Goal: Task Accomplishment & Management: Manage account settings

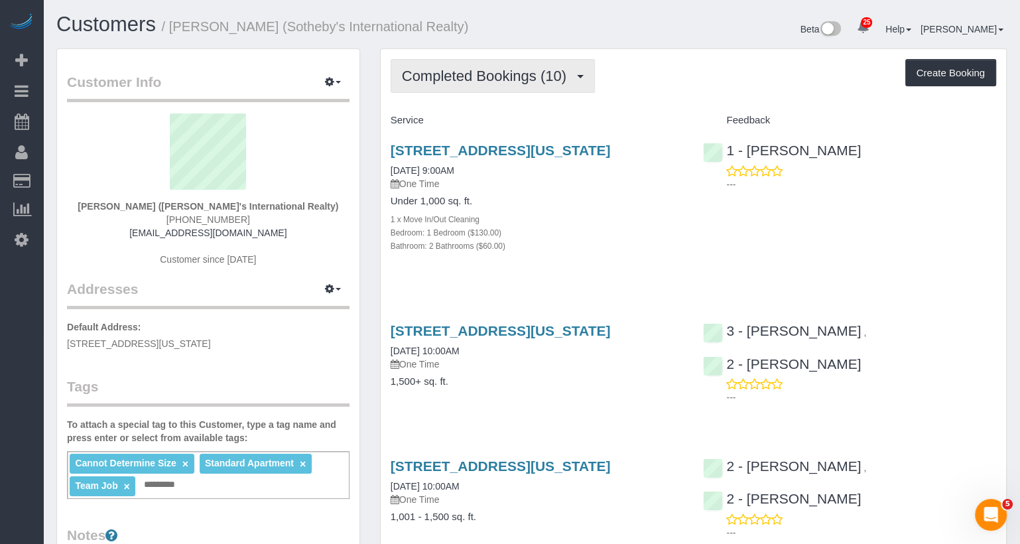
click at [507, 76] on span "Completed Bookings (10)" at bounding box center [487, 76] width 171 height 17
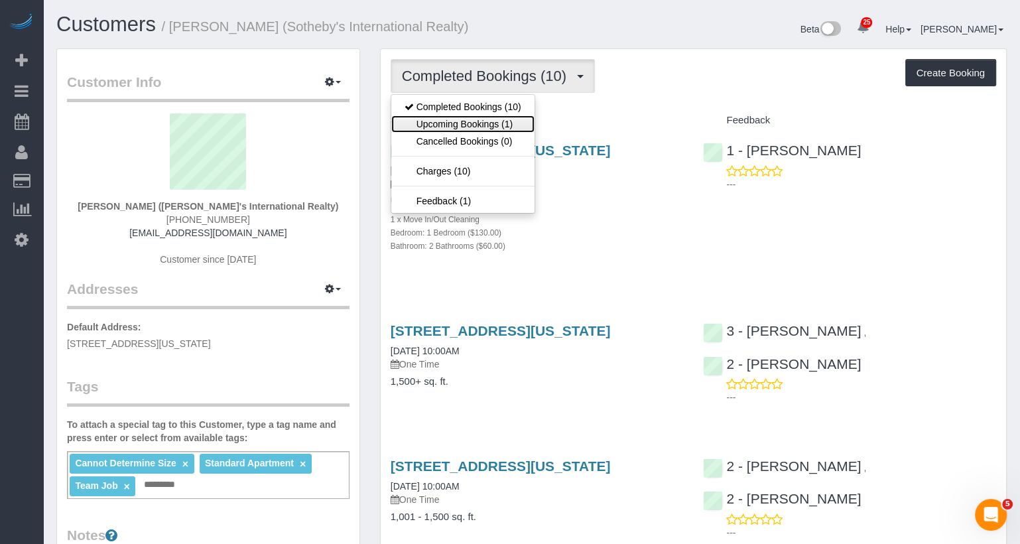
click at [493, 125] on link "Upcoming Bookings (1)" at bounding box center [462, 123] width 143 height 17
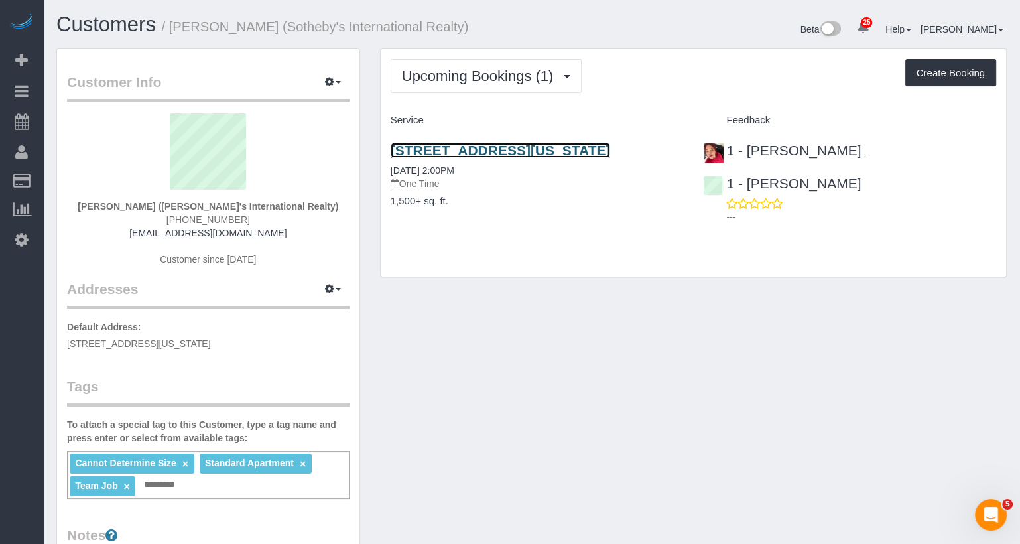
click at [493, 143] on link "200 East 95th Street, Apt 27c, New York, NY 10128" at bounding box center [501, 150] width 220 height 15
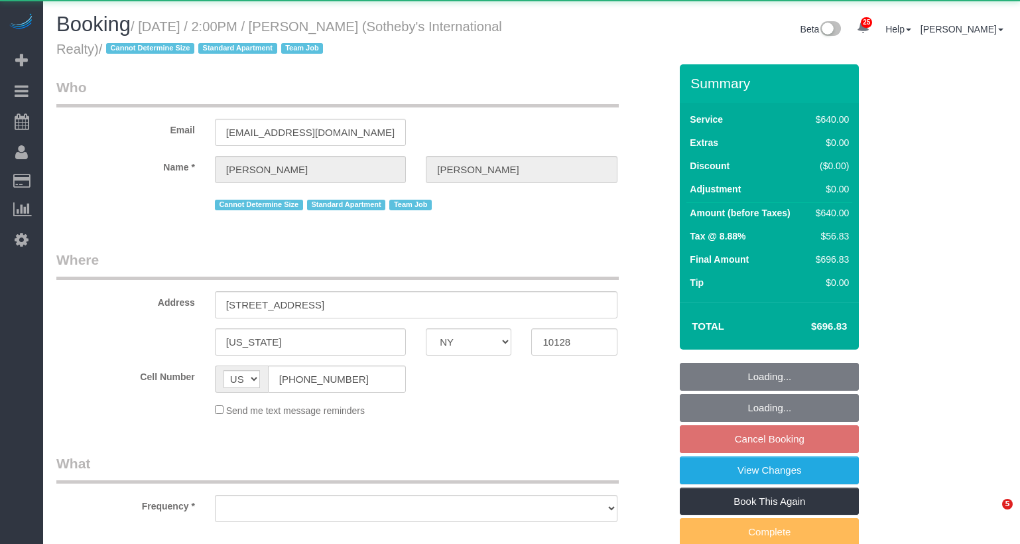
select select "NY"
select select "object:924"
select select "240"
select select "number:56"
select select "number:74"
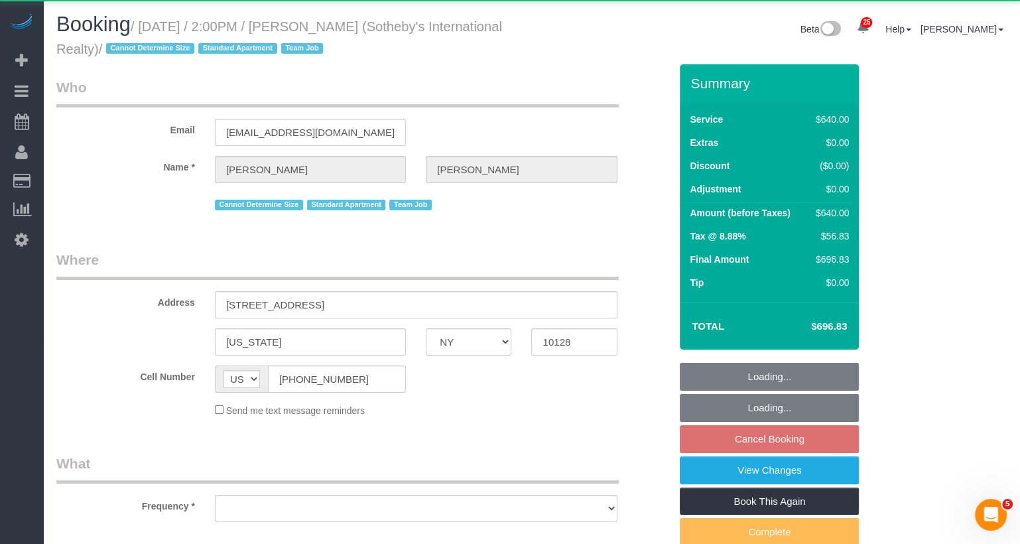
select select "number:15"
select select "number:6"
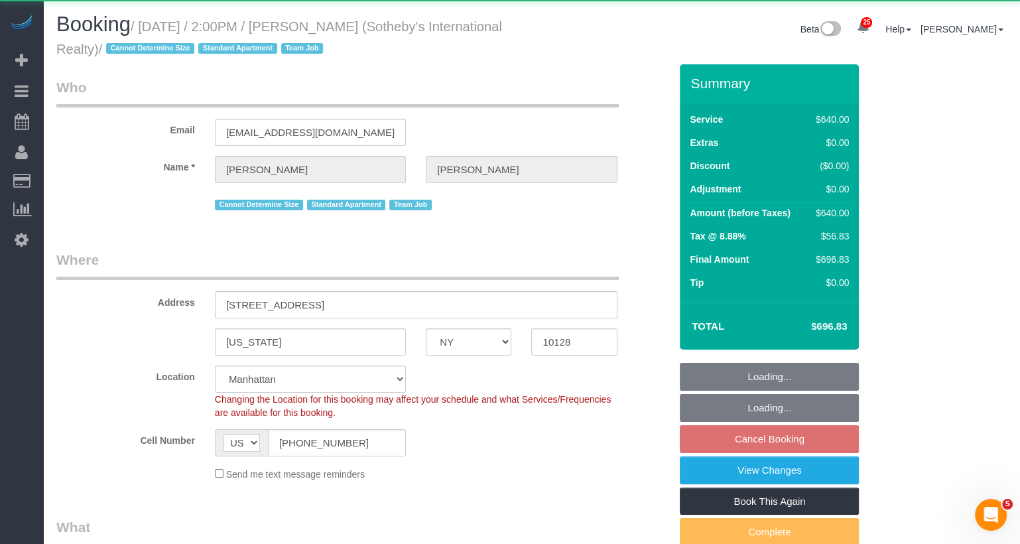
select select "string:stripe-pm_1LyzvD4VGloSiKo7z6mm3lkI"
select select "spot7"
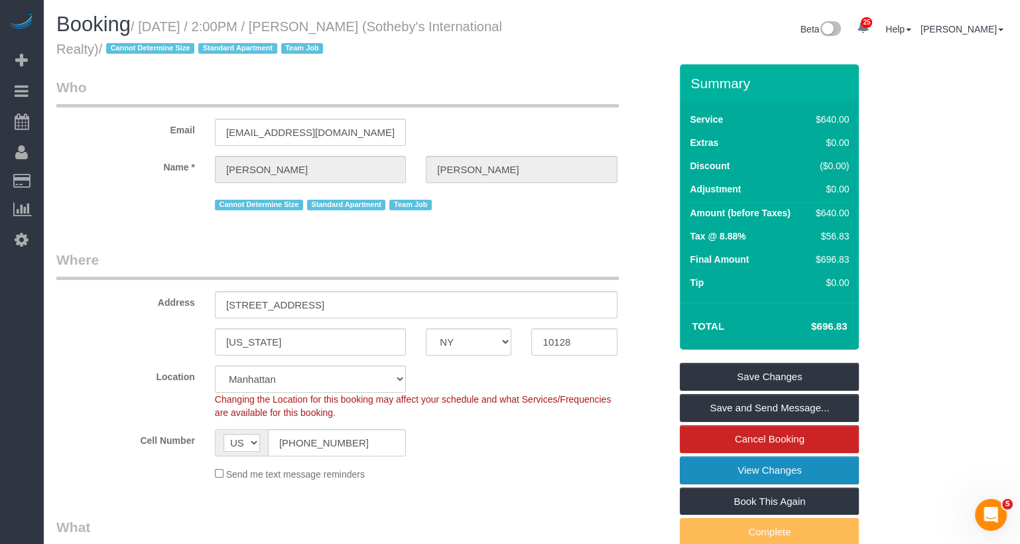
click at [769, 464] on link "View Changes" at bounding box center [769, 470] width 179 height 28
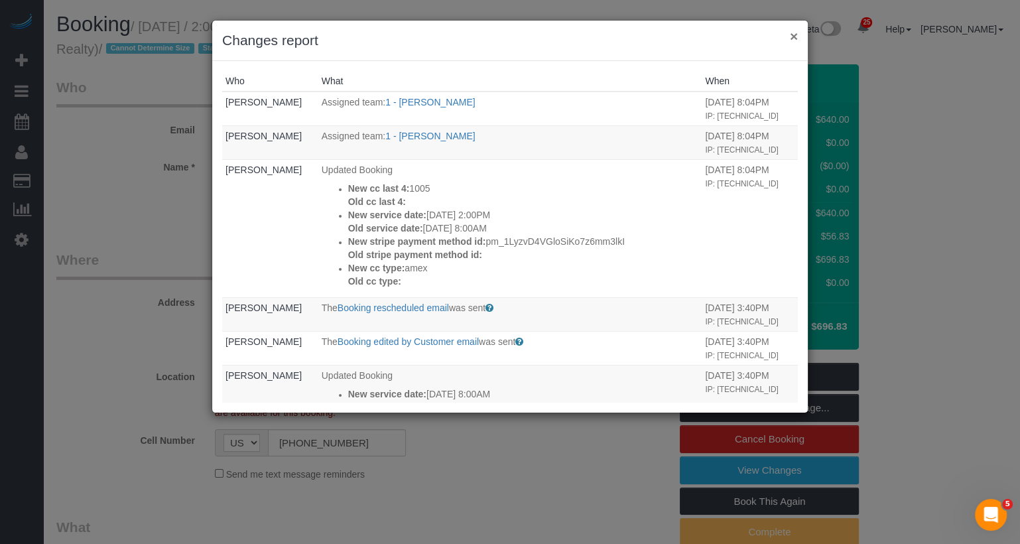
click at [792, 32] on button "×" at bounding box center [794, 36] width 8 height 14
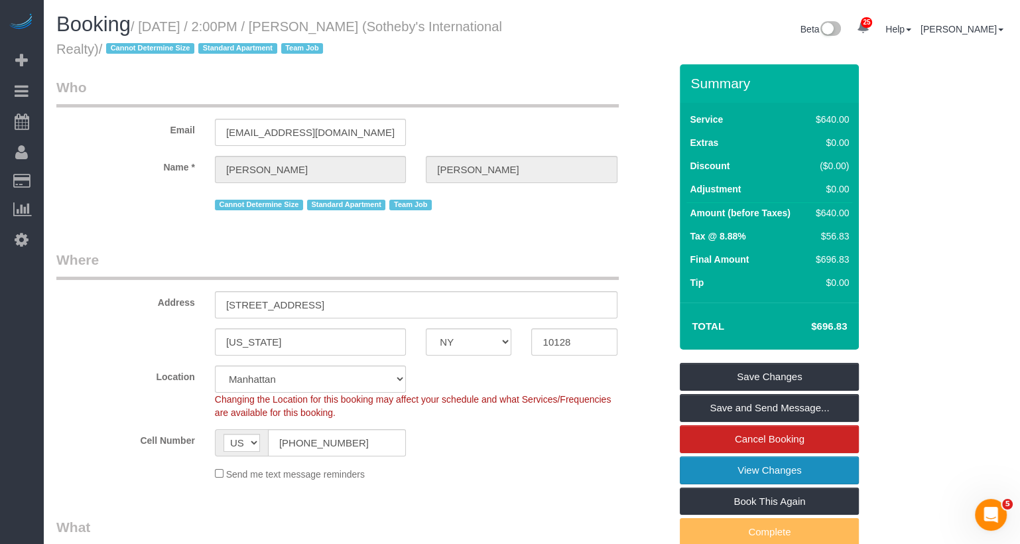
click at [753, 463] on link "View Changes" at bounding box center [769, 470] width 179 height 28
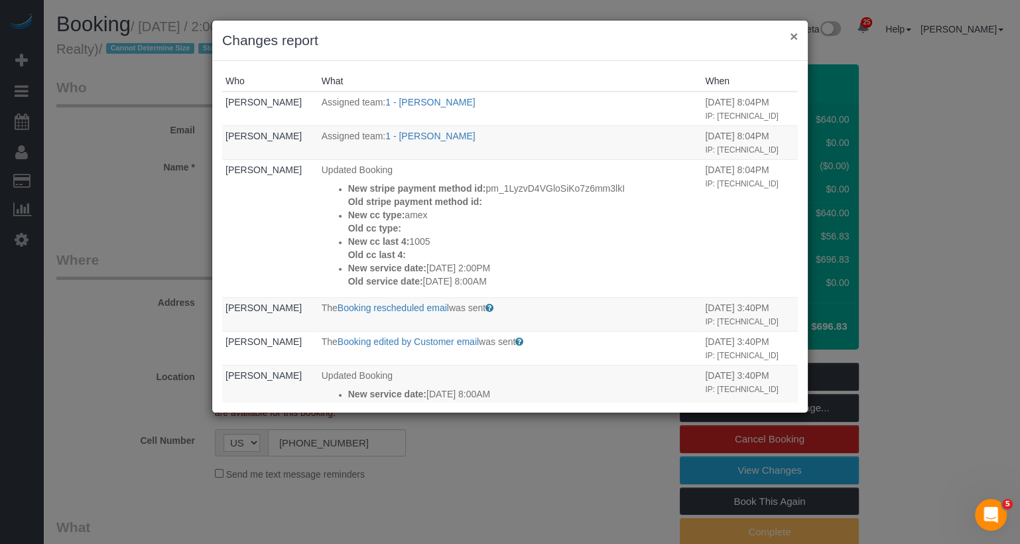
click at [798, 40] on button "×" at bounding box center [794, 36] width 8 height 14
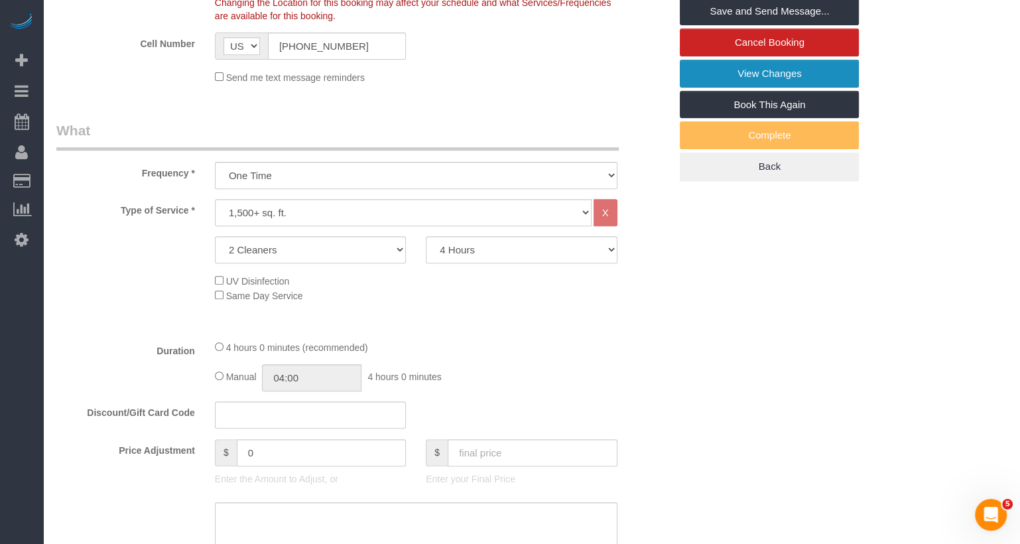
scroll to position [138, 0]
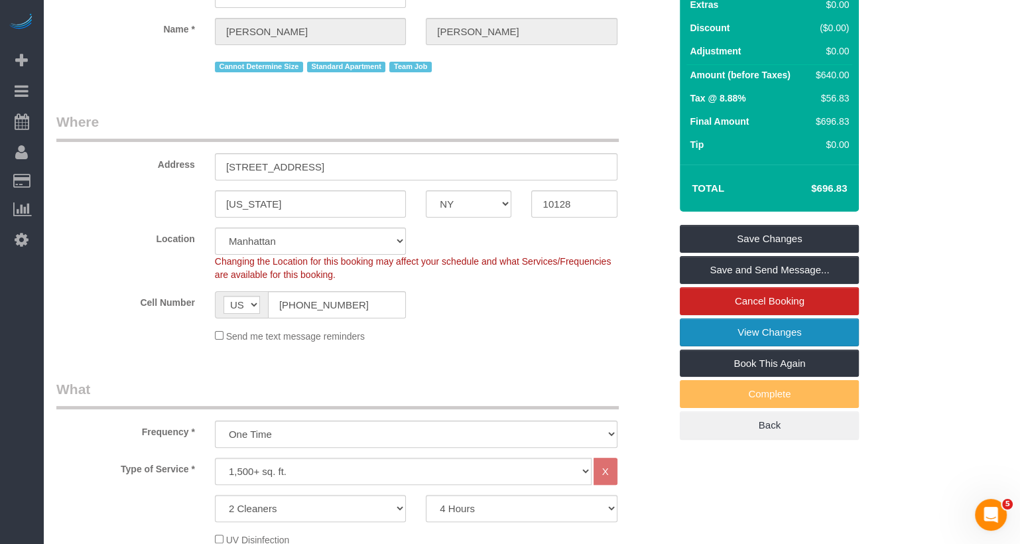
click at [802, 333] on link "View Changes" at bounding box center [769, 332] width 179 height 28
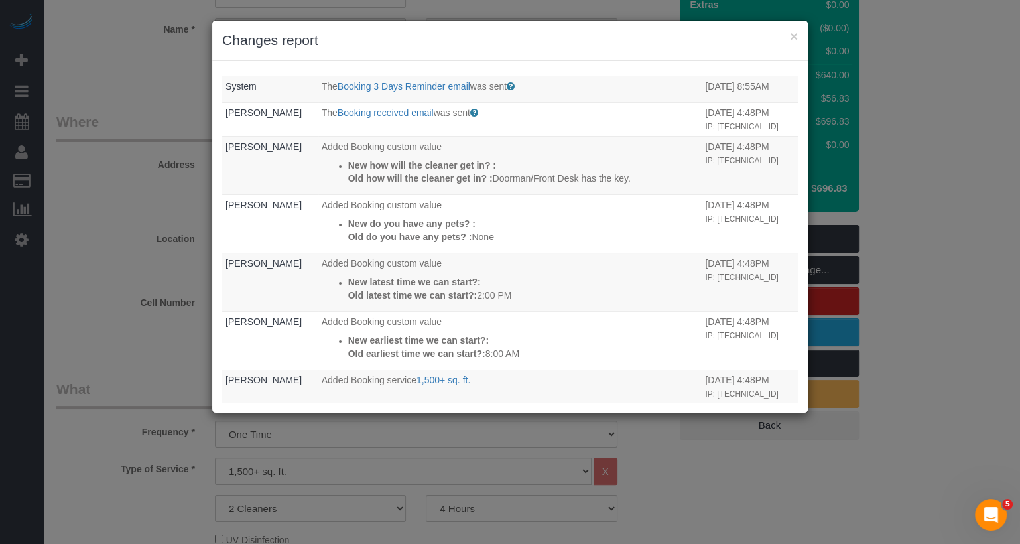
scroll to position [441, 0]
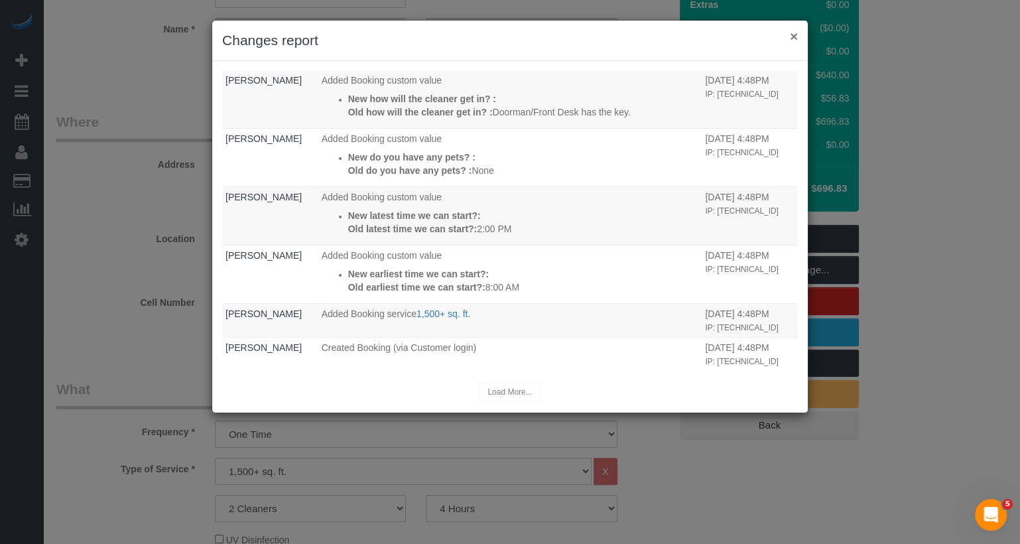
click at [795, 36] on button "×" at bounding box center [794, 36] width 8 height 14
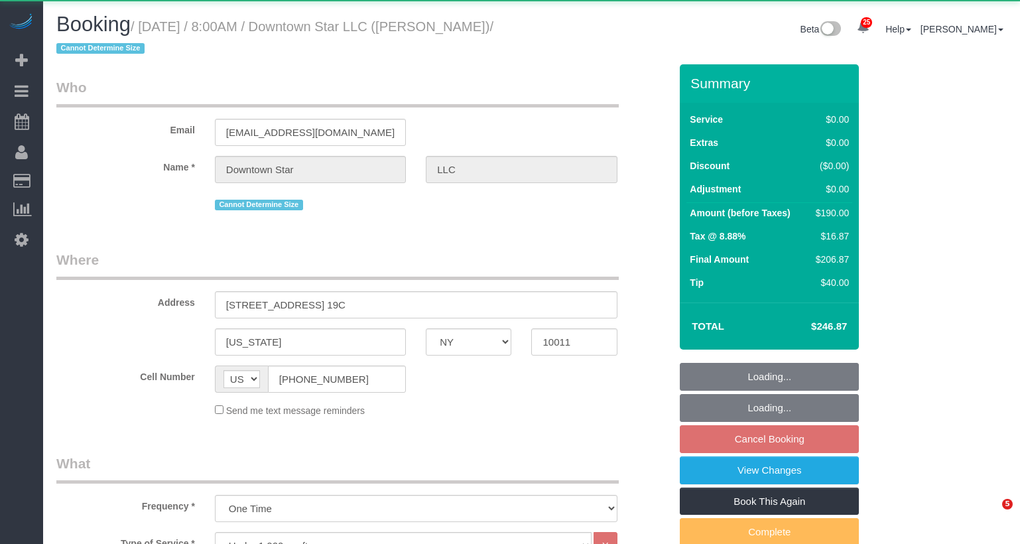
select select "NY"
select select "2"
select select "number:56"
select select "number:77"
select select "number:15"
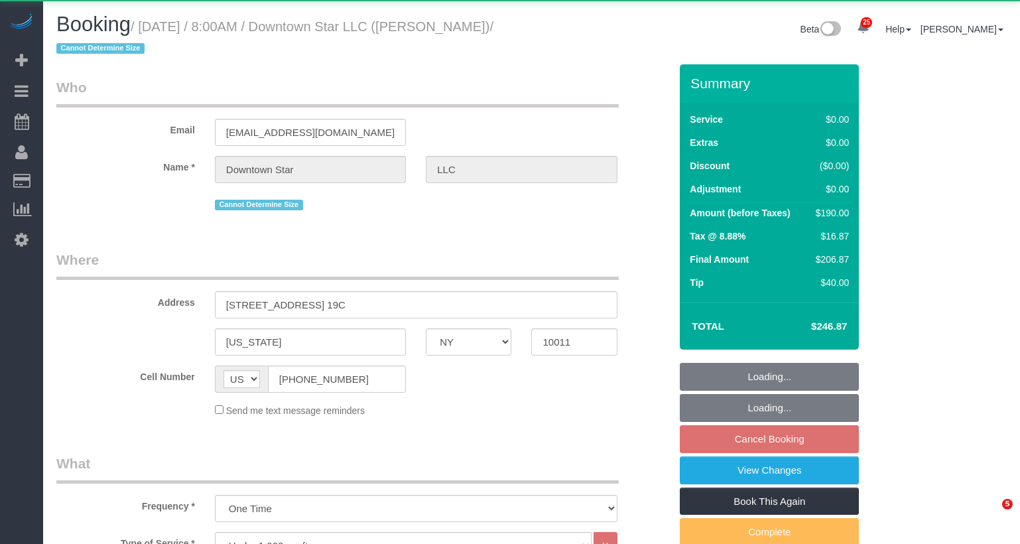
select select "number:6"
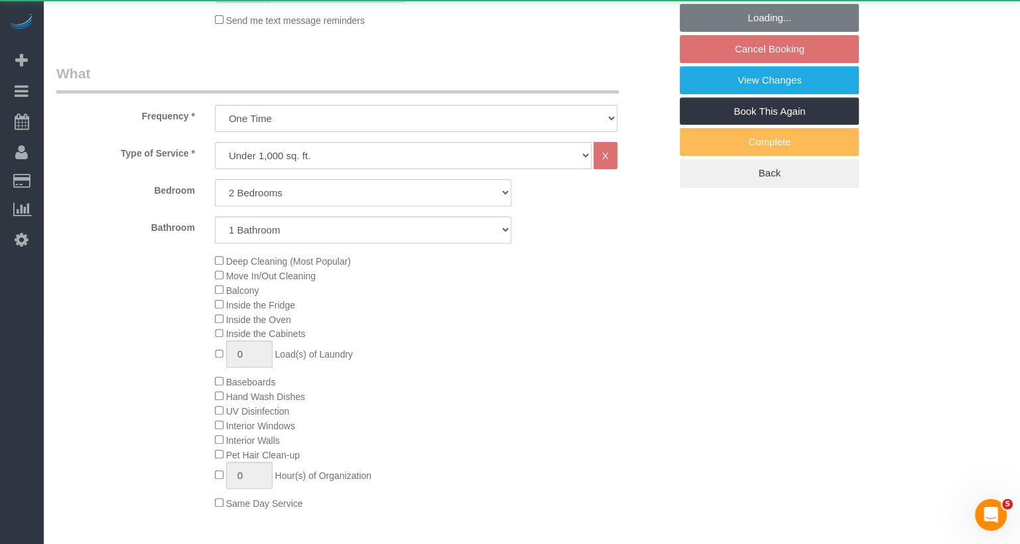
select select "object:1068"
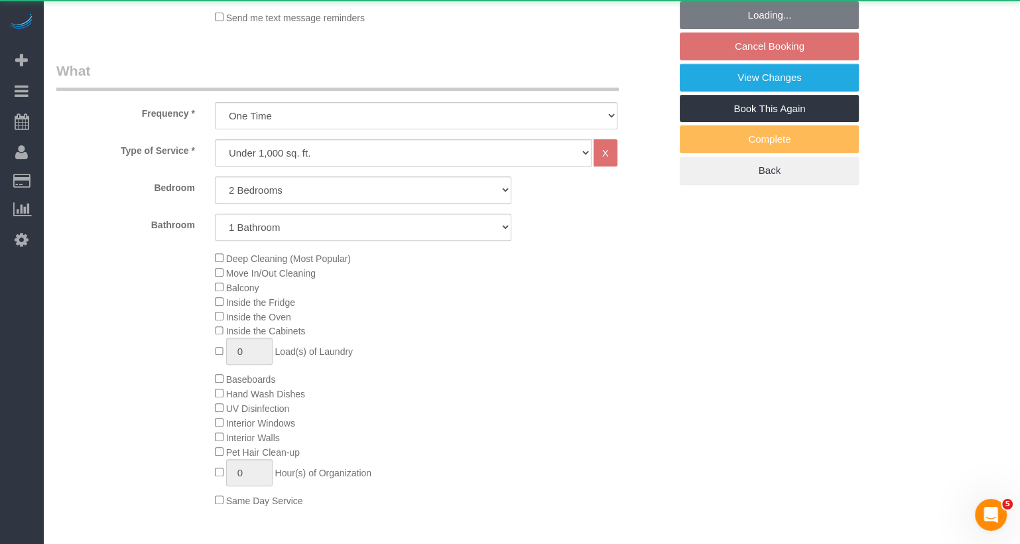
scroll to position [0, 0]
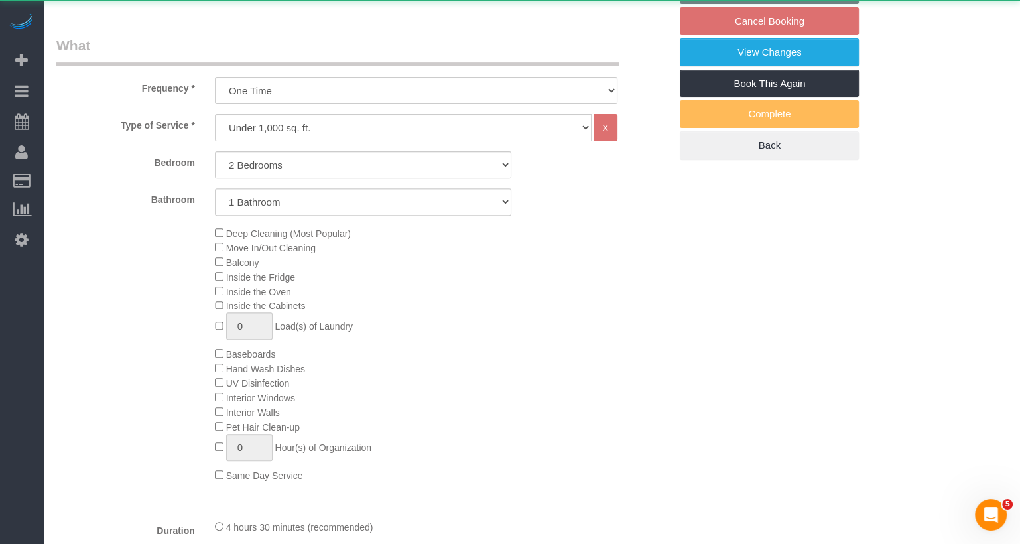
select select "2"
select select "spot1"
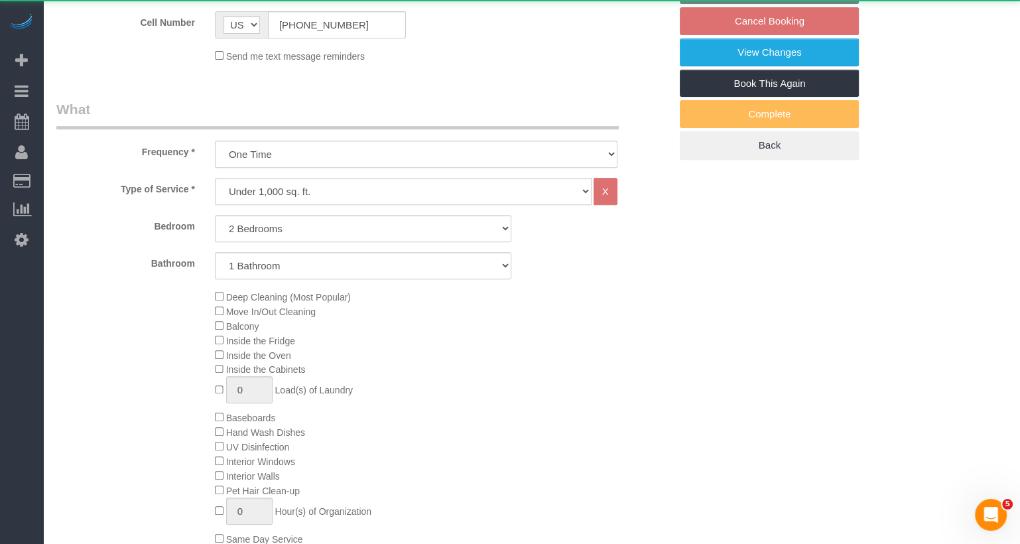
select select "string:stripe-pm_1KvOjB4VGloSiKo7kyjD2Qnp"
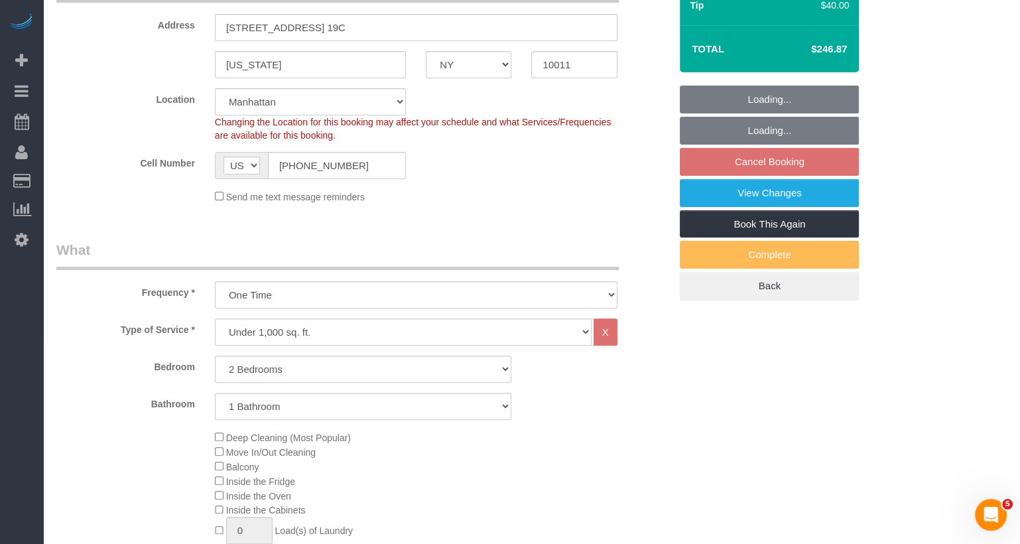
scroll to position [244, 0]
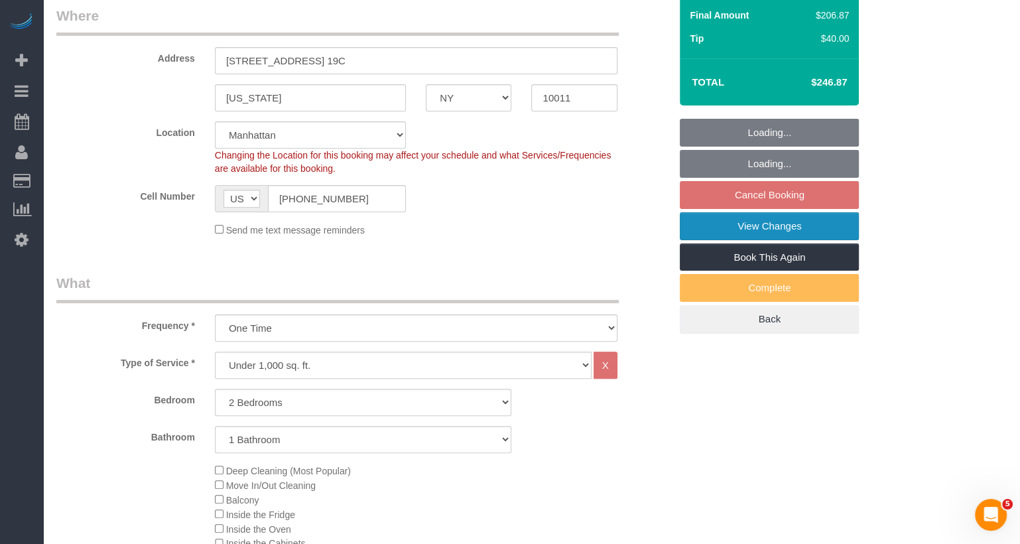
click at [769, 224] on link "View Changes" at bounding box center [769, 226] width 179 height 28
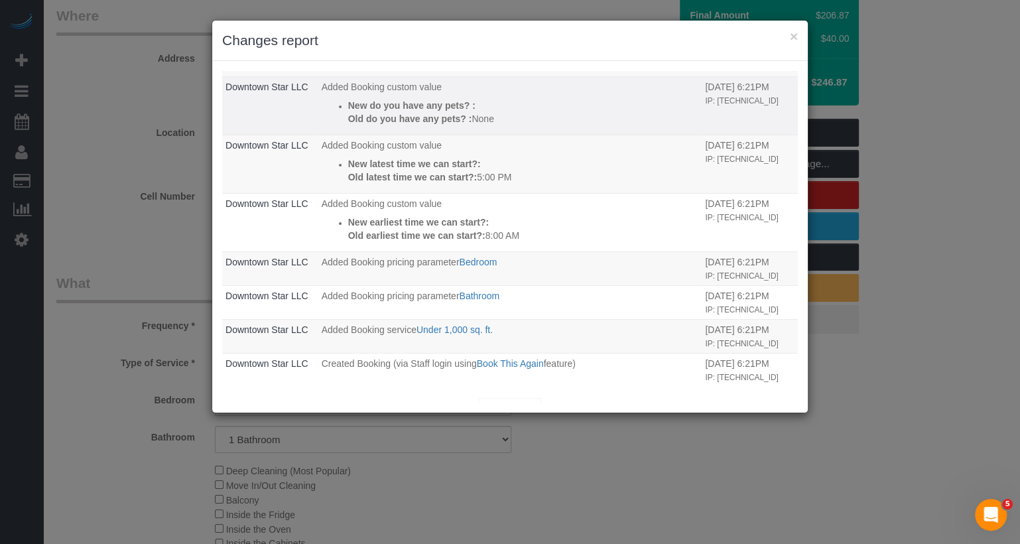
scroll to position [0, 0]
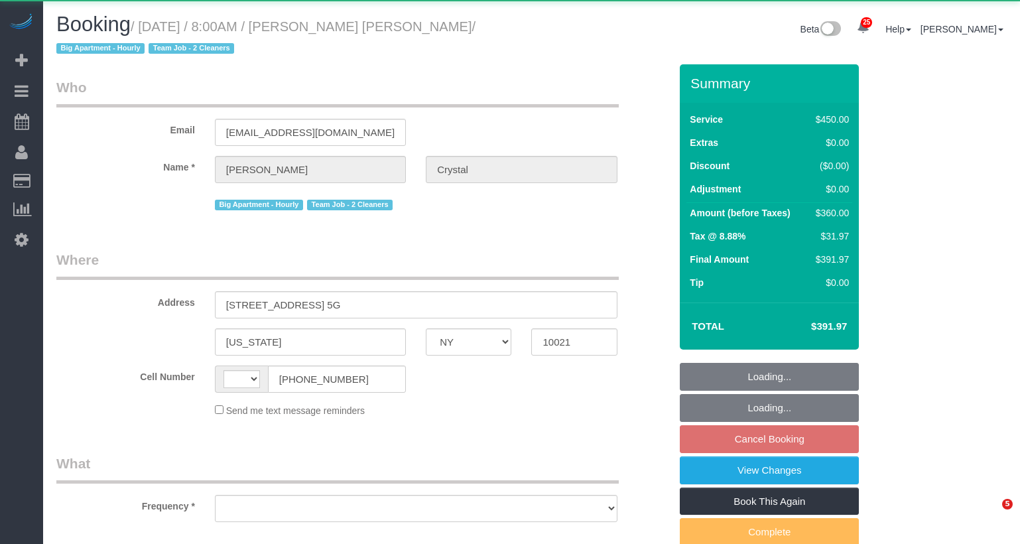
select select "NY"
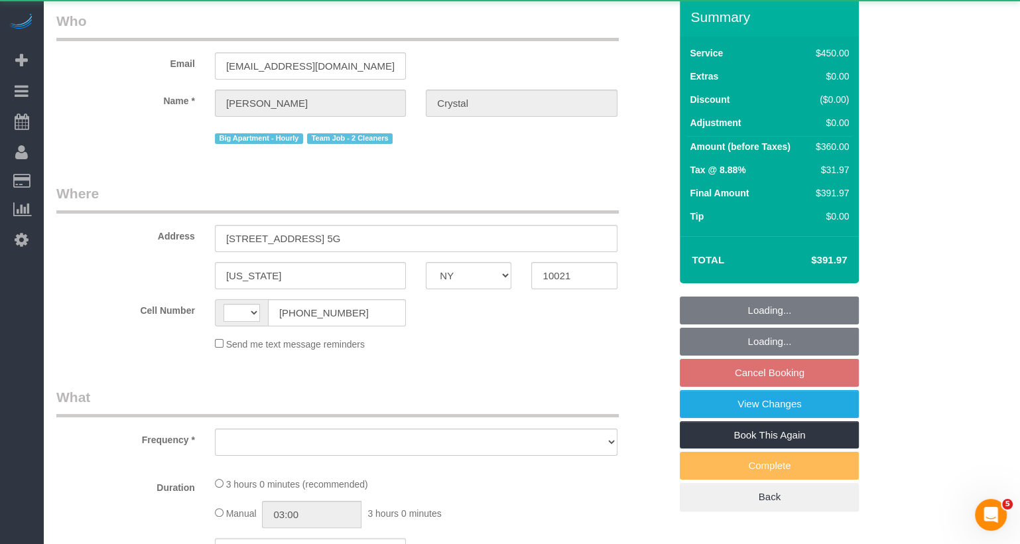
select select "string:[GEOGRAPHIC_DATA]"
select select "object:901"
select select "180"
select select "number:89"
select select "number:90"
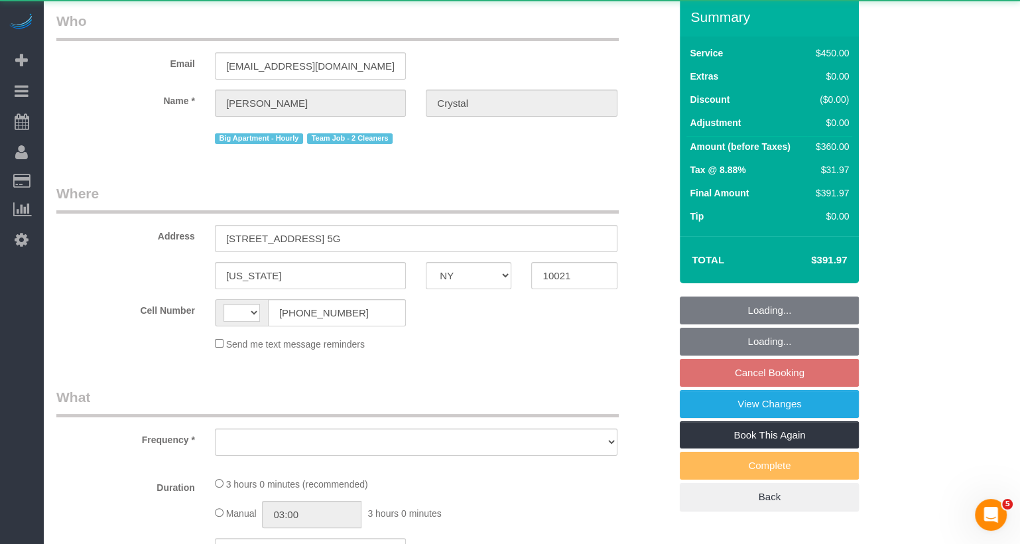
select select "number:15"
select select "number:6"
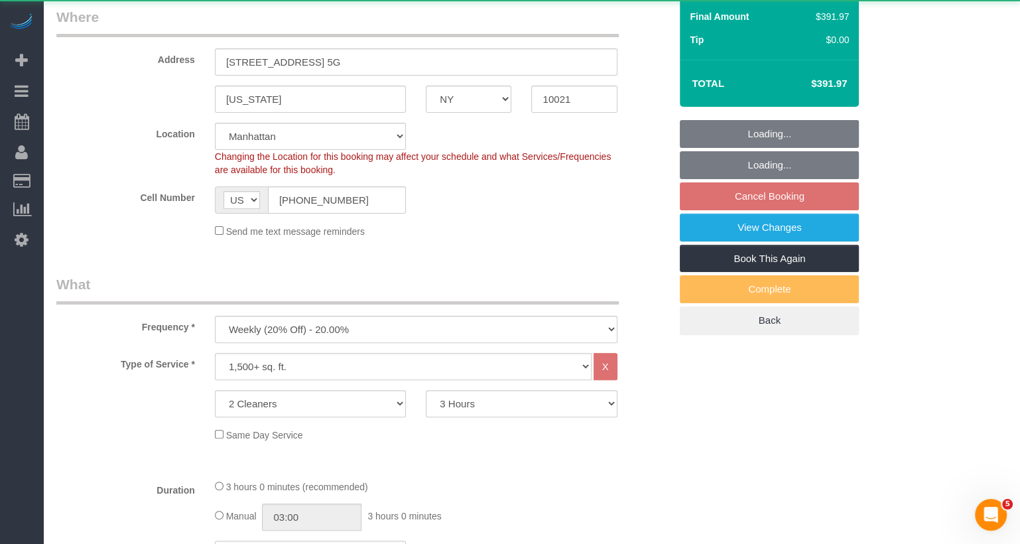
scroll to position [308, 0]
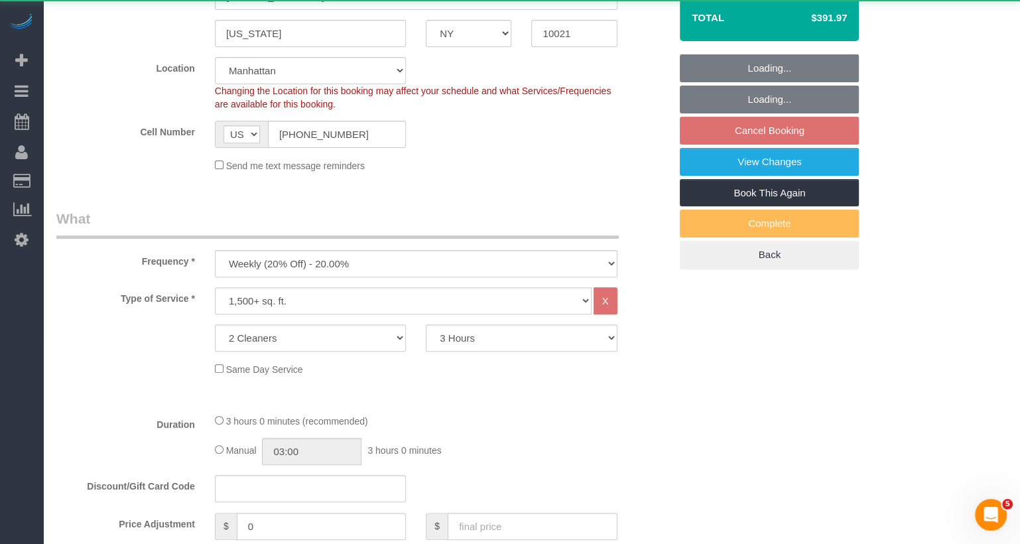
select select "string:stripe-pm_1I8sg64VGloSiKo72kz7XJ9T"
select select "spot1"
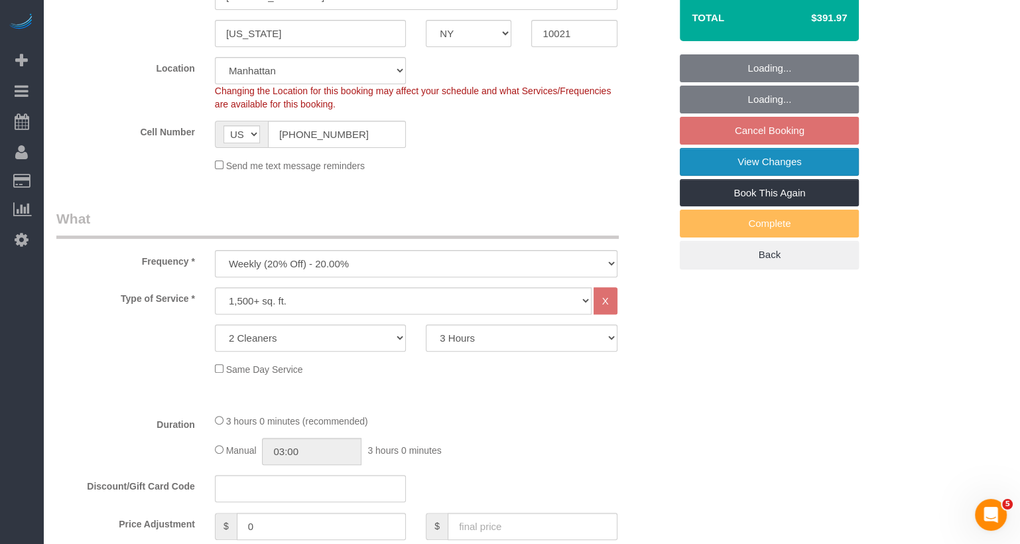
click at [753, 161] on link "View Changes" at bounding box center [769, 162] width 179 height 28
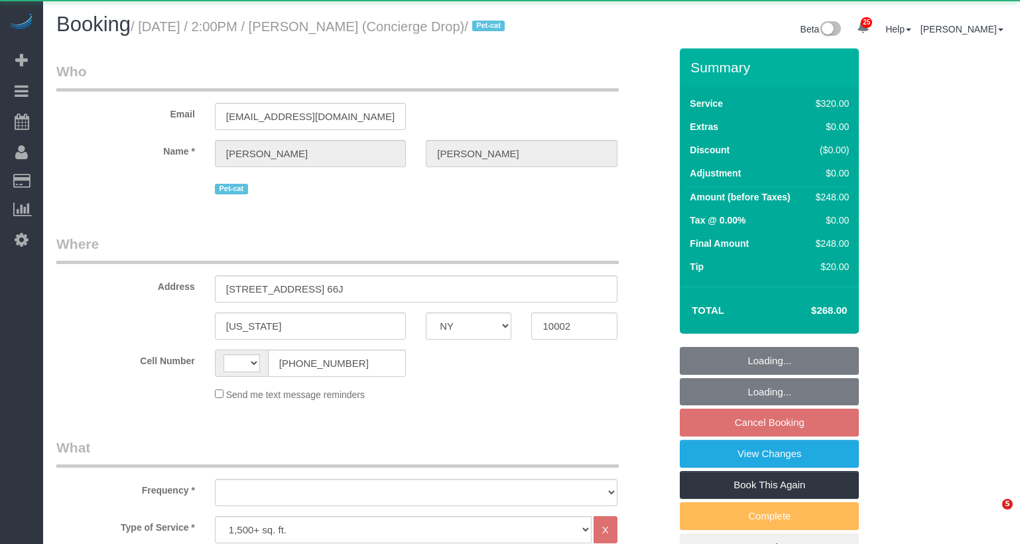
select select "NY"
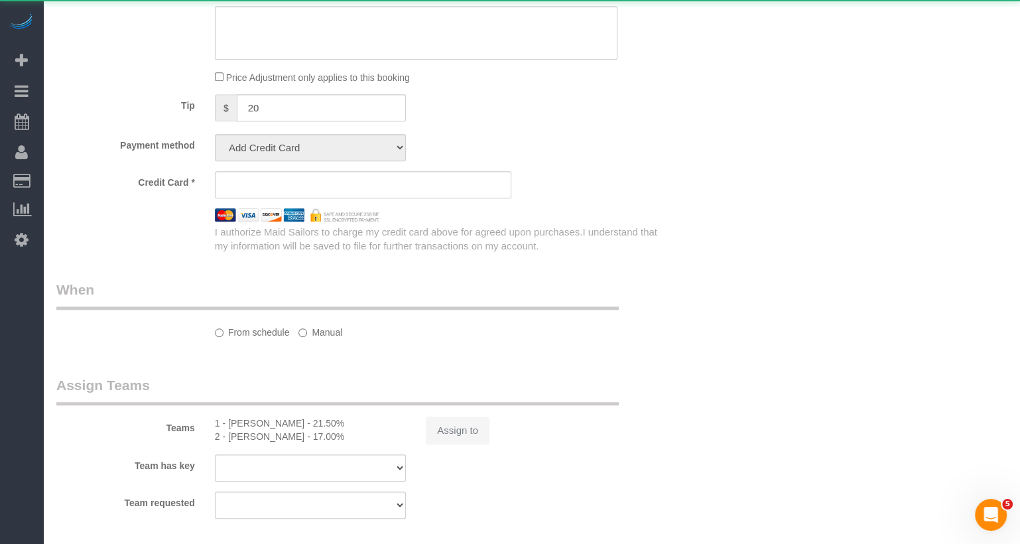
select select "string:[GEOGRAPHIC_DATA]"
select select "spot7"
select select "number:89"
select select "number:90"
select select "number:15"
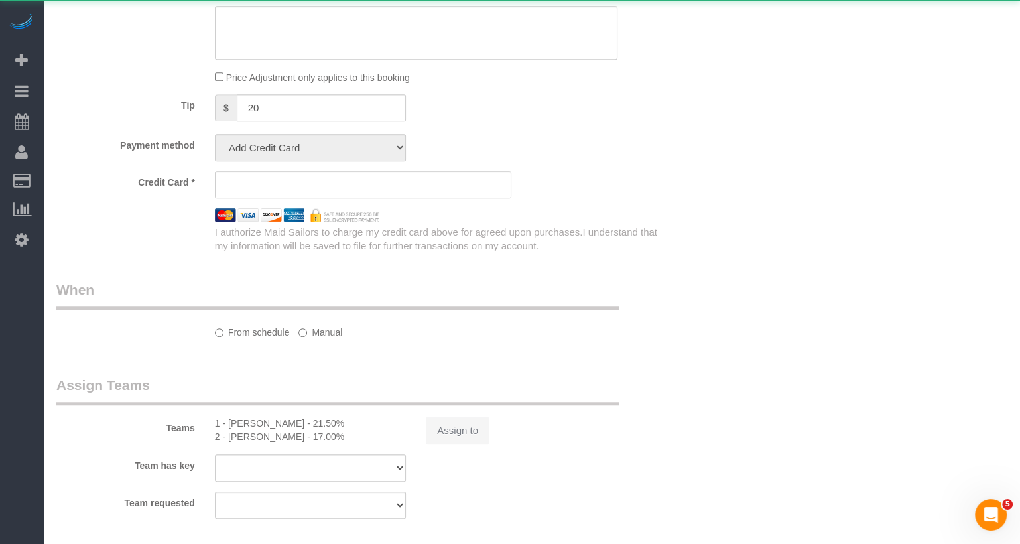
select select "number:6"
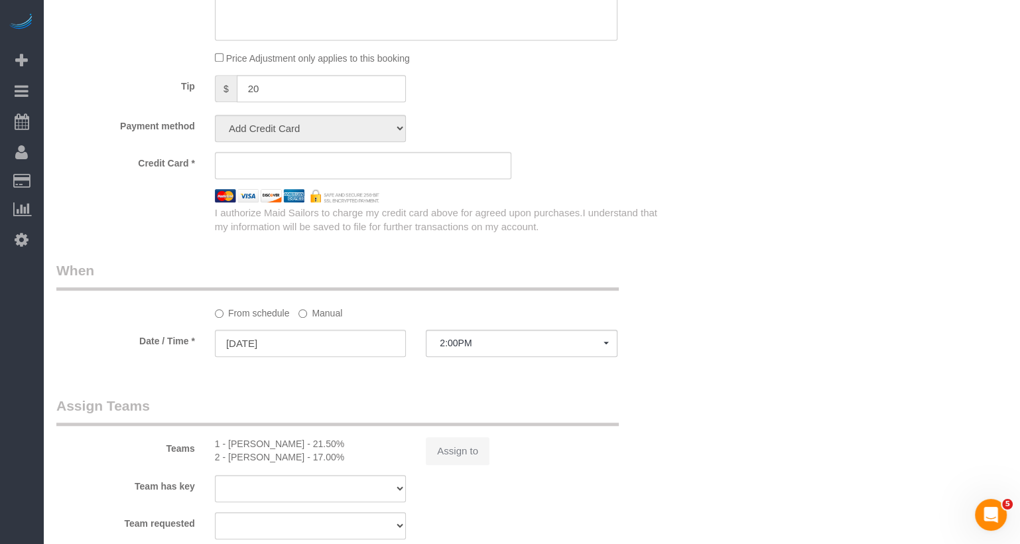
select select "object:1089"
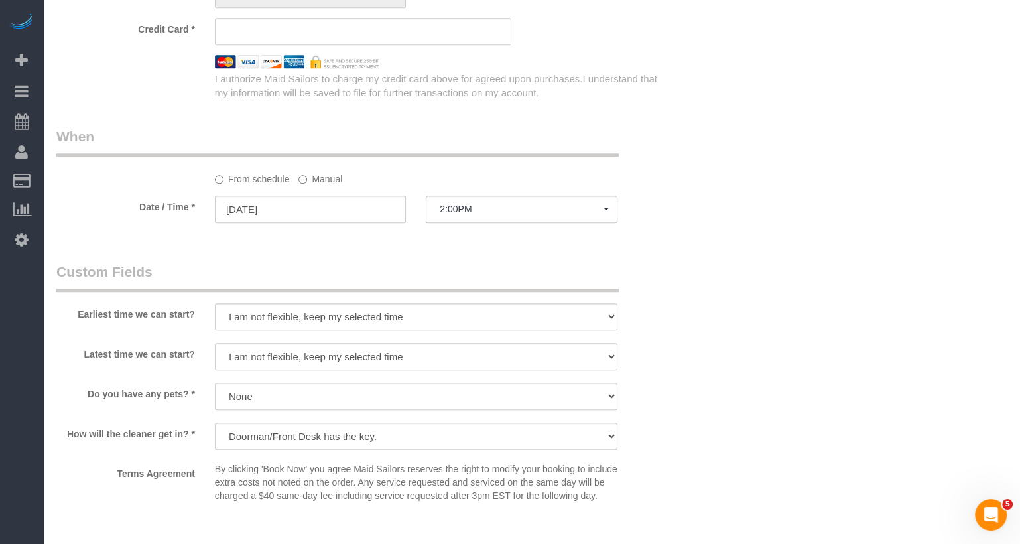
select select "string:stripe-pm_1RaQn24VGloSiKo7zeOF73Wj"
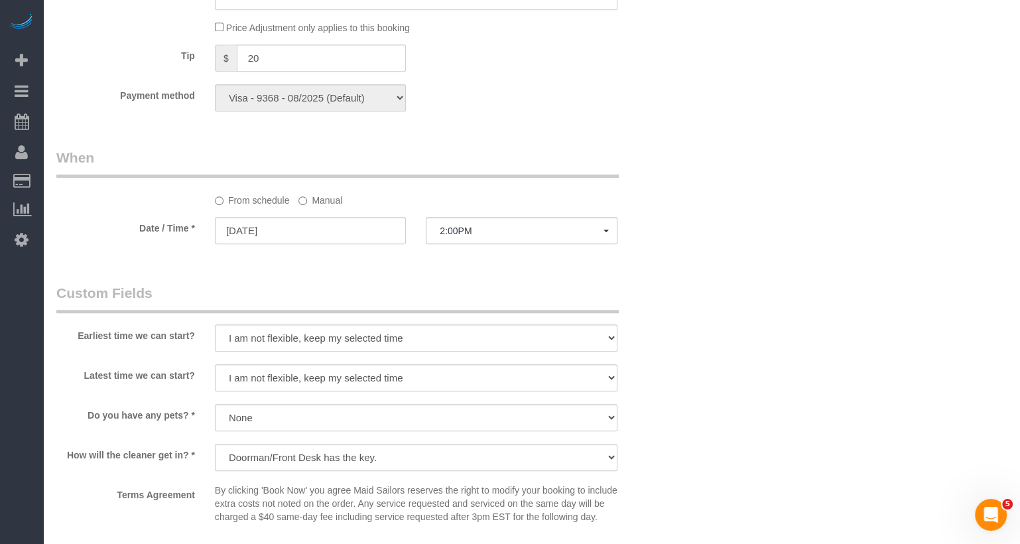
scroll to position [339, 0]
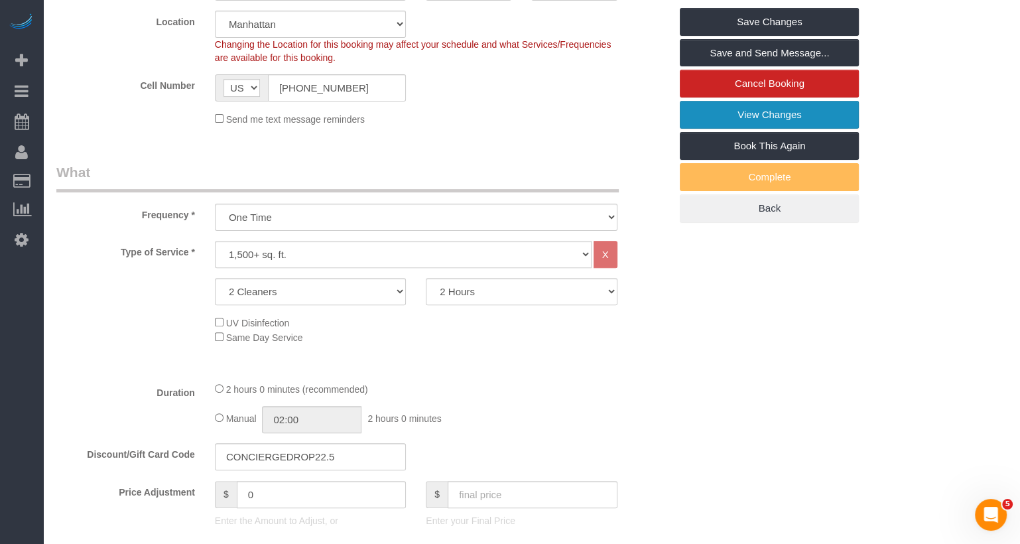
click at [779, 129] on link "View Changes" at bounding box center [769, 115] width 179 height 28
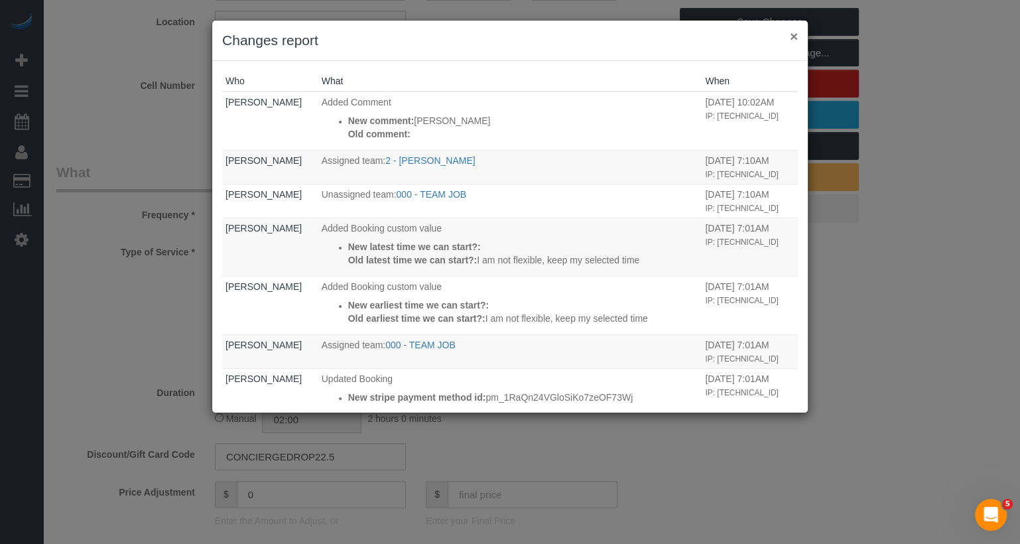
click at [795, 37] on button "×" at bounding box center [794, 36] width 8 height 14
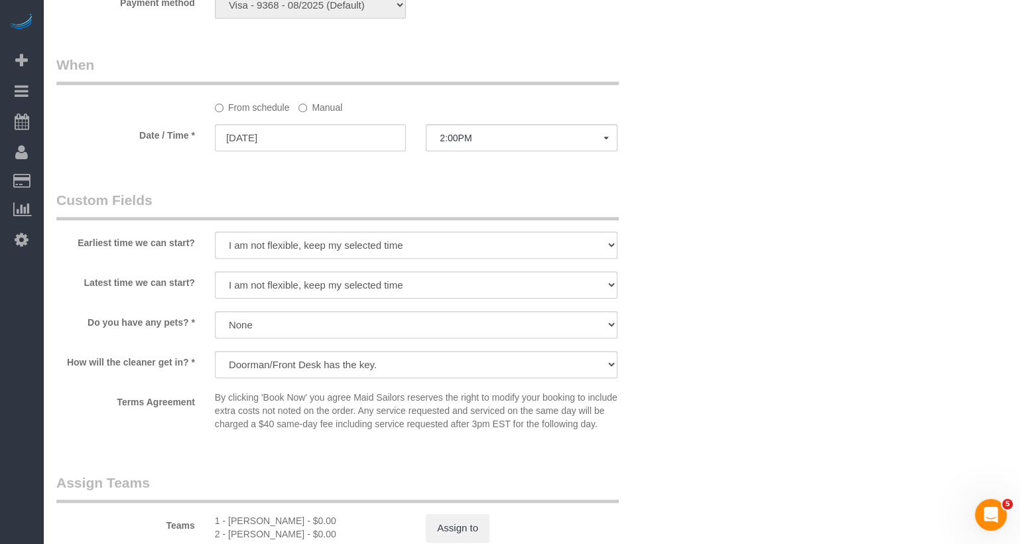
scroll to position [1275, 0]
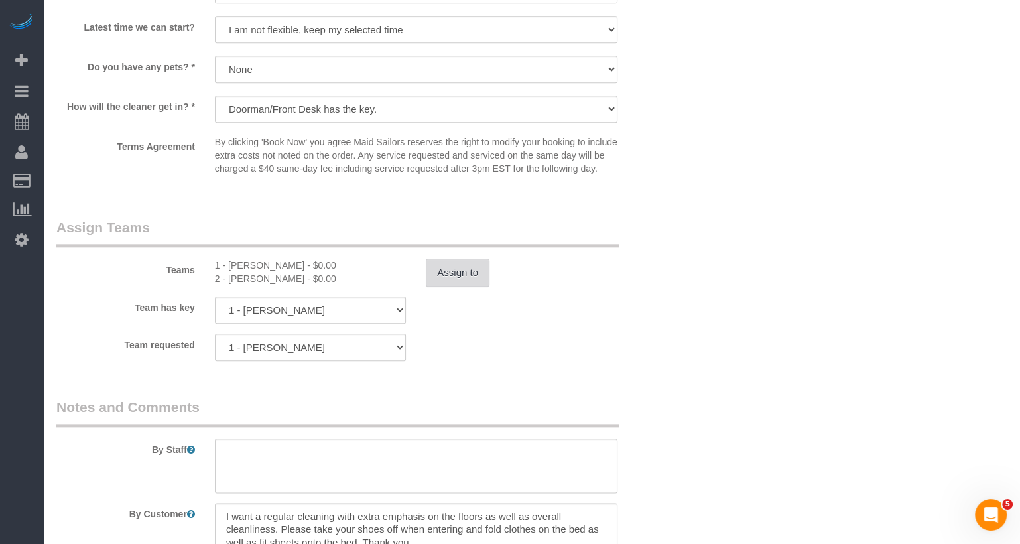
click at [487, 286] on button "Assign to" at bounding box center [458, 273] width 64 height 28
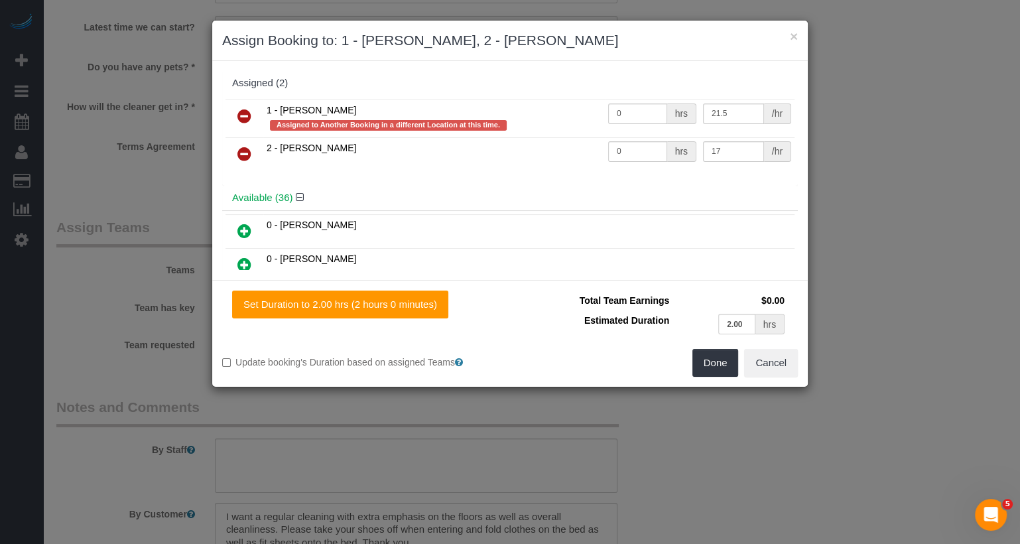
click at [239, 112] on icon at bounding box center [244, 116] width 14 height 16
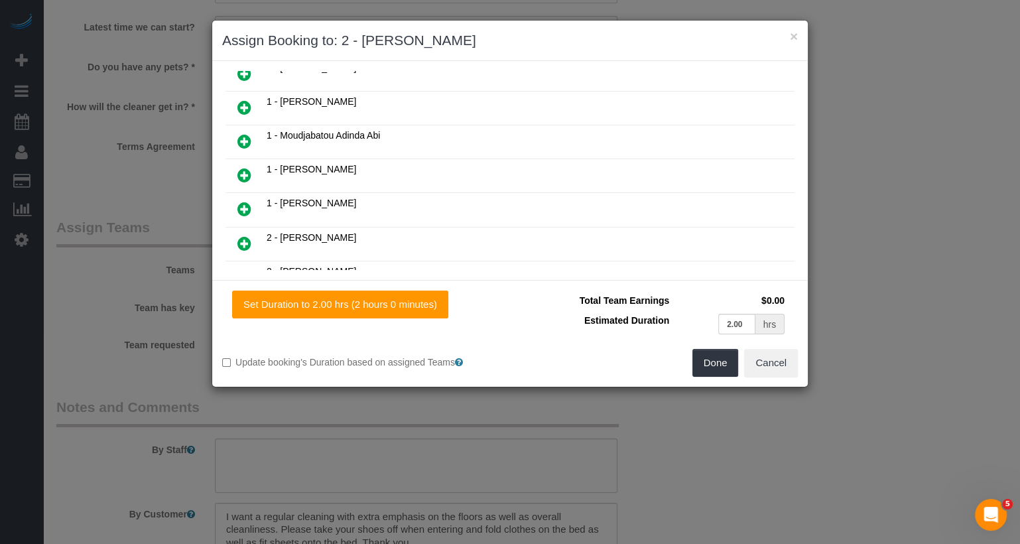
click at [247, 201] on icon at bounding box center [244, 209] width 14 height 16
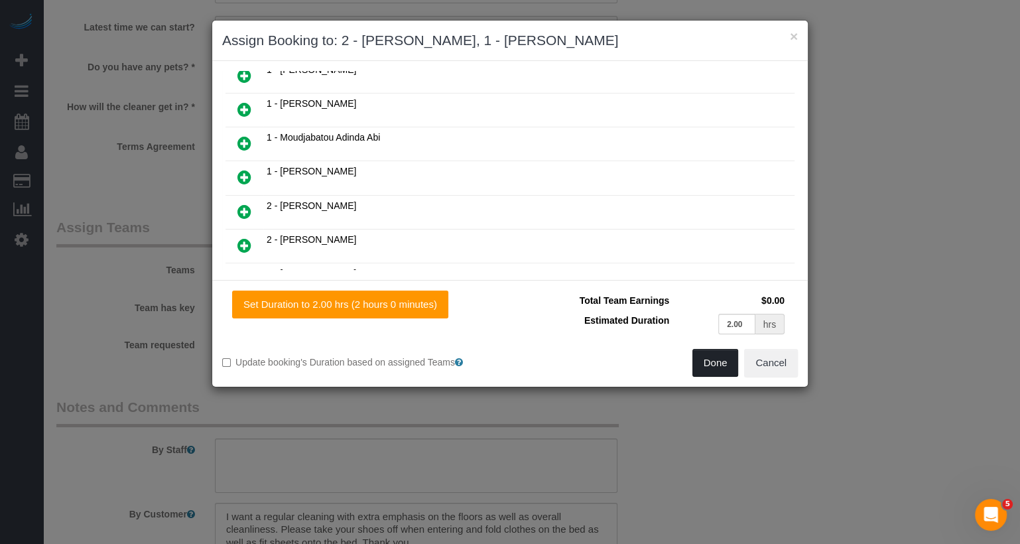
click at [718, 361] on button "Done" at bounding box center [715, 363] width 46 height 28
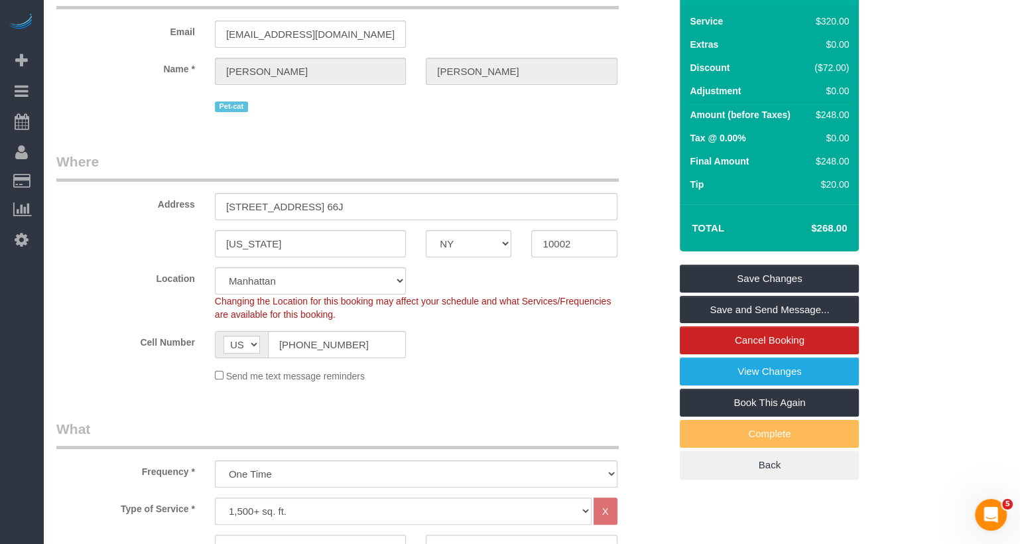
scroll to position [0, 0]
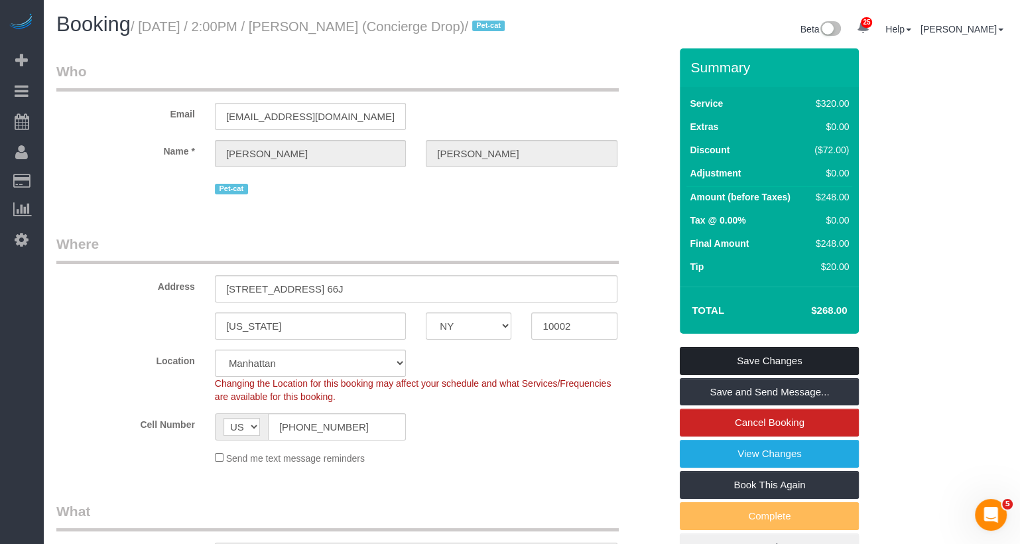
click at [763, 373] on link "Save Changes" at bounding box center [769, 361] width 179 height 28
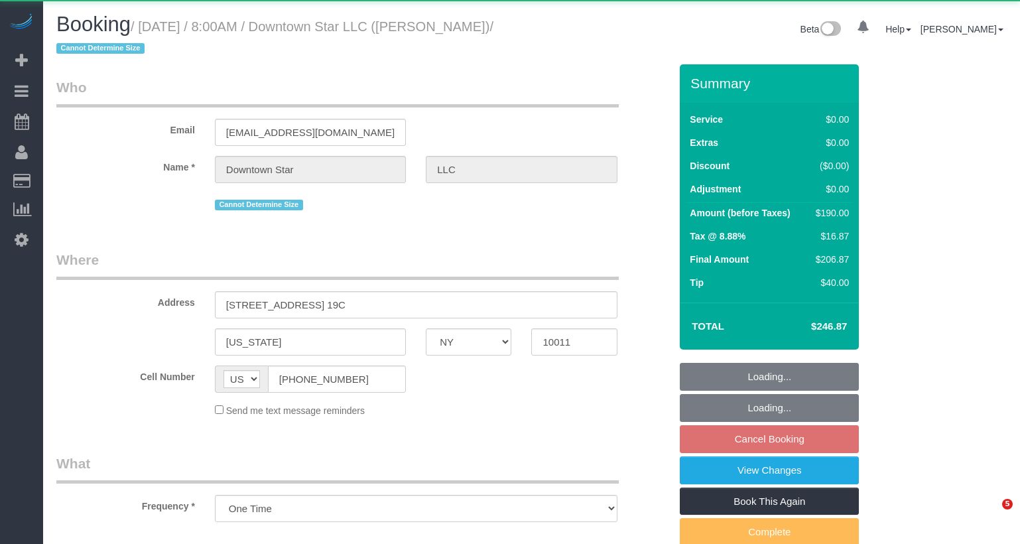
select select "NY"
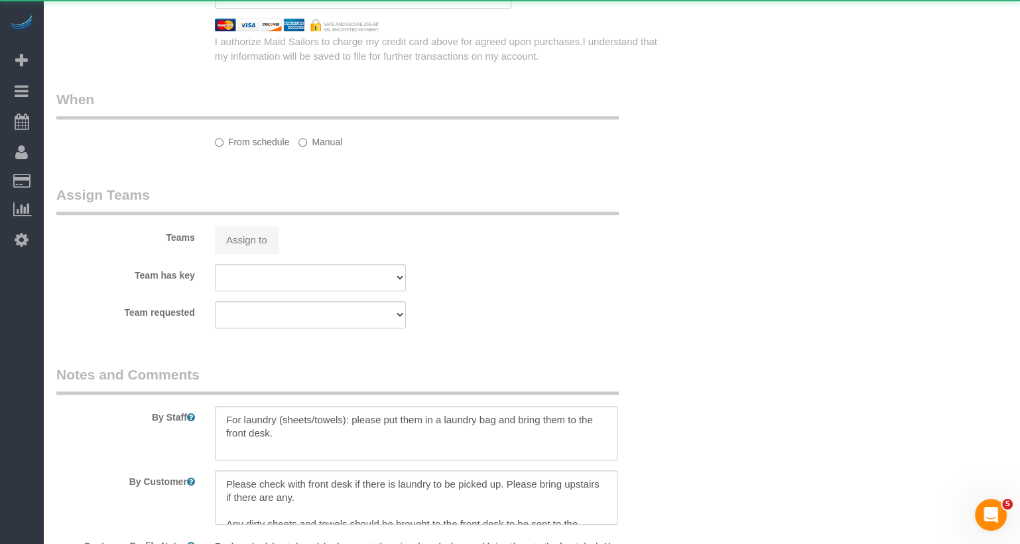
select select "spot1"
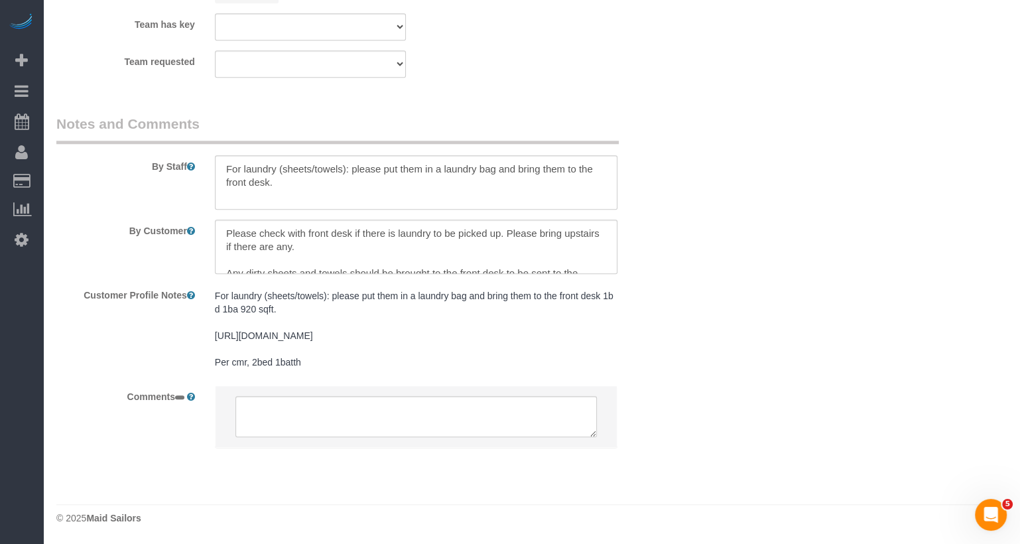
select select "object:923"
select select "spot59"
select select "2"
select select "number:56"
select select "number:77"
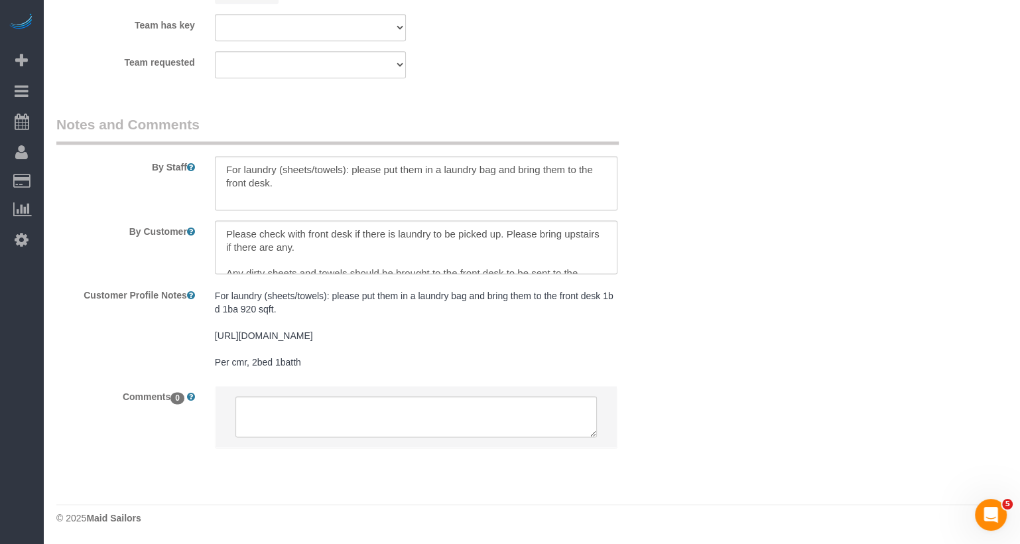
select select "number:15"
select select "number:6"
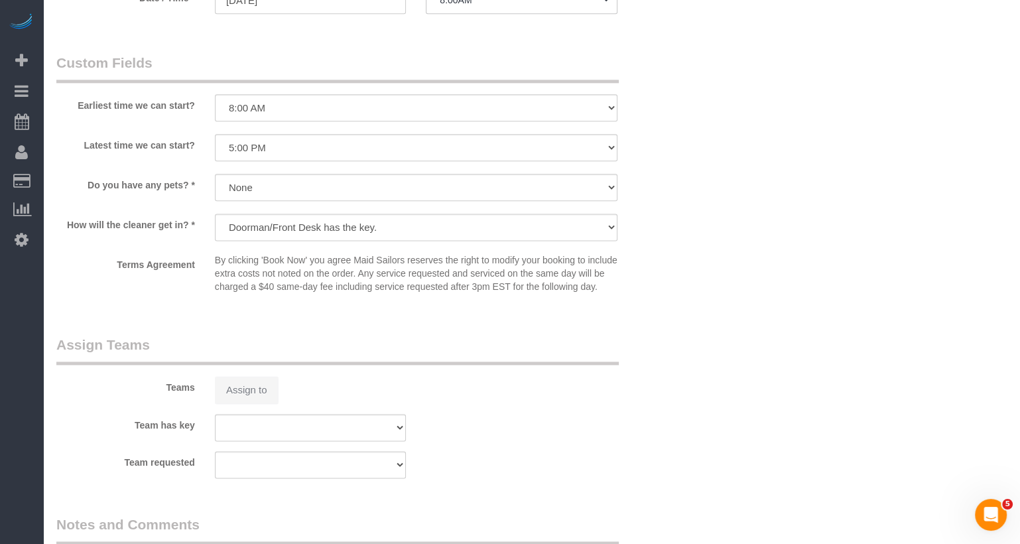
select select "string:stripe-pm_1KvOjB4VGloSiKo7kyjD2Qnp"
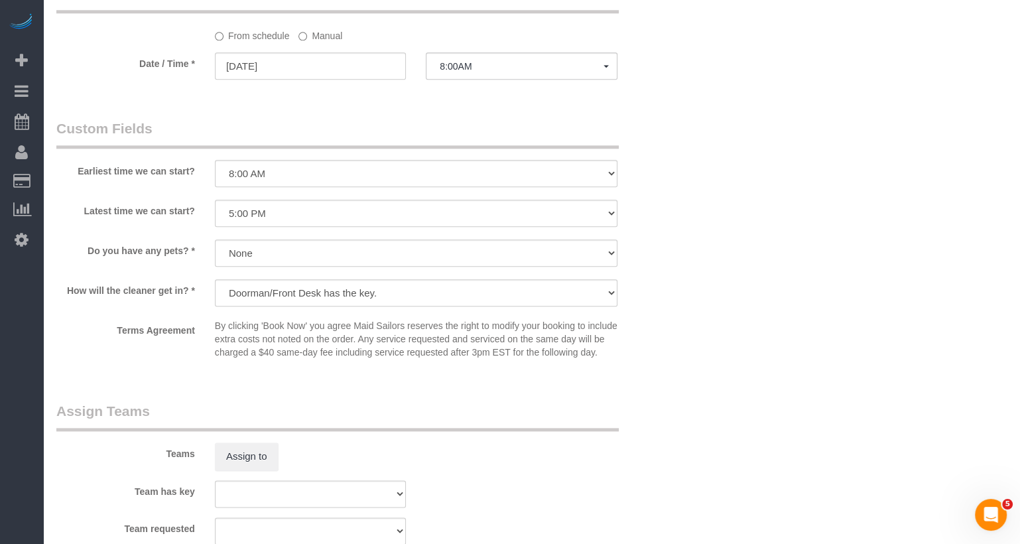
scroll to position [1367, 0]
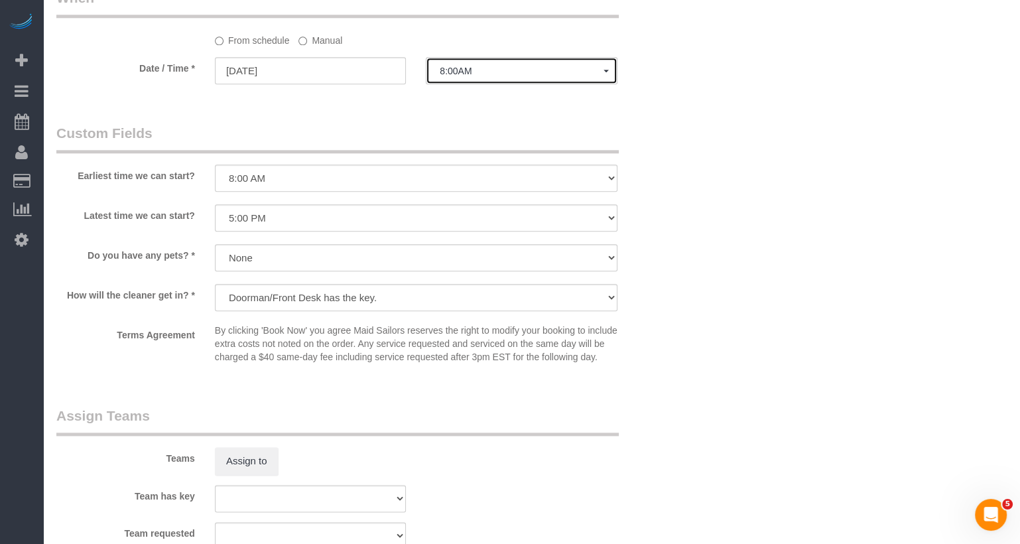
click at [498, 70] on span "8:00AM" at bounding box center [521, 71] width 163 height 11
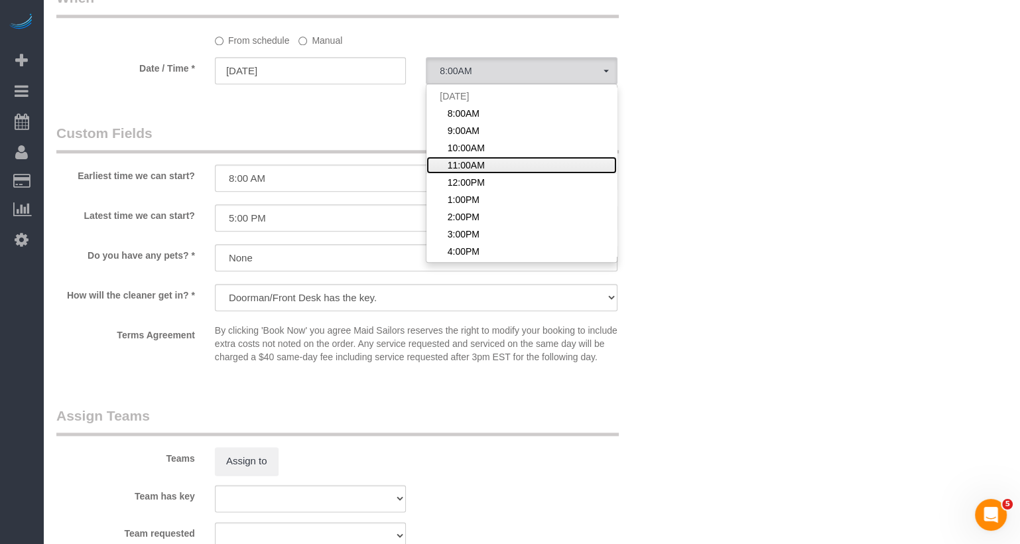
click at [471, 165] on span "11:00AM" at bounding box center [466, 164] width 37 height 13
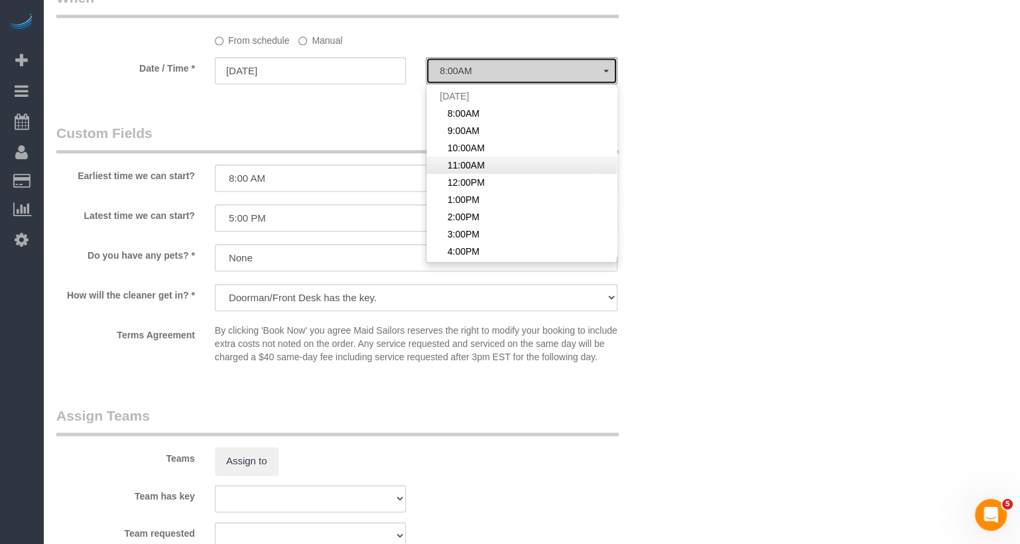
select select "spot62"
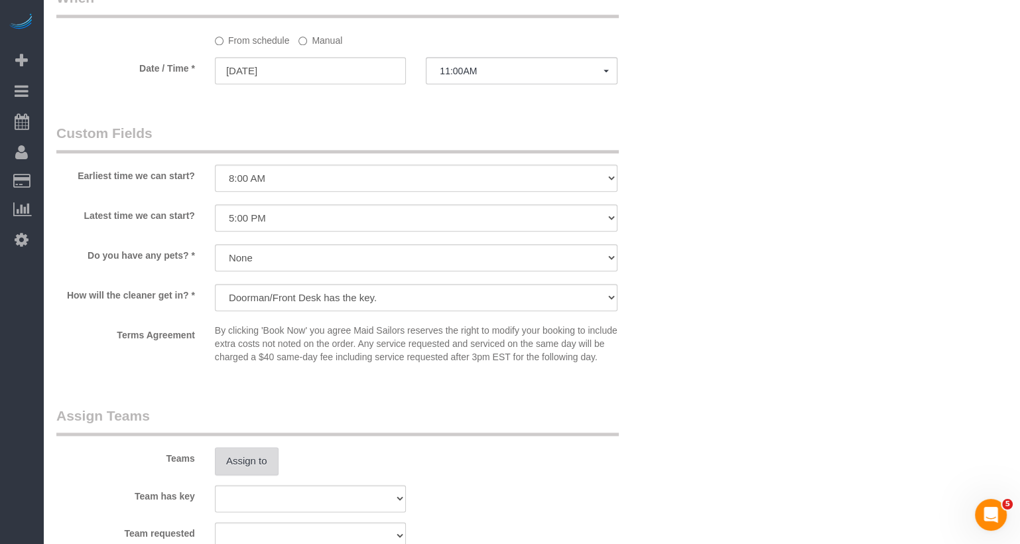
click at [263, 464] on button "Assign to" at bounding box center [247, 461] width 64 height 28
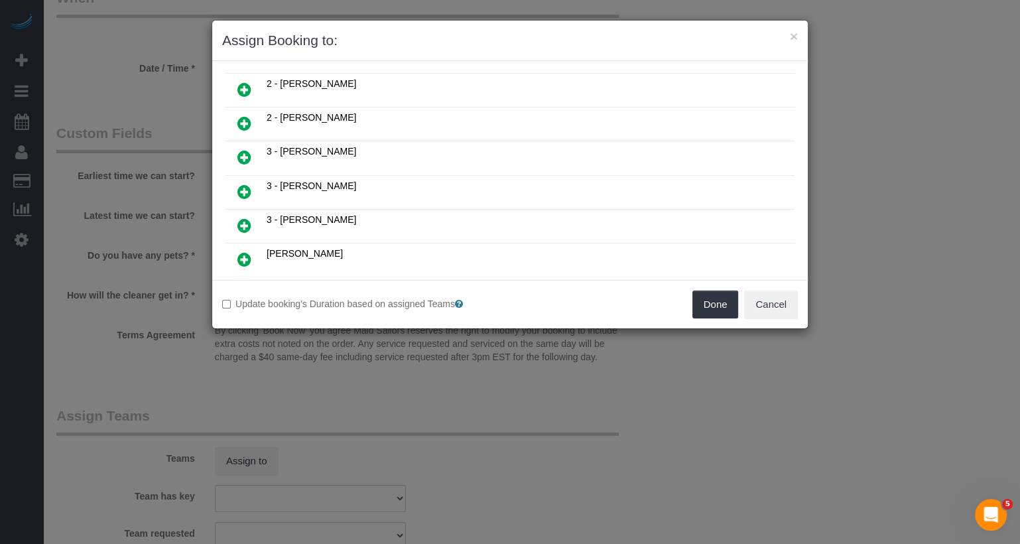
scroll to position [381, 0]
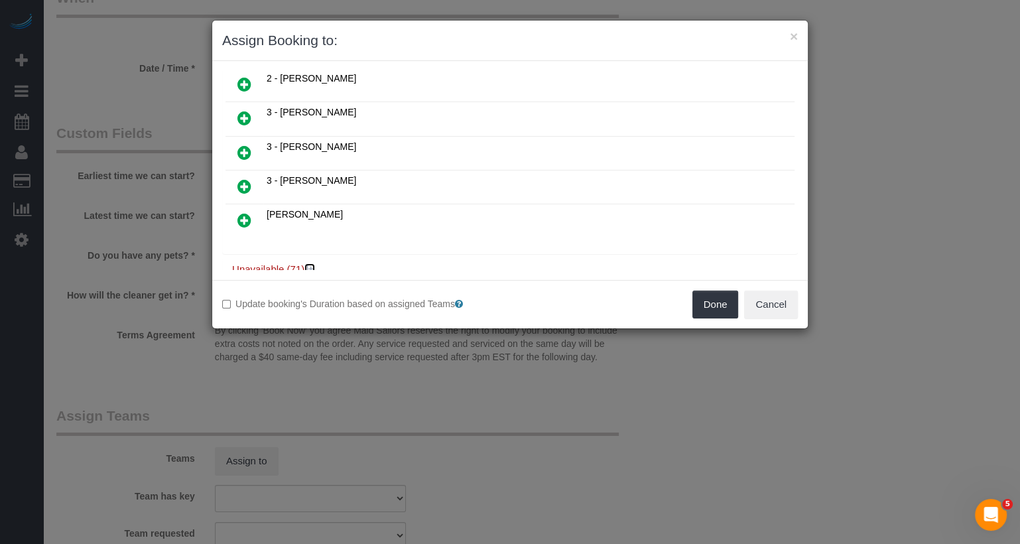
click at [313, 264] on icon at bounding box center [311, 269] width 8 height 10
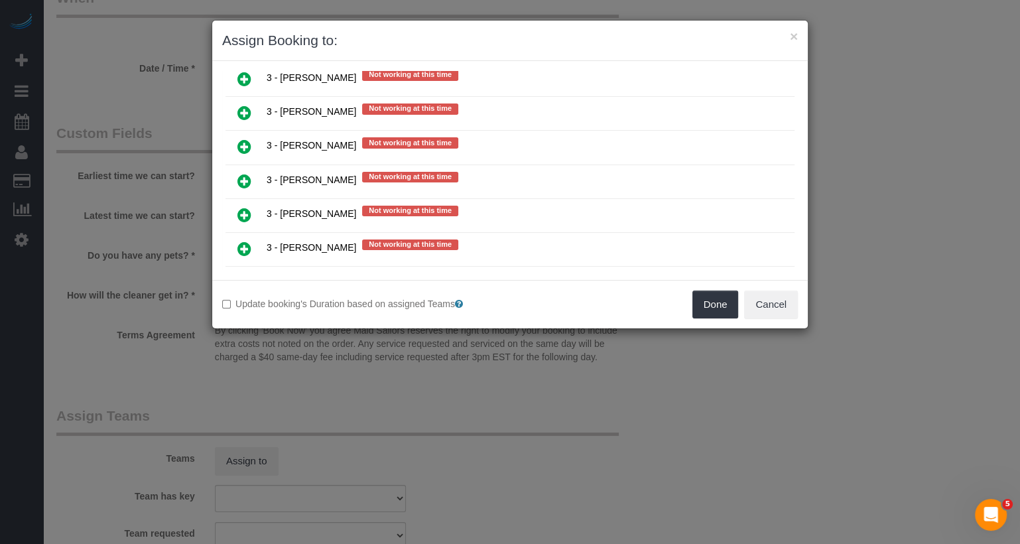
scroll to position [2720, 0]
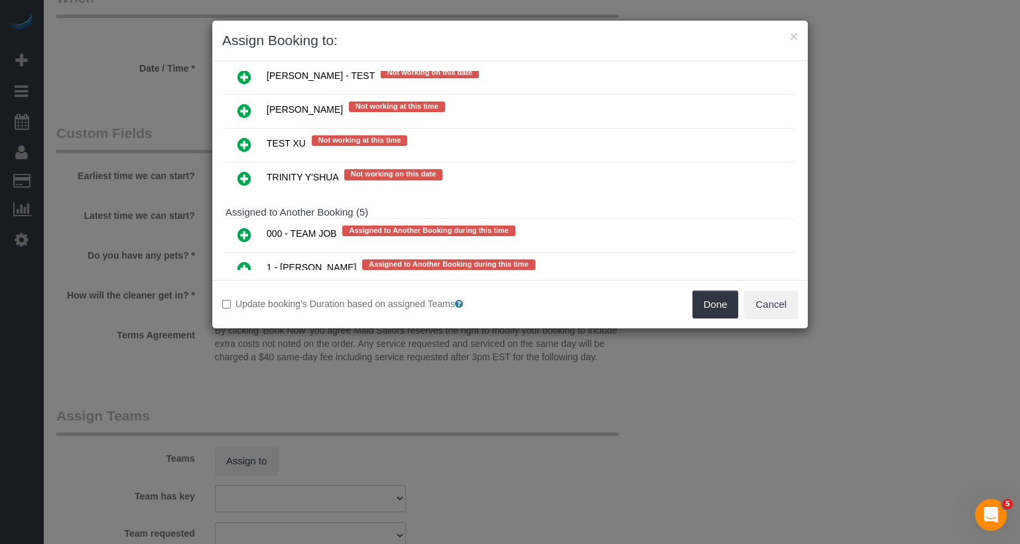
click at [238, 252] on td at bounding box center [244, 269] width 38 height 34
click at [253, 290] on link at bounding box center [244, 303] width 31 height 27
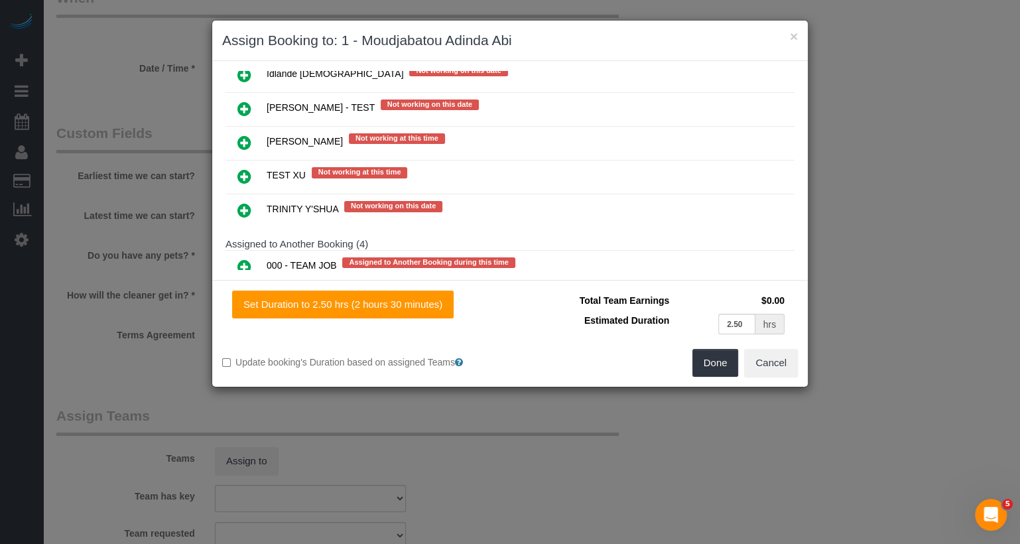
scroll to position [2718, 0]
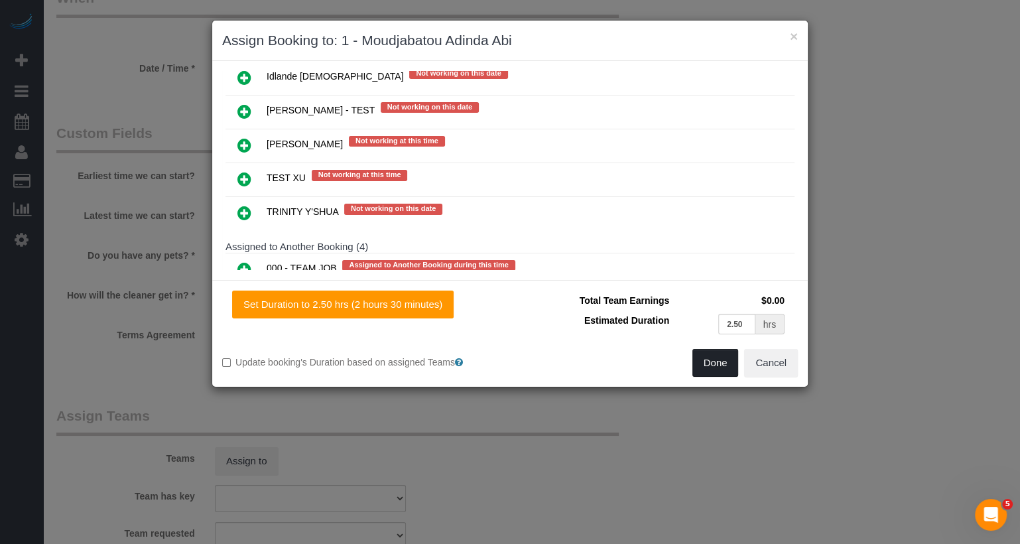
click at [718, 359] on button "Done" at bounding box center [715, 363] width 46 height 28
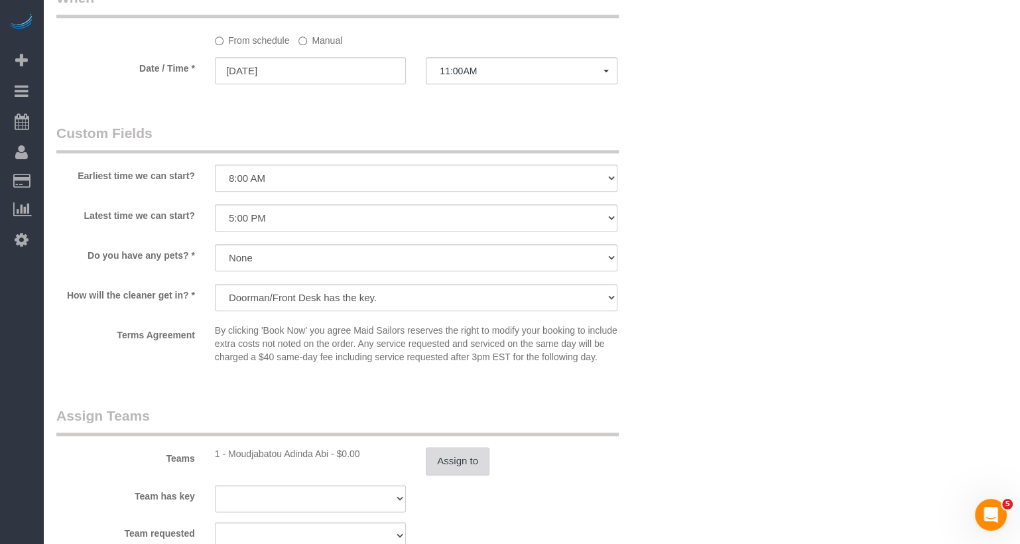
scroll to position [0, 0]
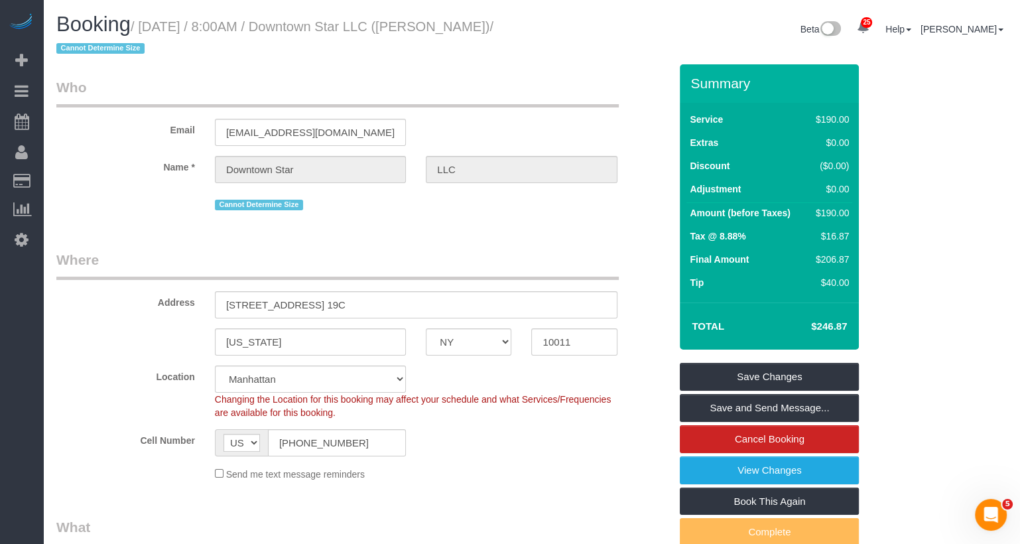
drag, startPoint x: 505, startPoint y: 31, endPoint x: 277, endPoint y: 29, distance: 228.1
click at [277, 29] on h1 "Booking / September 25, 2025 / 8:00AM / Downtown Star LLC (Alise Durand) / Cann…" at bounding box center [289, 35] width 466 height 45
copy small "8:00AM / Downtown Star LLC (Alise"
click at [848, 375] on link "Save Changes" at bounding box center [769, 377] width 179 height 28
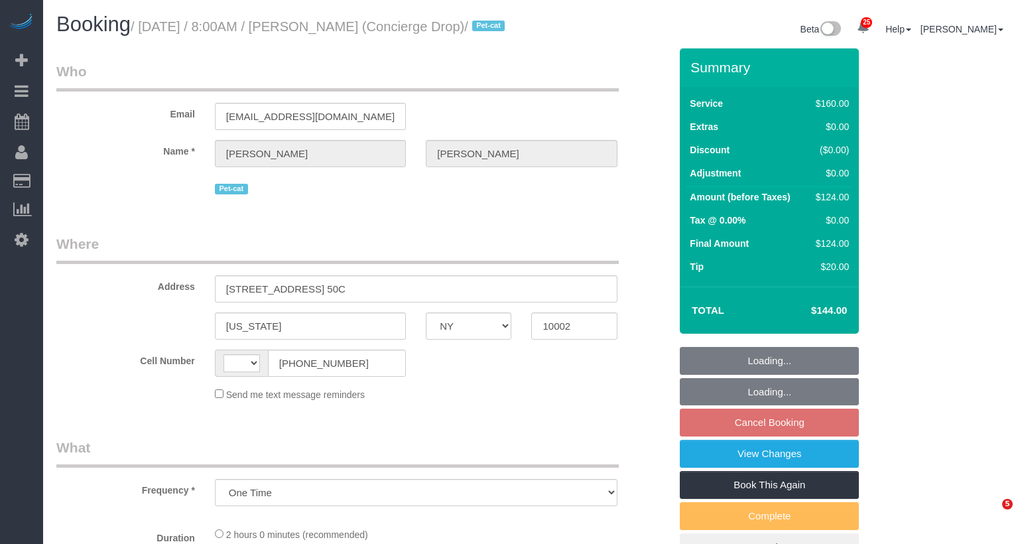
select select "NY"
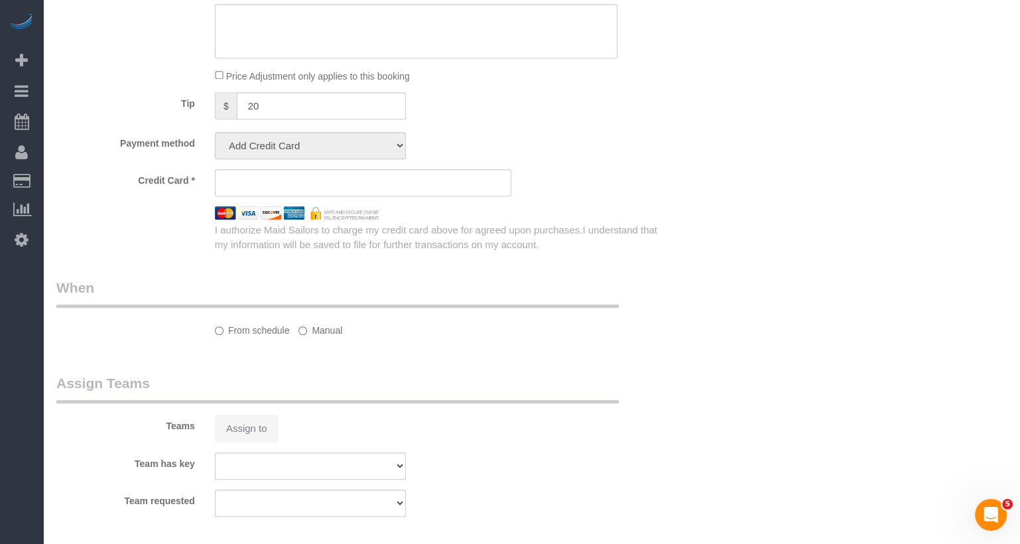
select select "string:stripe-pm_1RaQn24VGloSiKo7zeOF73Wj"
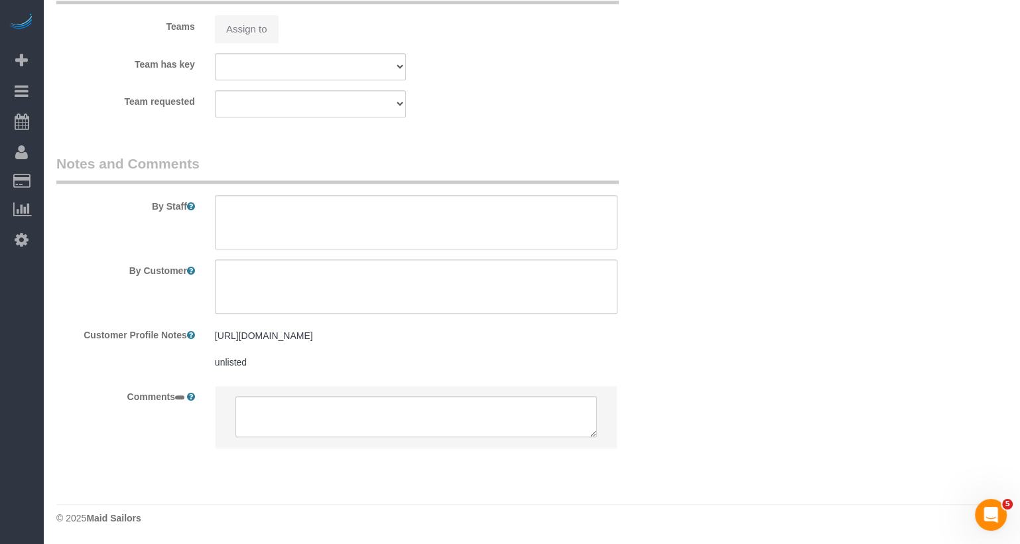
select select "string:US"
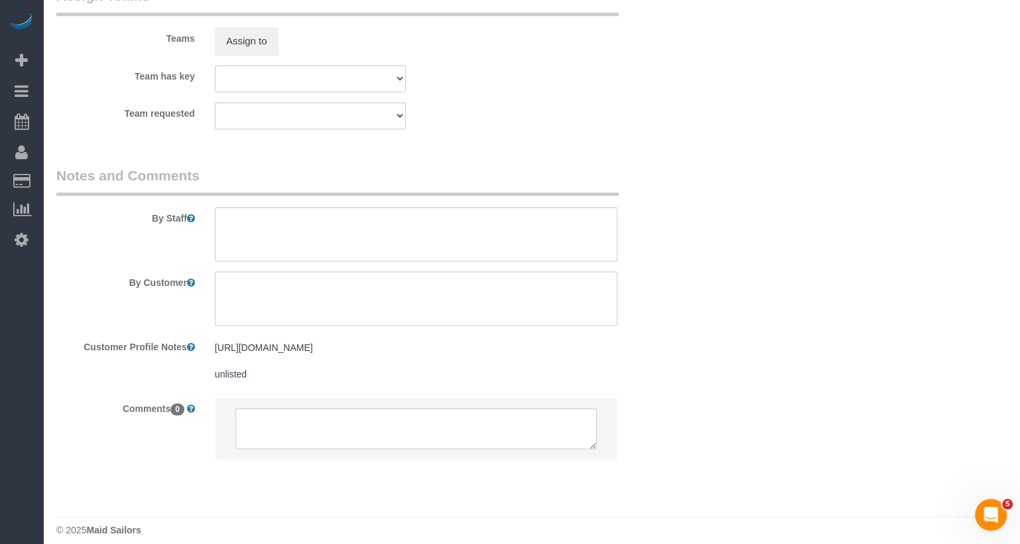
select select "object:1246"
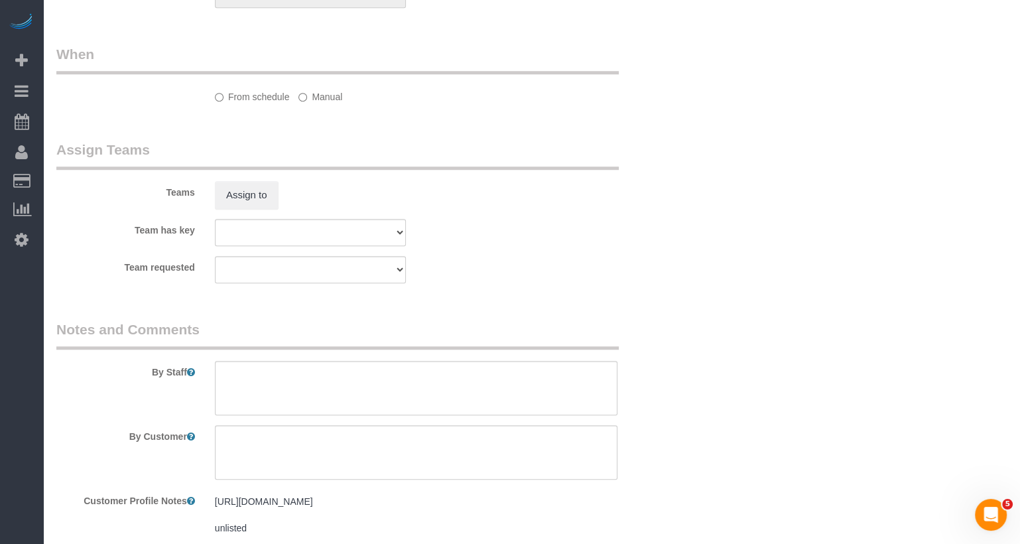
select select "spot1"
select select "number:89"
select select "number:90"
select select "number:15"
select select "number:6"
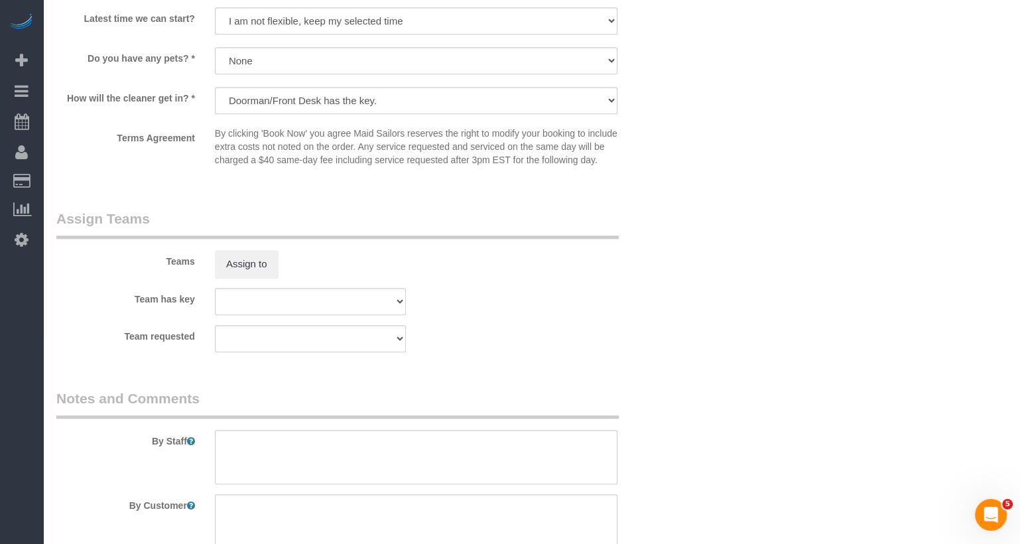
scroll to position [1283, 0]
click at [267, 278] on button "Assign to" at bounding box center [247, 264] width 64 height 28
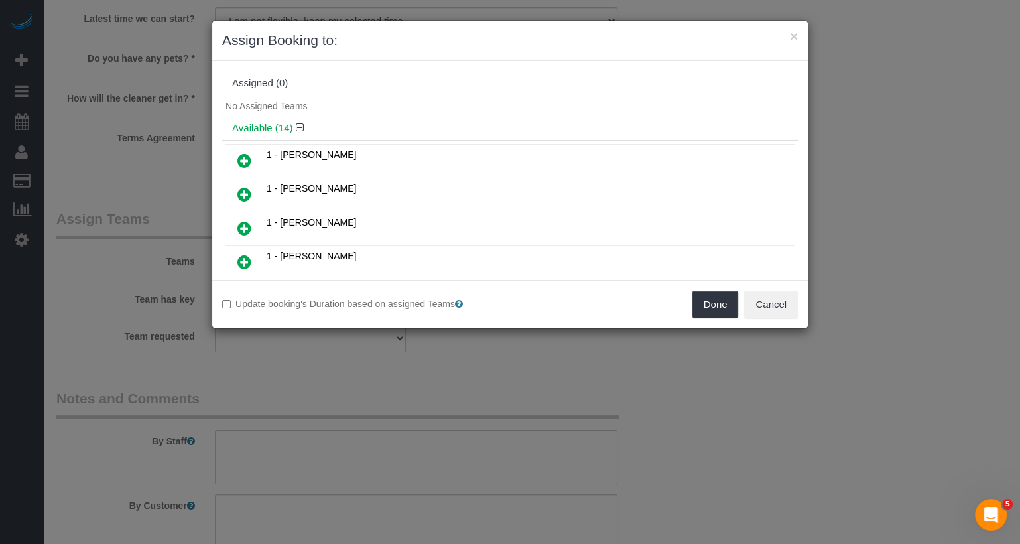
scroll to position [115, 0]
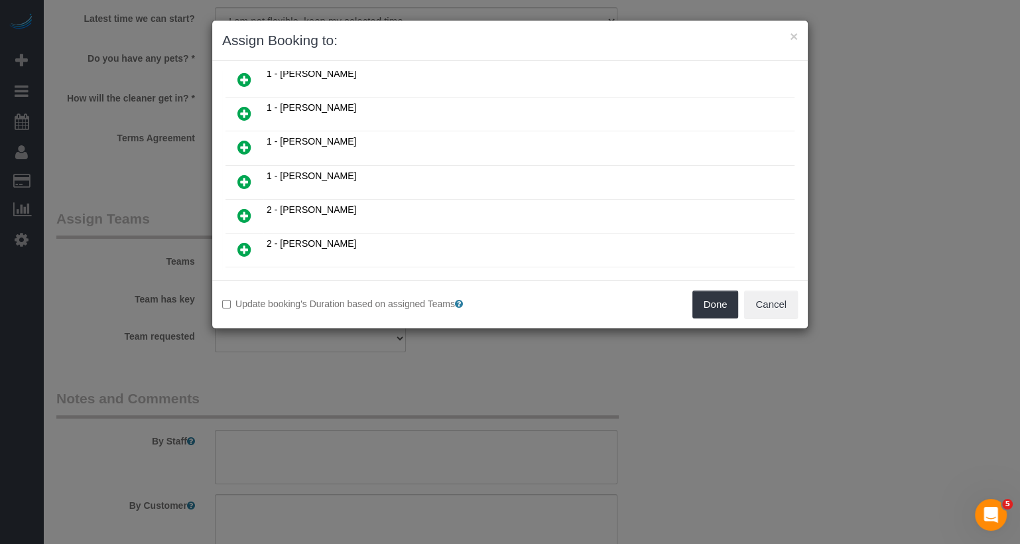
click at [247, 141] on icon at bounding box center [244, 147] width 14 height 16
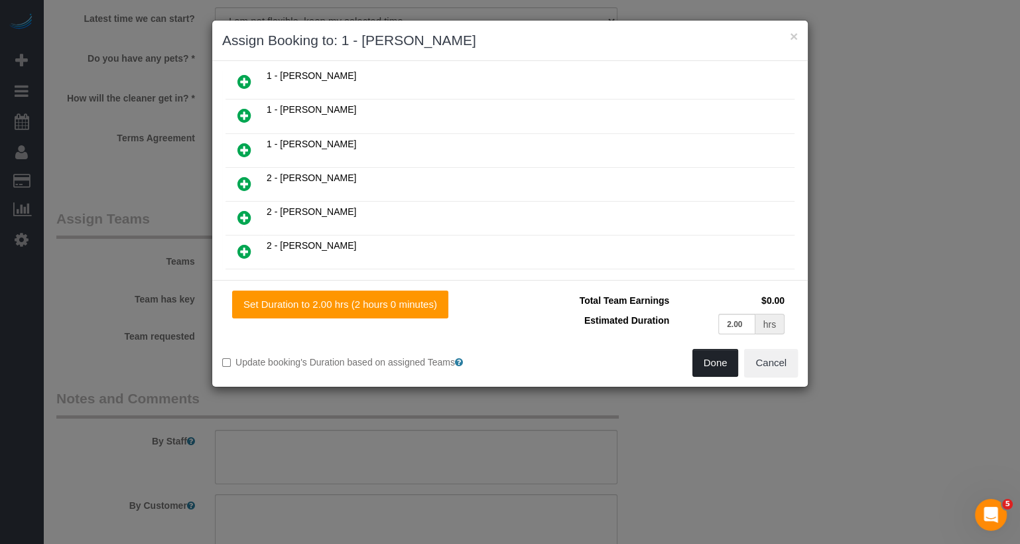
click at [708, 357] on button "Done" at bounding box center [715, 363] width 46 height 28
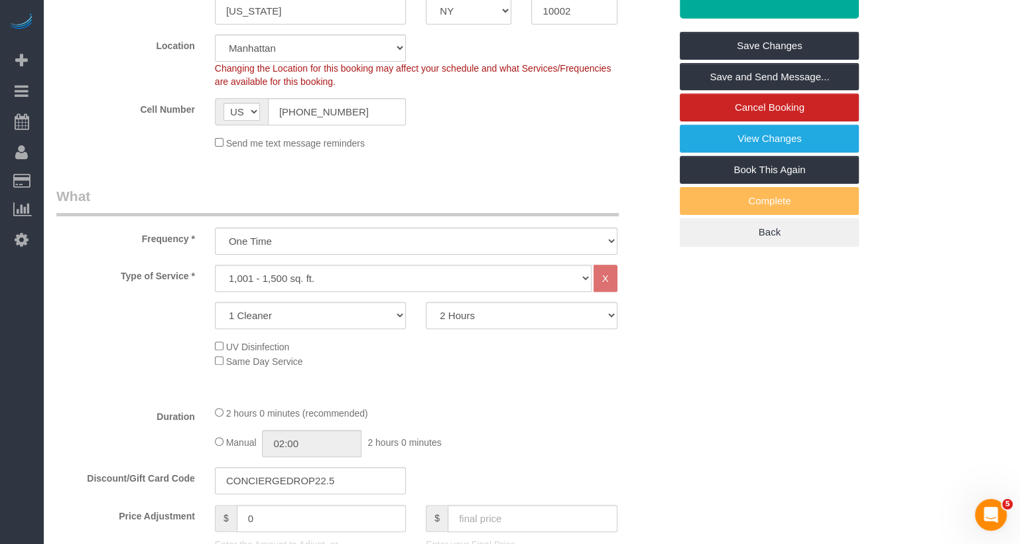
scroll to position [0, 0]
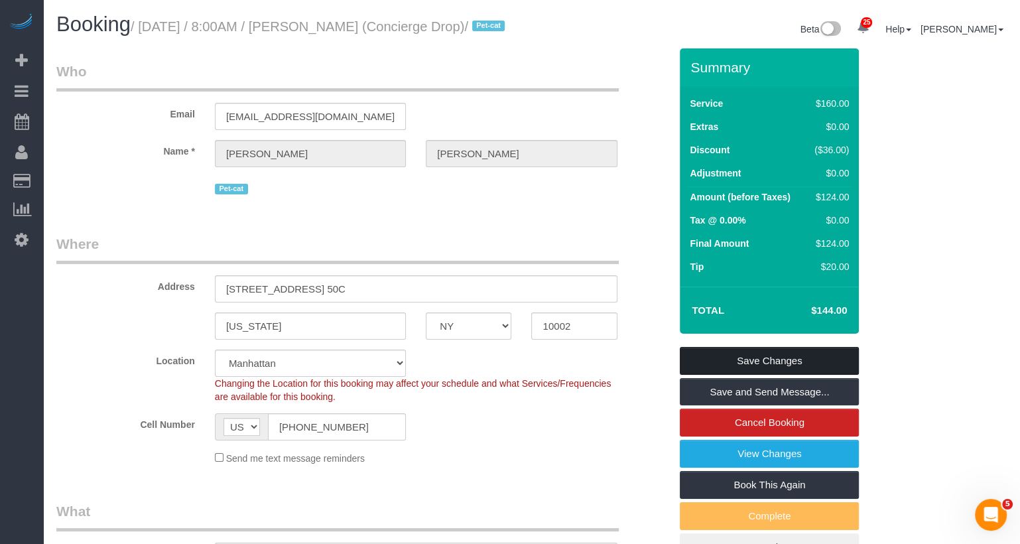
click at [752, 374] on link "Save Changes" at bounding box center [769, 361] width 179 height 28
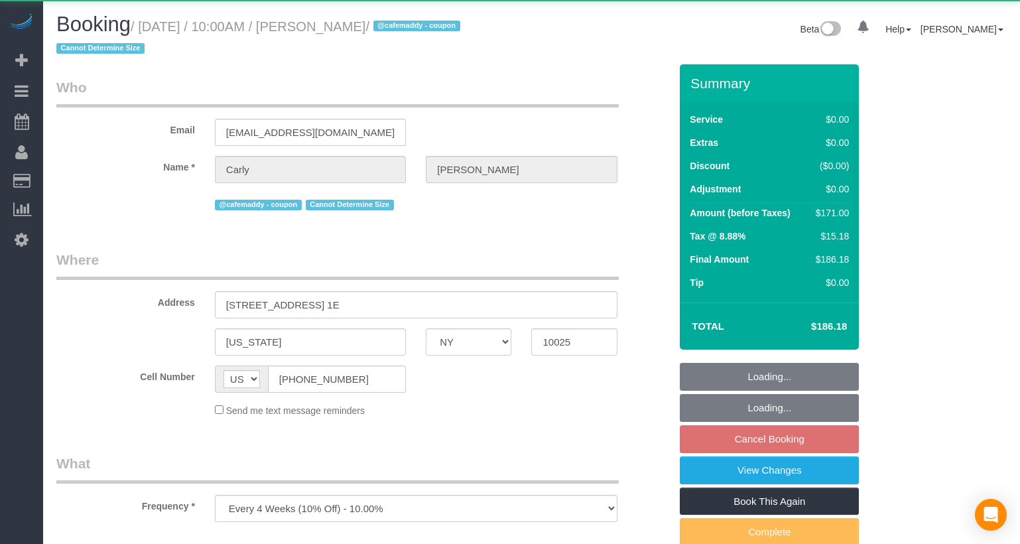
select select "NY"
select select "2"
select select "spot3"
select select "number:57"
select select "number:75"
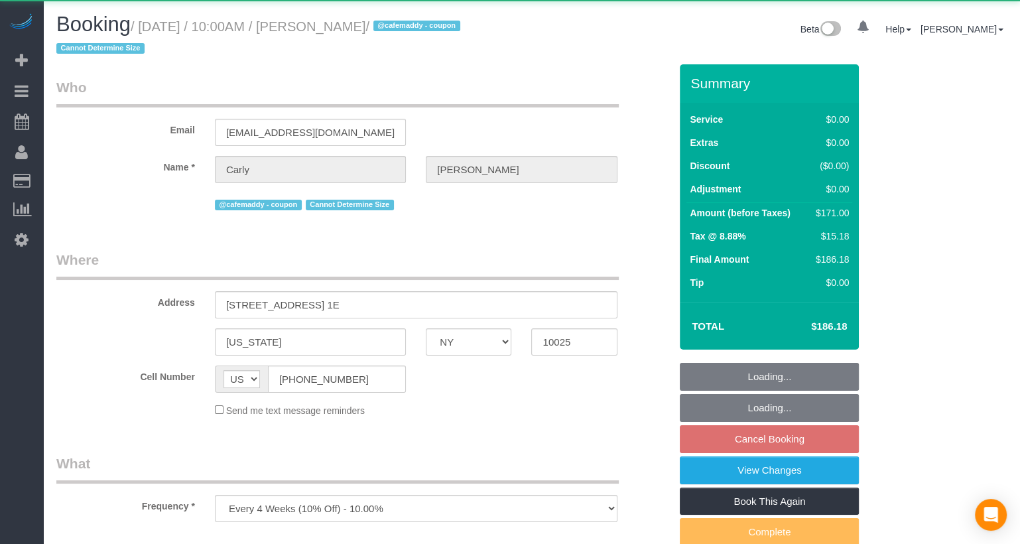
select select "number:15"
select select "number:5"
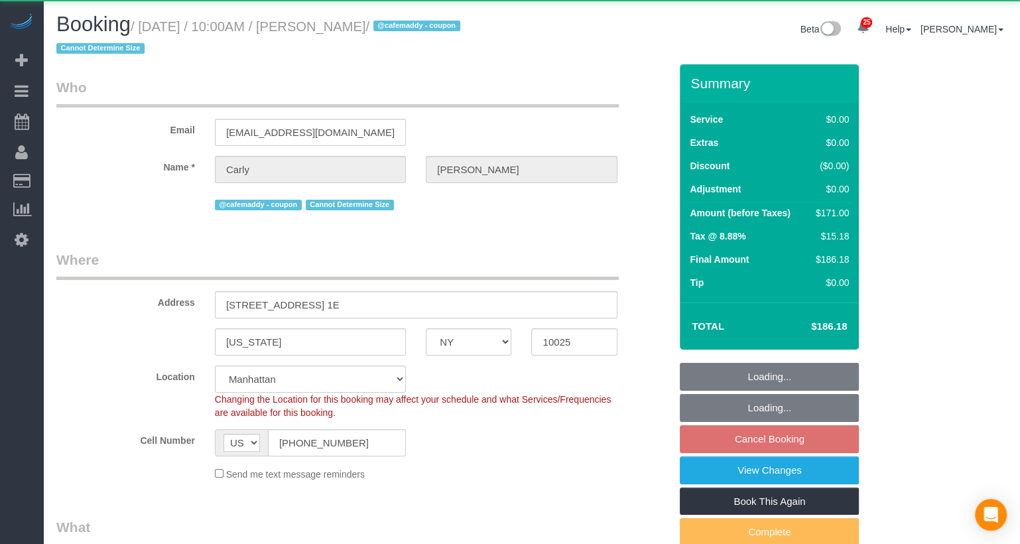
select select "object:1075"
select select "string:stripe-pm_1RJPit4VGloSiKo7LFKrMrfM"
select select "2"
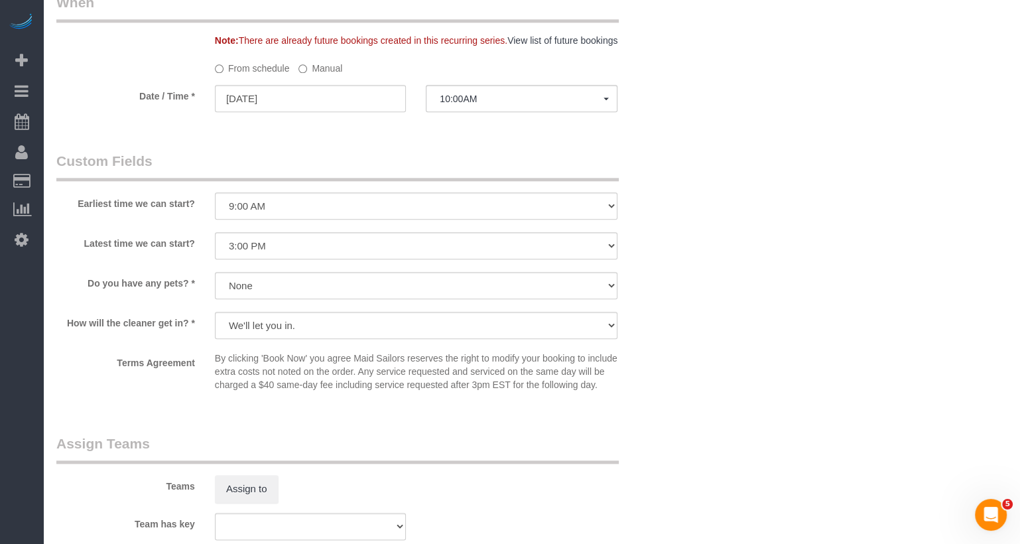
scroll to position [1382, 0]
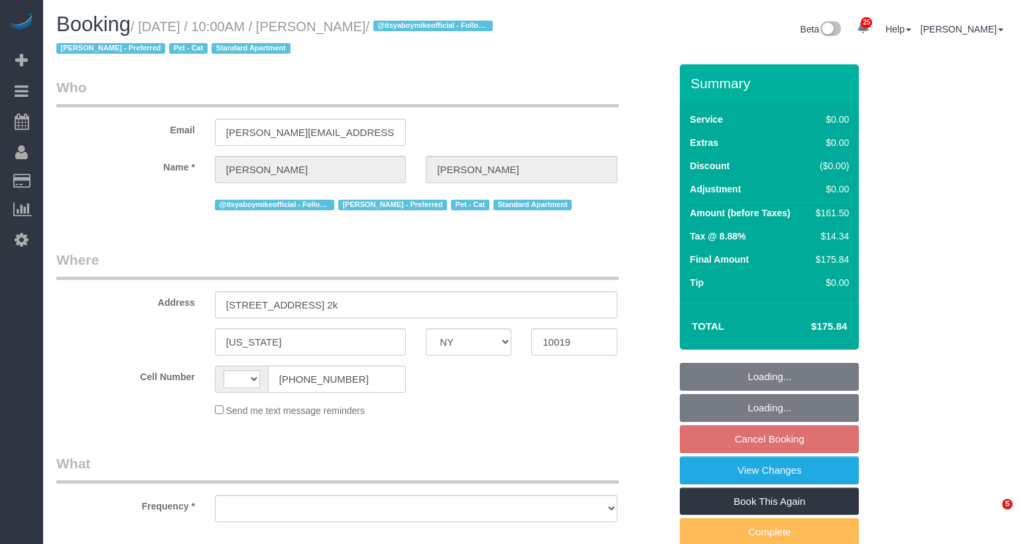
select select "NY"
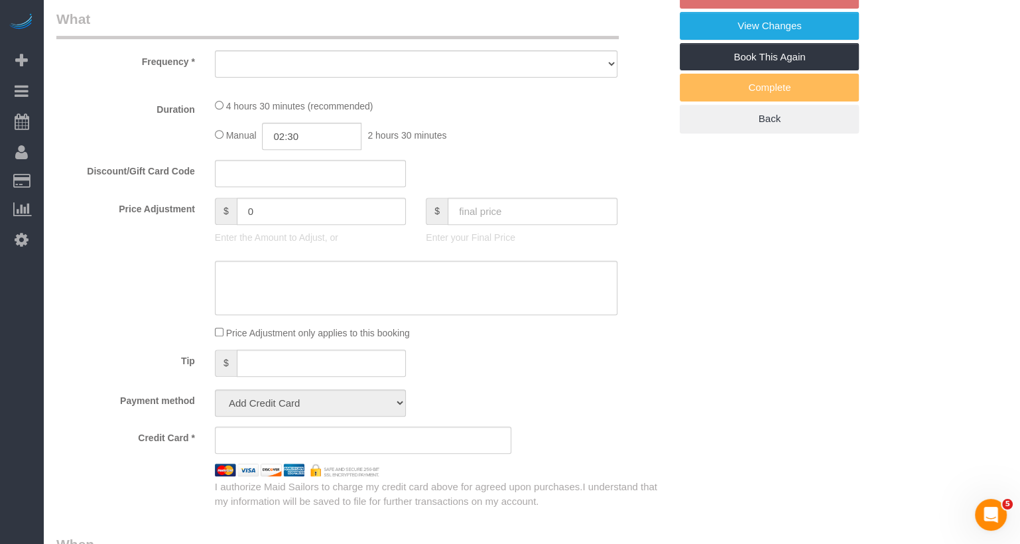
select select "string:US"
select select "string:stripe-pm_1PL45J4VGloSiKo7EdehRJpi"
select select "2"
select select "spot3"
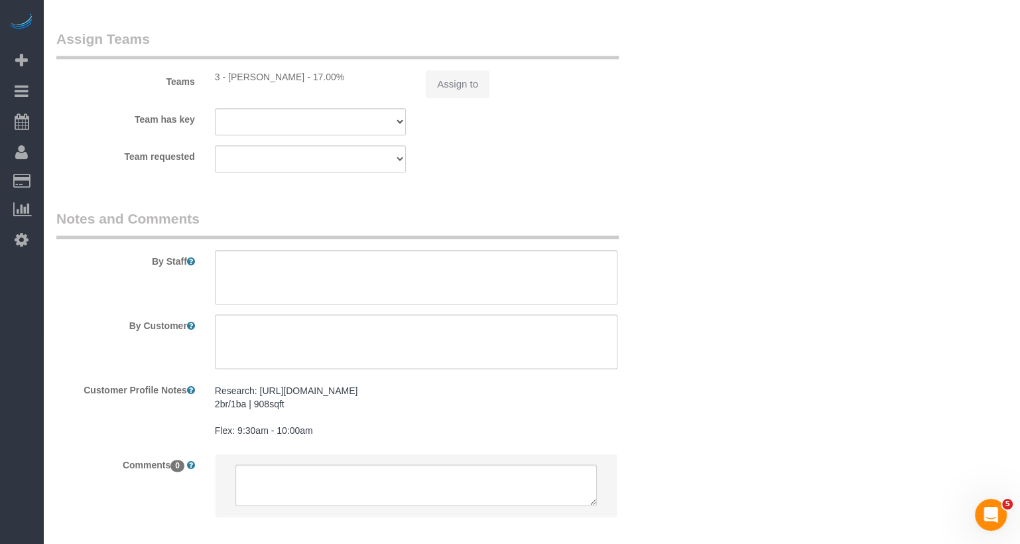
select select "object:935"
select select "number:89"
select select "number:90"
select select "number:14"
select select "number:5"
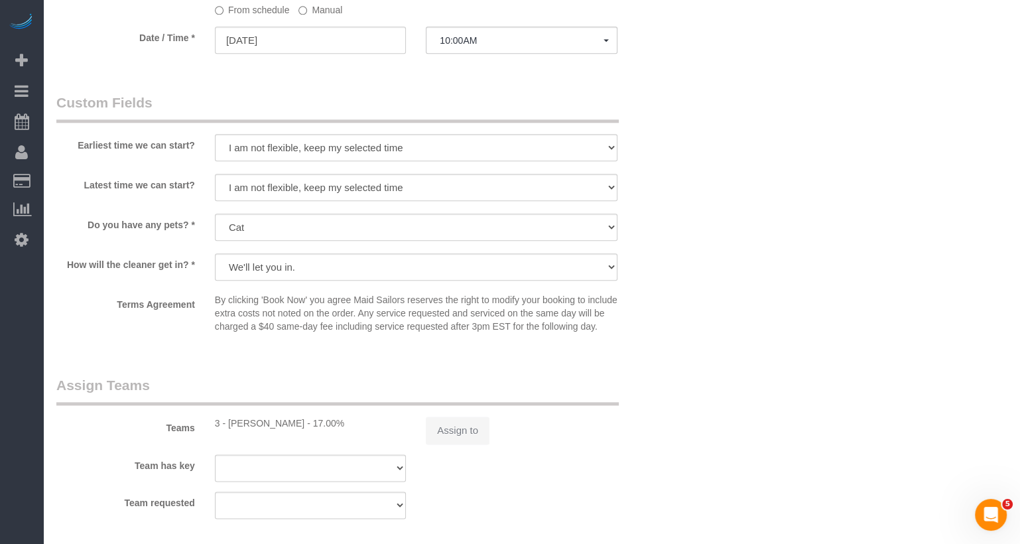
select select "object:1086"
select select "spot61"
select select "2"
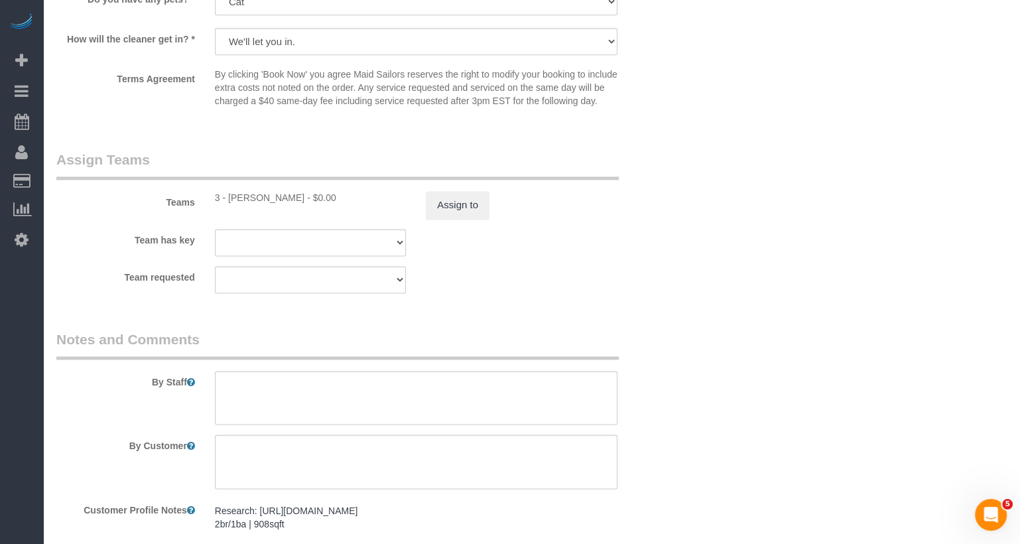
scroll to position [1741, 0]
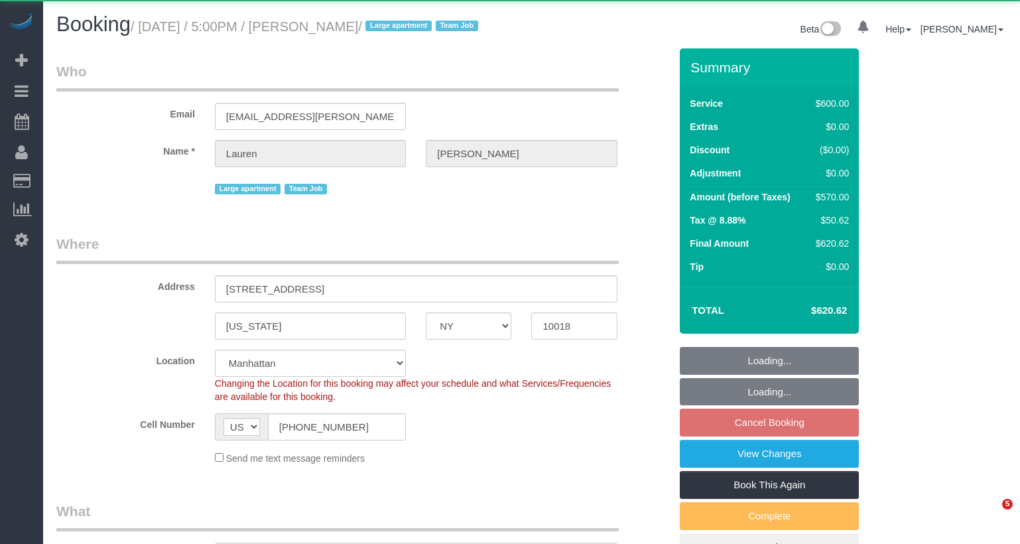
select select "NY"
select select "object:1051"
select select "3"
select select "150"
select select "spot10"
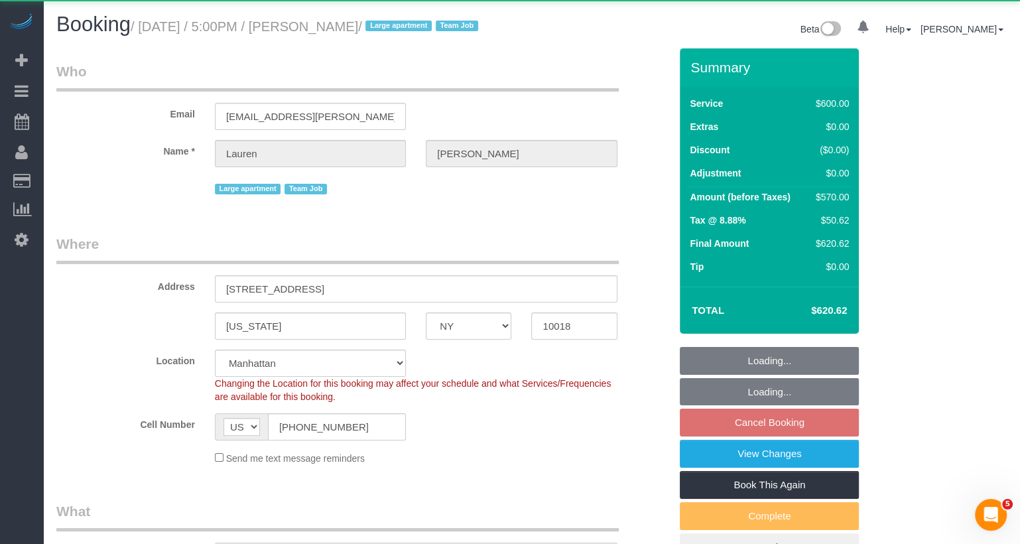
select select "number:89"
select select "number:90"
select select "number:15"
select select "number:5"
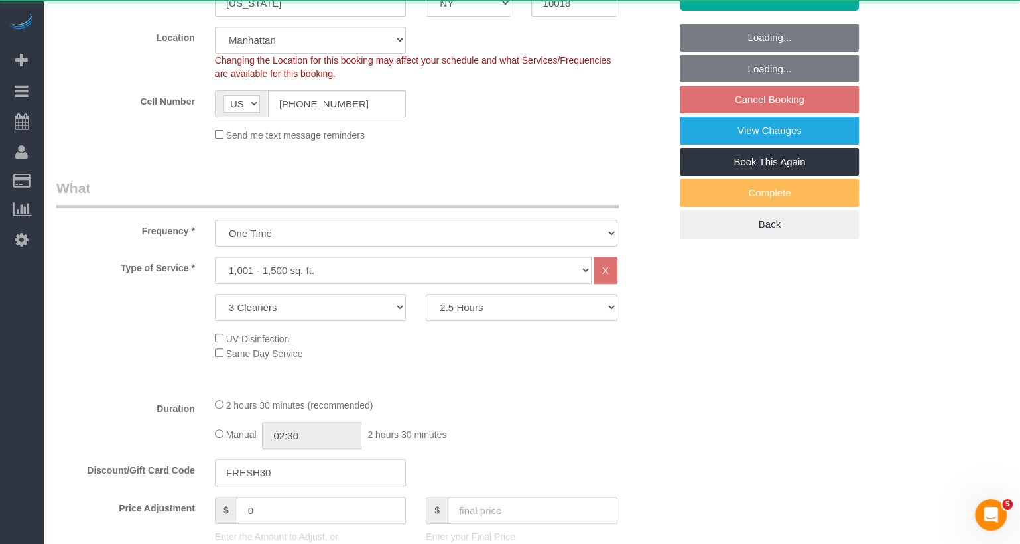
select select "string:stripe-pm_1S7vcl4VGloSiKo7FxsmvrwF"
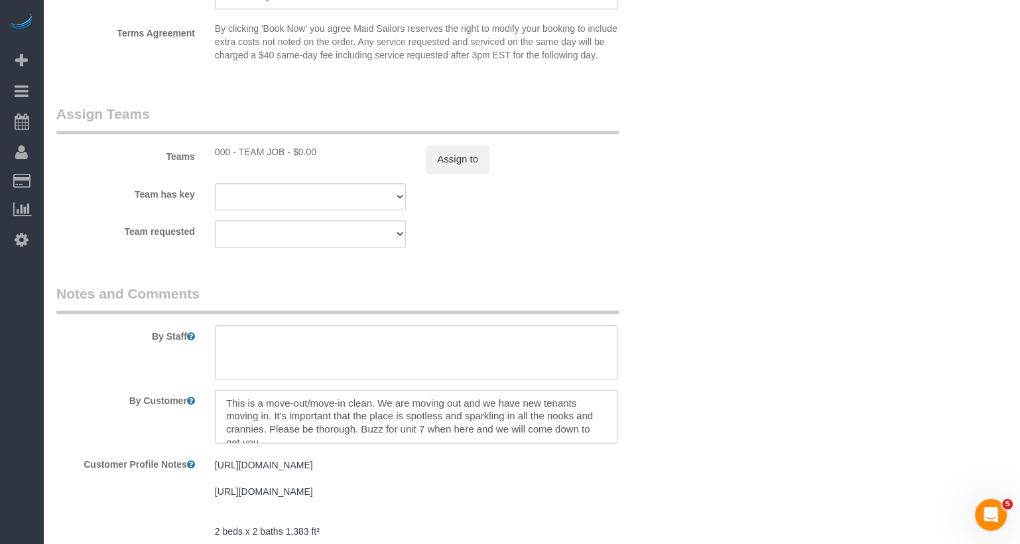
scroll to position [1479, 0]
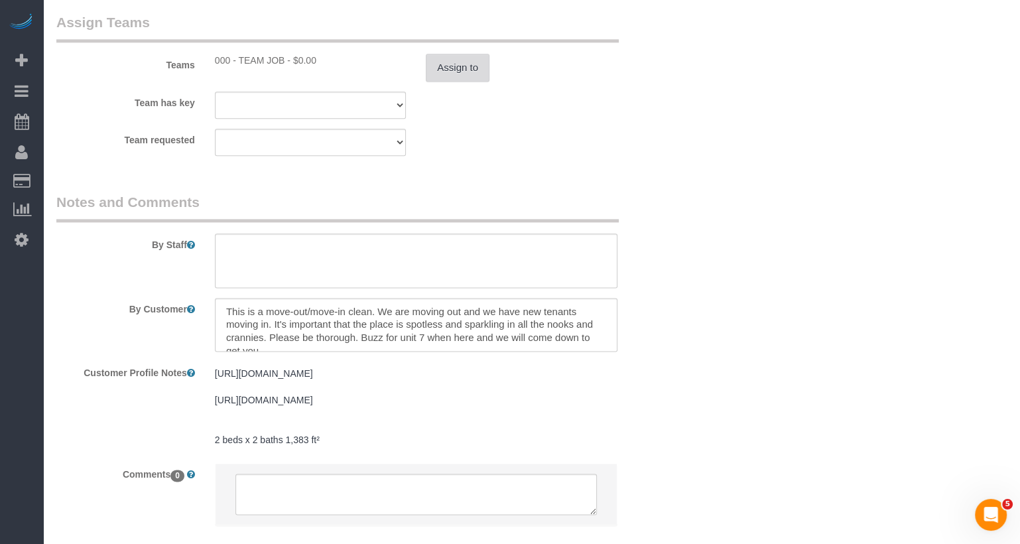
click at [464, 82] on button "Assign to" at bounding box center [458, 68] width 64 height 28
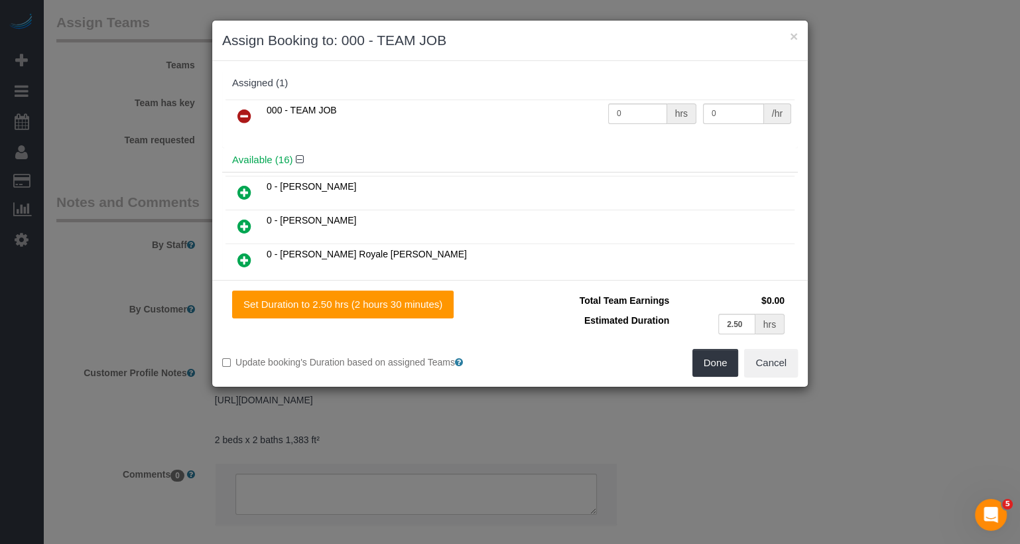
click at [245, 115] on icon at bounding box center [244, 116] width 14 height 16
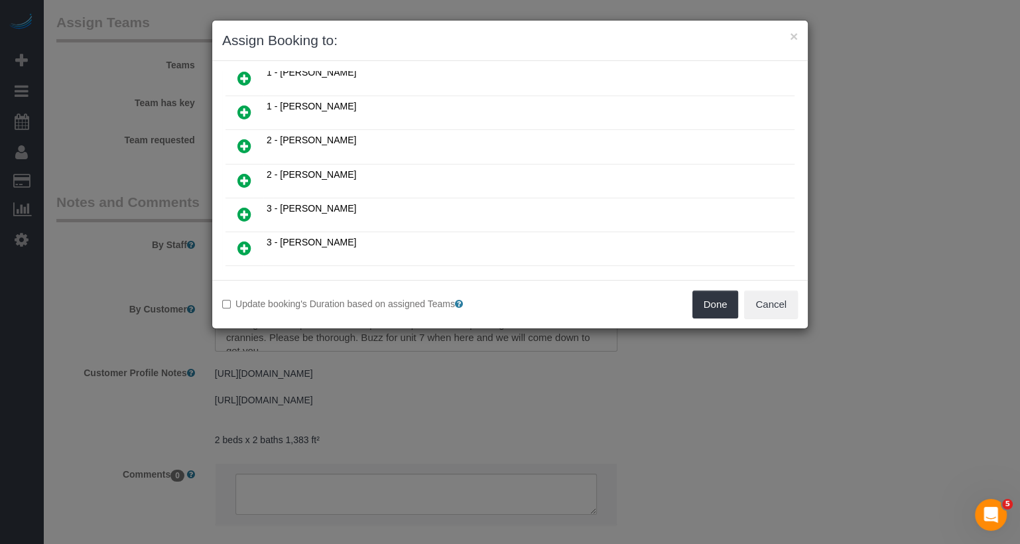
scroll to position [386, 0]
click at [247, 105] on icon at bounding box center [244, 113] width 14 height 16
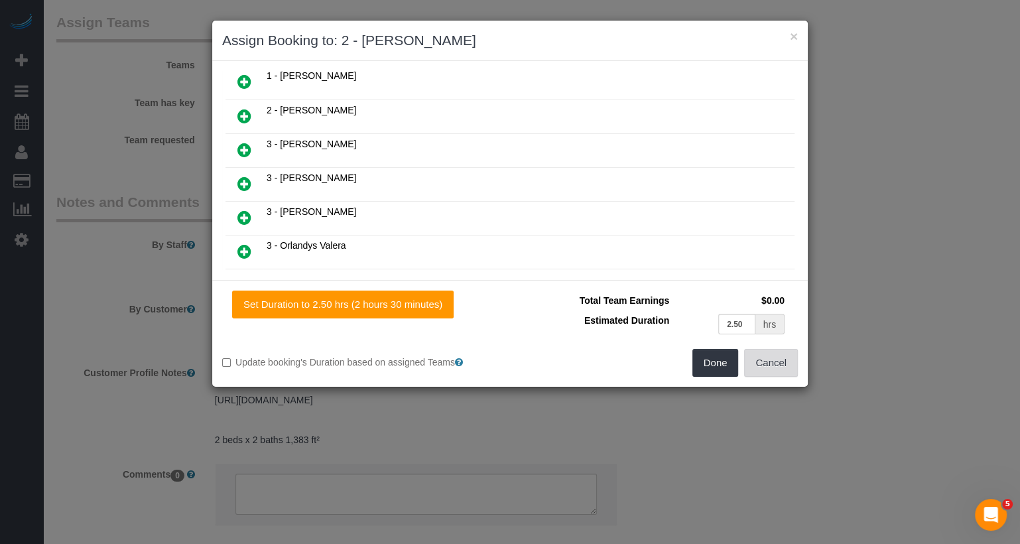
click at [777, 365] on button "Cancel" at bounding box center [771, 363] width 54 height 28
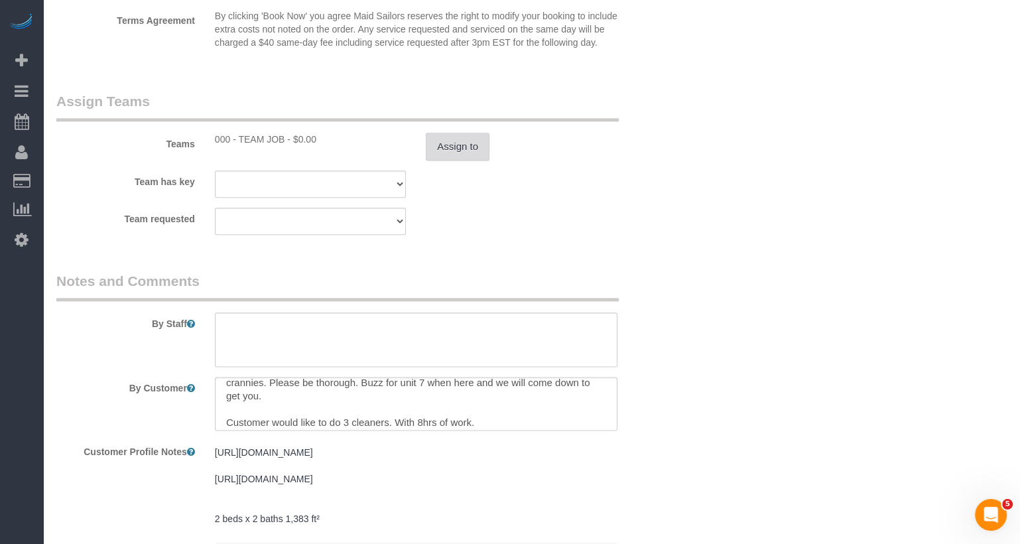
scroll to position [39, 0]
click at [476, 160] on button "Assign to" at bounding box center [458, 147] width 64 height 28
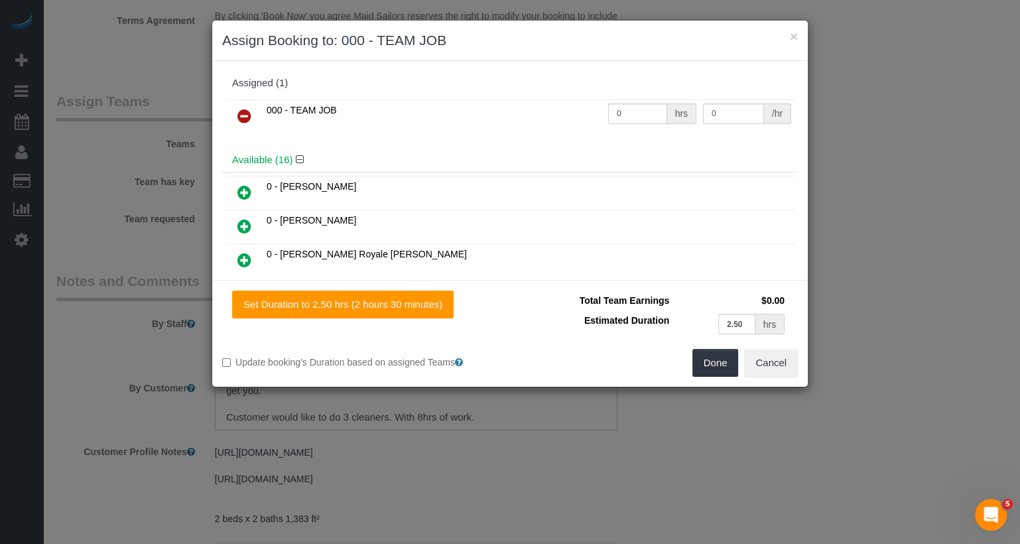
click at [248, 113] on icon at bounding box center [244, 116] width 14 height 16
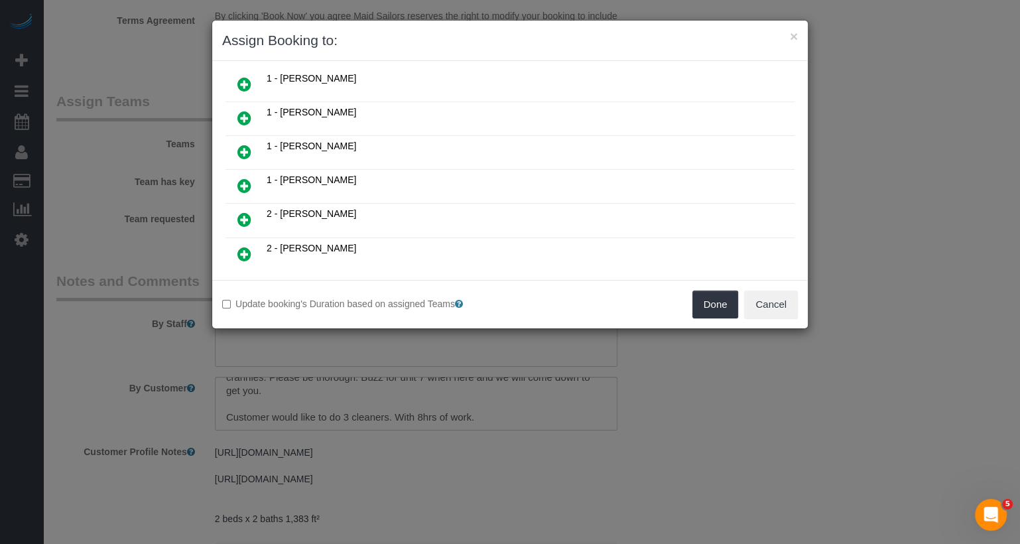
scroll to position [306, 0]
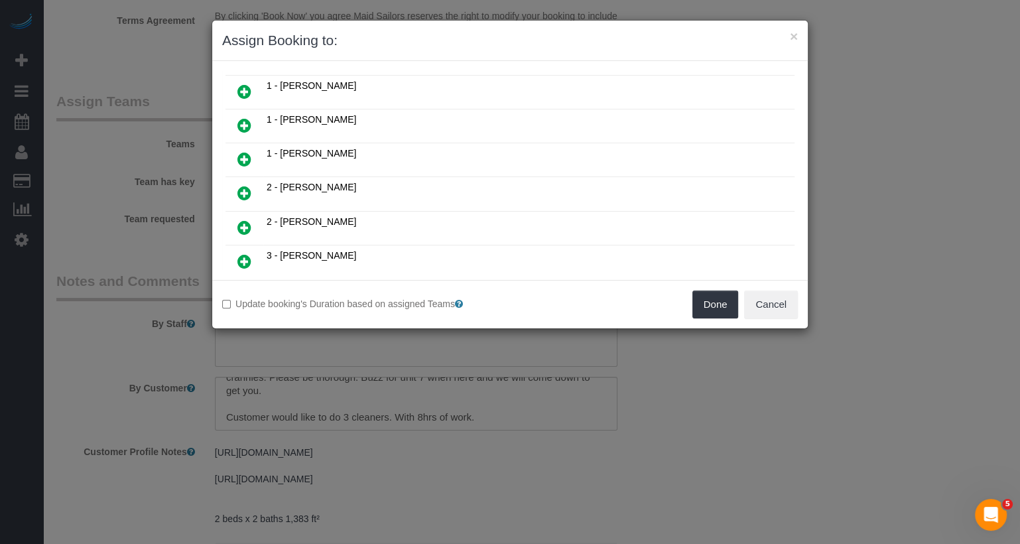
click at [247, 185] on icon at bounding box center [244, 193] width 14 height 16
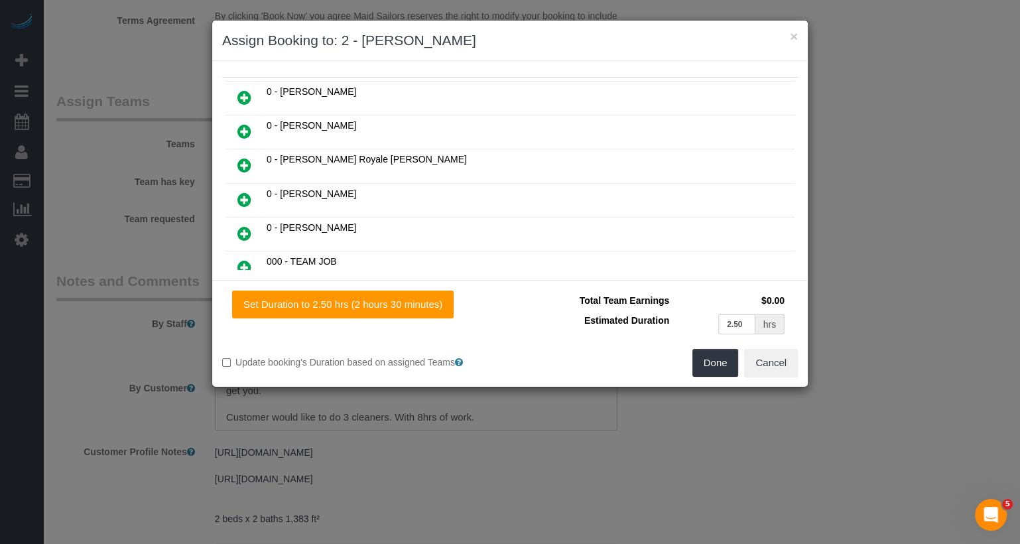
scroll to position [0, 0]
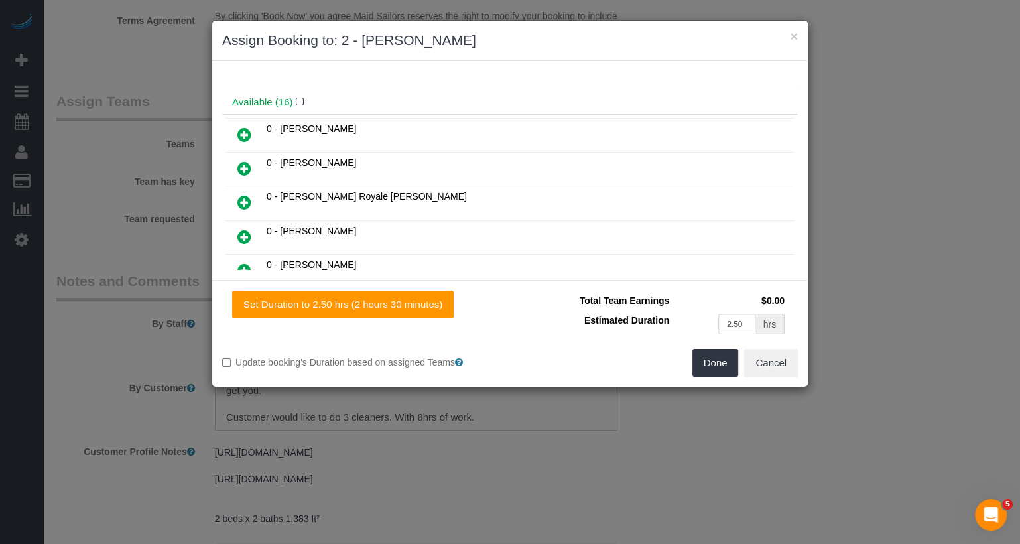
click at [237, 166] on icon at bounding box center [244, 168] width 14 height 16
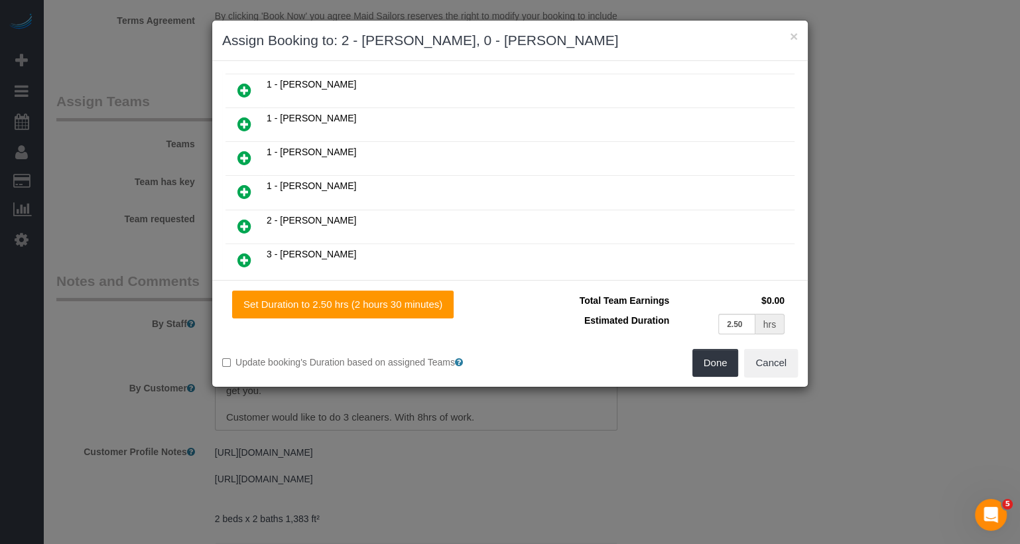
click at [692, 356] on div "Done Cancel" at bounding box center [659, 363] width 298 height 28
click at [714, 363] on button "Done" at bounding box center [715, 363] width 46 height 28
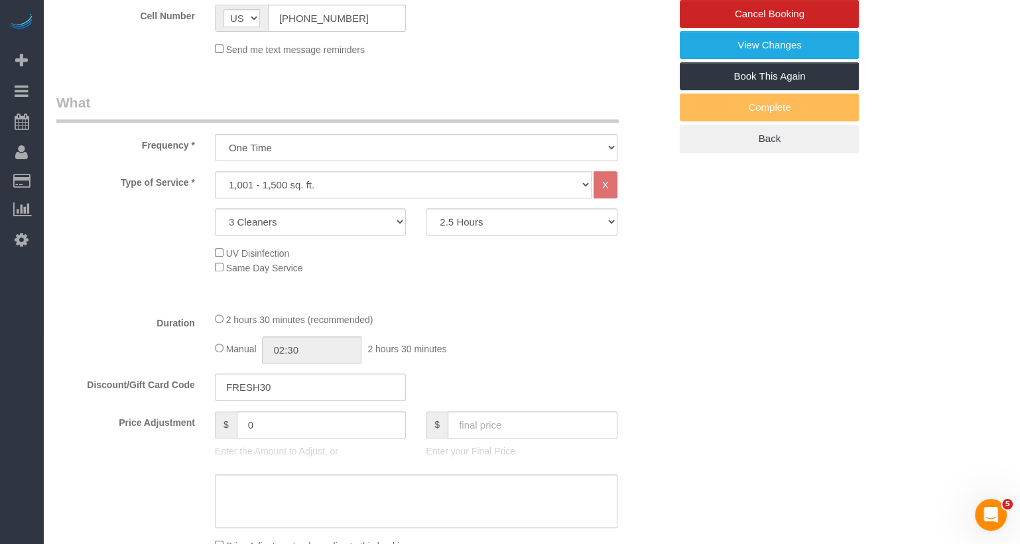
scroll to position [0, 0]
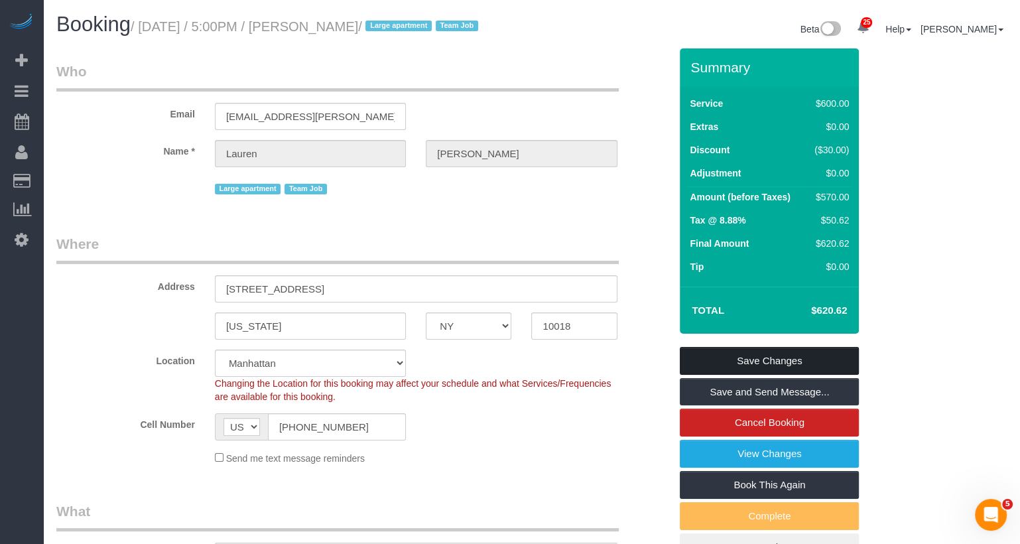
click at [757, 375] on link "Save Changes" at bounding box center [769, 361] width 179 height 28
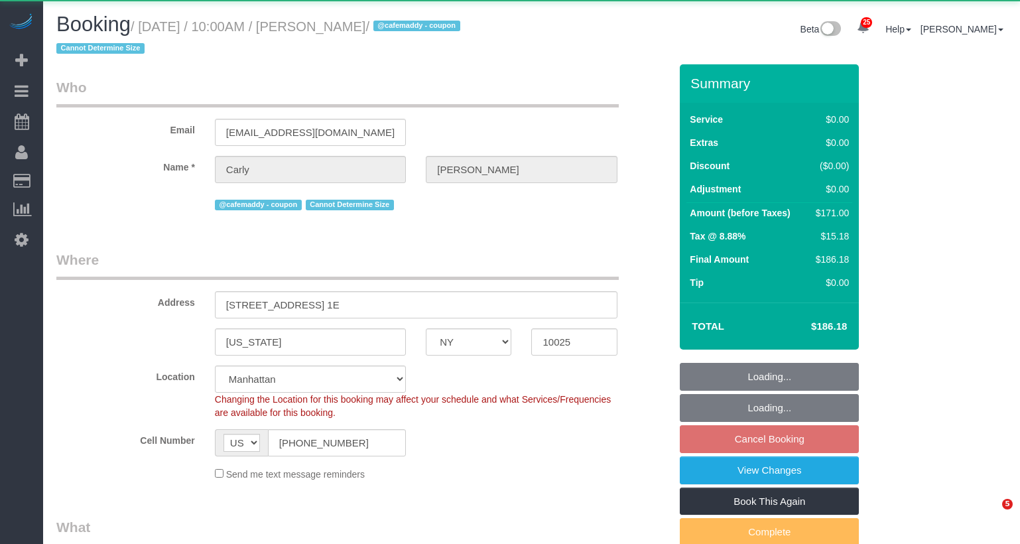
select select "NY"
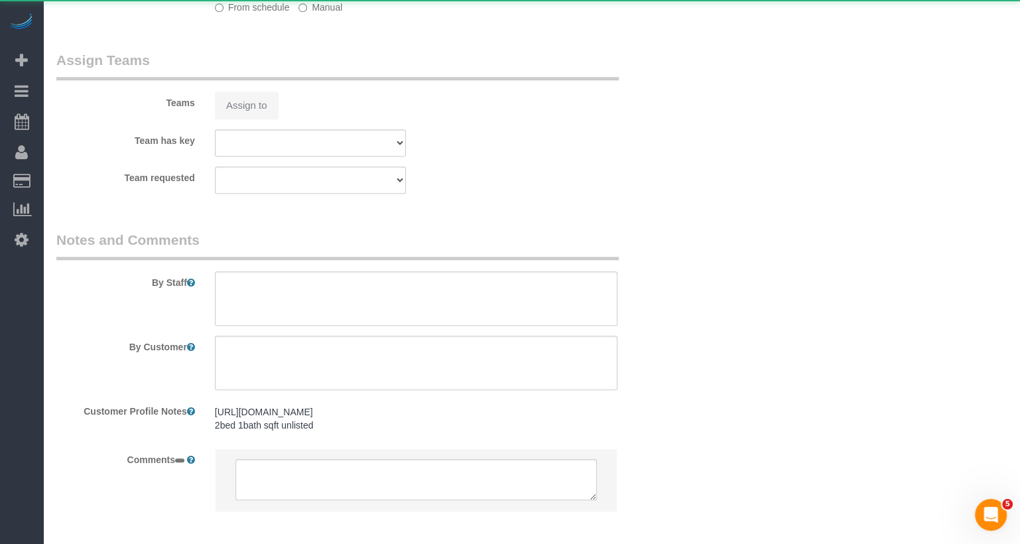
select select "object:1072"
select select "2"
select select "spot3"
select select "number:57"
select select "number:75"
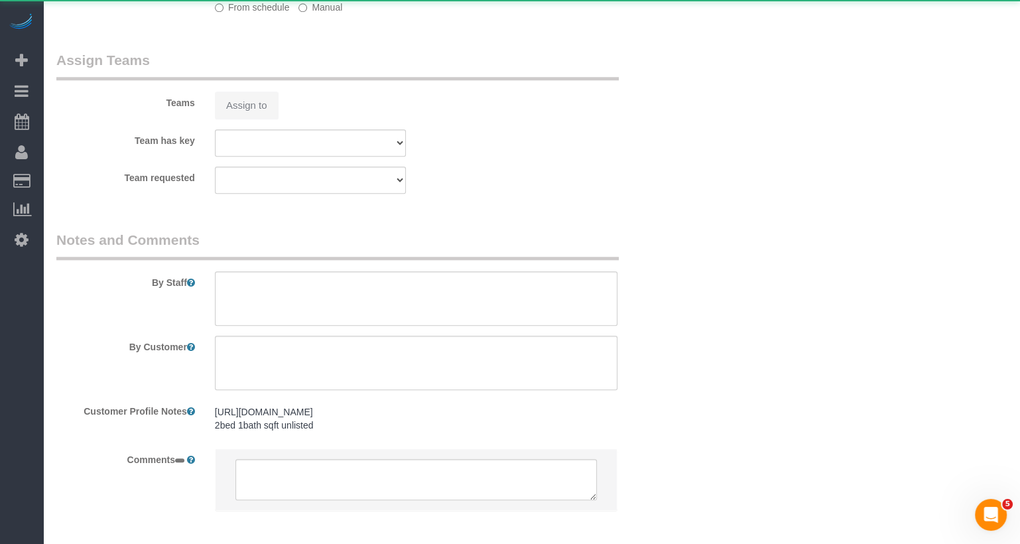
select select "number:15"
select select "number:5"
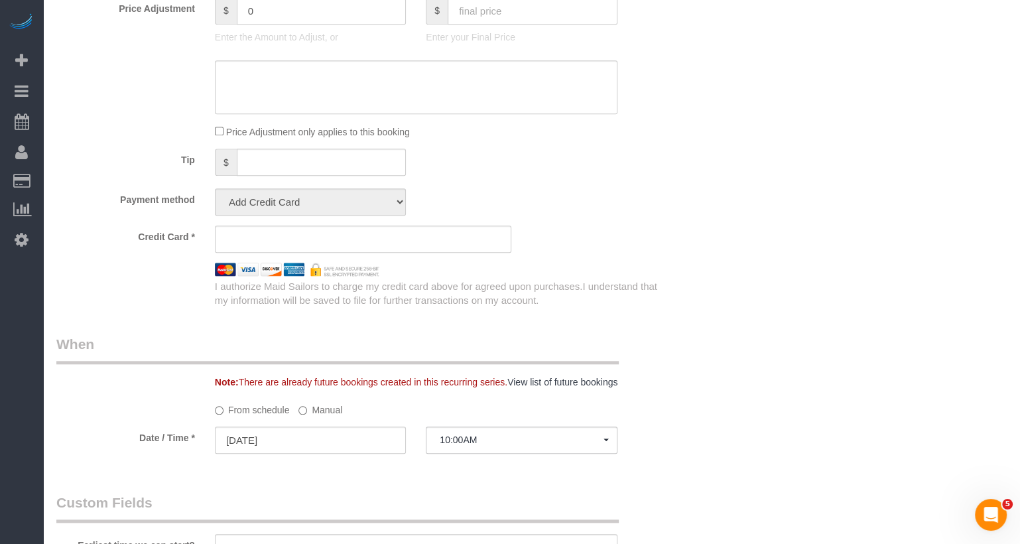
select select "string:stripe-pm_1RJPit4VGloSiKo7LFKrMrfM"
select select "2"
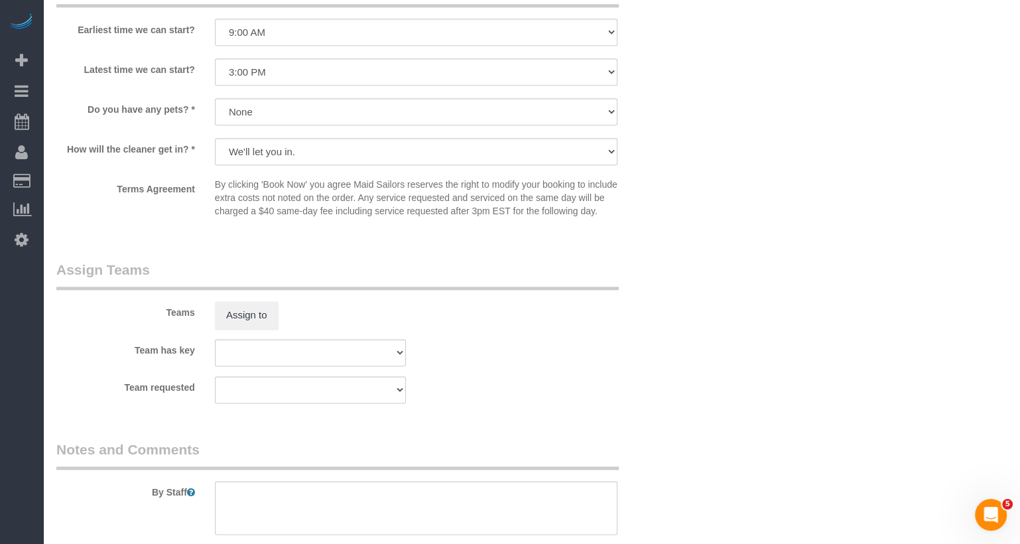
scroll to position [1562, 0]
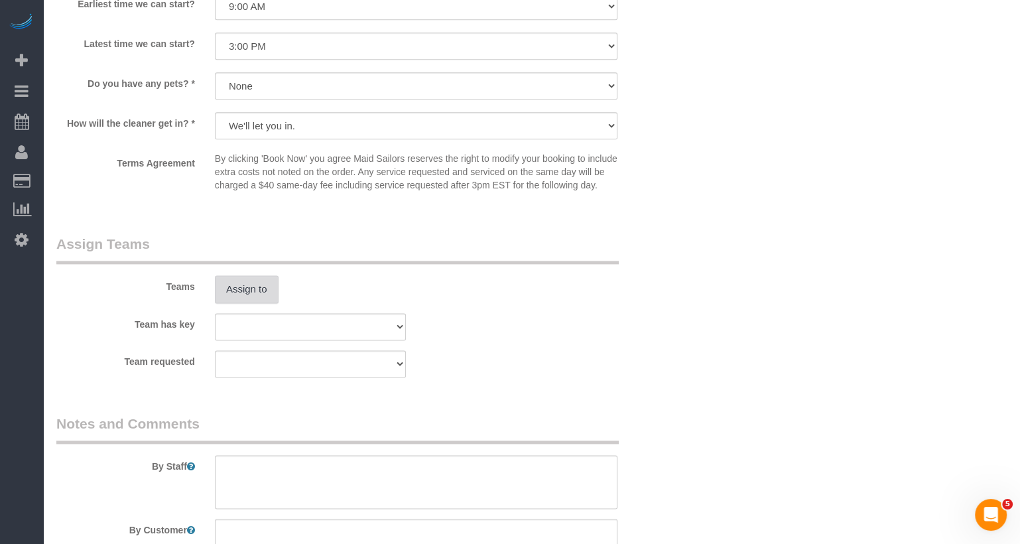
click at [251, 303] on button "Assign to" at bounding box center [247, 289] width 64 height 28
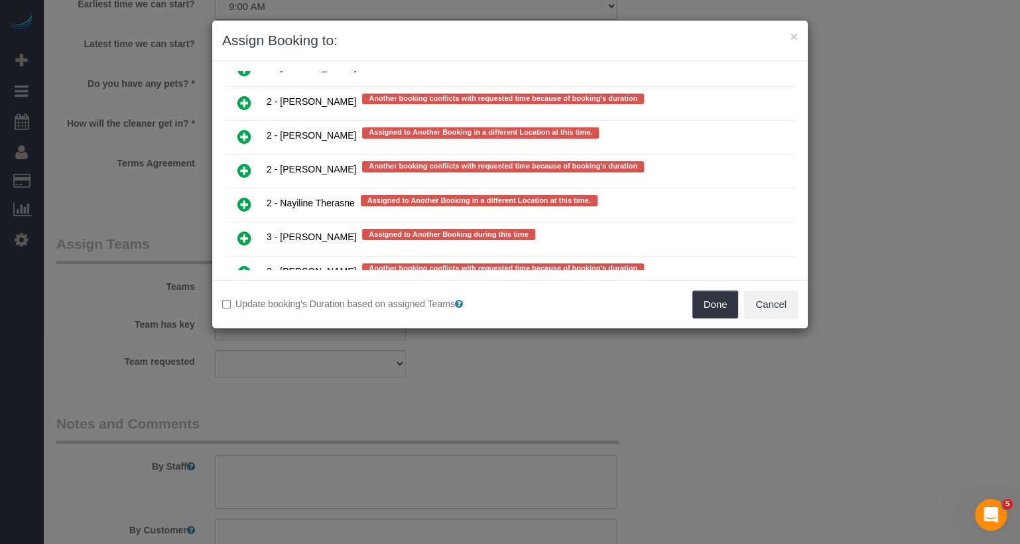
click at [248, 265] on icon at bounding box center [244, 273] width 14 height 16
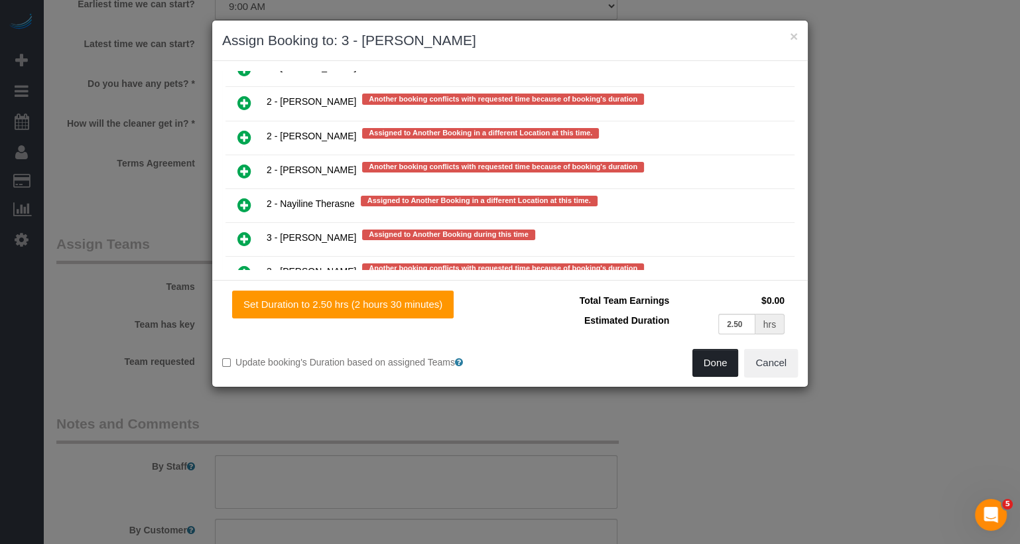
click at [733, 361] on button "Done" at bounding box center [715, 363] width 46 height 28
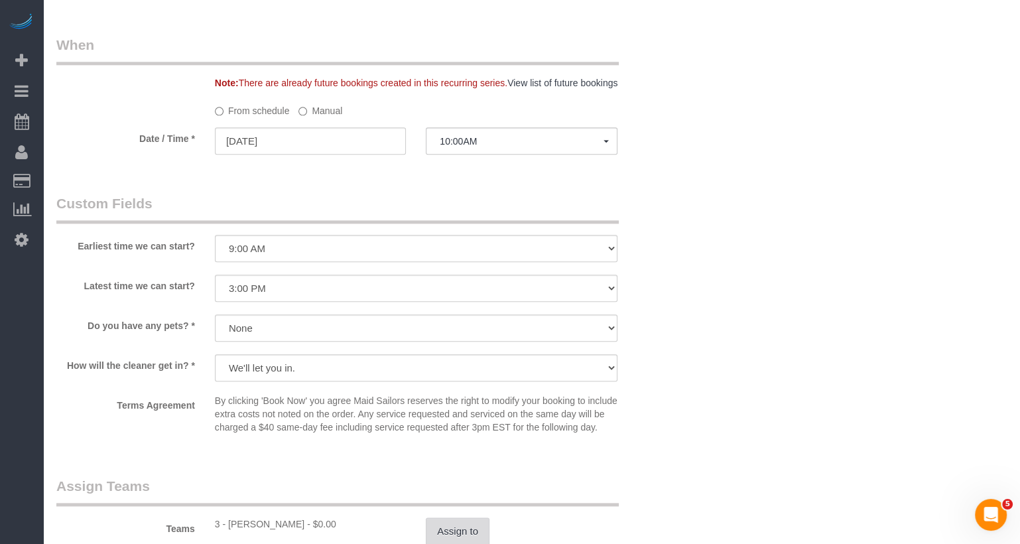
scroll to position [1316, 0]
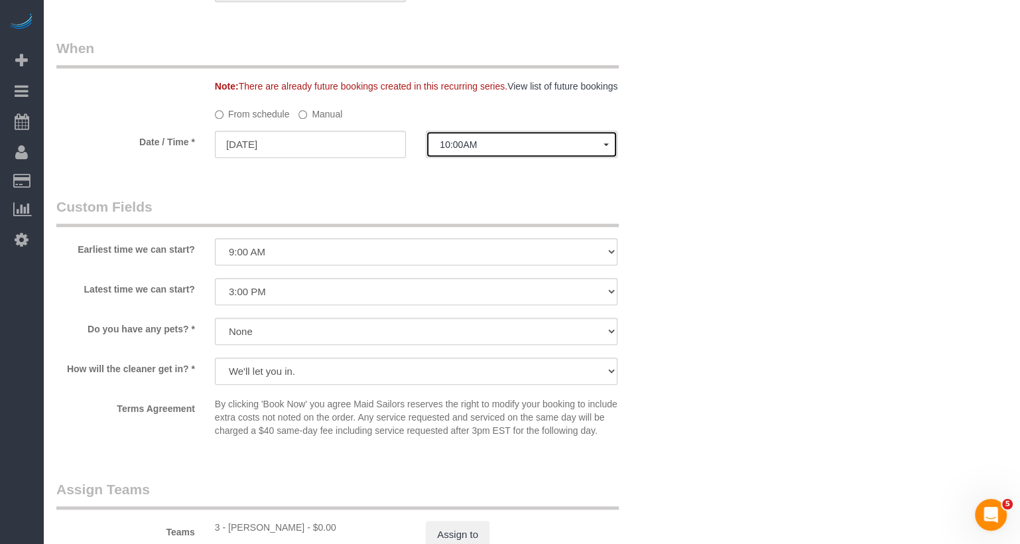
click at [462, 149] on span "10:00AM" at bounding box center [521, 144] width 163 height 11
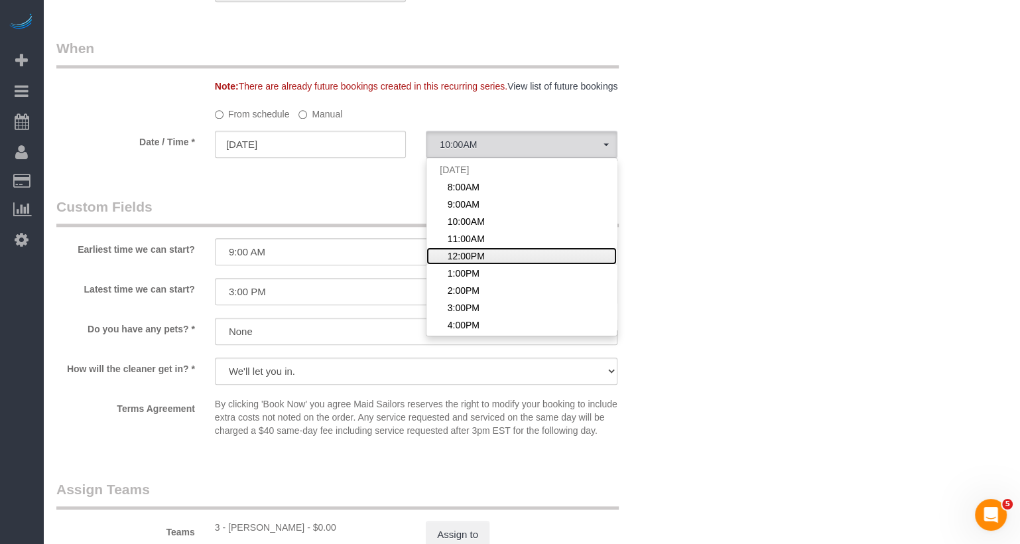
click at [486, 252] on link "12:00PM" at bounding box center [521, 255] width 190 height 17
select select "spot5"
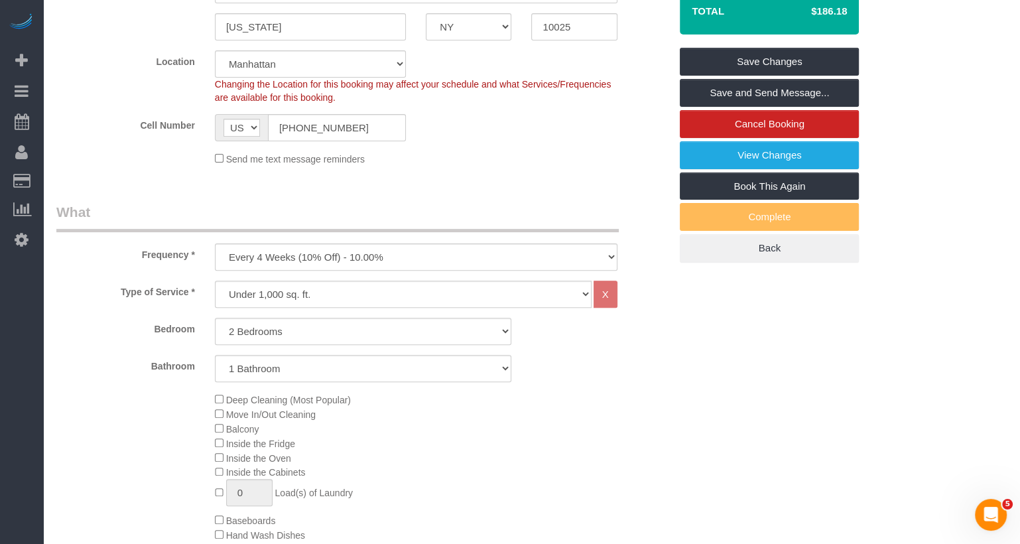
scroll to position [0, 0]
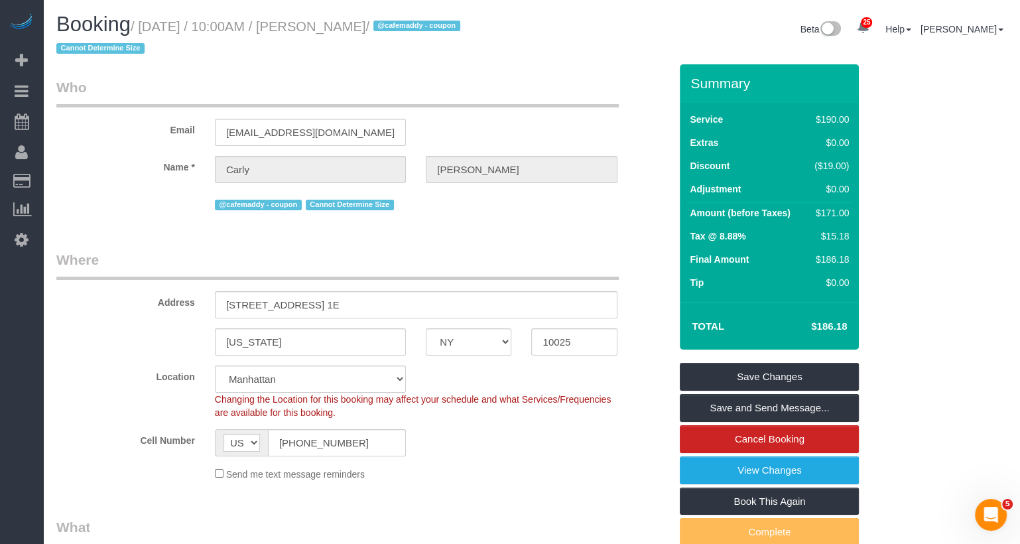
drag, startPoint x: 442, startPoint y: 31, endPoint x: 153, endPoint y: 27, distance: 288.5
click at [153, 27] on small "/ [DATE] / 10:00AM / [PERSON_NAME] / @cafemaddy - coupon Cannot Determine Size" at bounding box center [260, 37] width 408 height 37
copy small "eptember 25, 2025 / 10:00AM / [PERSON_NAME]"
click at [741, 363] on link "Save Changes" at bounding box center [769, 377] width 179 height 28
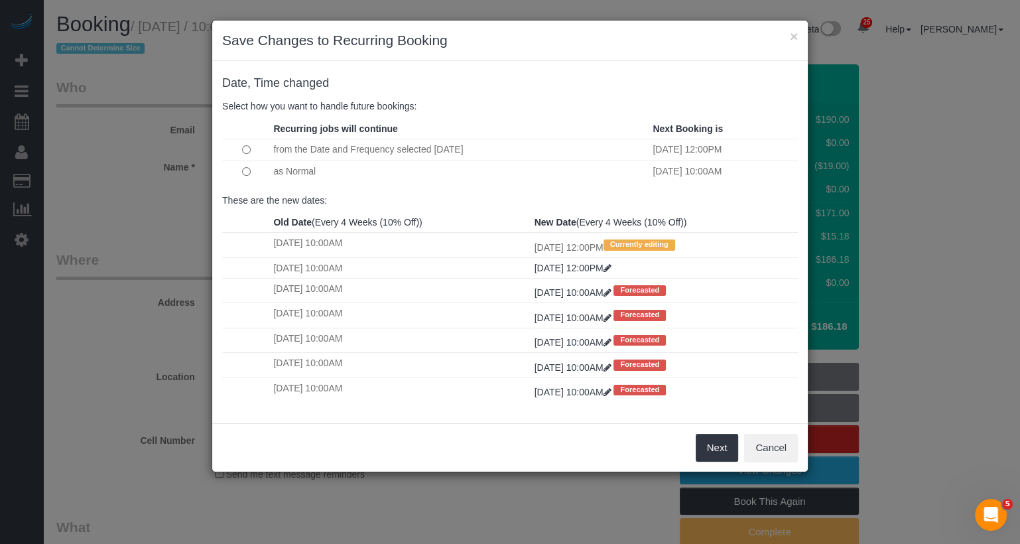
click at [241, 174] on td at bounding box center [246, 170] width 48 height 21
click at [710, 450] on button "Next" at bounding box center [717, 448] width 43 height 28
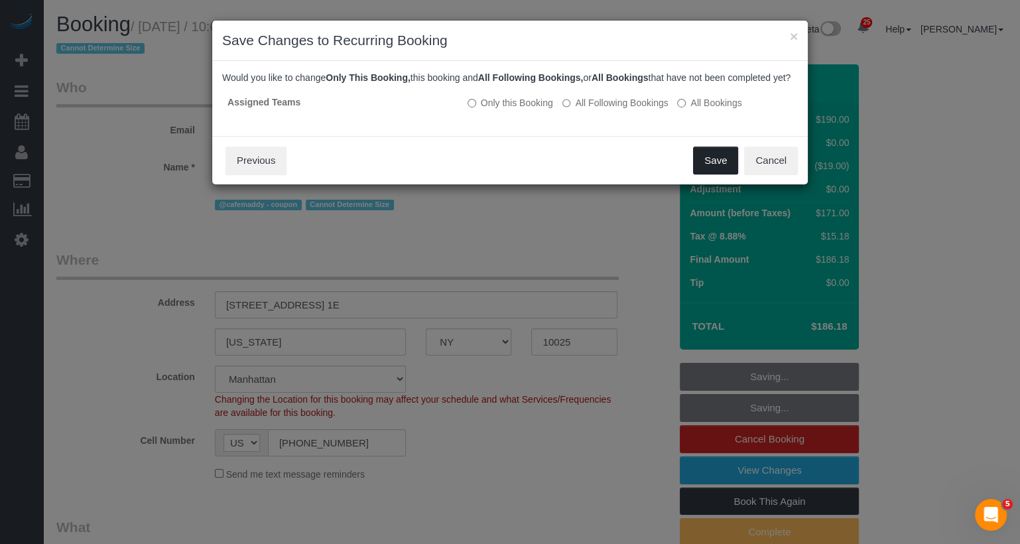
click at [720, 172] on button "Save" at bounding box center [715, 161] width 45 height 28
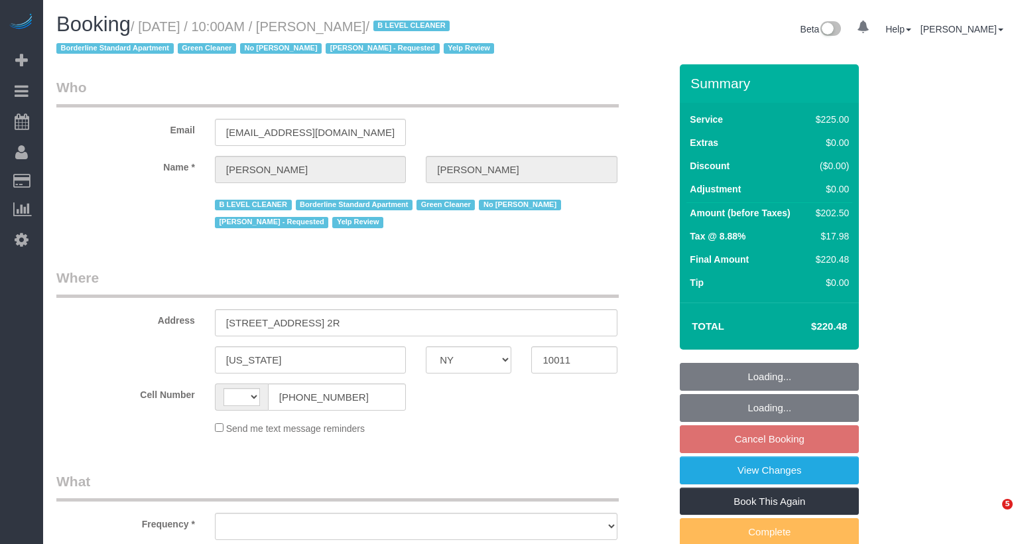
select select "NY"
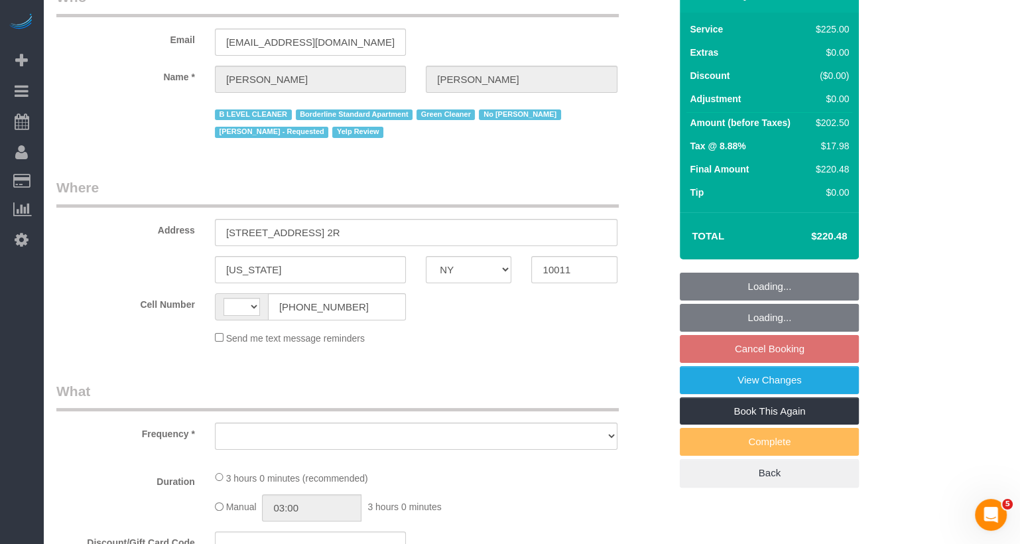
select select "180"
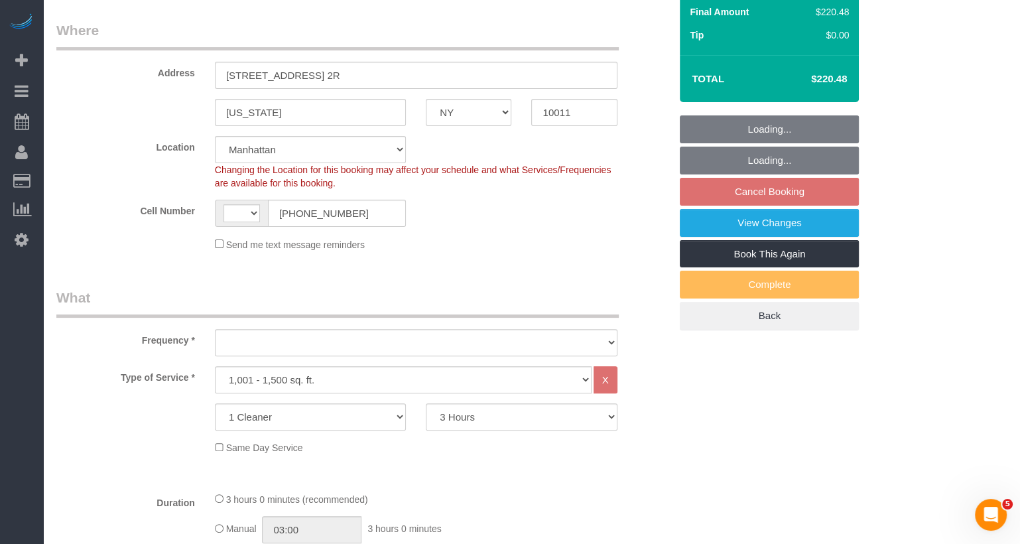
select select "string:[GEOGRAPHIC_DATA]"
select select "object:915"
select select "string:stripe-pm_1JZ5044VGloSiKo7i4QiPjXD"
select select "spot3"
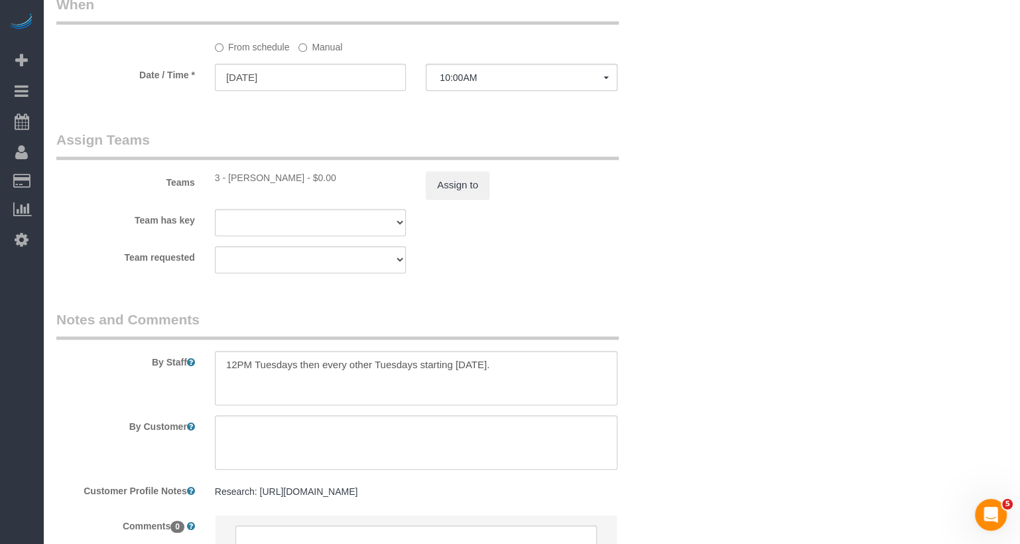
select select "number:58"
select select "number:72"
select select "number:15"
select select "number:5"
select select "number:21"
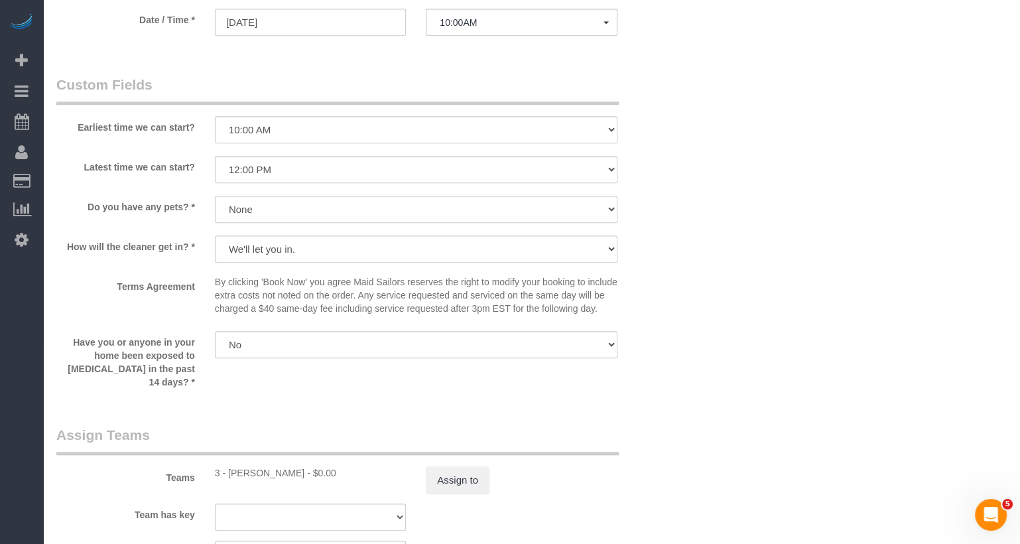
scroll to position [1171, 0]
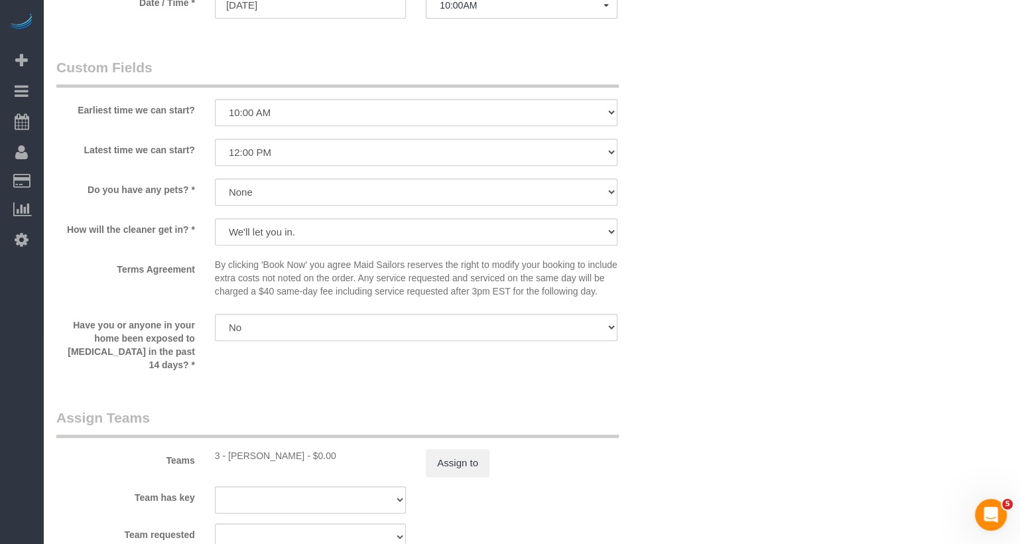
select select "object:1521"
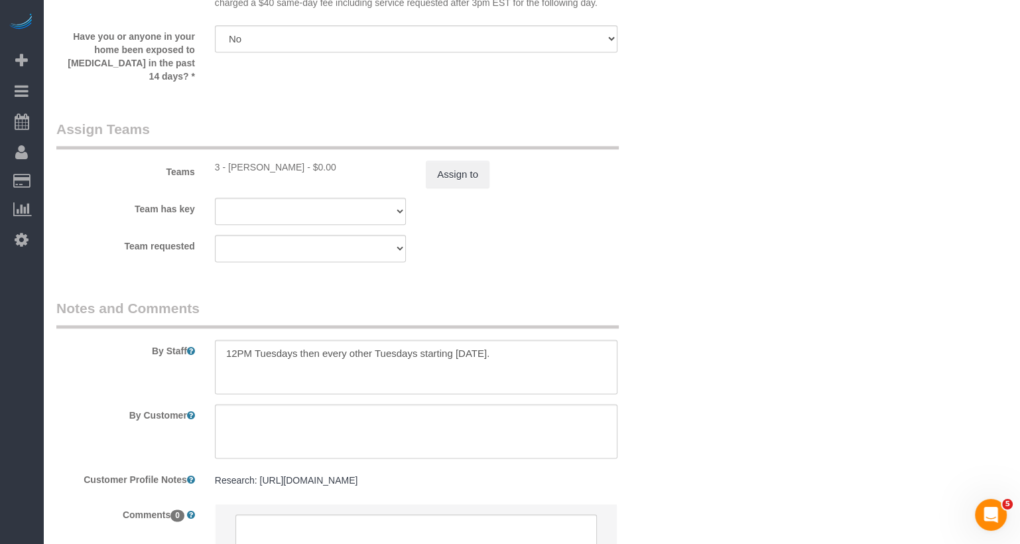
scroll to position [1587, 0]
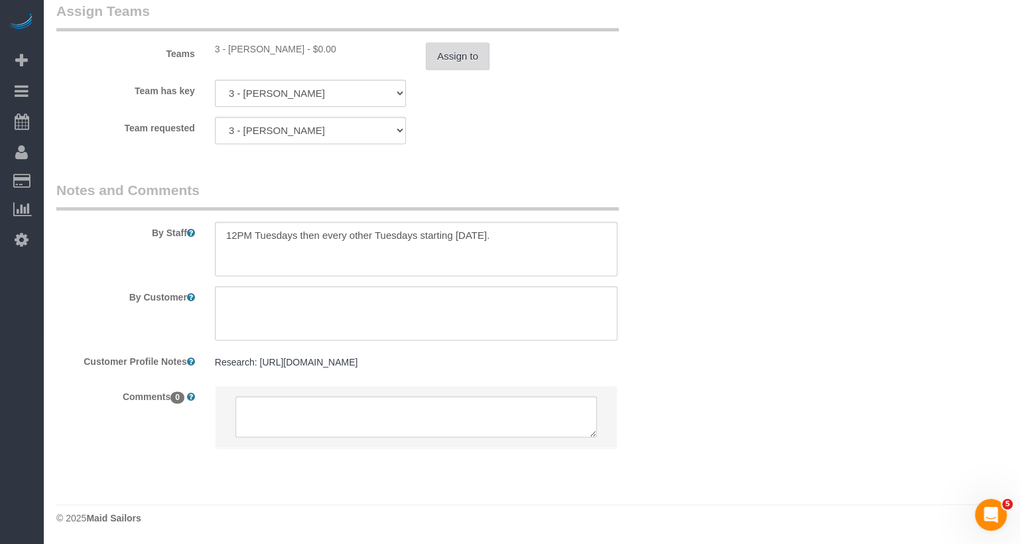
click at [451, 50] on button "Assign to" at bounding box center [458, 56] width 64 height 28
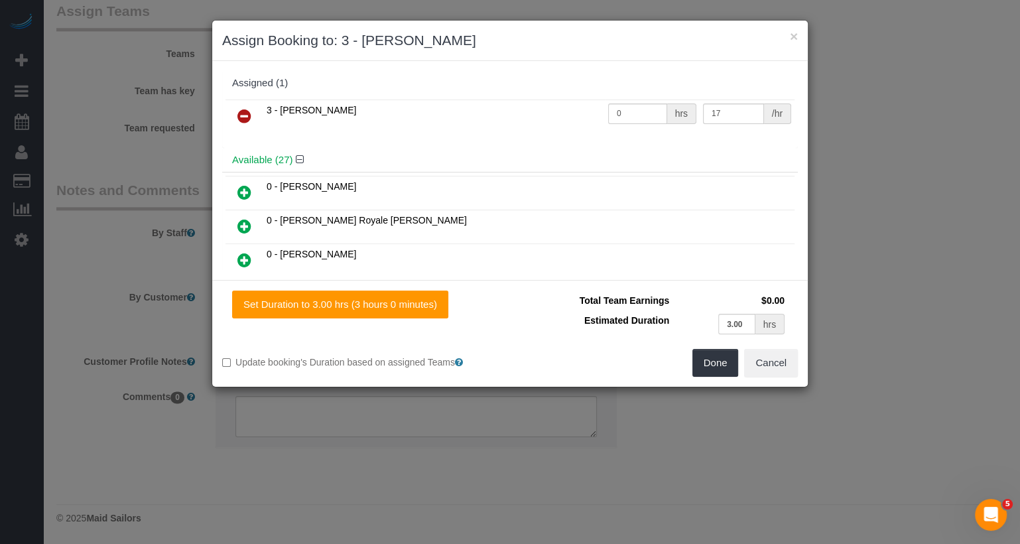
click at [250, 116] on icon at bounding box center [244, 116] width 14 height 16
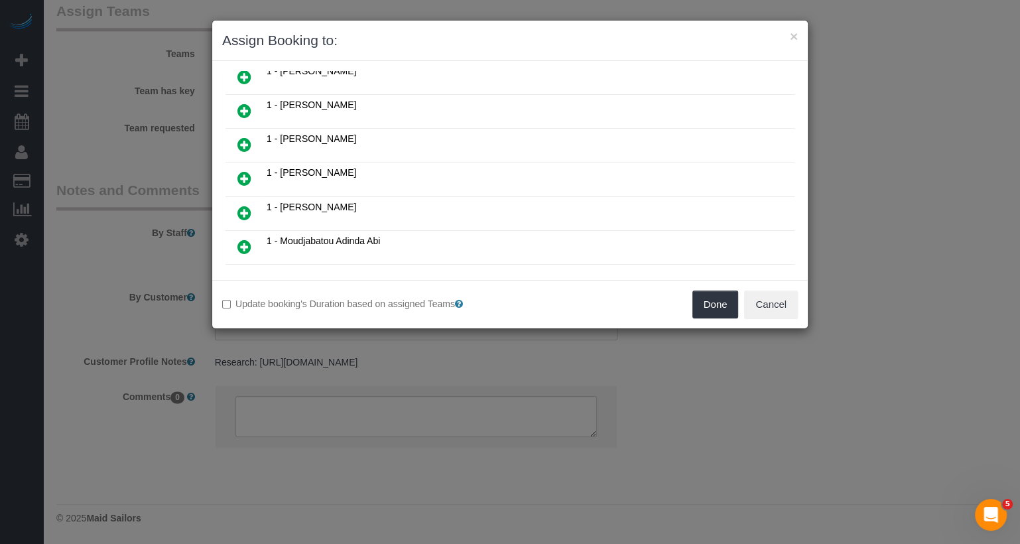
scroll to position [289, 0]
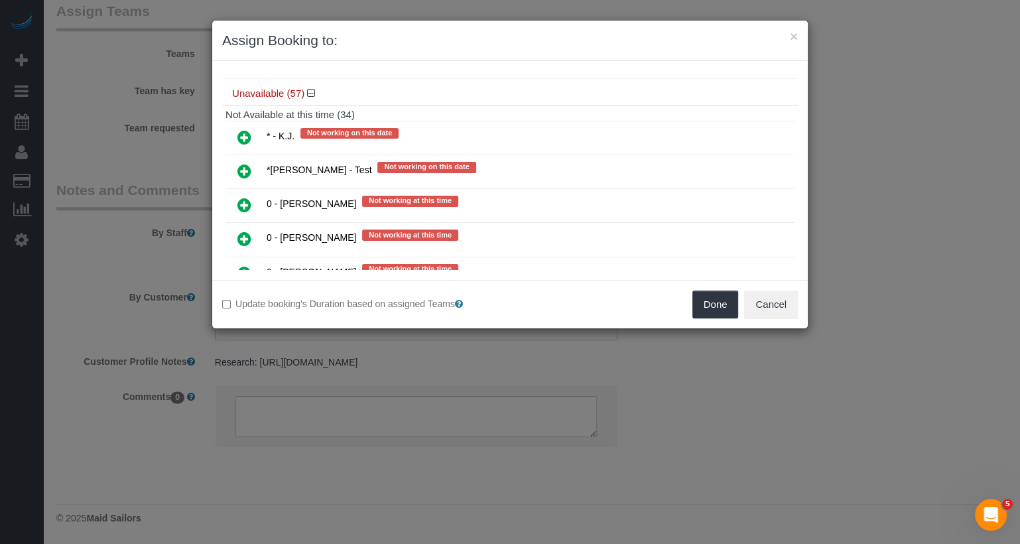
click at [237, 197] on icon at bounding box center [244, 205] width 14 height 16
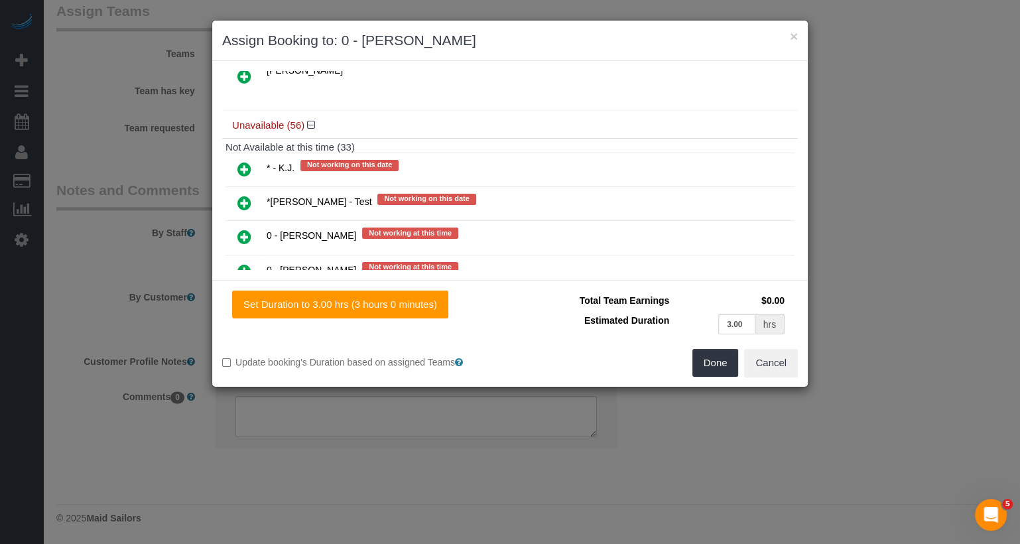
scroll to position [1062, 0]
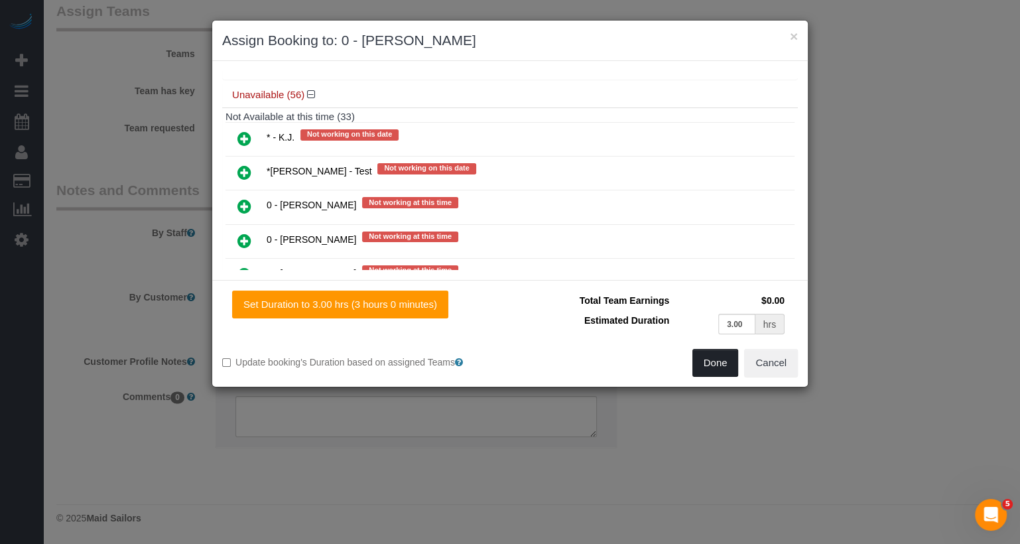
click at [723, 356] on button "Done" at bounding box center [715, 363] width 46 height 28
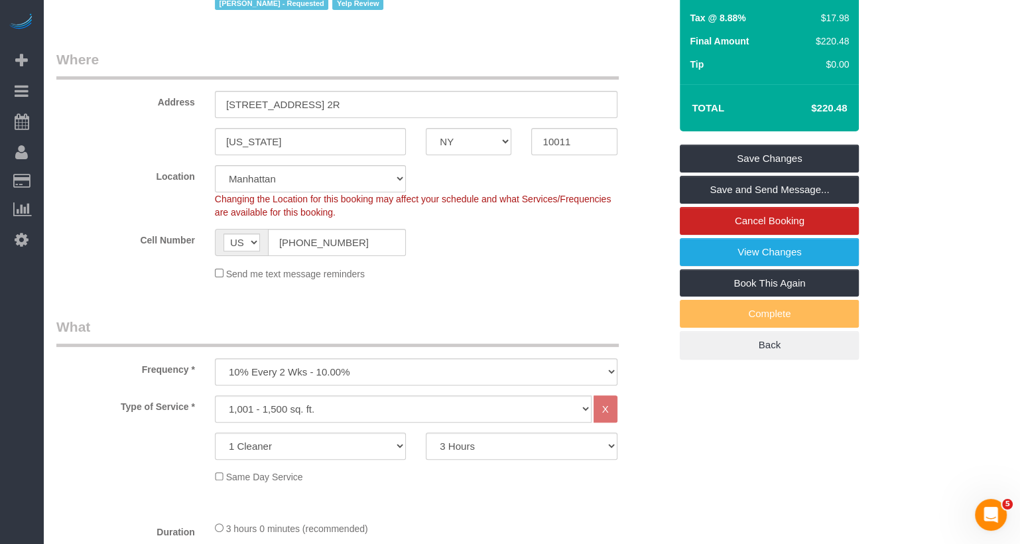
scroll to position [237, 0]
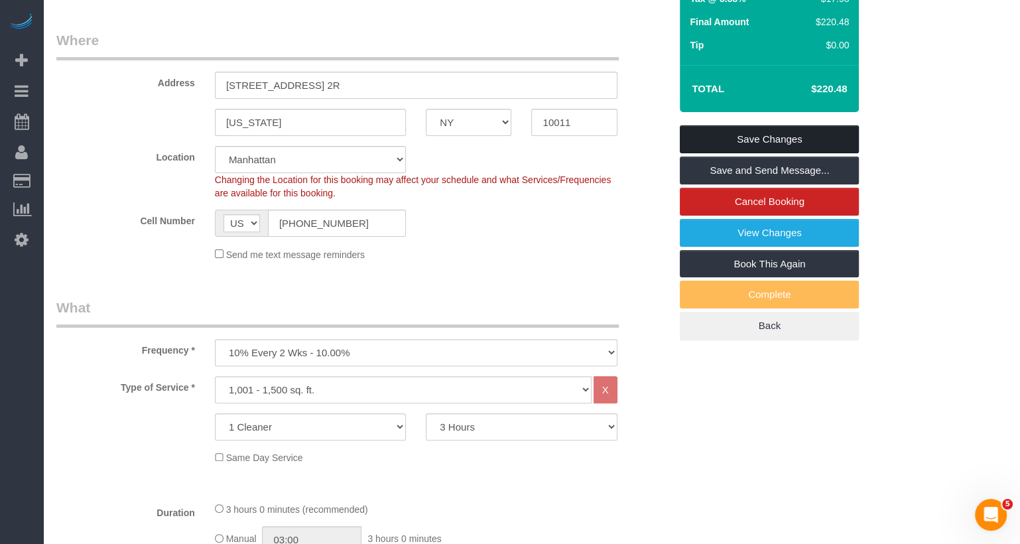
click at [810, 137] on link "Save Changes" at bounding box center [769, 139] width 179 height 28
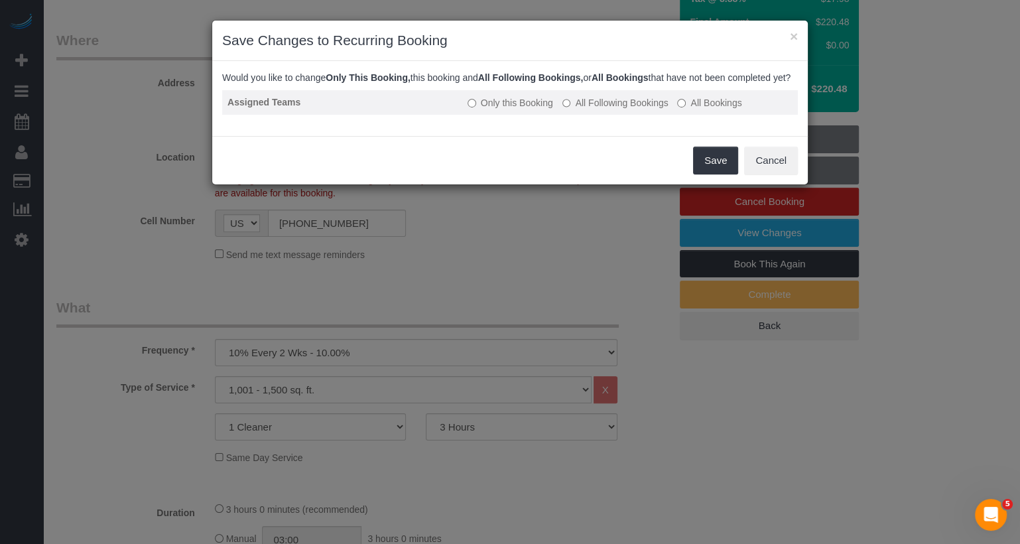
click at [596, 109] on label "All Following Bookings" at bounding box center [615, 102] width 106 height 13
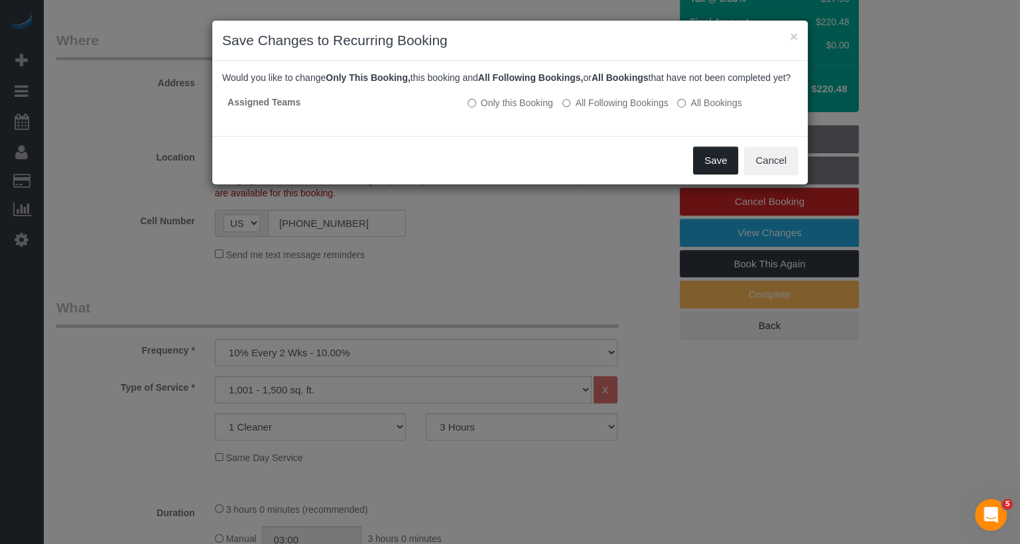
click at [704, 174] on button "Save" at bounding box center [715, 161] width 45 height 28
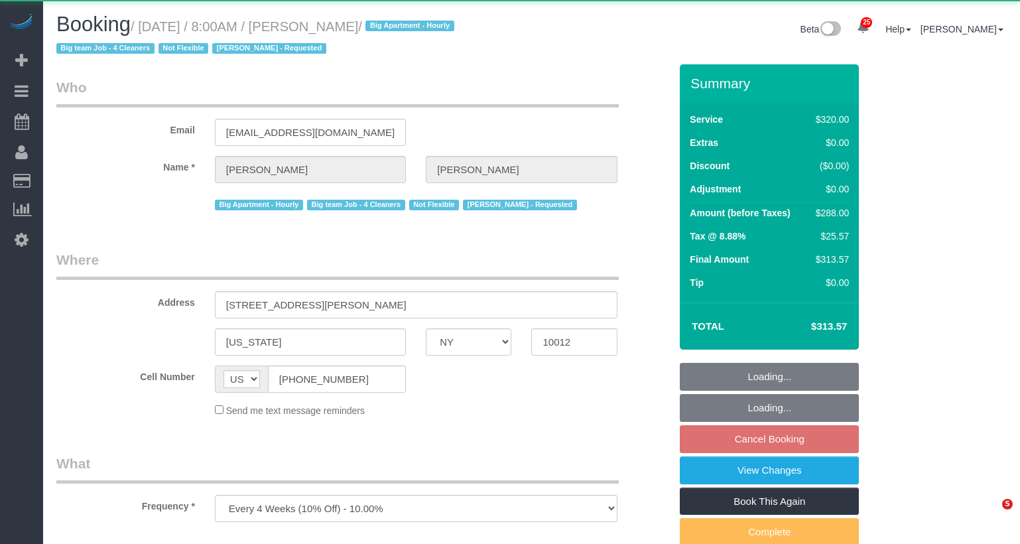
select select "NY"
select select "object:1507"
select select "string:stripe-pm_1O06dr4VGloSiKo7iGTRLKLD"
select select "spot59"
select select "number:56"
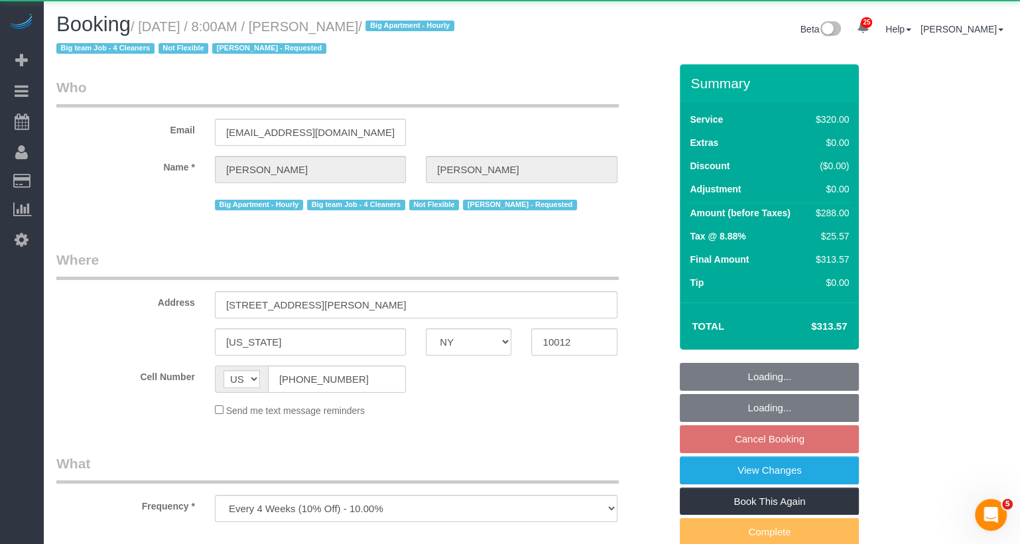
select select "number:69"
select select "number:15"
select select "number:5"
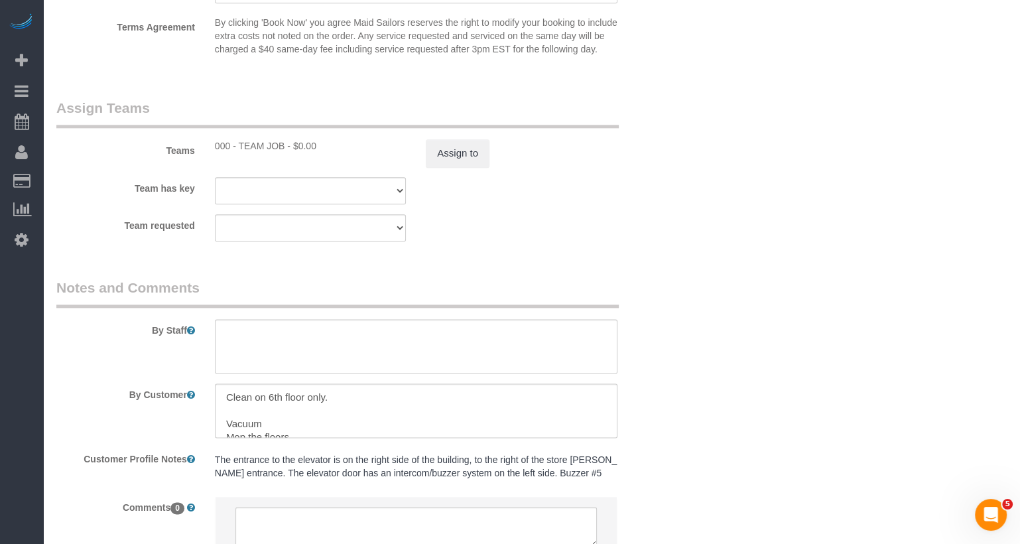
scroll to position [1530, 0]
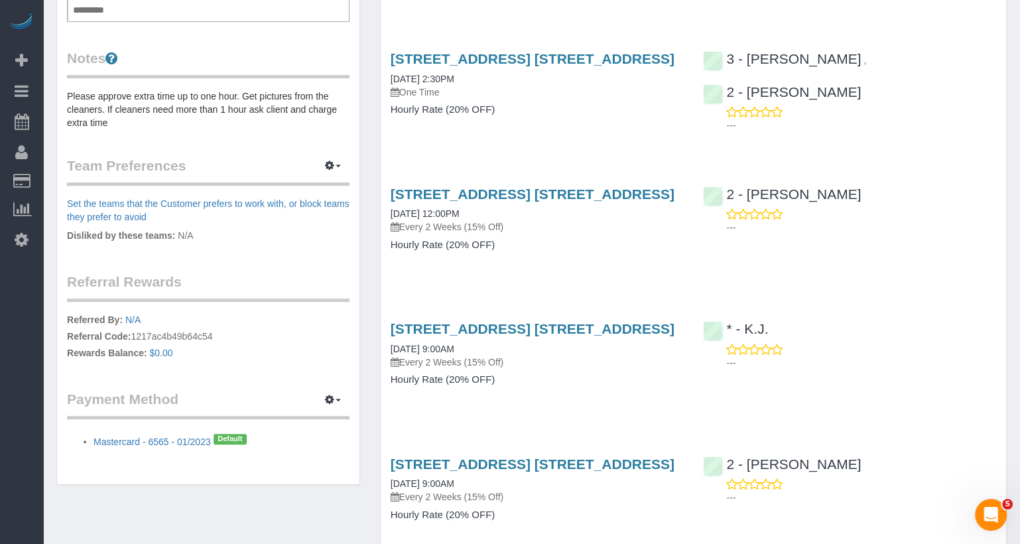
scroll to position [612, 0]
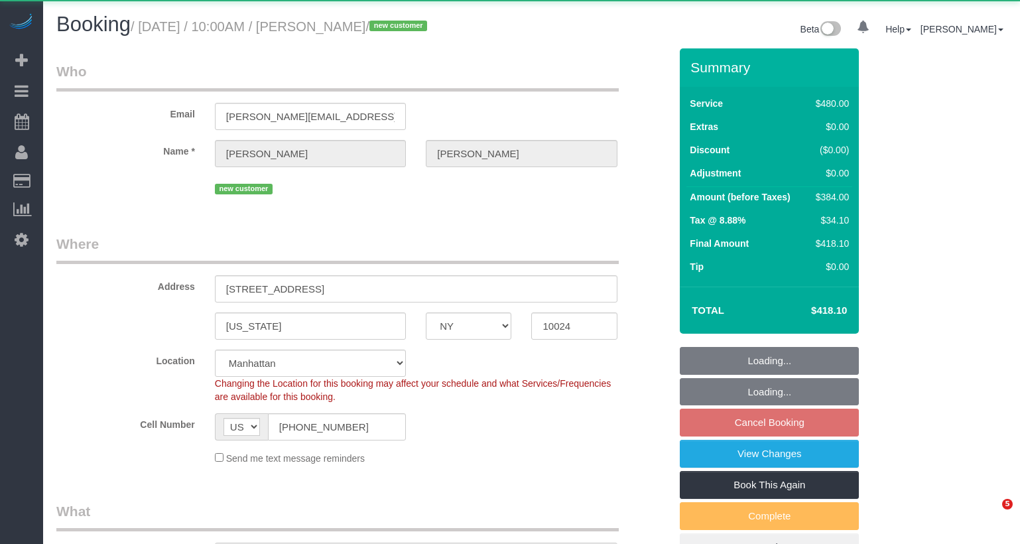
select select "NY"
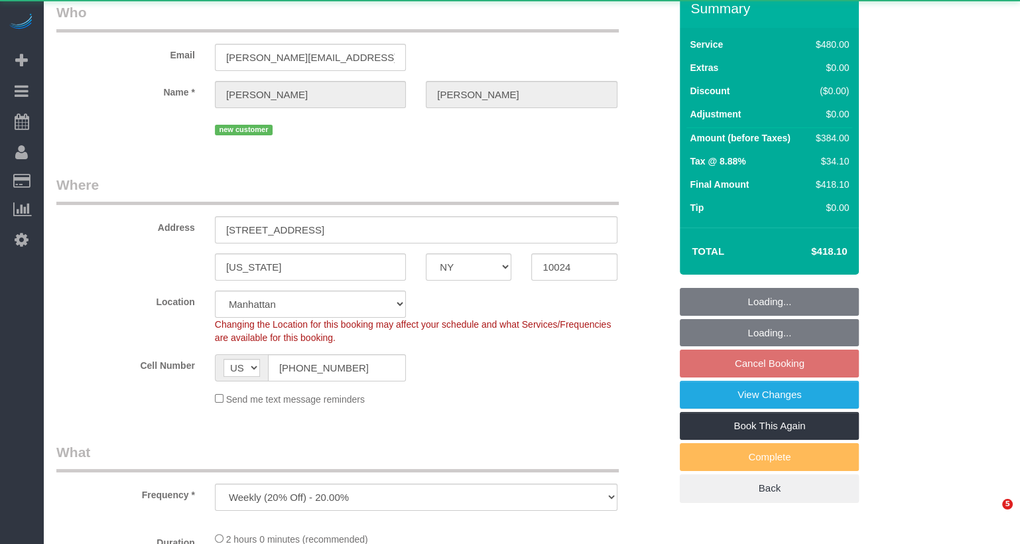
select select "object:906"
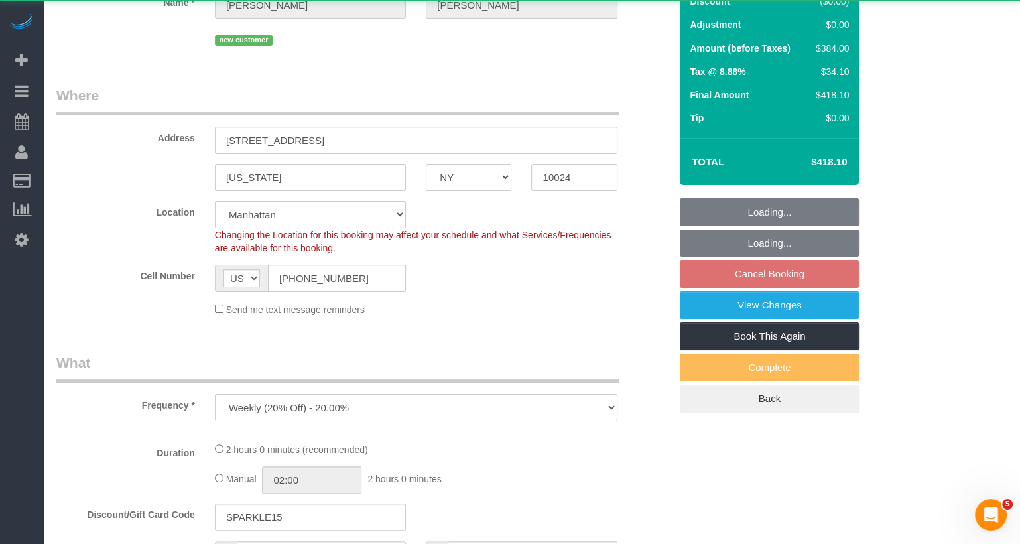
scroll to position [0, 0]
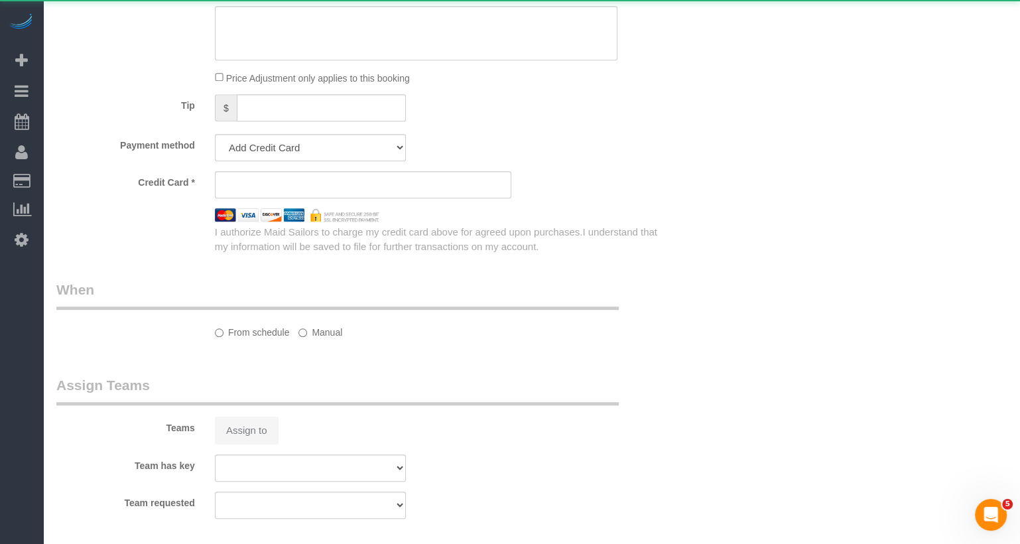
select select "string:stripe-pm_1SALCg4VGloSiKo7n0VJeoEE"
select select "3"
select select "number:57"
select select "number:71"
select select "number:14"
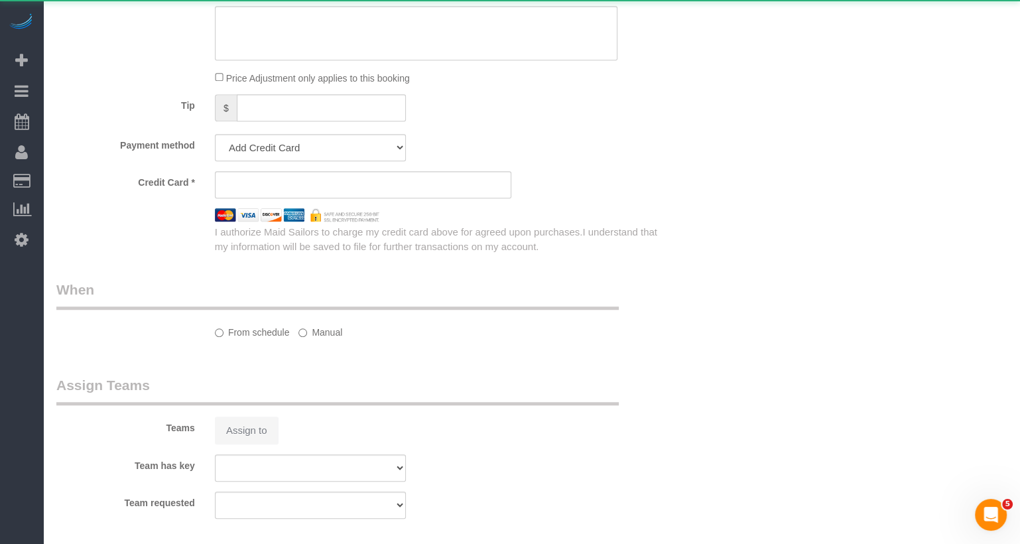
select select "number:6"
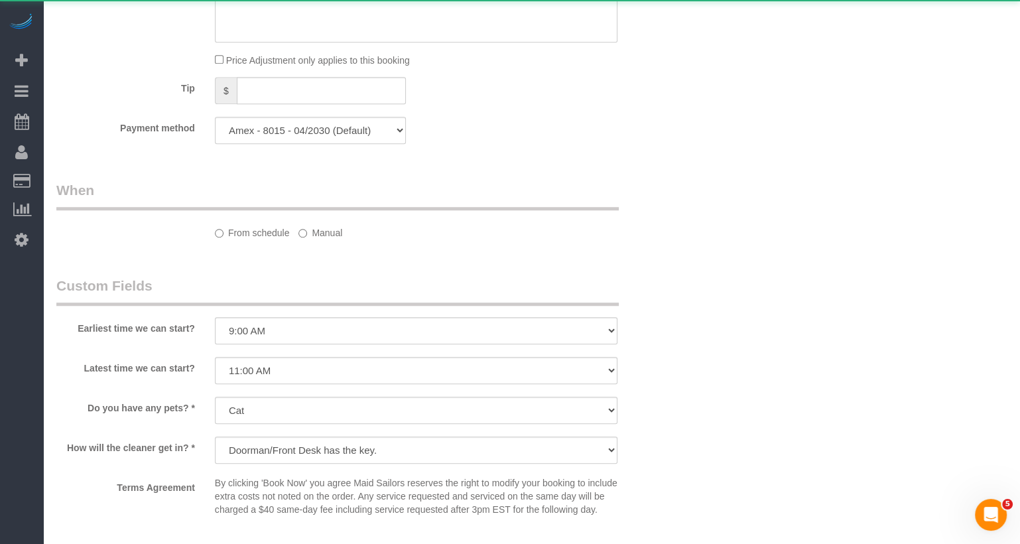
select select "spot3"
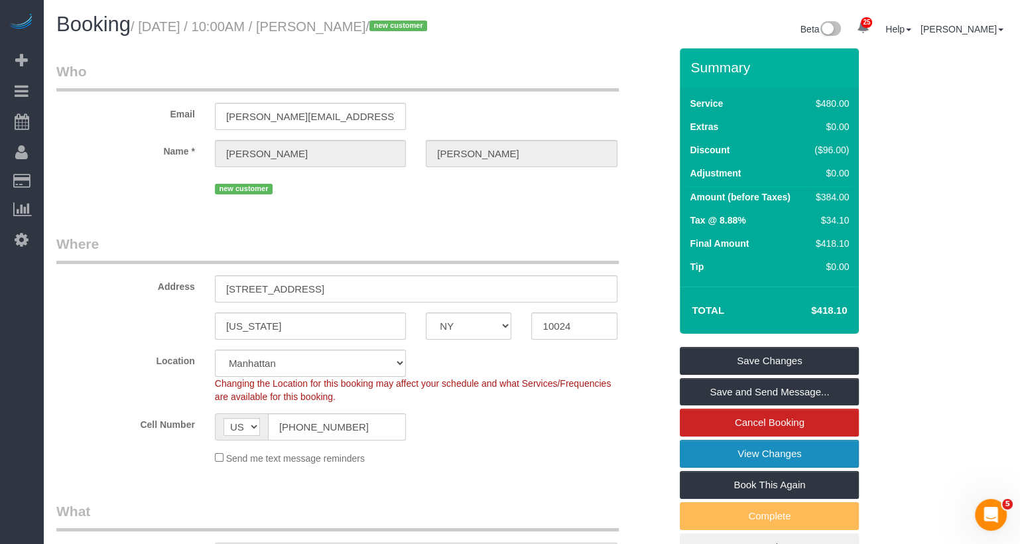
click at [762, 452] on link "View Changes" at bounding box center [769, 454] width 179 height 28
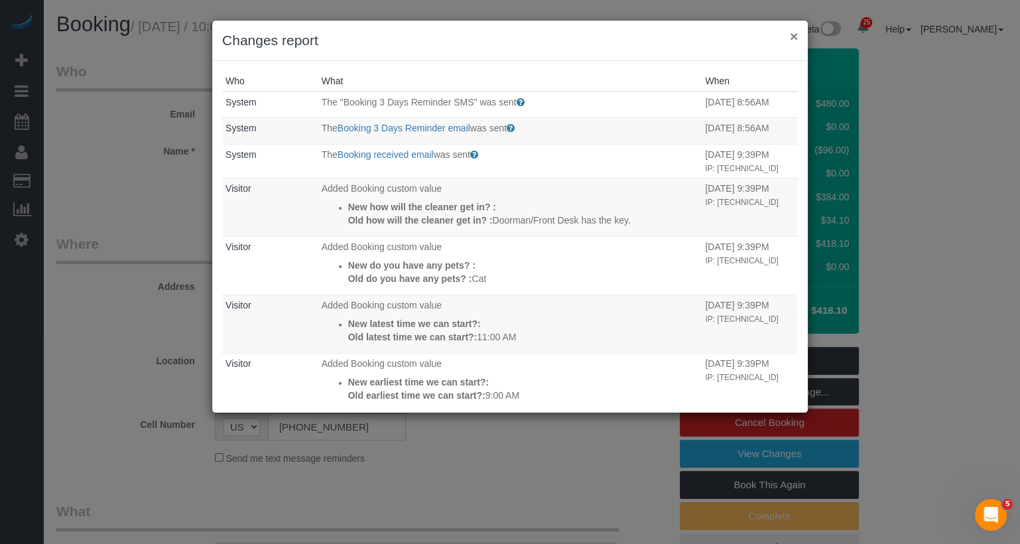
click at [795, 38] on button "×" at bounding box center [794, 36] width 8 height 14
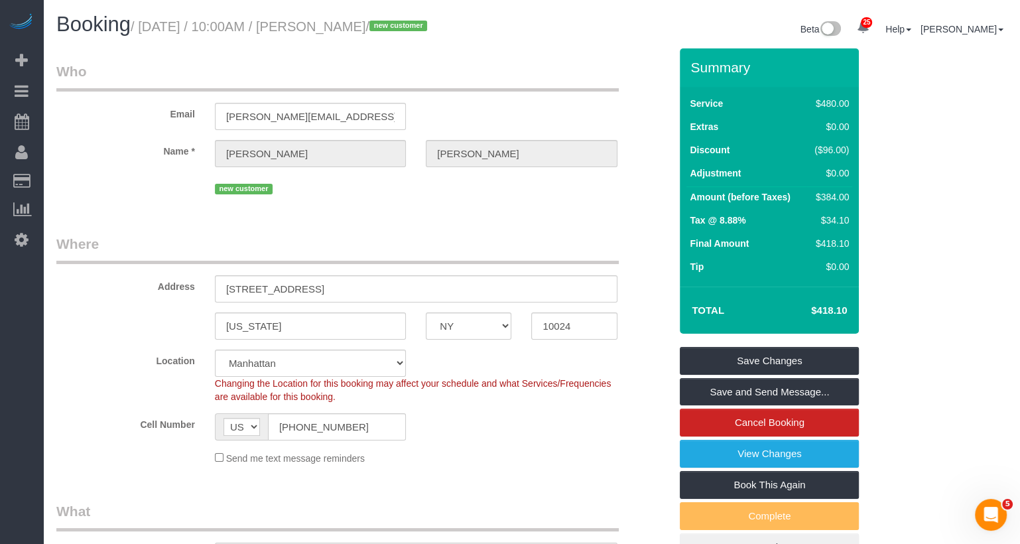
drag, startPoint x: 430, startPoint y: 25, endPoint x: 345, endPoint y: 22, distance: 84.9
click at [345, 22] on small "/ [DATE] / 10:00AM / [PERSON_NAME] / new customer" at bounding box center [281, 26] width 300 height 15
copy small "[PERSON_NAME]"
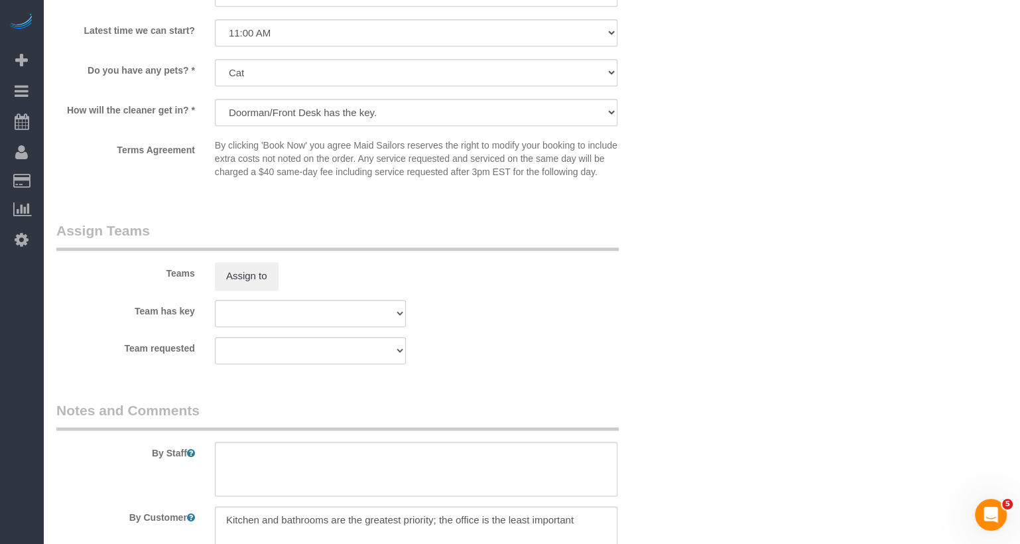
scroll to position [1386, 0]
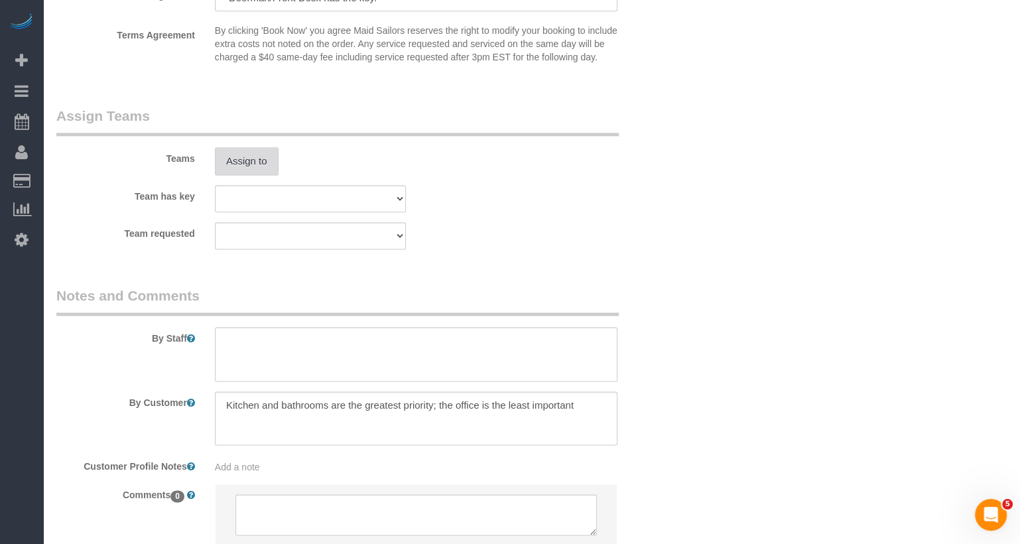
click at [243, 175] on button "Assign to" at bounding box center [247, 161] width 64 height 28
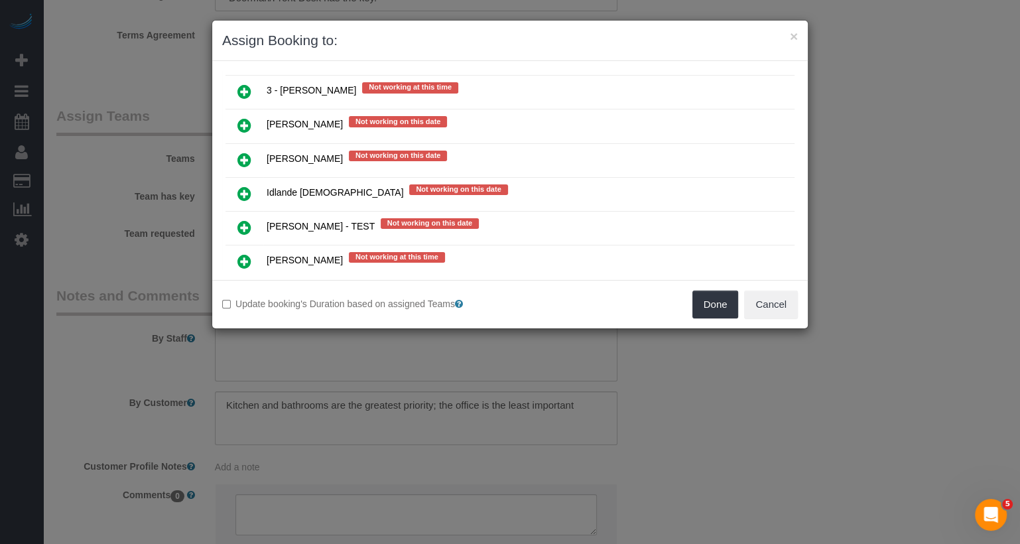
scroll to position [2269, 0]
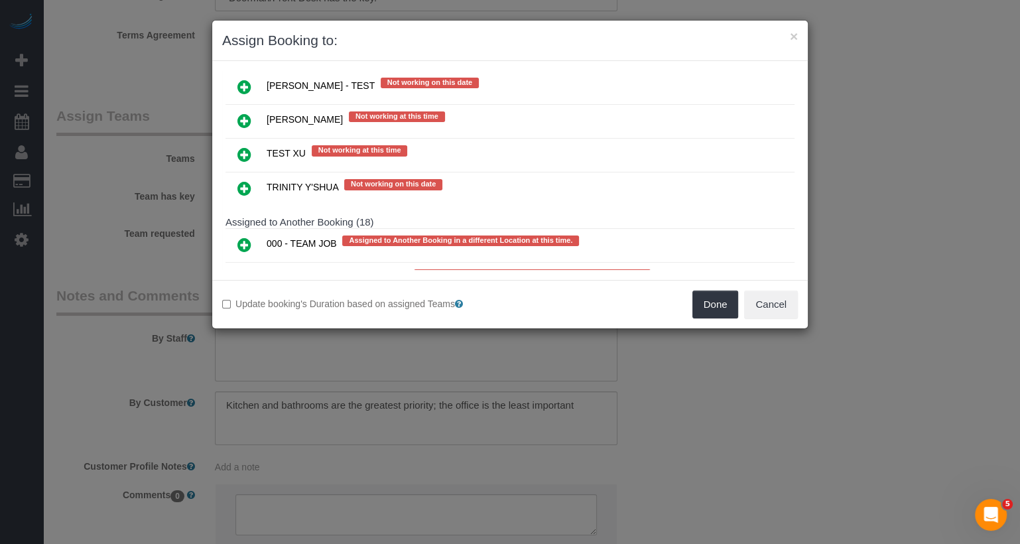
click at [237, 237] on icon at bounding box center [244, 245] width 14 height 16
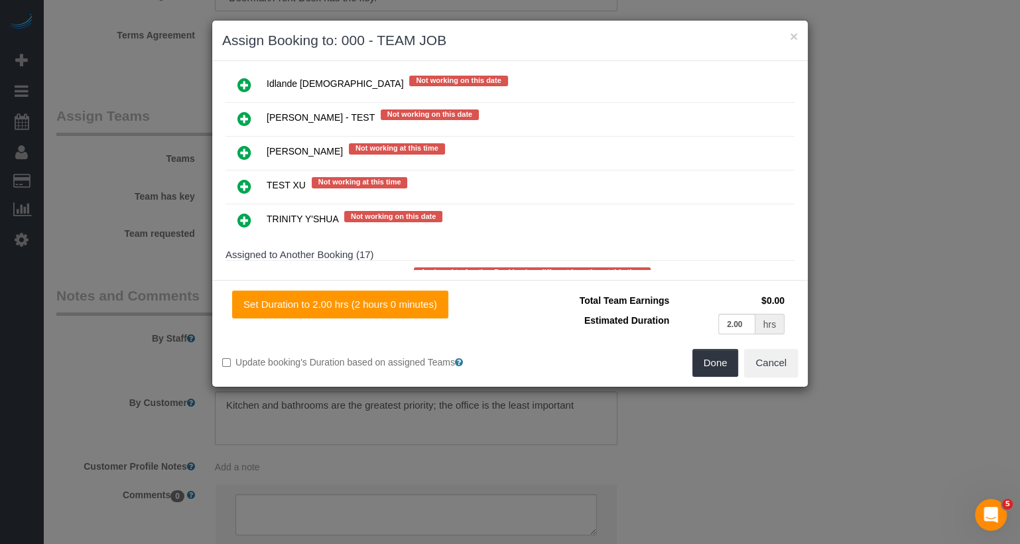
scroll to position [2299, 0]
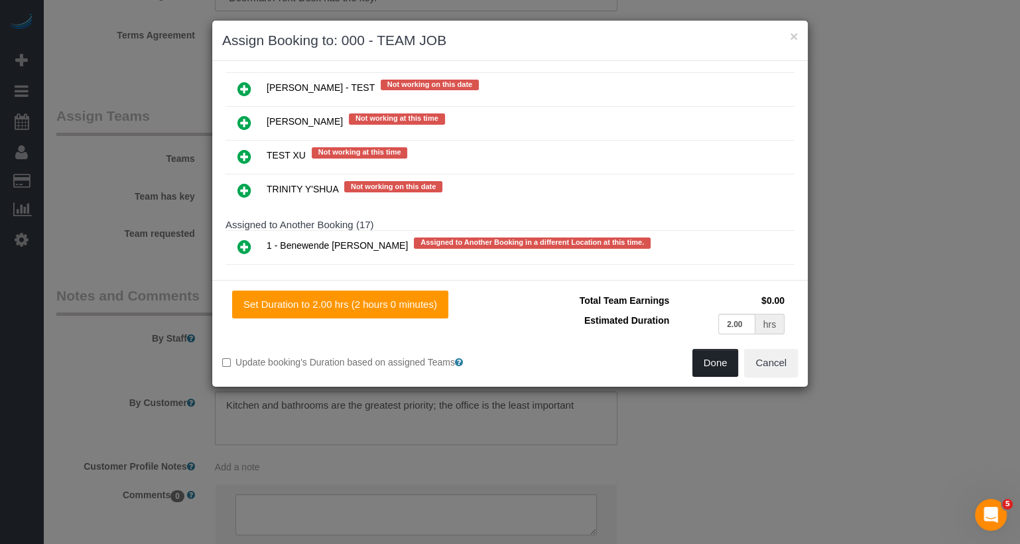
click at [718, 369] on button "Done" at bounding box center [715, 363] width 46 height 28
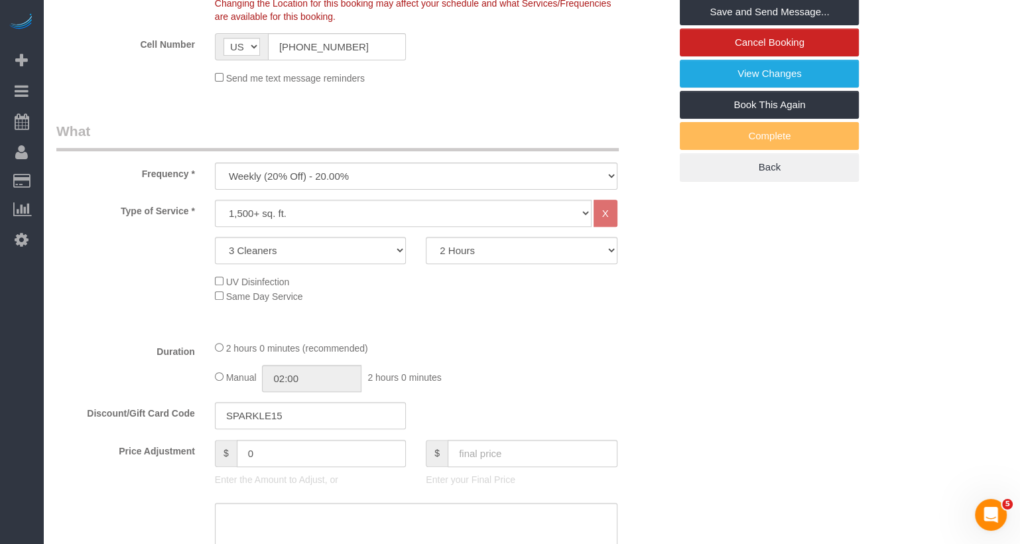
scroll to position [0, 0]
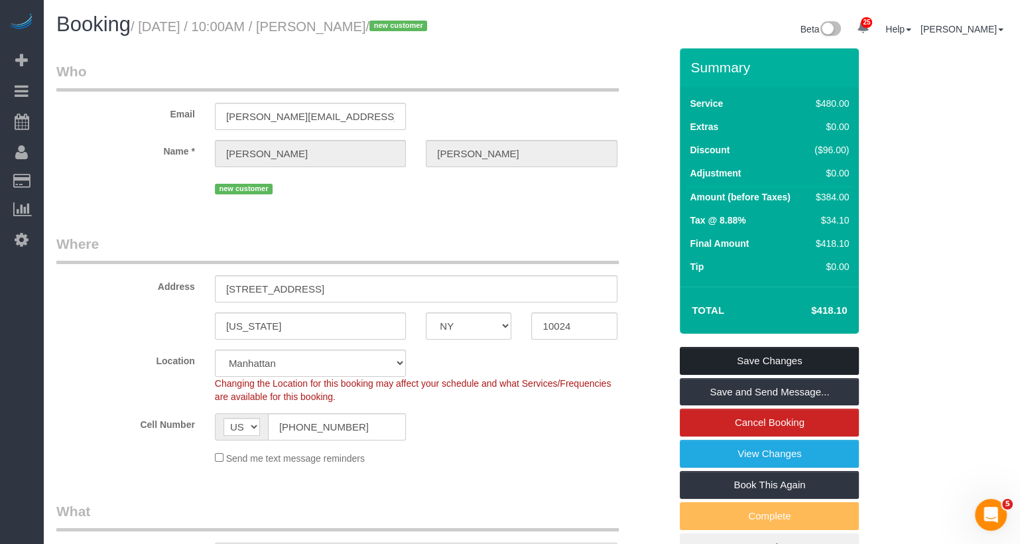
click at [739, 364] on link "Save Changes" at bounding box center [769, 361] width 179 height 28
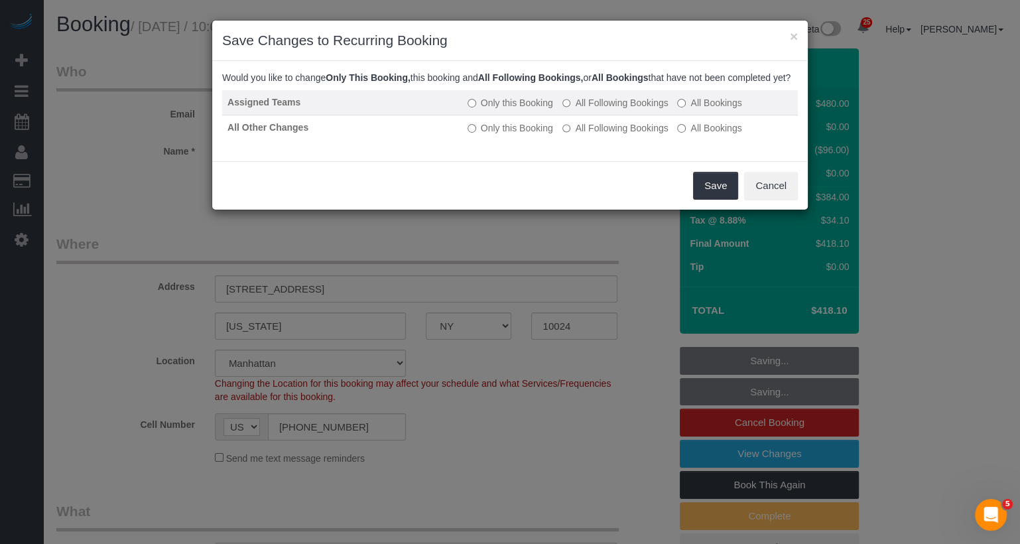
click at [629, 109] on label "All Following Bookings" at bounding box center [615, 102] width 106 height 13
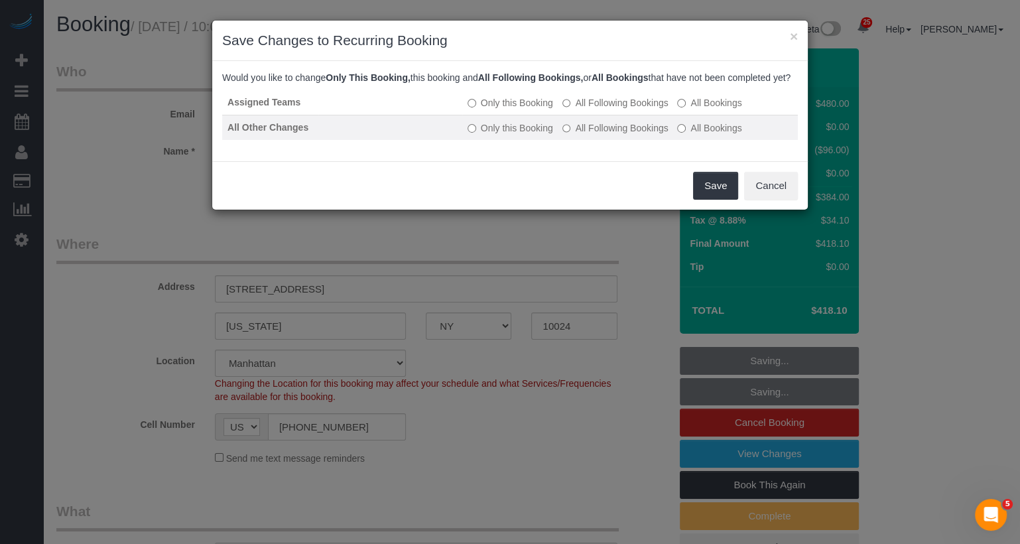
click at [627, 135] on label "All Following Bookings" at bounding box center [615, 127] width 106 height 13
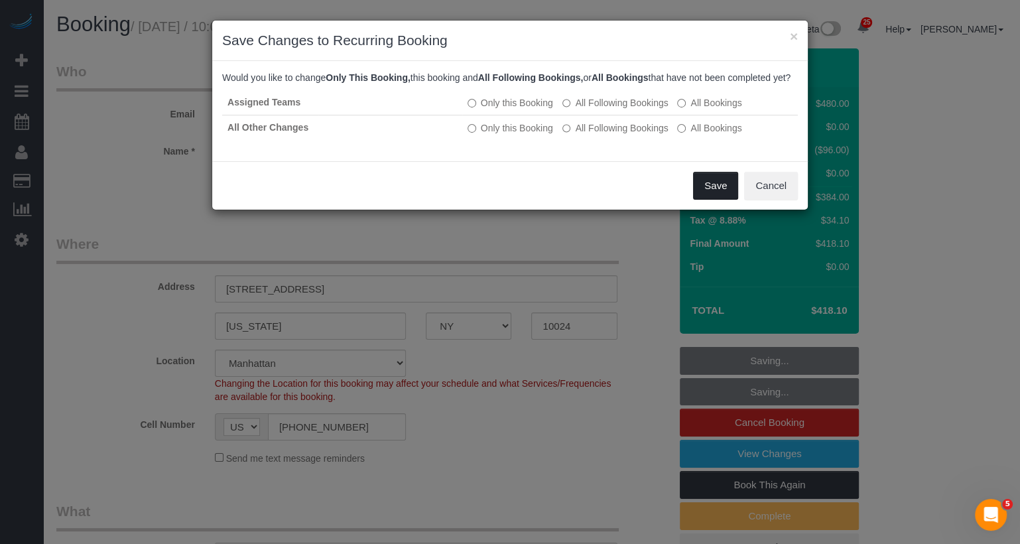
click at [715, 193] on button "Save" at bounding box center [715, 186] width 45 height 28
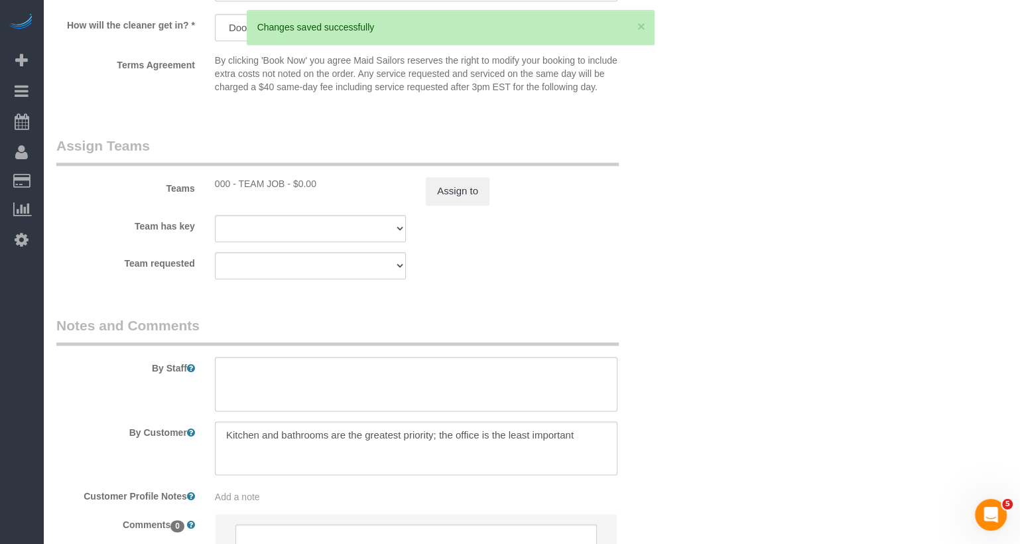
scroll to position [1398, 0]
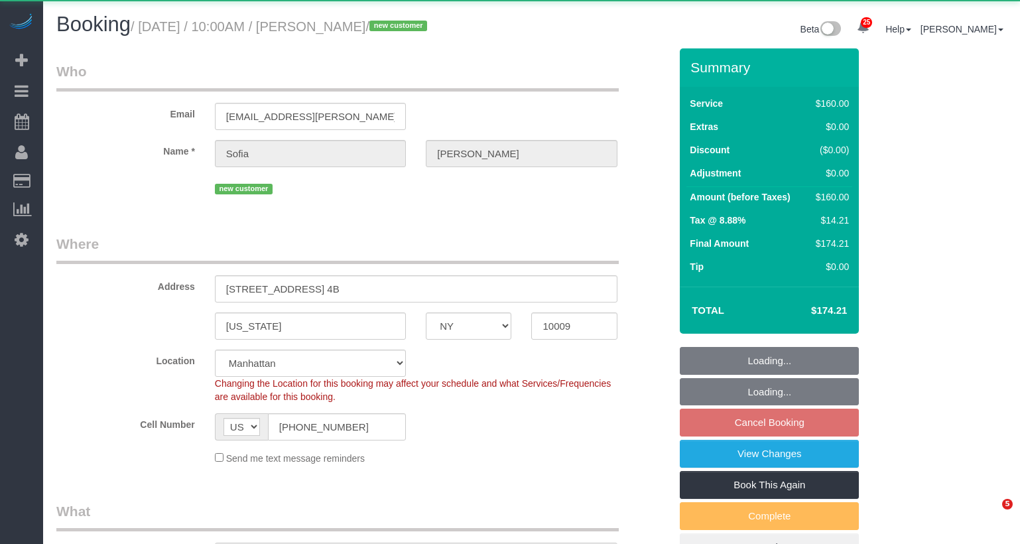
select select "NY"
select select "object:1041"
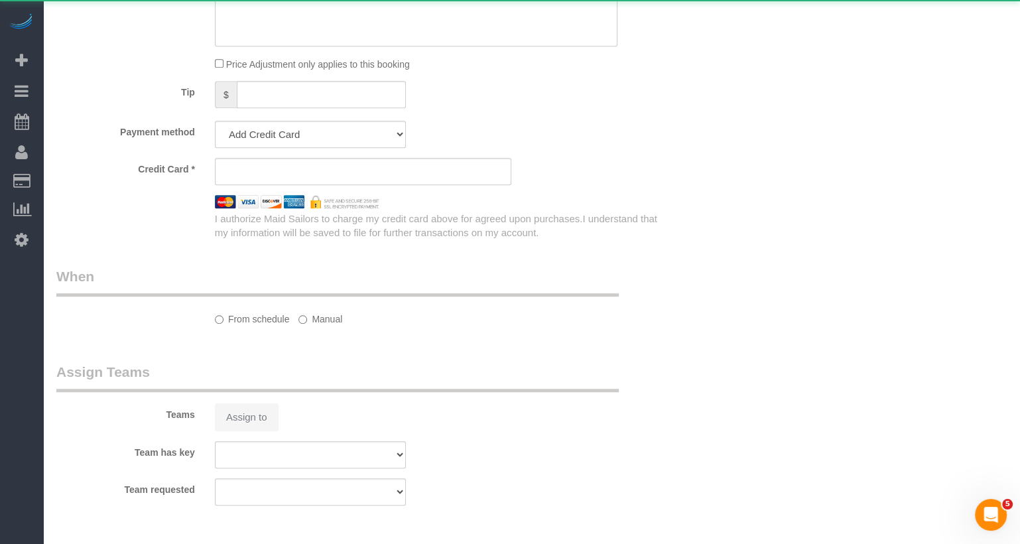
scroll to position [1039, 0]
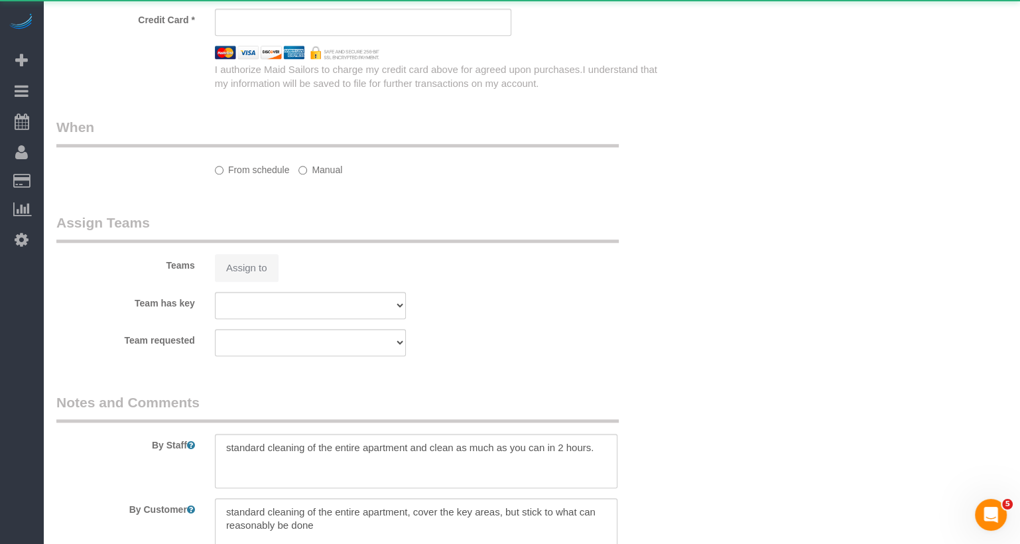
select select "string:stripe-pm_1SAgS84VGloSiKo7Rm2wK1xC"
select select "spot3"
select select "number:89"
select select "number:90"
select select "number:15"
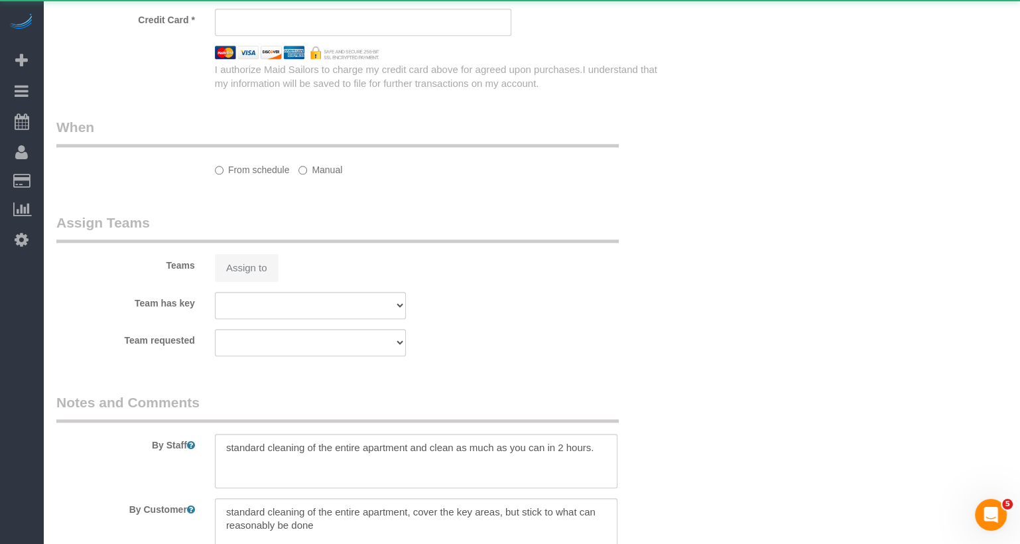
select select "number:5"
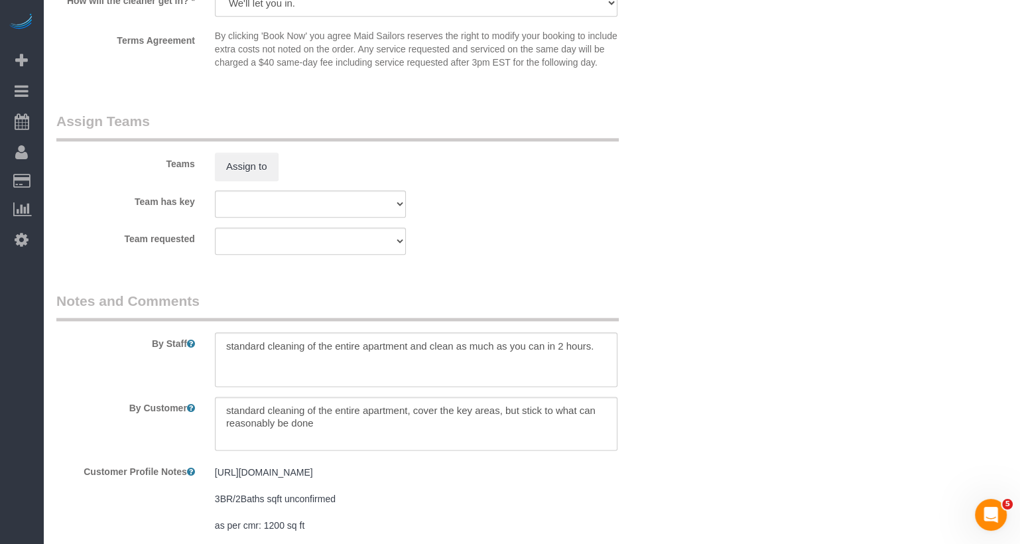
scroll to position [1450, 0]
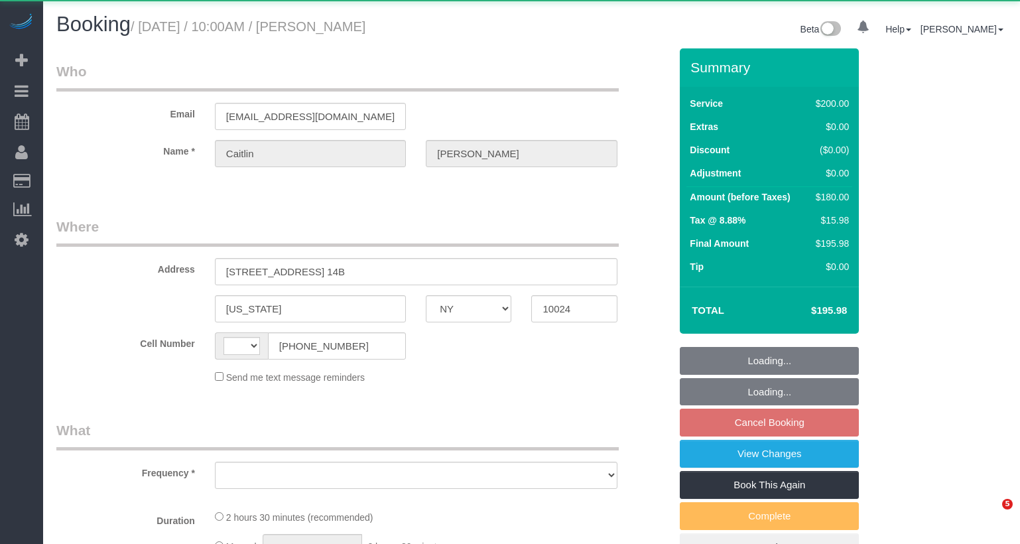
select select "NY"
select select "string:[GEOGRAPHIC_DATA]"
select select "object:1060"
select select "string:stripe-pm_1RGsso4VGloSiKo7yoovUInS"
select select "150"
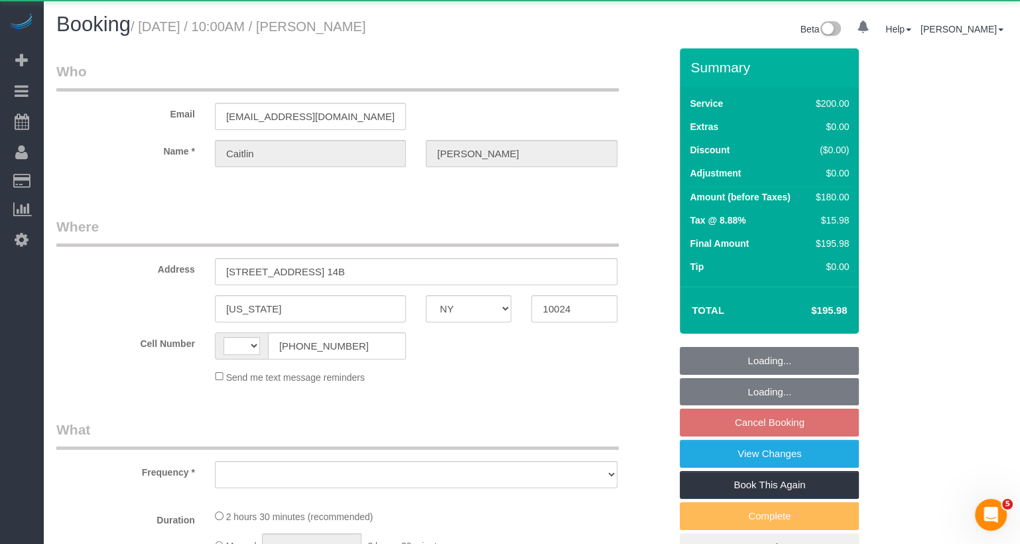
select select "spot3"
select select "number:58"
select select "number:75"
select select "number:15"
select select "number:5"
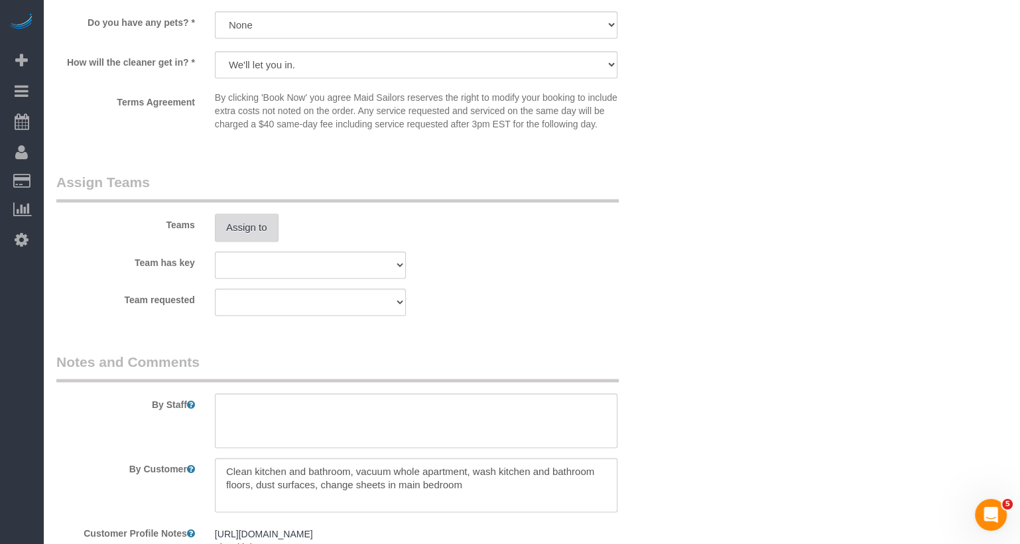
scroll to position [1340, 0]
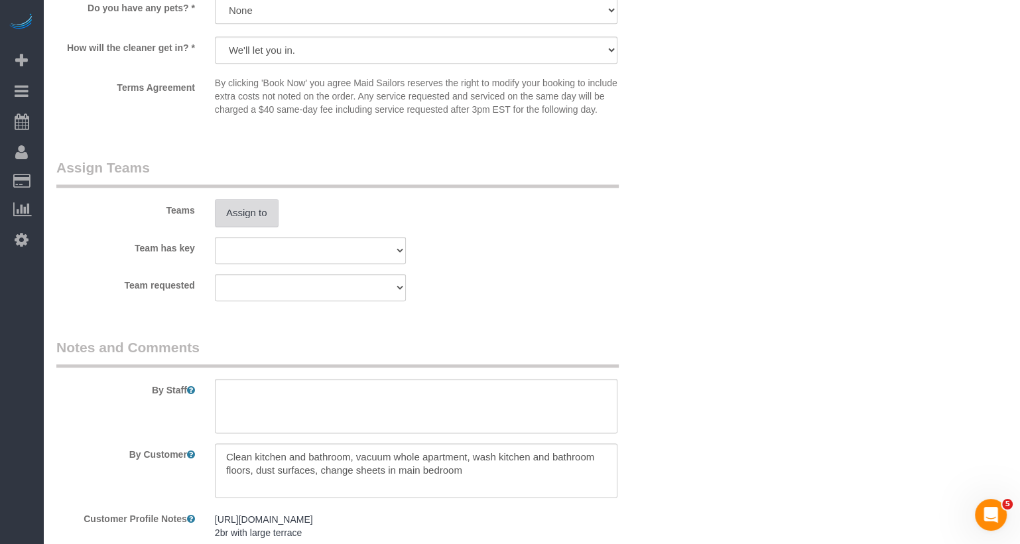
click at [251, 227] on button "Assign to" at bounding box center [247, 213] width 64 height 28
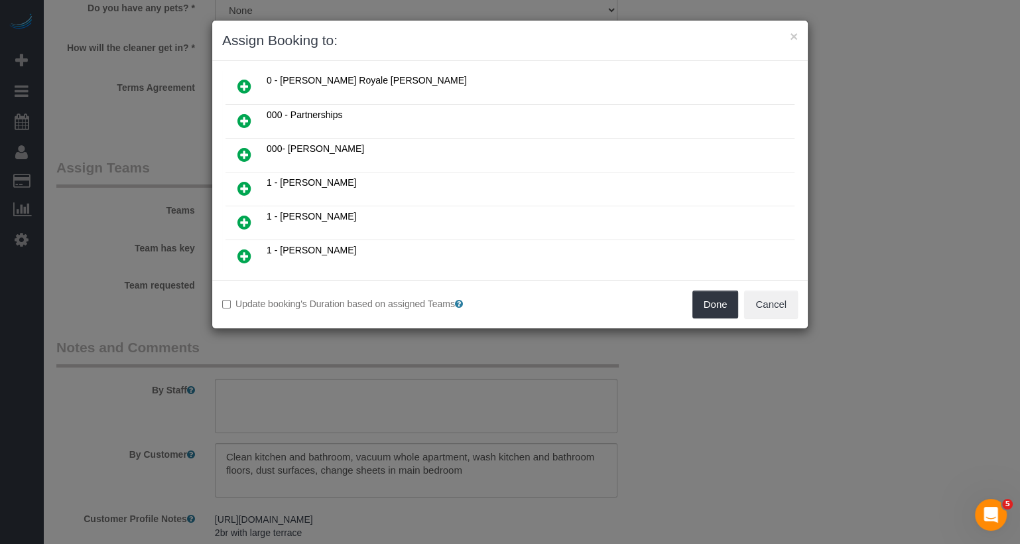
click at [245, 147] on icon at bounding box center [244, 155] width 14 height 16
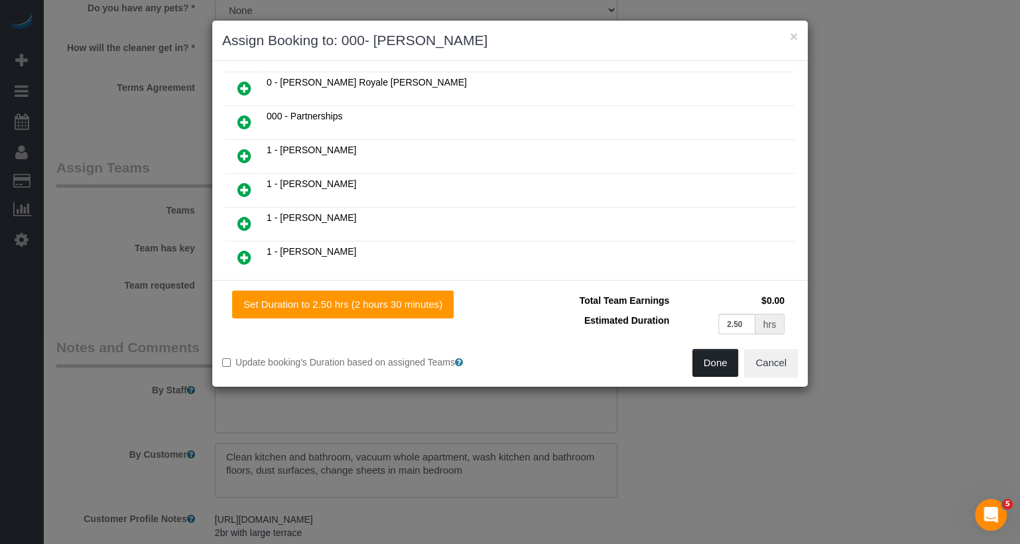
click at [712, 357] on button "Done" at bounding box center [715, 363] width 46 height 28
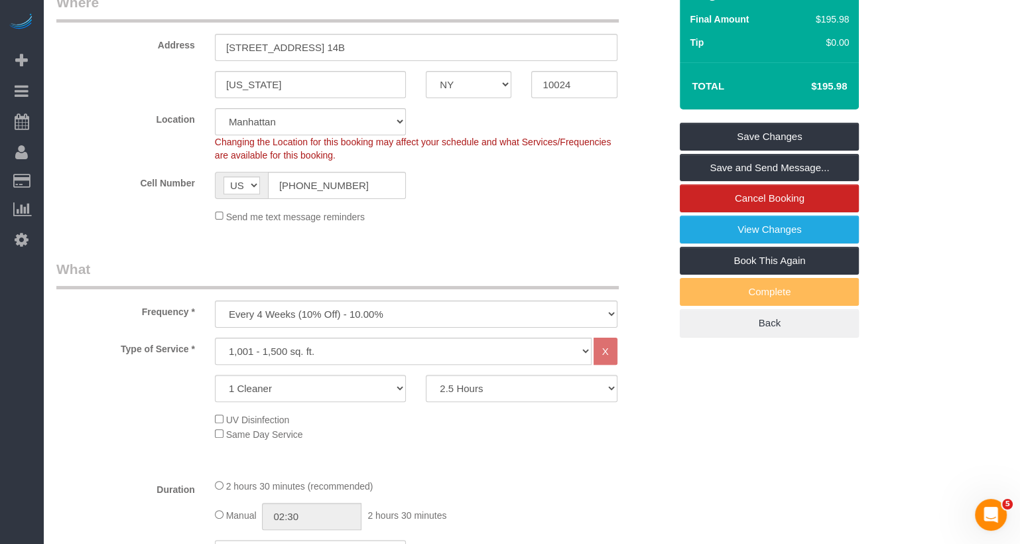
scroll to position [0, 0]
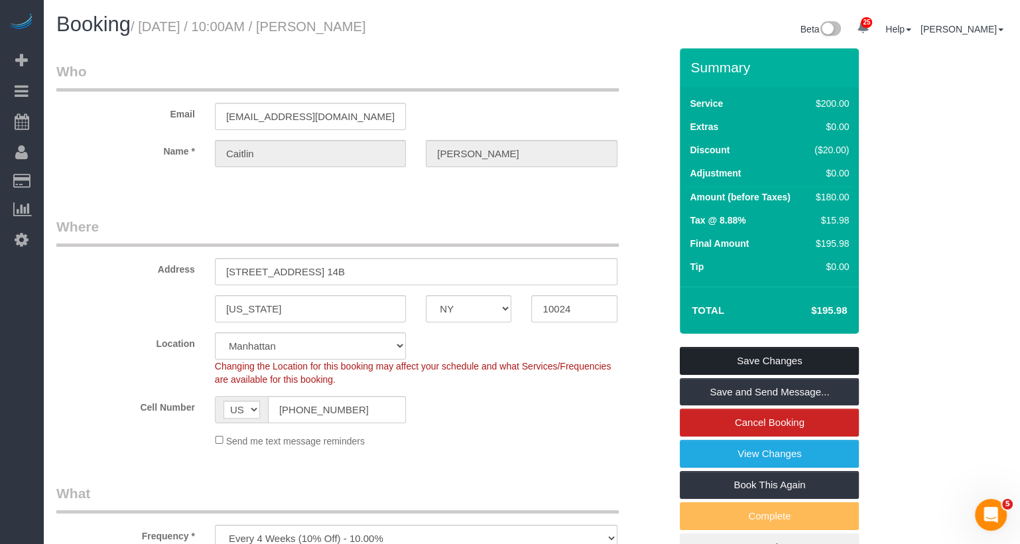
click at [748, 358] on link "Save Changes" at bounding box center [769, 361] width 179 height 28
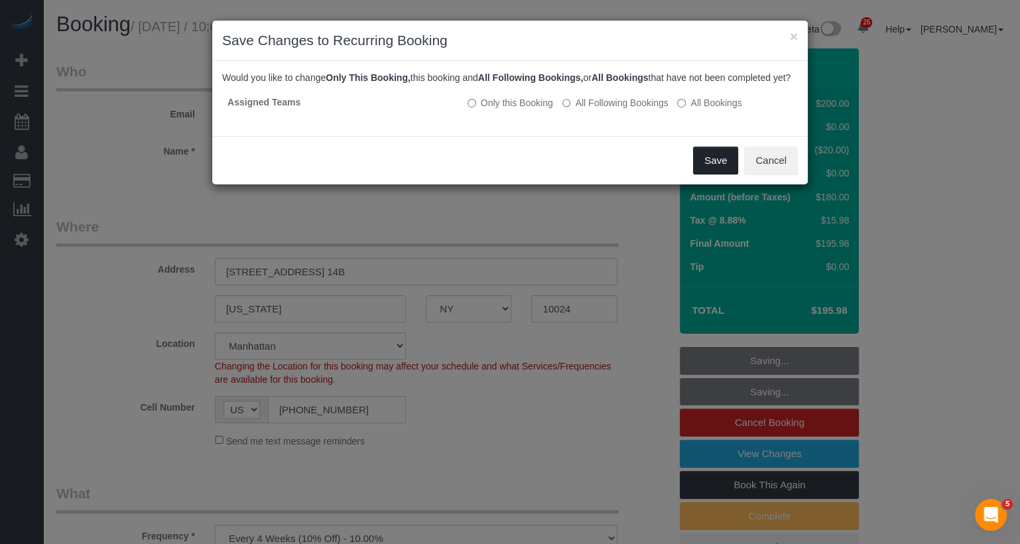
click at [721, 174] on button "Save" at bounding box center [715, 161] width 45 height 28
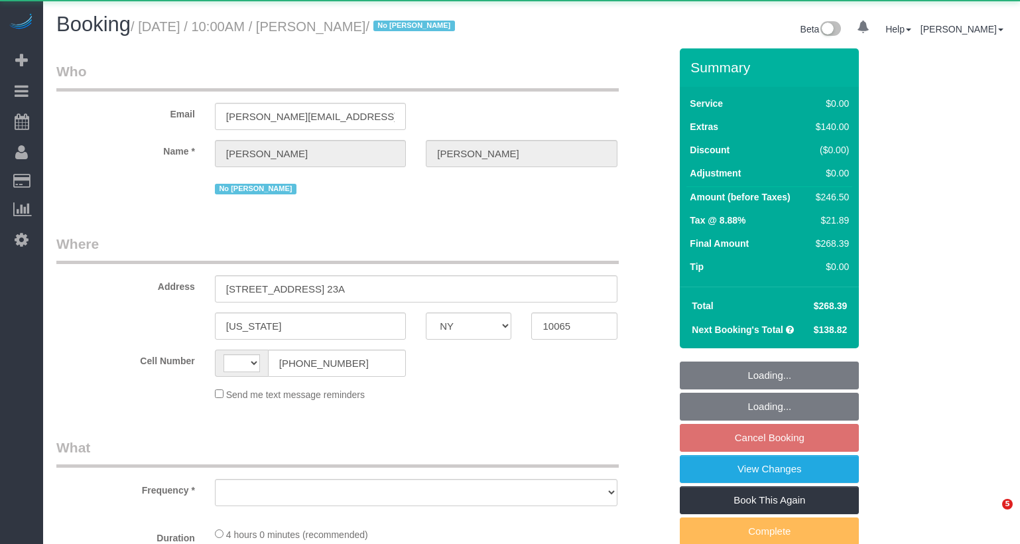
select select "NY"
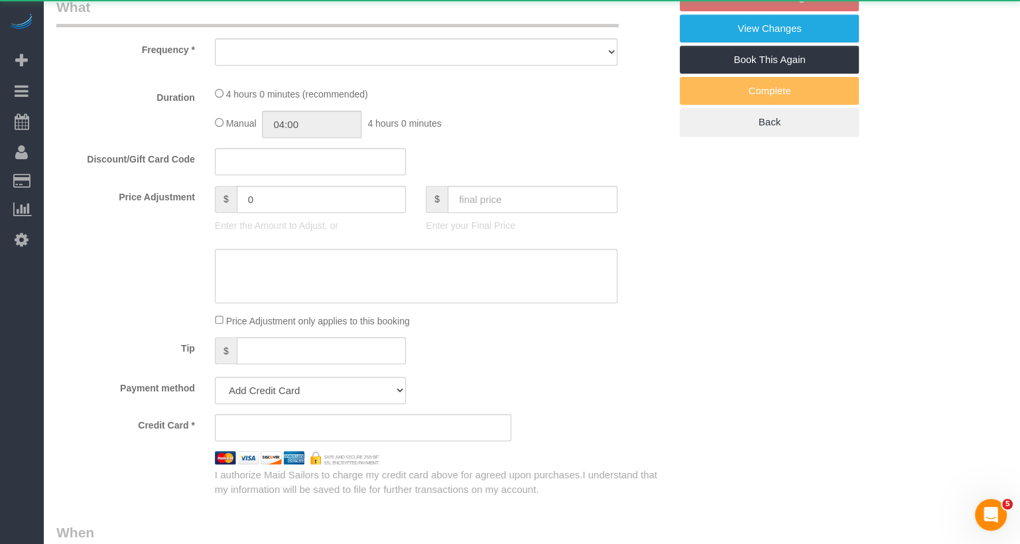
select select "string:[GEOGRAPHIC_DATA]"
select select "object:1120"
select select "1"
select select "spot3"
select select "number:58"
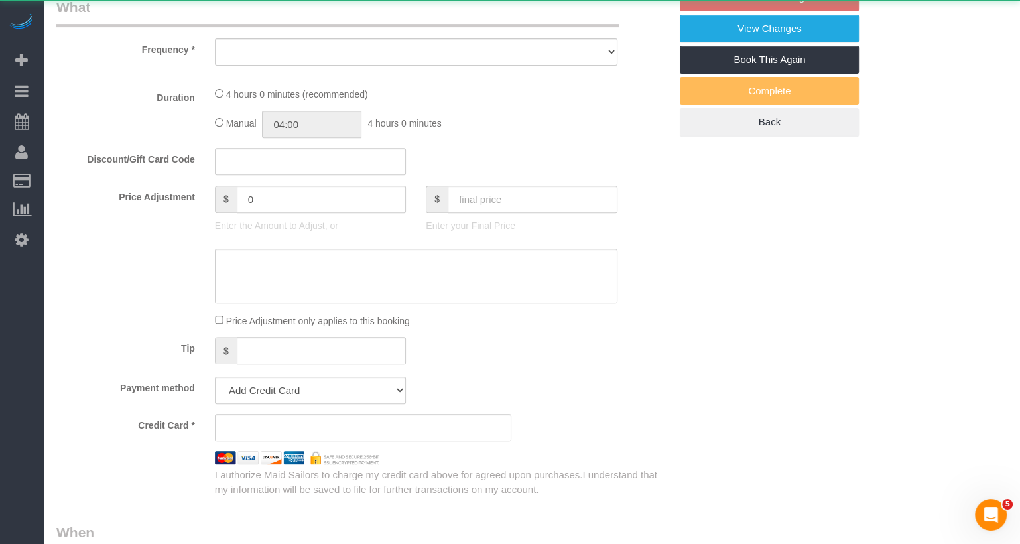
select select "number:73"
select select "number:15"
select select "number:5"
select select "number:21"
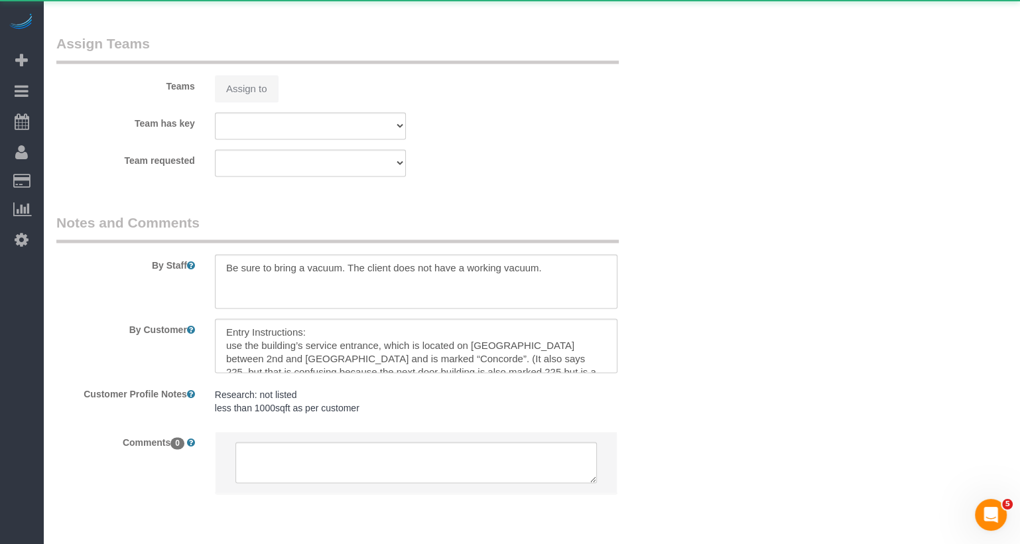
select select "string:stripe-pm_1NcSb54VGloSiKo7Oh2RJNSW"
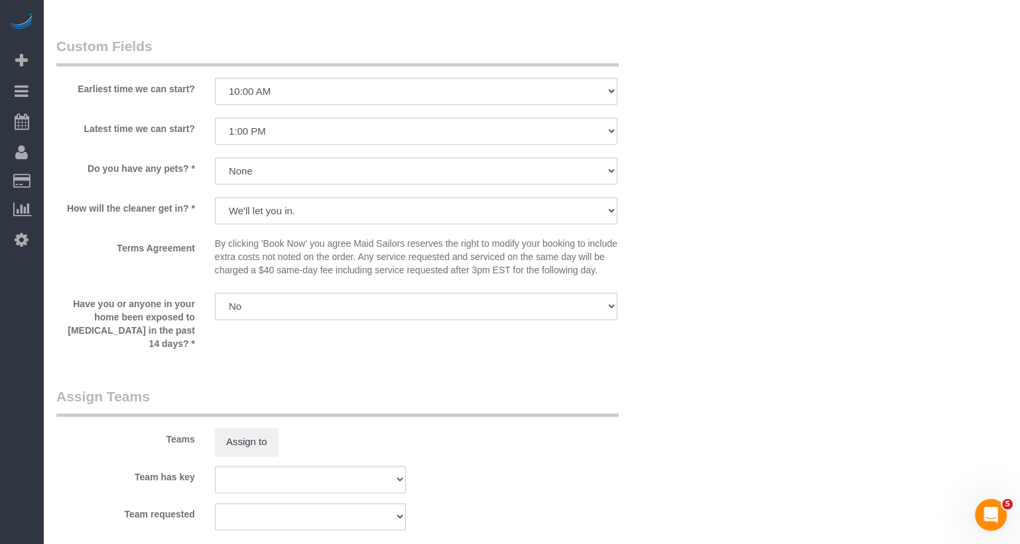
scroll to position [1418, 0]
click at [253, 450] on button "Assign to" at bounding box center [247, 440] width 64 height 28
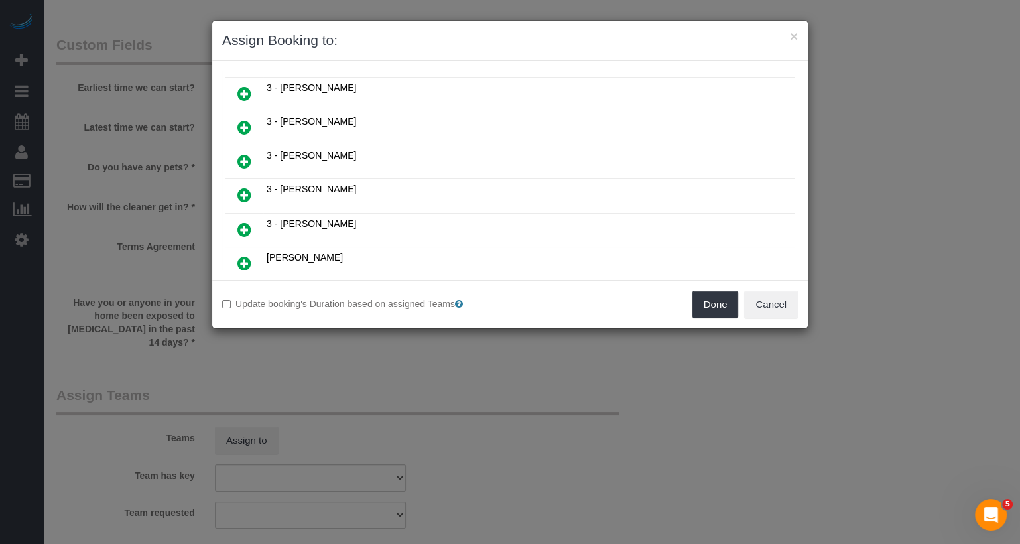
scroll to position [840, 0]
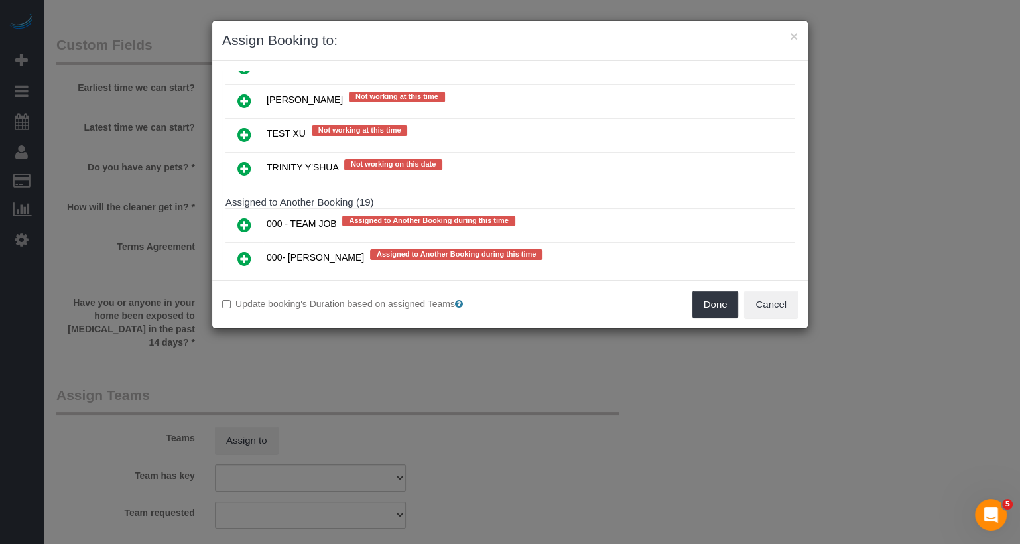
click at [241, 251] on icon at bounding box center [244, 259] width 14 height 16
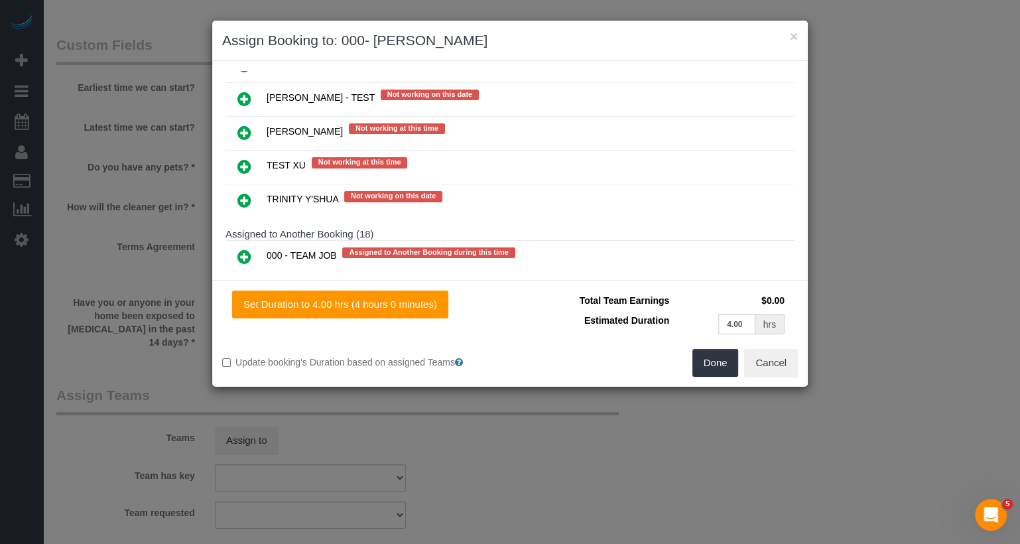
scroll to position [2285, 0]
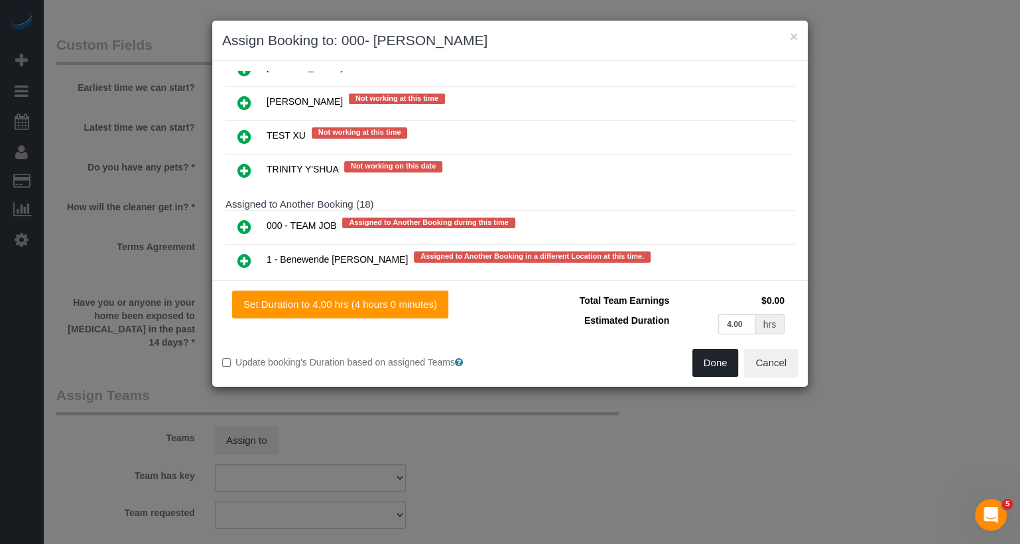
click at [720, 357] on button "Done" at bounding box center [715, 363] width 46 height 28
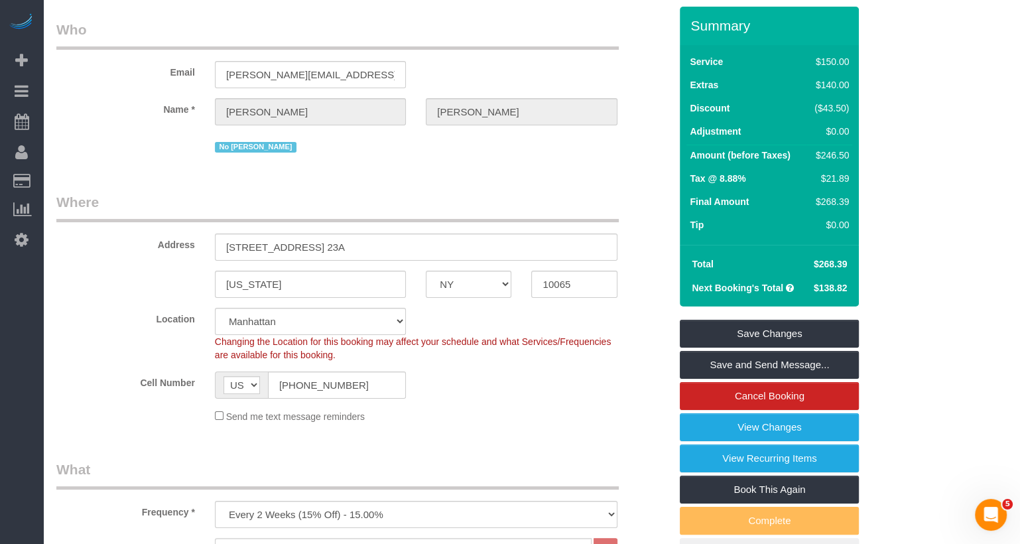
scroll to position [0, 0]
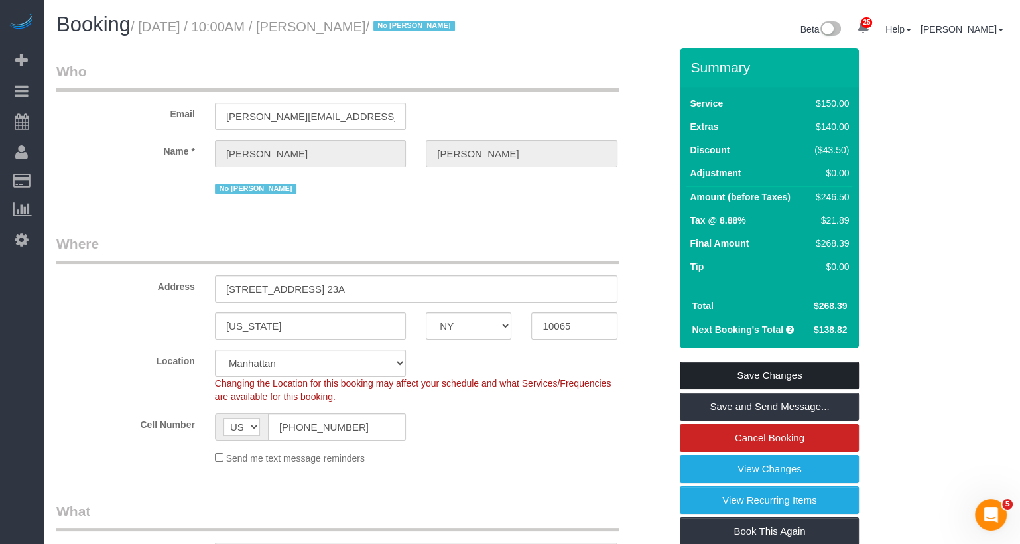
click at [753, 389] on link "Save Changes" at bounding box center [769, 375] width 179 height 28
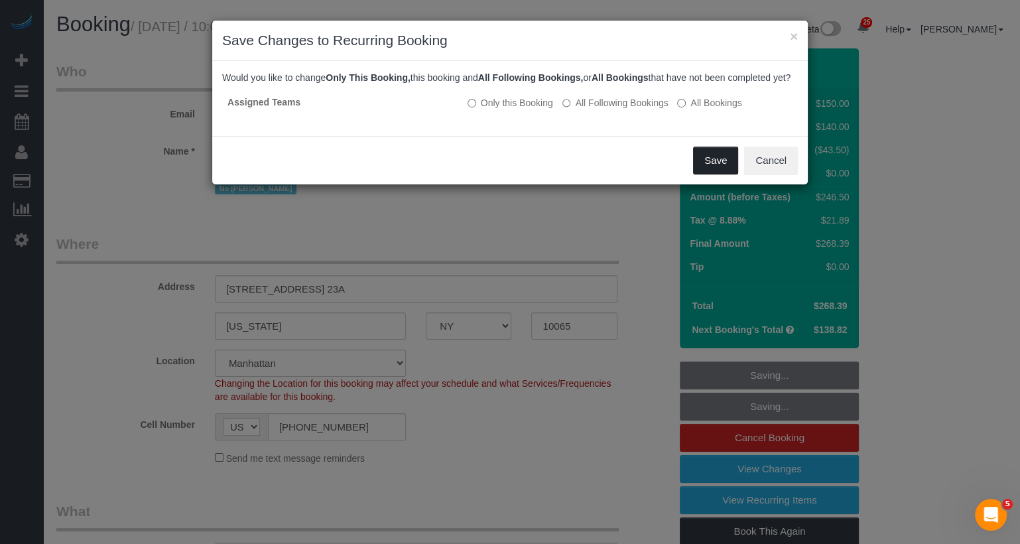
click at [714, 174] on button "Save" at bounding box center [715, 161] width 45 height 28
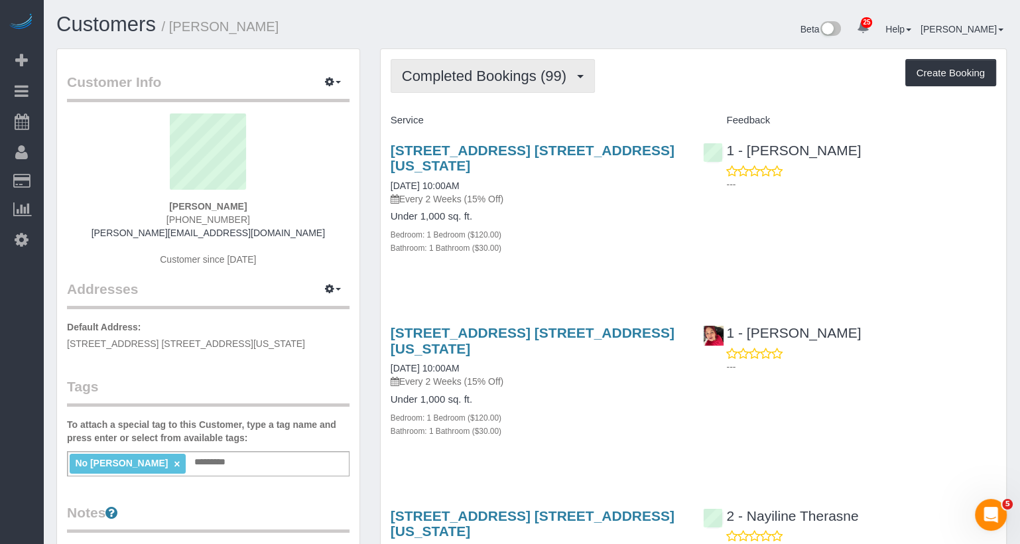
click at [529, 84] on button "Completed Bookings (99)" at bounding box center [493, 76] width 204 height 34
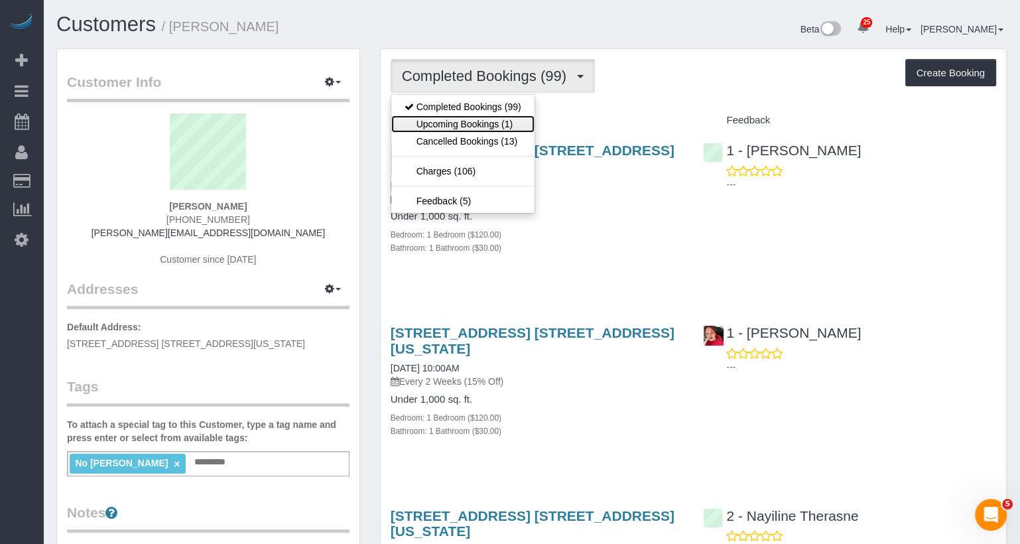
click at [503, 127] on link "Upcoming Bookings (1)" at bounding box center [462, 123] width 143 height 17
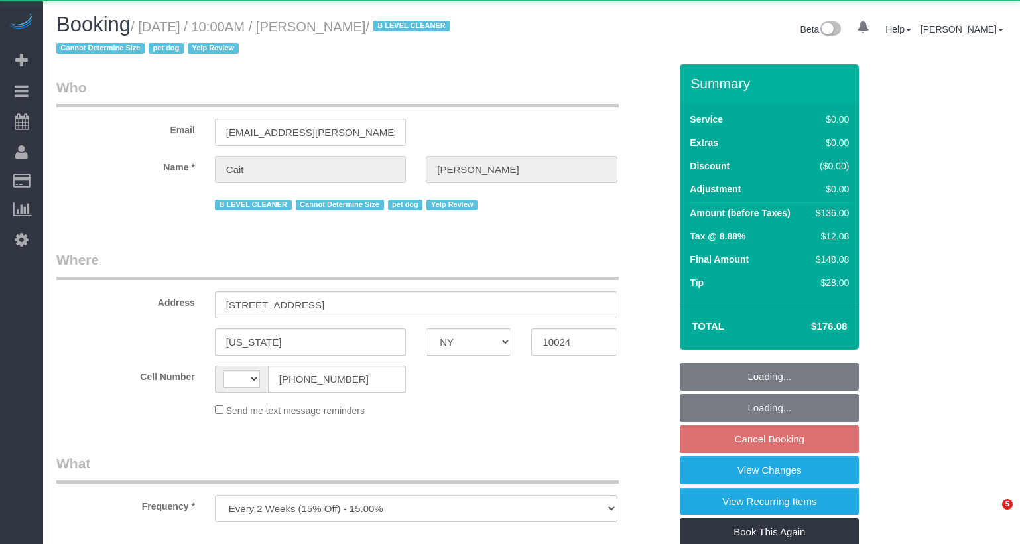
select select "NY"
select select "string:[GEOGRAPHIC_DATA]"
select select "1"
select select "spot61"
select select "number:89"
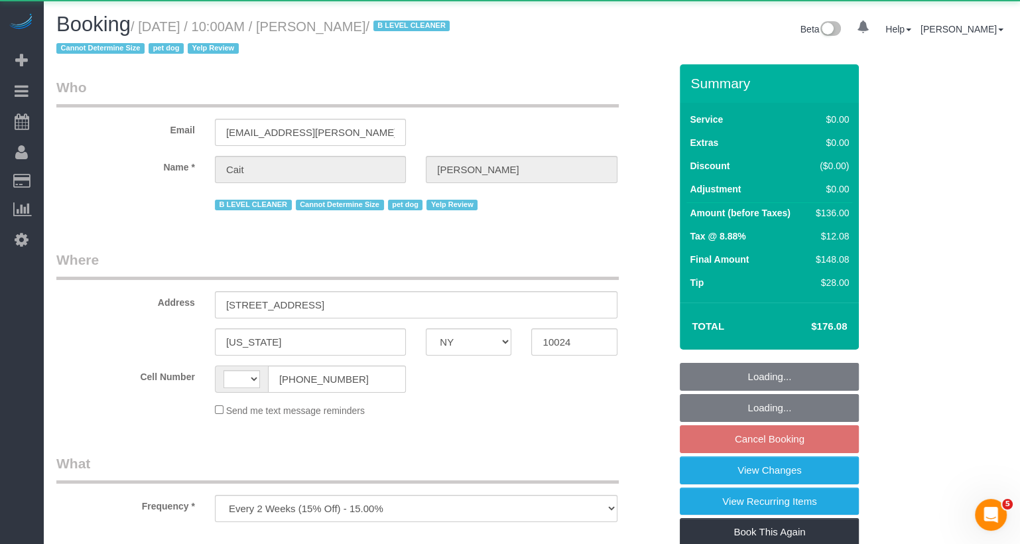
select select "number:90"
select select "number:13"
select select "number:6"
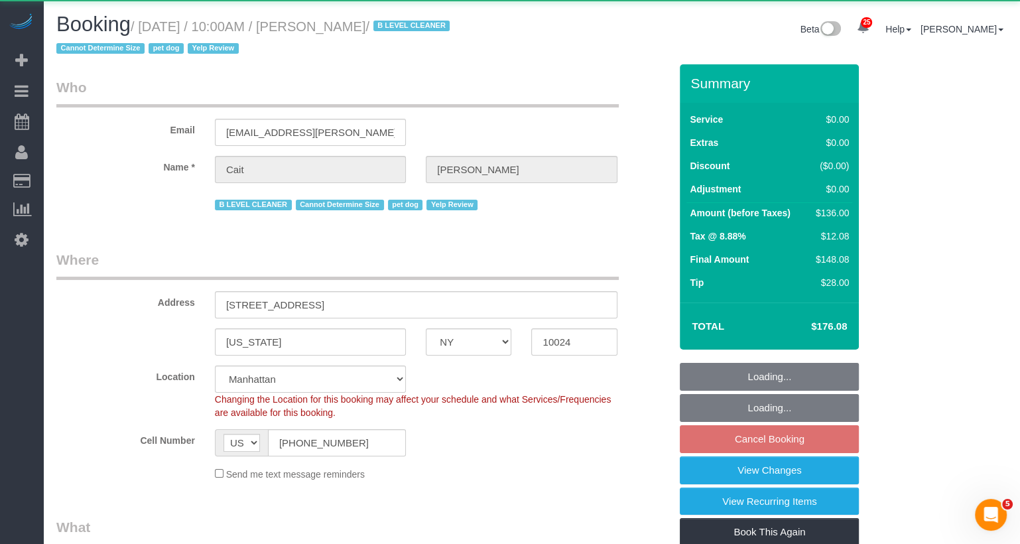
select select "object:1121"
select select "string:stripe-pm_1PtyBH4VGloSiKo7pgkIsidZ"
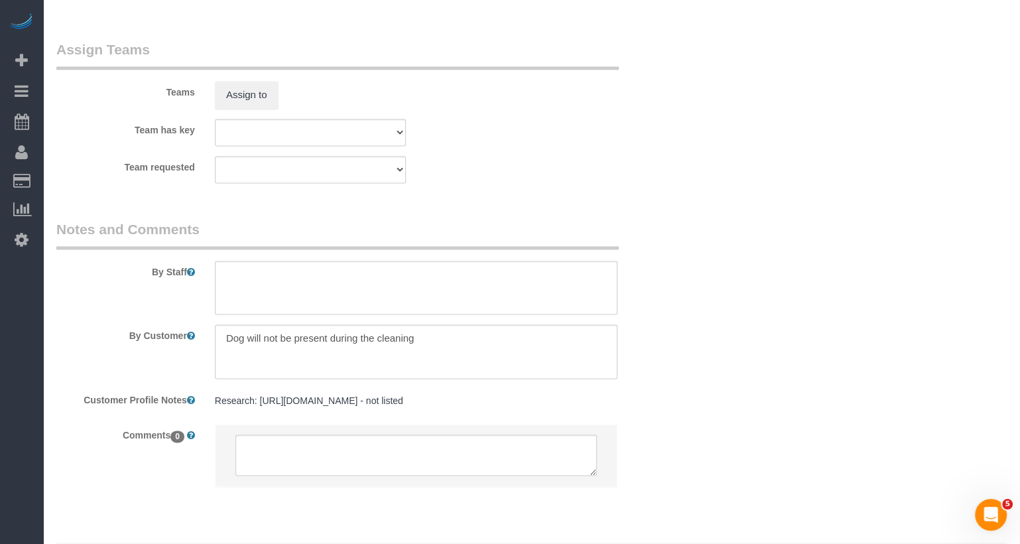
scroll to position [1805, 0]
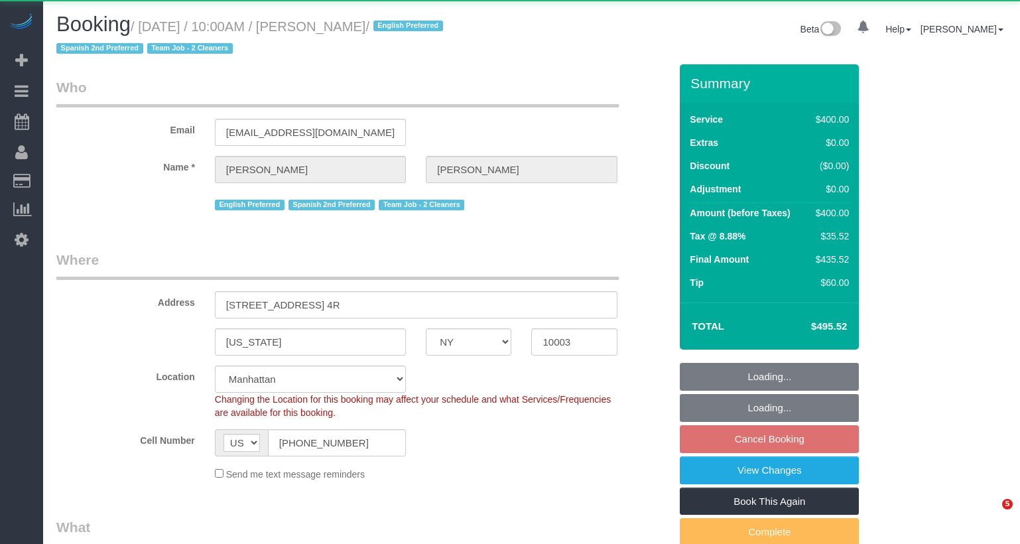
select select "NY"
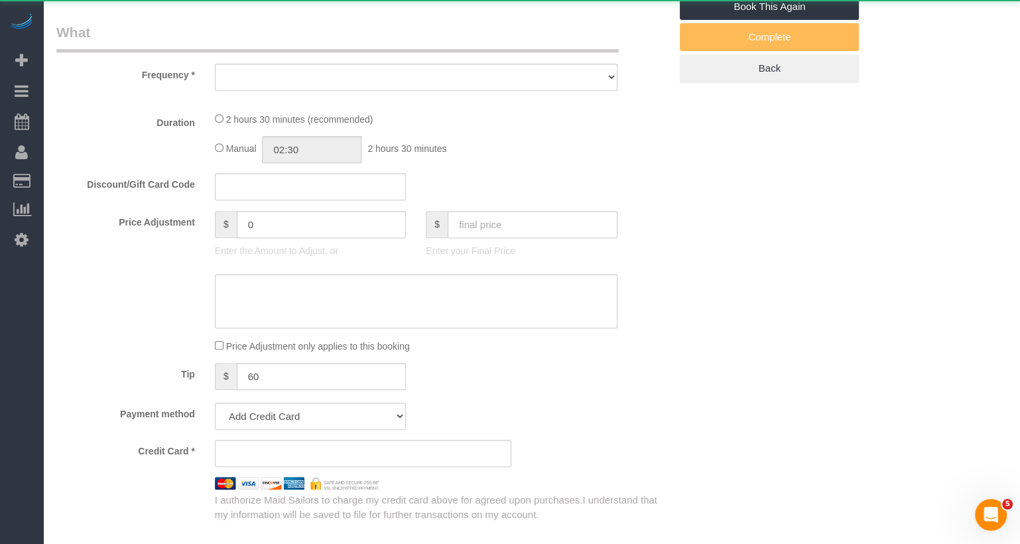
select select "object:957"
select select "2"
select select "150"
select select "spot3"
select select "number:89"
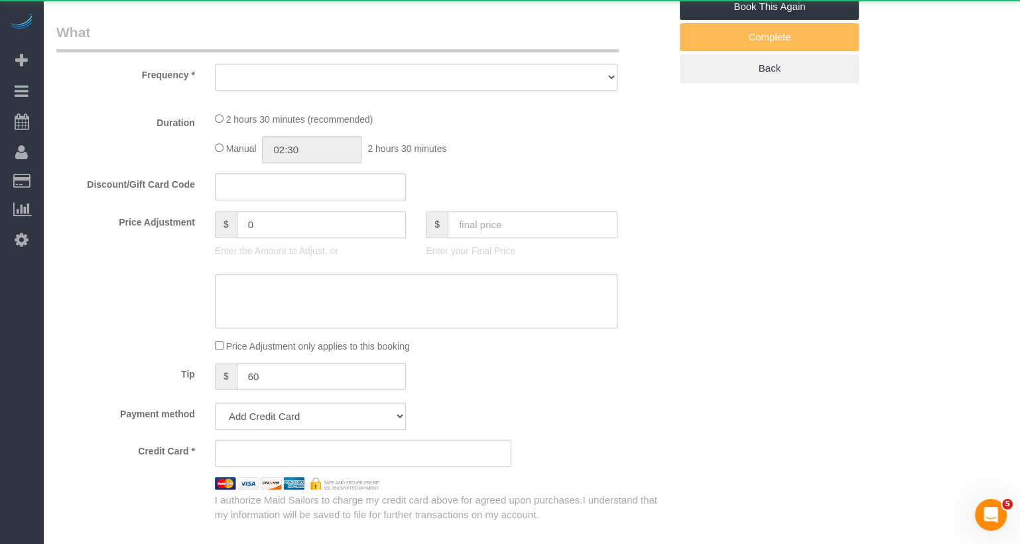
select select "number:74"
select select "number:15"
select select "number:7"
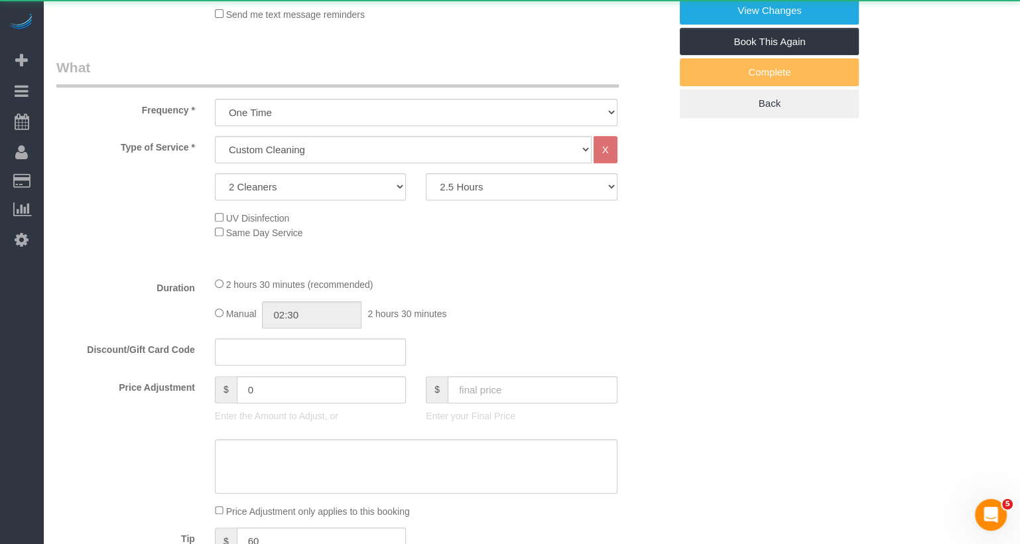
select select "string:stripe-pm_1RXQ5M4VGloSiKo7OnvxrPDv"
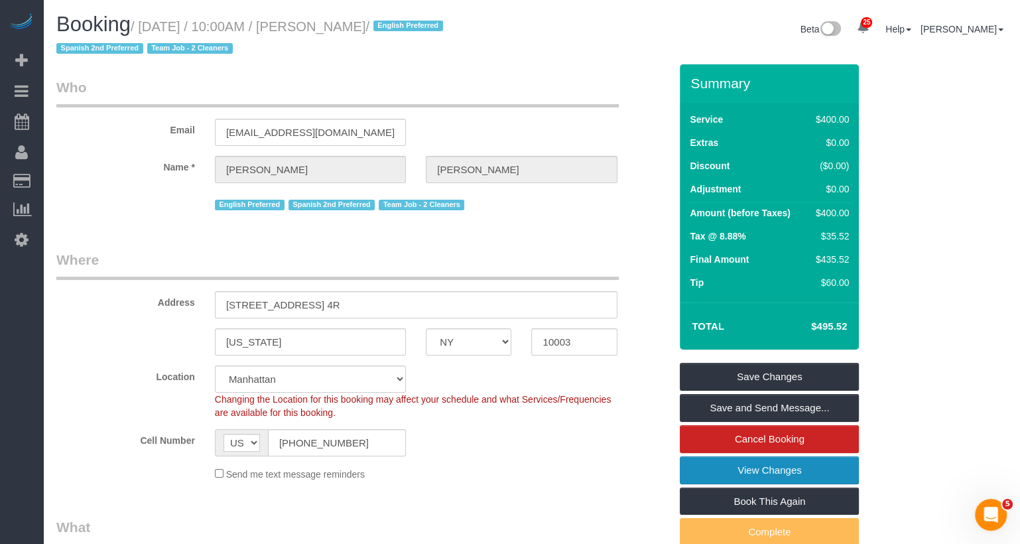
click at [722, 465] on link "View Changes" at bounding box center [769, 470] width 179 height 28
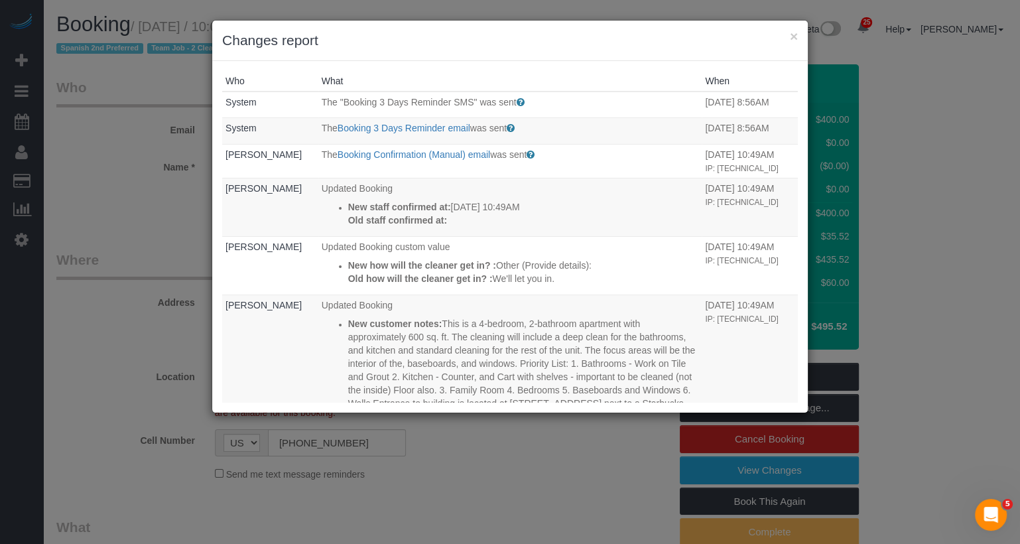
click at [799, 33] on div "× Changes report" at bounding box center [509, 41] width 595 height 40
click at [792, 35] on button "×" at bounding box center [794, 36] width 8 height 14
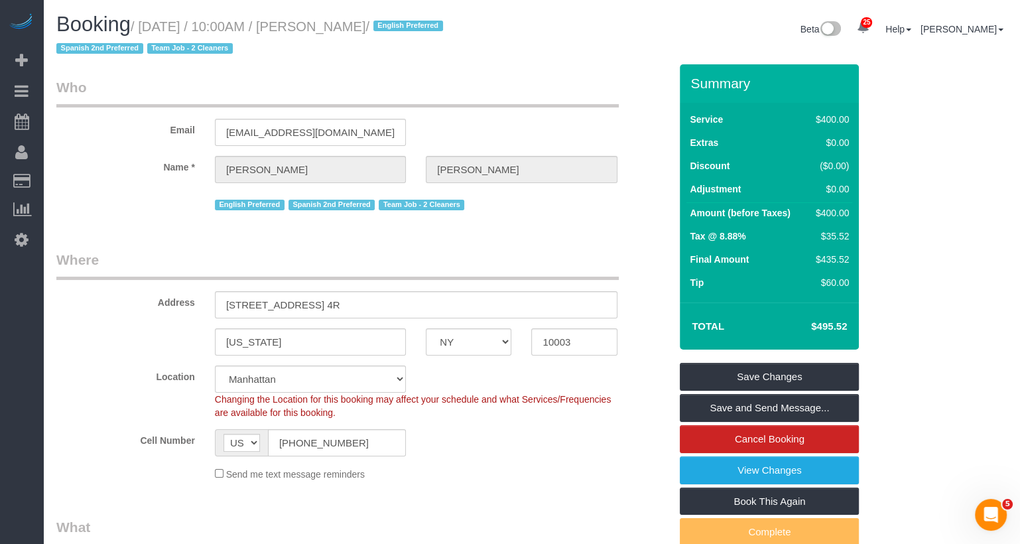
copy small "Jackie Hobbs /"
drag, startPoint x: 435, startPoint y: 28, endPoint x: 345, endPoint y: 26, distance: 89.5
click at [345, 26] on small "/ September 26, 2025 / 10:00AM / Jackie Hobbs / English Preferred Spanish 2nd P…" at bounding box center [251, 37] width 391 height 37
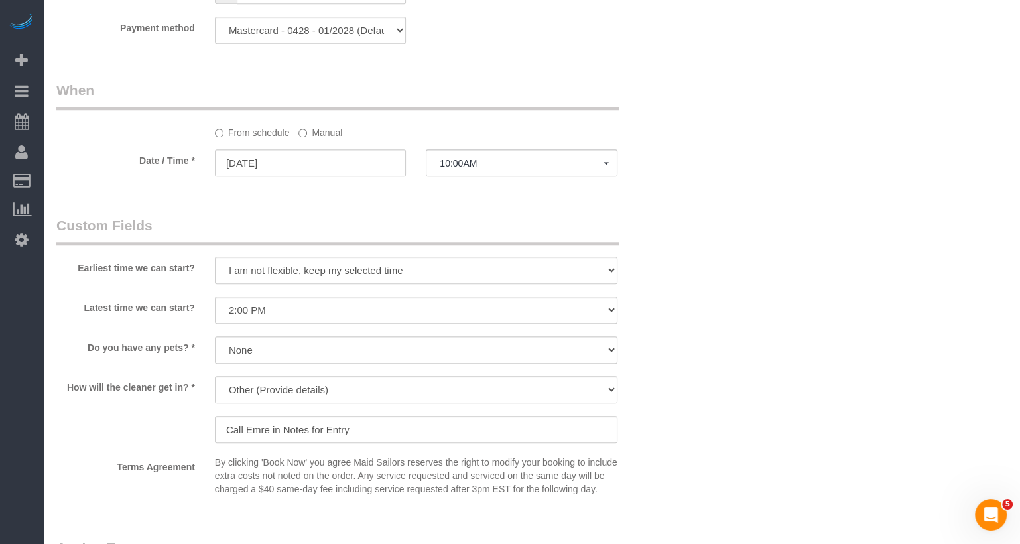
scroll to position [1105, 0]
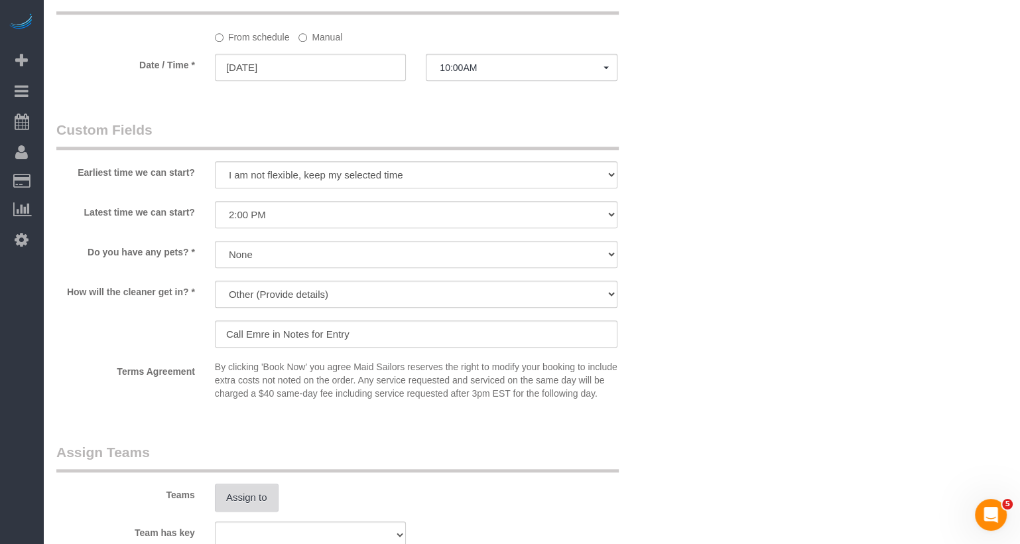
click at [253, 511] on button "Assign to" at bounding box center [247, 497] width 64 height 28
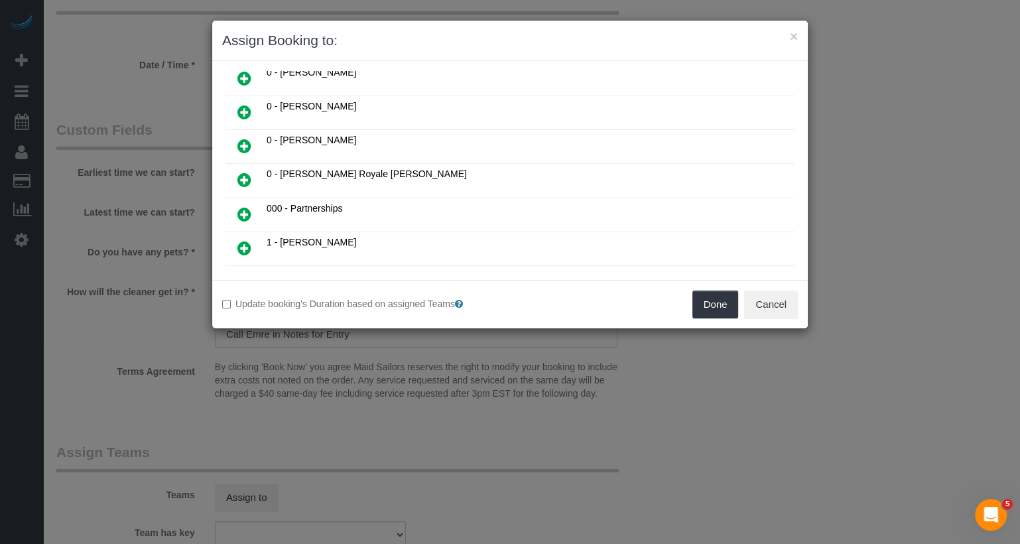
scroll to position [0, 0]
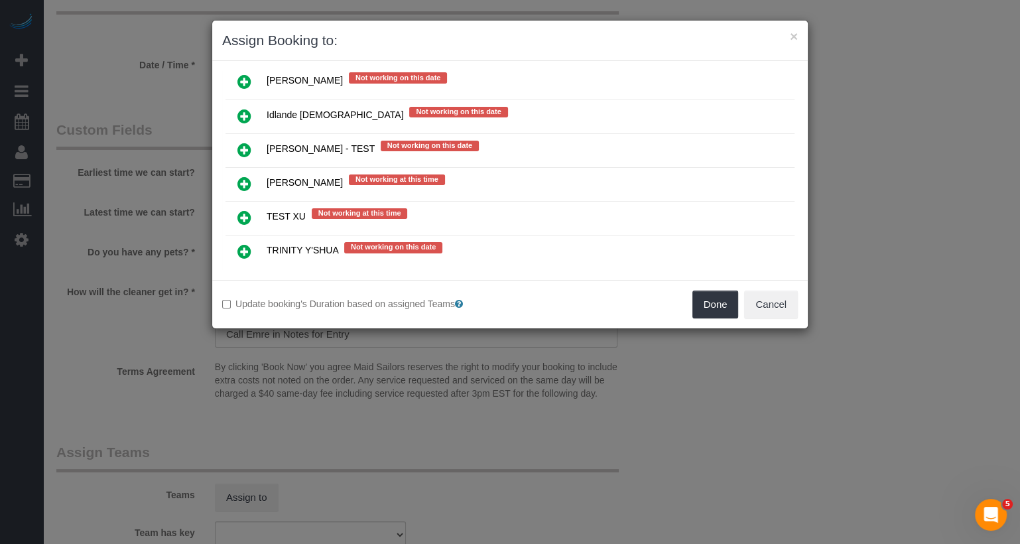
click at [240, 300] on icon at bounding box center [244, 308] width 14 height 16
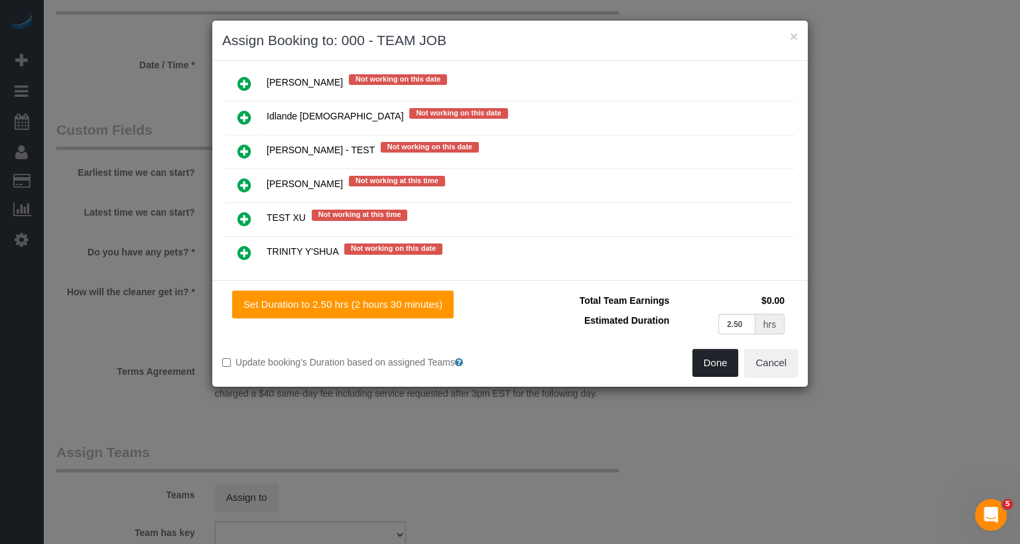
click at [721, 369] on button "Done" at bounding box center [715, 363] width 46 height 28
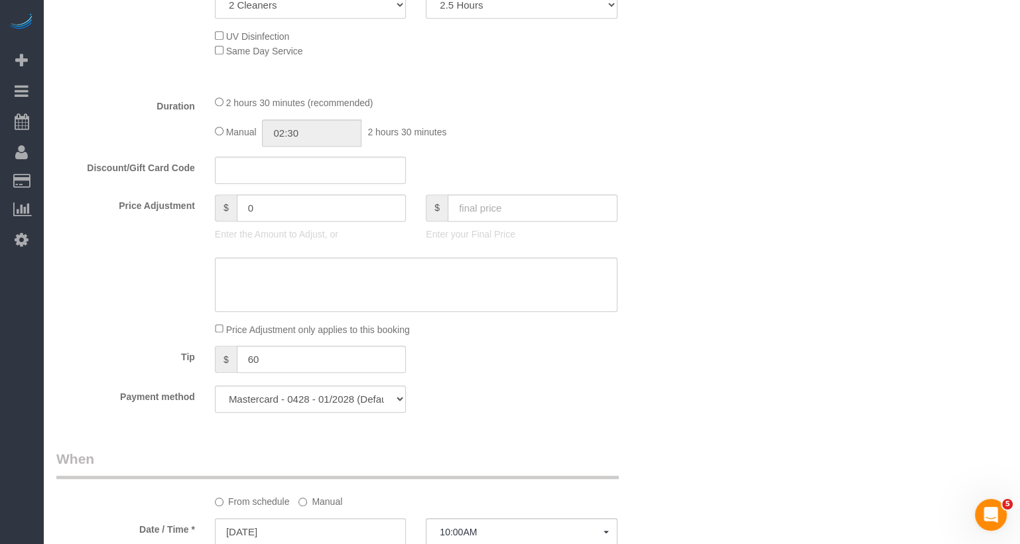
scroll to position [0, 0]
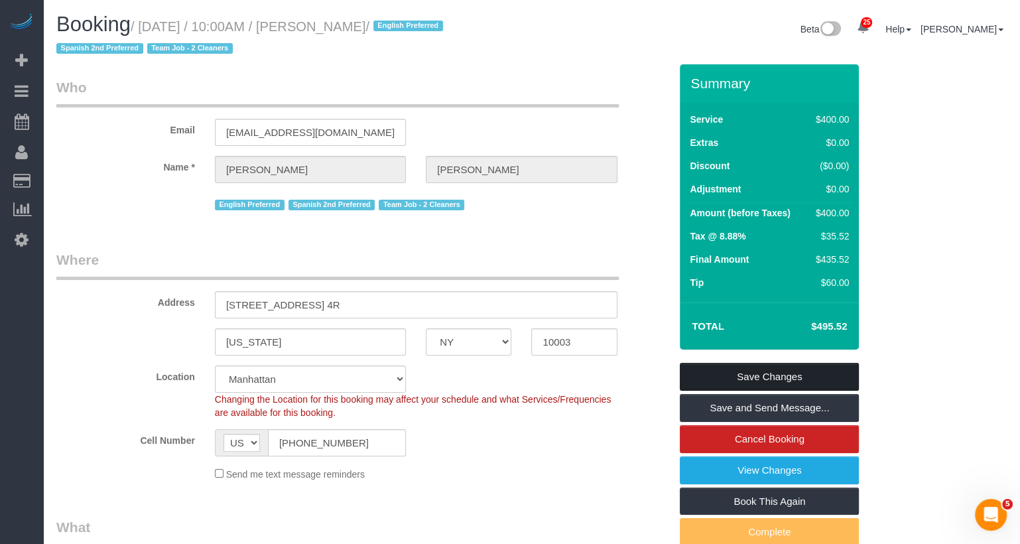
click at [765, 377] on link "Save Changes" at bounding box center [769, 377] width 179 height 28
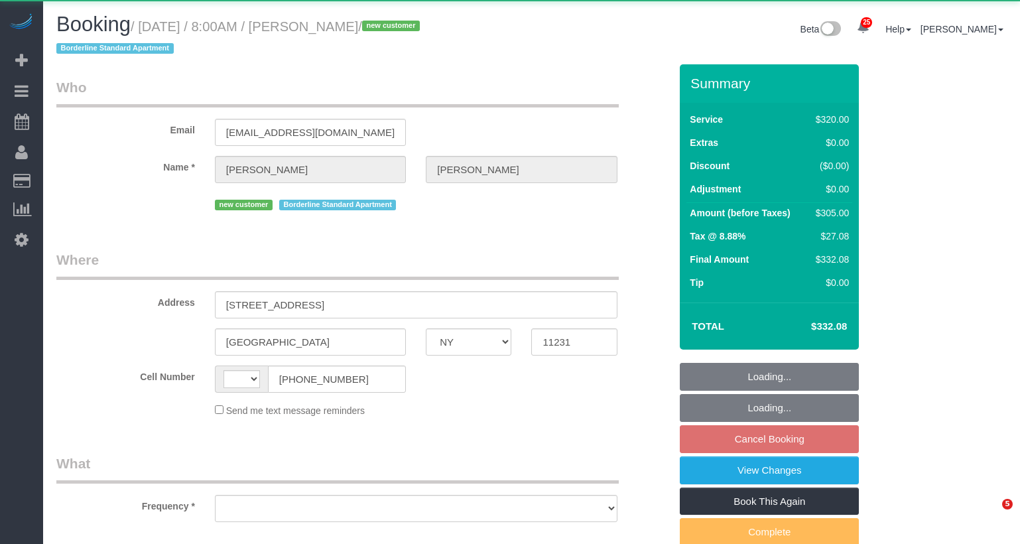
select select "NY"
select select "string:[GEOGRAPHIC_DATA]"
select select "object:566"
select select "spot1"
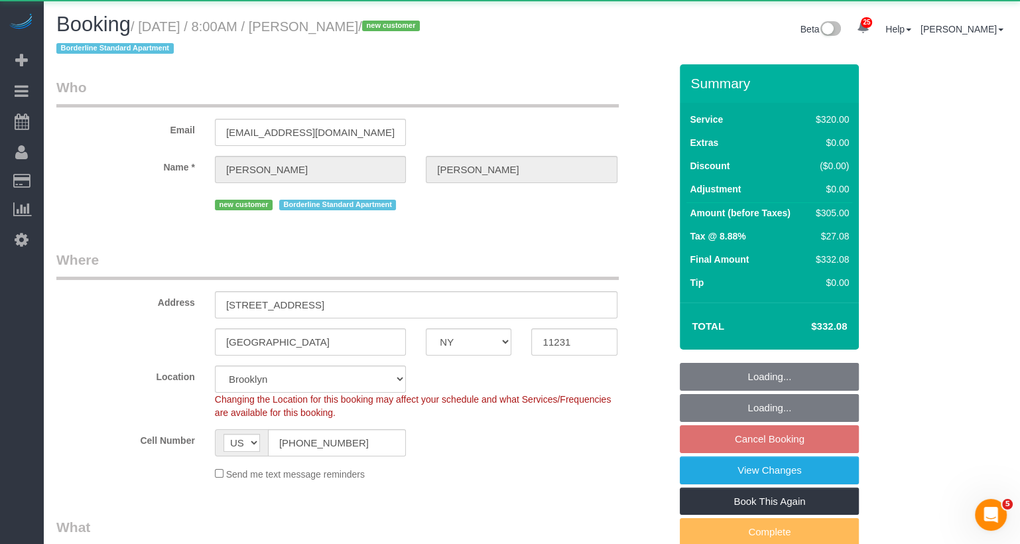
select select "spot61"
select select "object:1494"
select select "string:stripe-pm_1S93RY4VGloSiKo7TbPzIl6r"
select select "240"
select select "number:56"
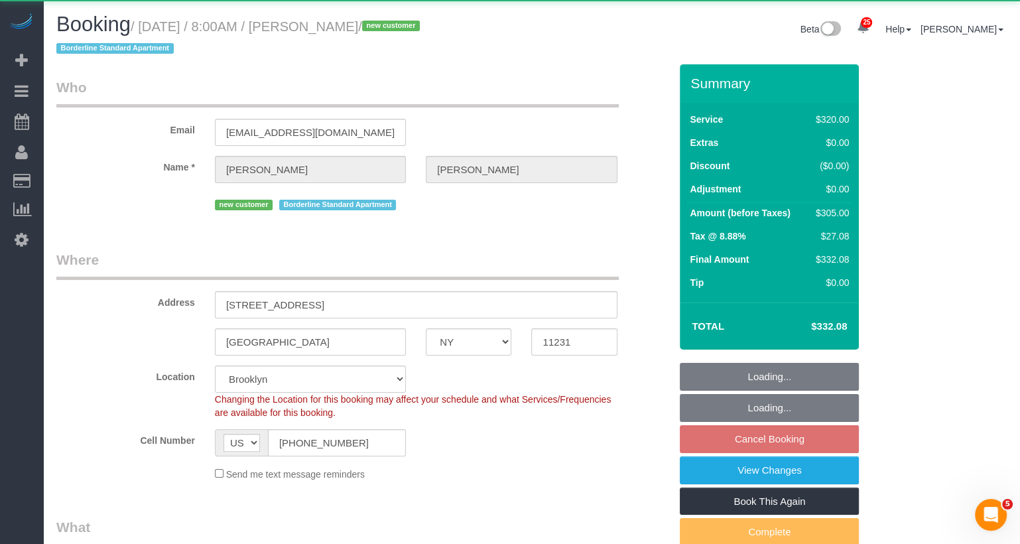
select select "number:74"
select select "number:15"
select select "number:5"
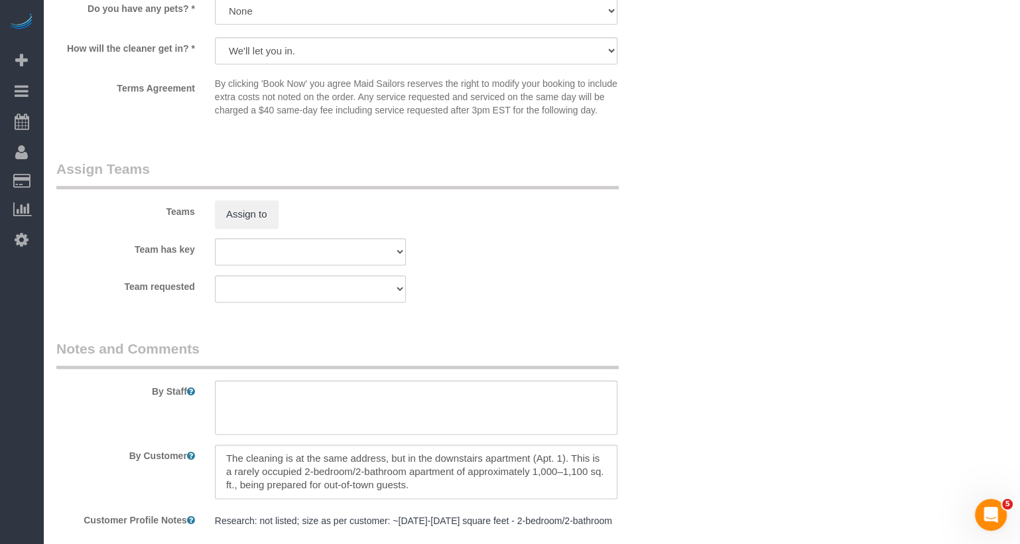
scroll to position [1387, 0]
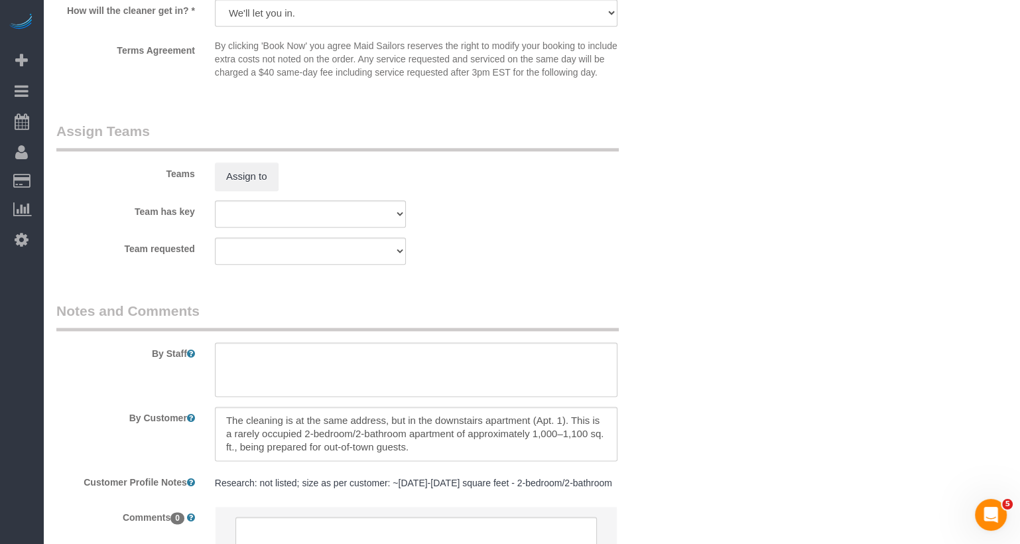
click at [265, 204] on sui-booking-teams "Teams Assign to Team has key 000- [PERSON_NAME] 000 - Partnerships 000 - TEAM J…" at bounding box center [362, 192] width 613 height 143
click at [250, 170] on div "Teams Assign to" at bounding box center [362, 155] width 633 height 69
click at [250, 178] on button "Assign to" at bounding box center [247, 176] width 64 height 28
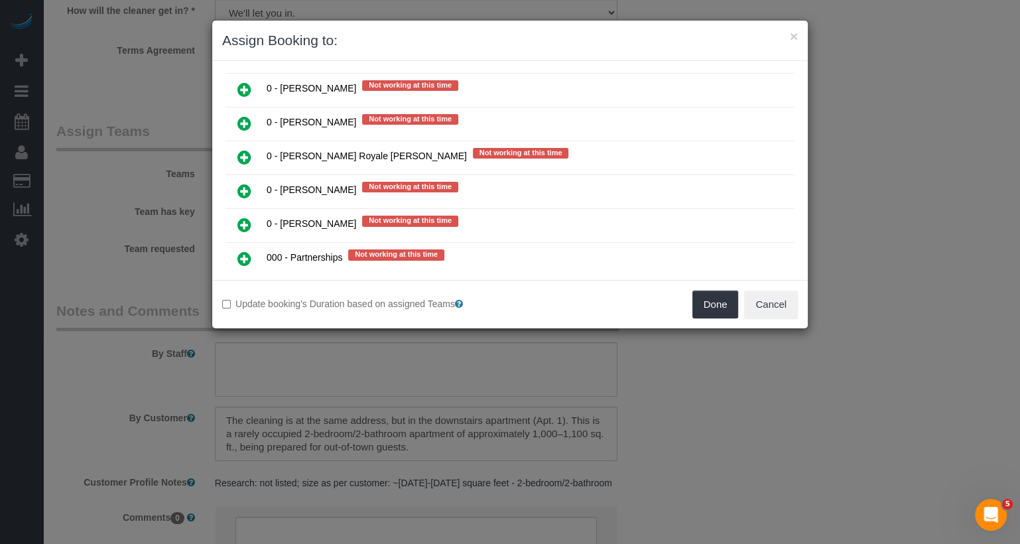
scroll to position [890, 0]
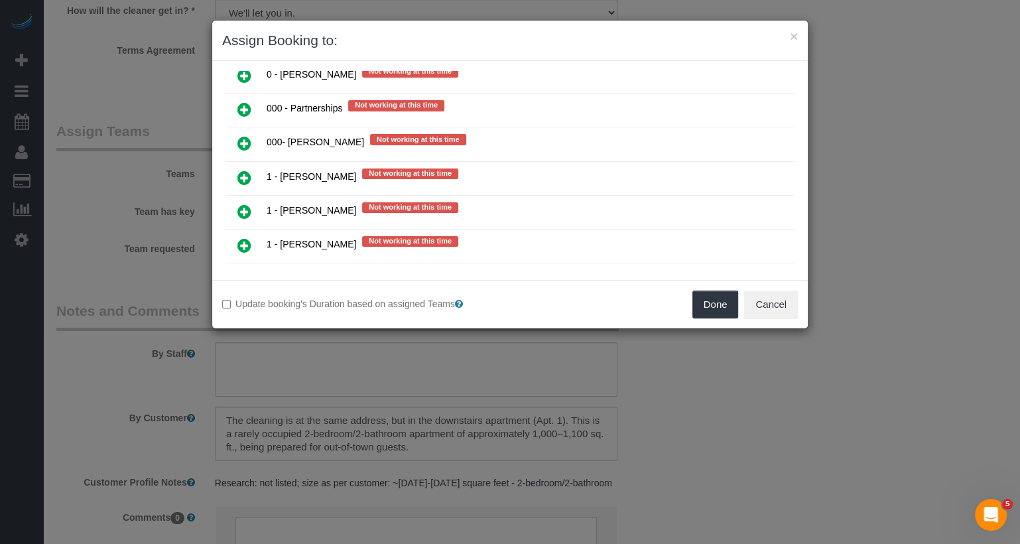
click at [247, 135] on icon at bounding box center [244, 143] width 14 height 16
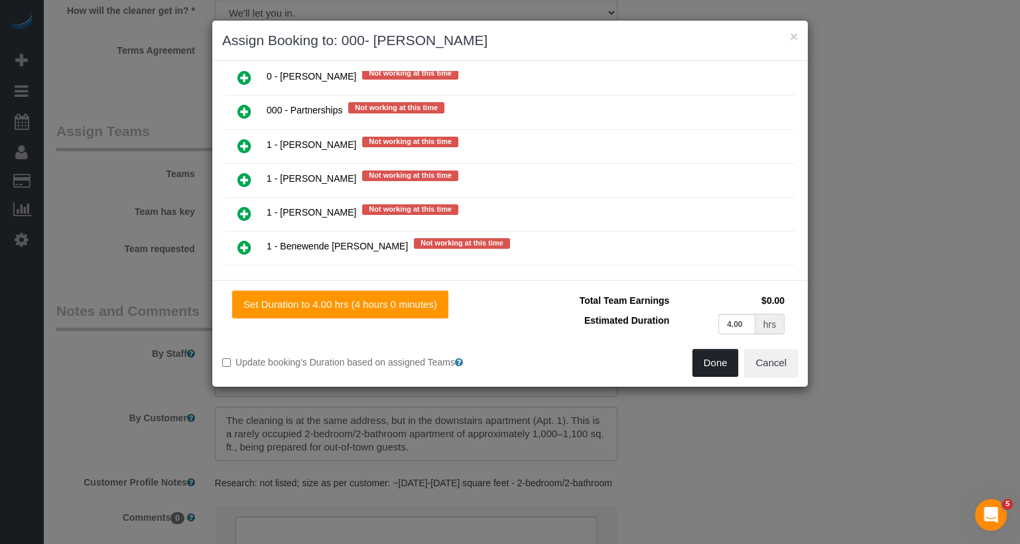
click at [720, 358] on button "Done" at bounding box center [715, 363] width 46 height 28
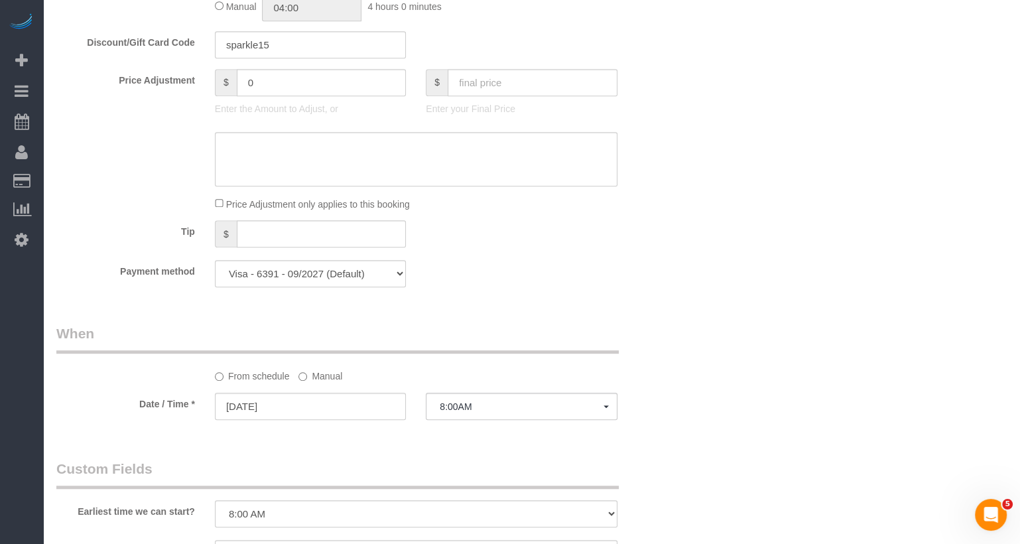
scroll to position [0, 0]
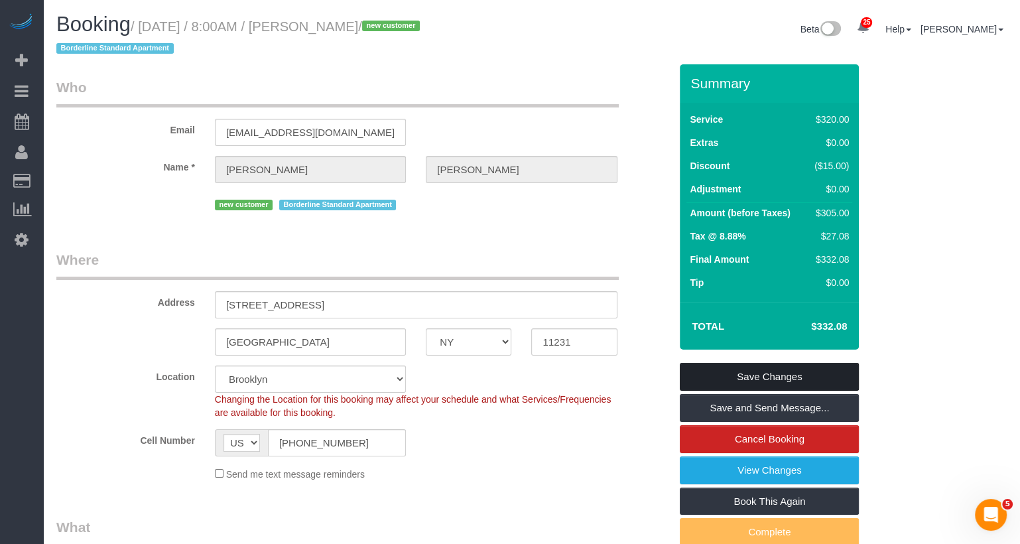
click at [727, 375] on link "Save Changes" at bounding box center [769, 377] width 179 height 28
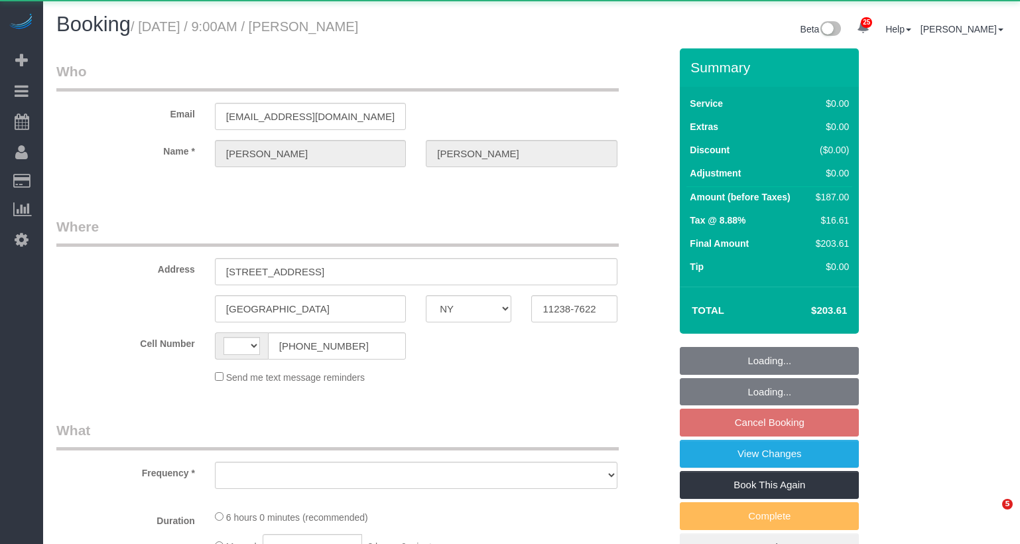
select select "NY"
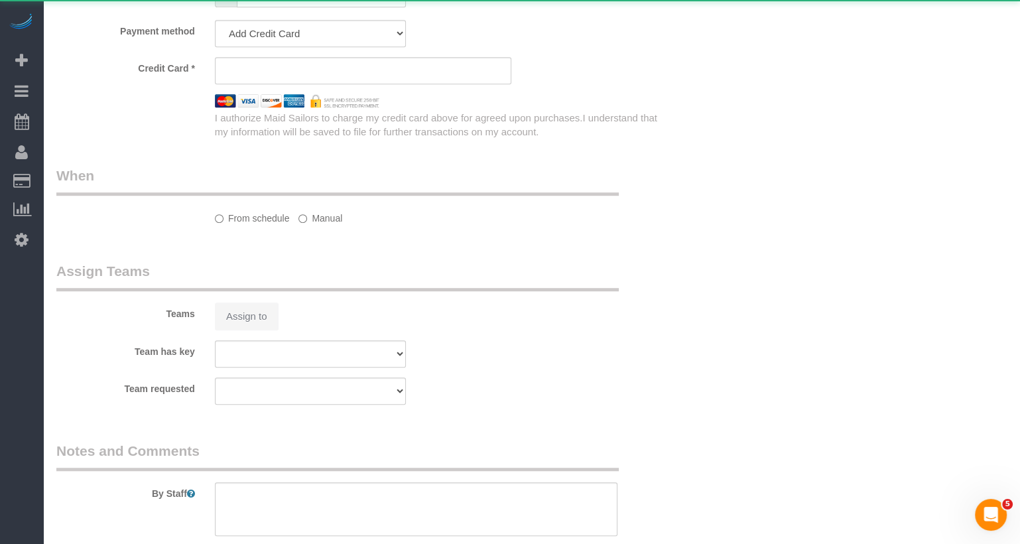
select select "string:[GEOGRAPHIC_DATA]"
select select "object:1054"
select select "2"
select select "spot2"
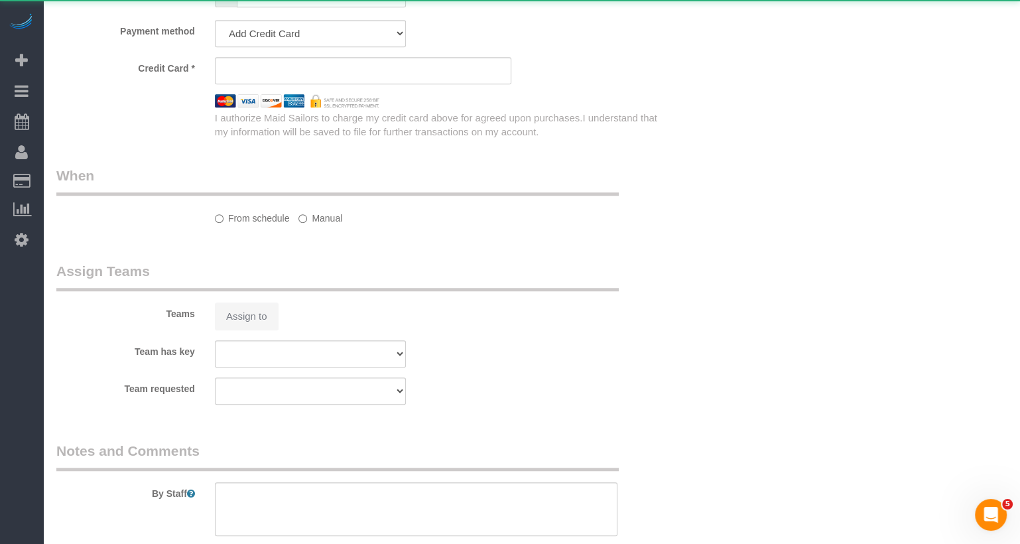
select select "number:89"
select select "number:90"
select select "number:15"
select select "number:5"
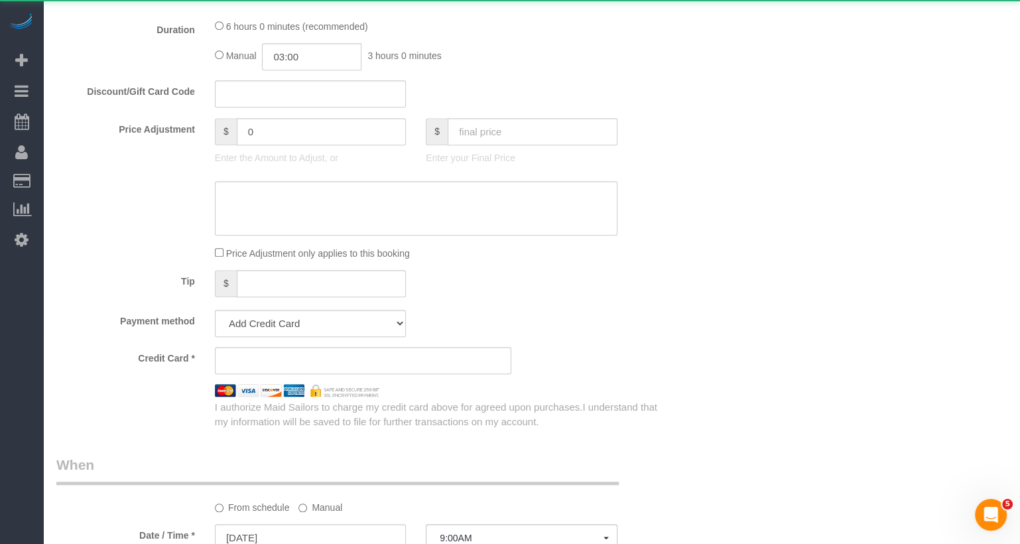
select select "string:stripe-pm_1Ruaac4VGloSiKo7IskaXDYl"
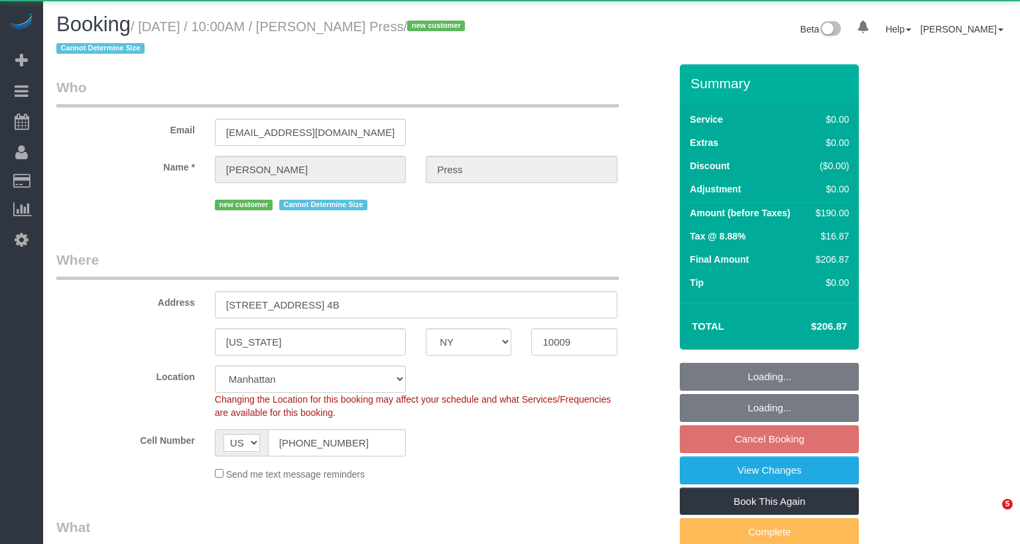
select select "NY"
select select "2"
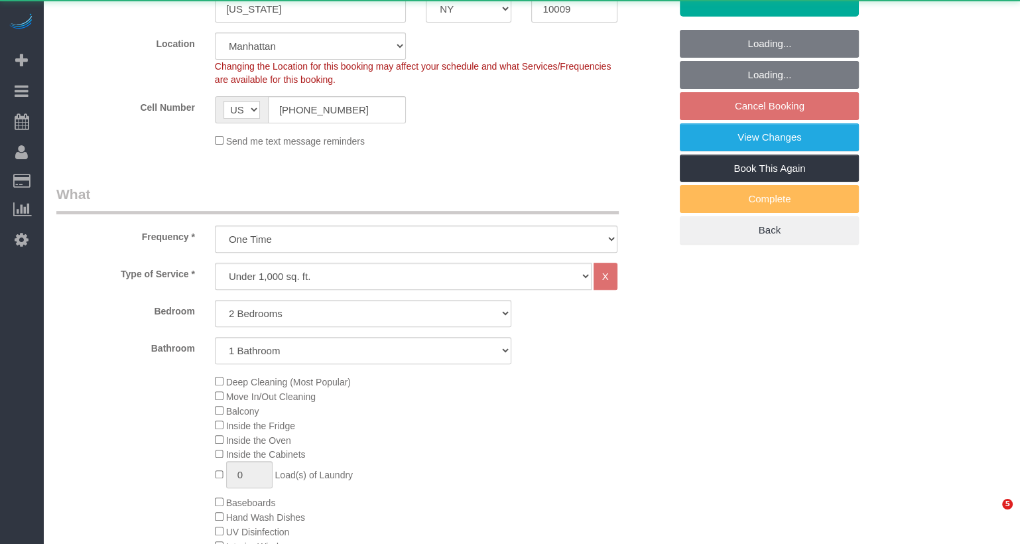
select select "object:922"
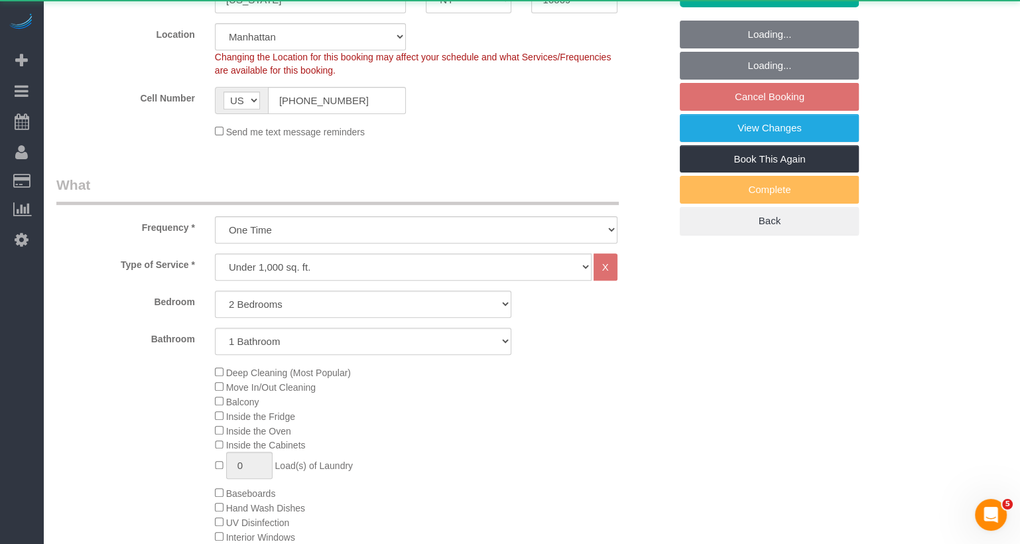
scroll to position [0, 0]
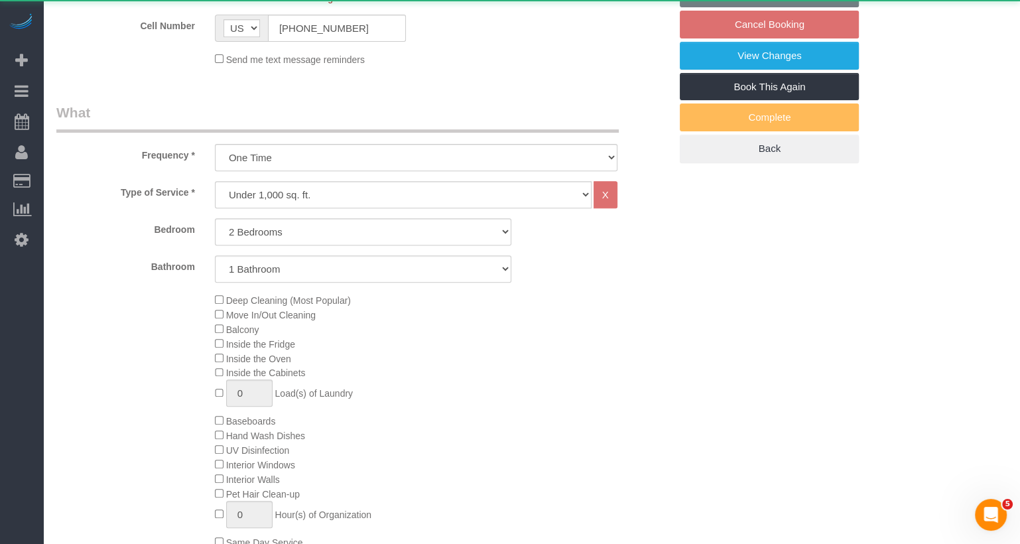
select select "2"
select select "spot3"
select select "number:58"
select select "number:75"
select select "number:15"
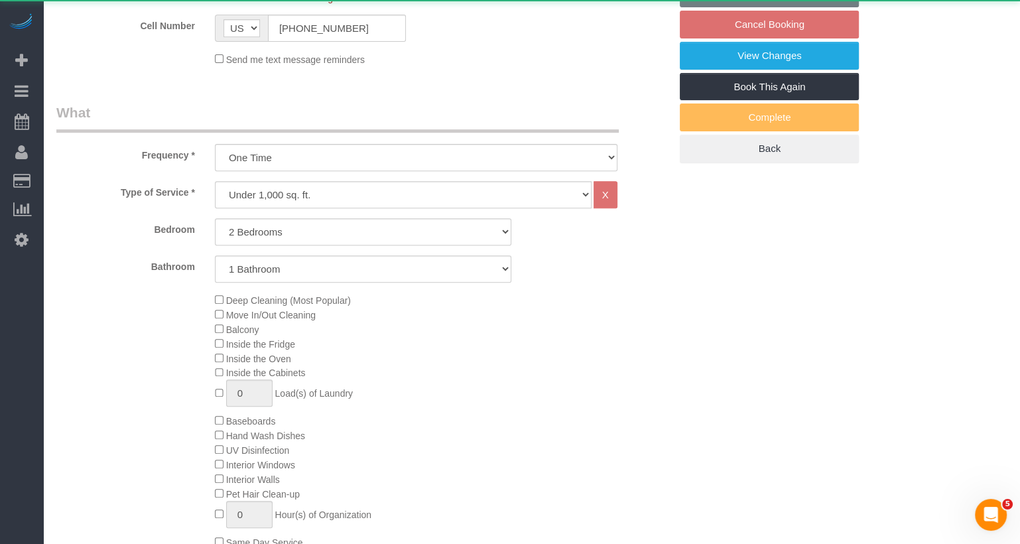
select select "number:5"
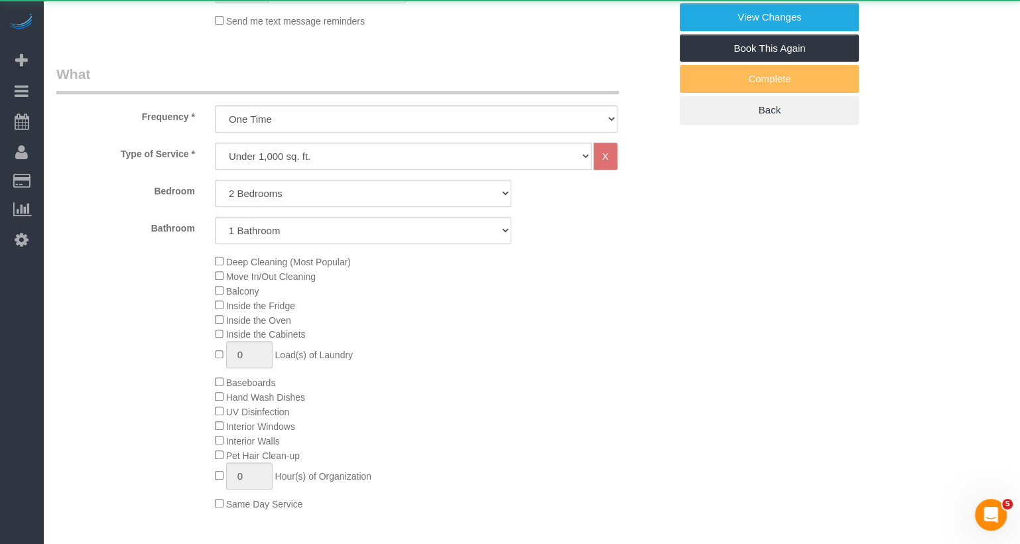
select select "string:stripe-pm_1S6YfM4VGloSiKo7PXEYptiZ"
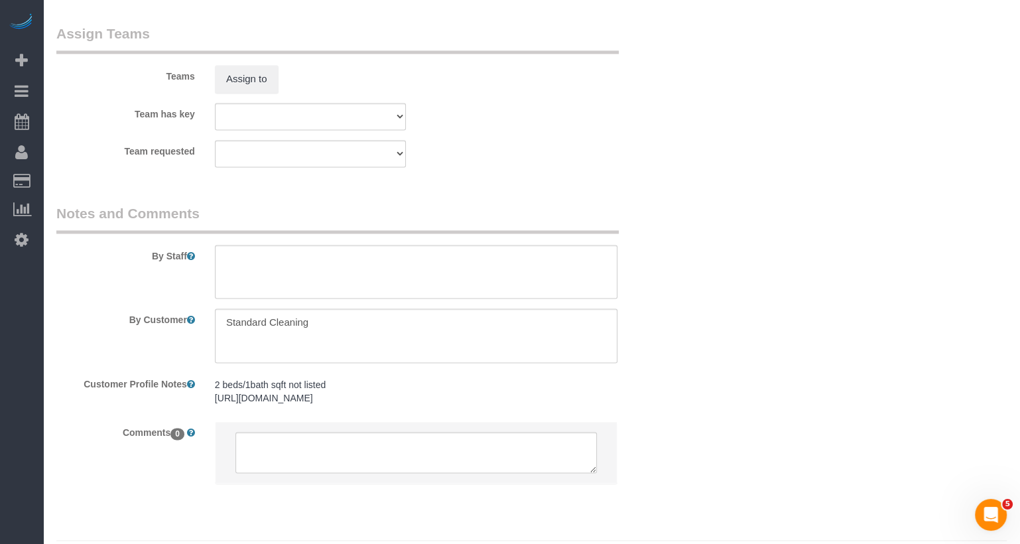
scroll to position [1694, 0]
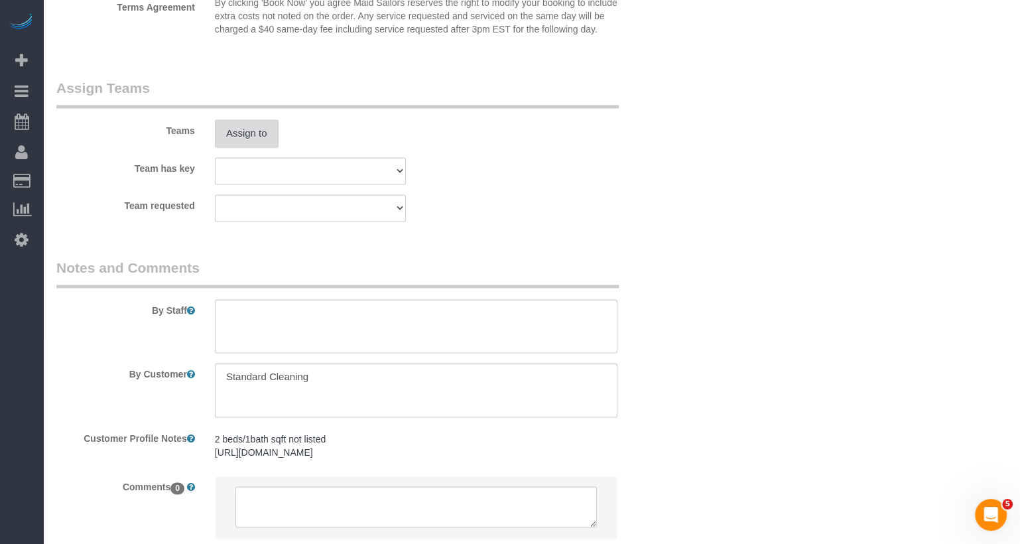
click at [260, 147] on button "Assign to" at bounding box center [247, 133] width 64 height 28
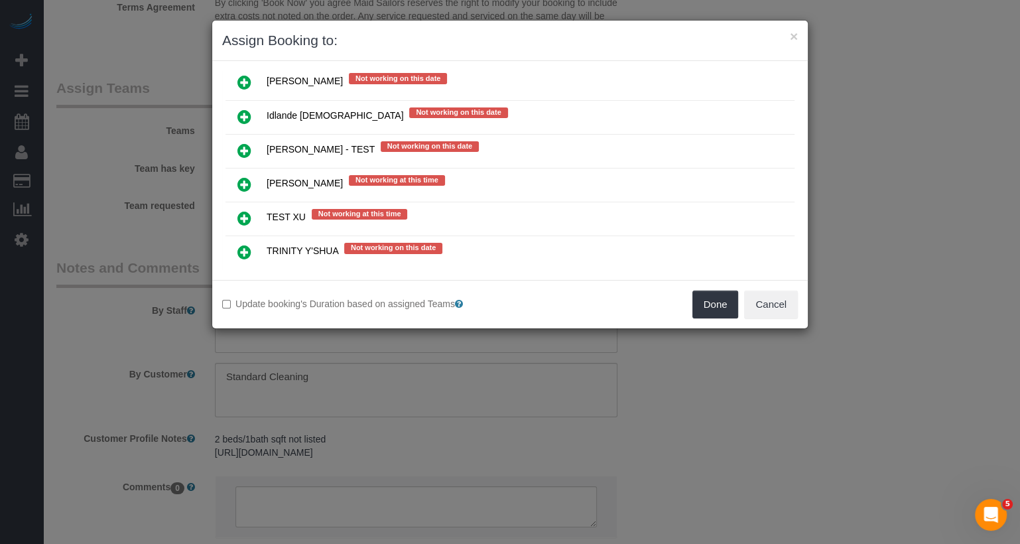
click at [244, 334] on icon at bounding box center [244, 342] width 14 height 16
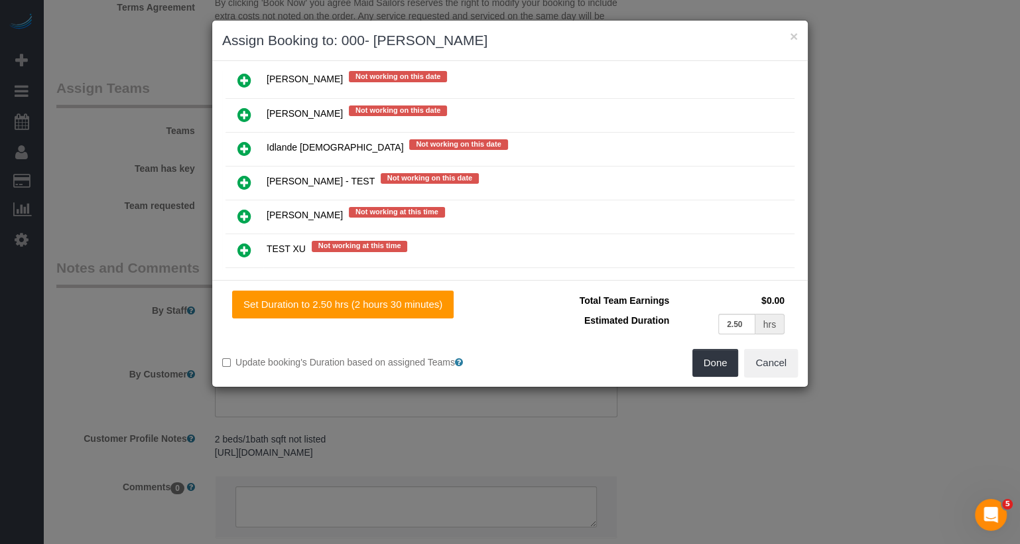
scroll to position [2202, 0]
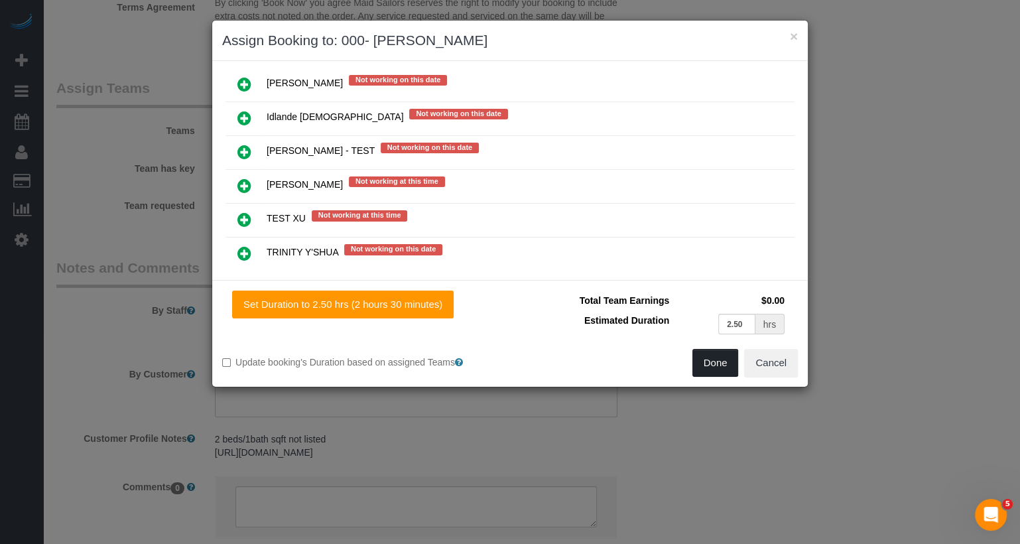
click at [710, 355] on button "Done" at bounding box center [715, 363] width 46 height 28
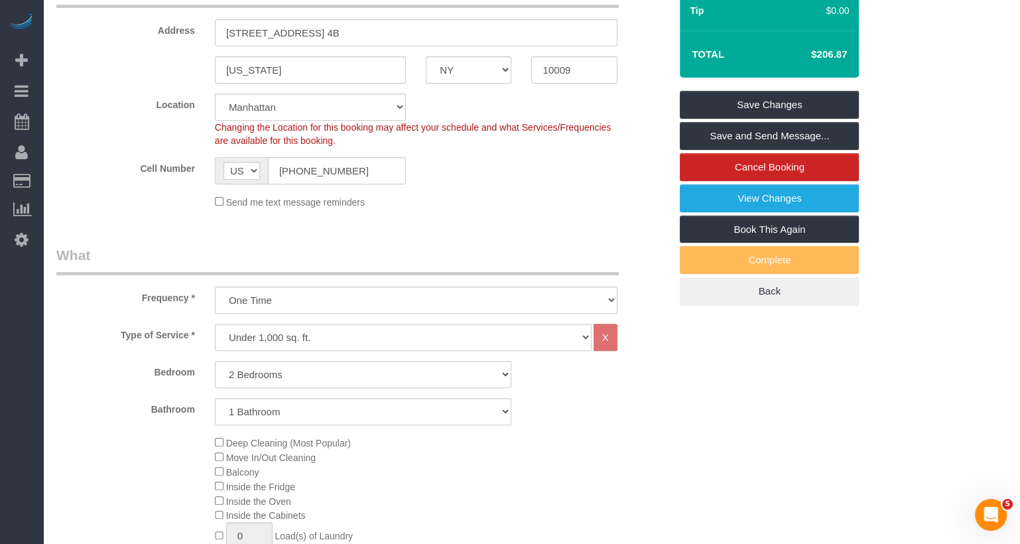
scroll to position [0, 0]
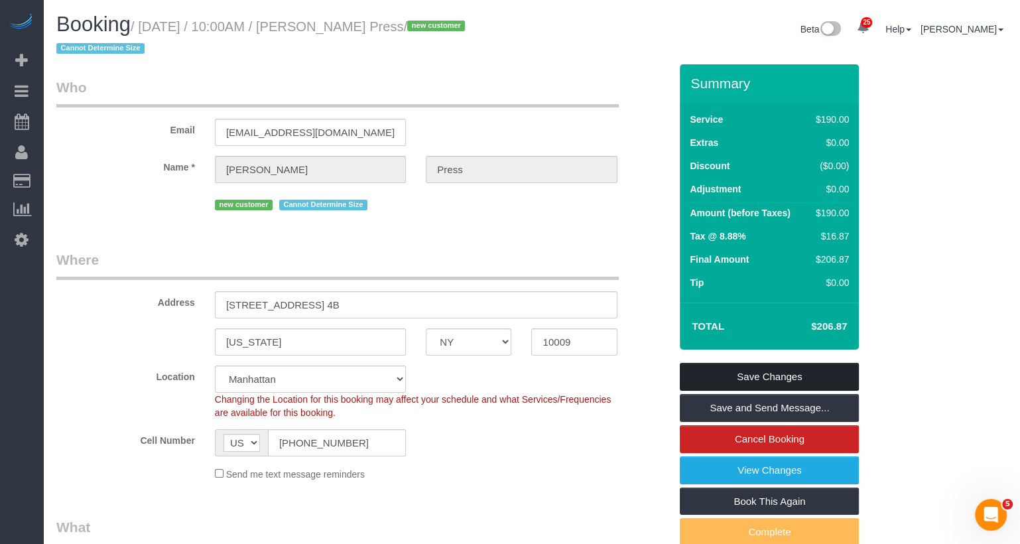
click at [759, 375] on link "Save Changes" at bounding box center [769, 377] width 179 height 28
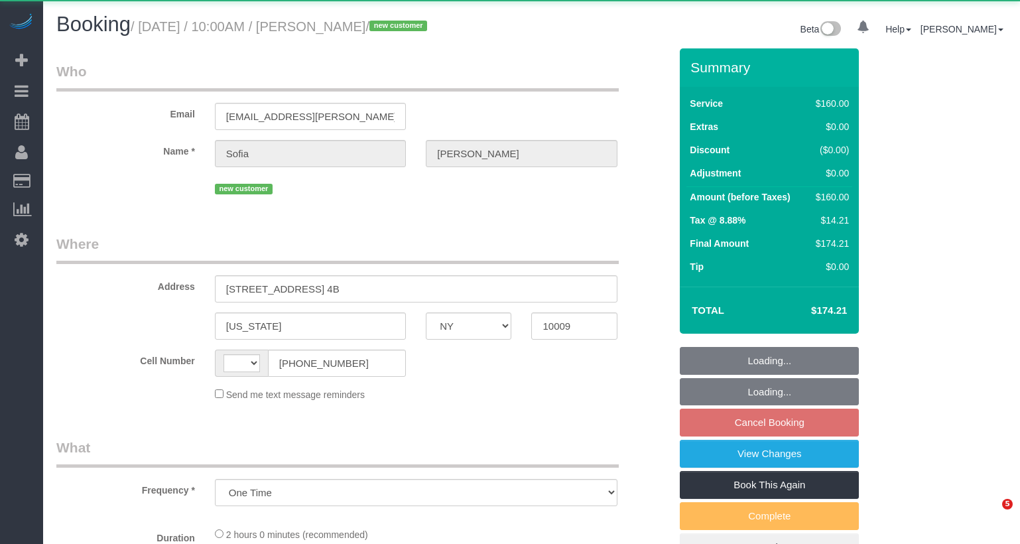
select select "NY"
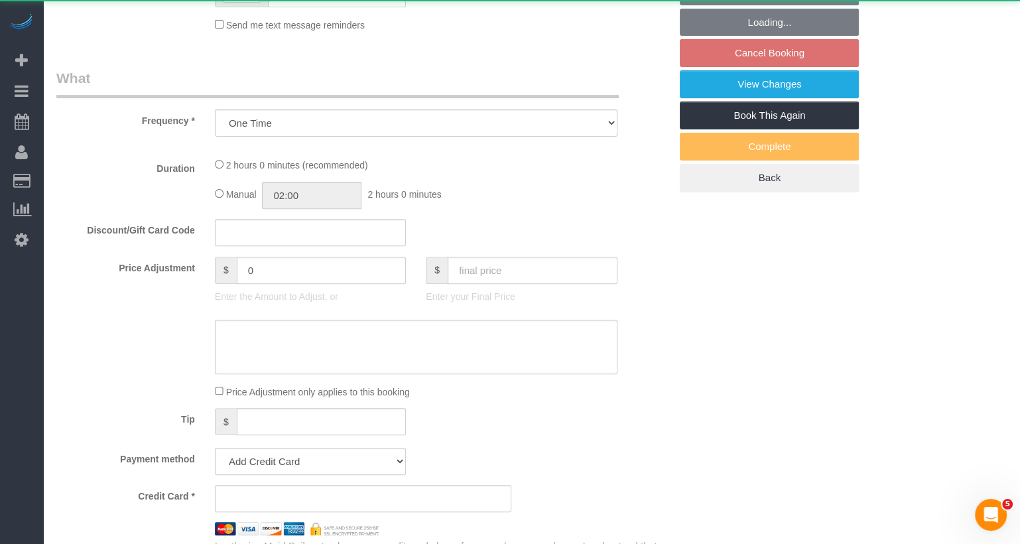
select select "object:815"
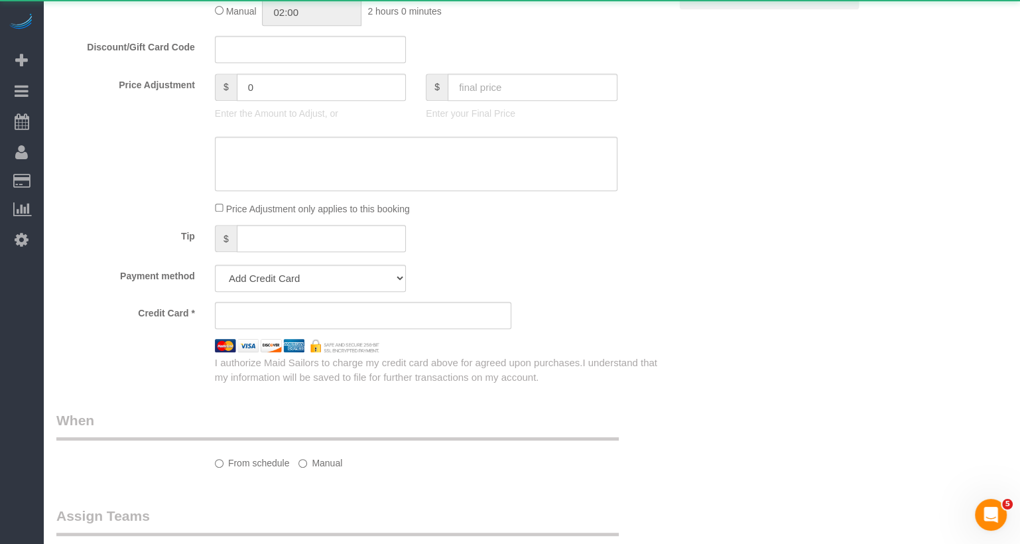
select select "string:[GEOGRAPHIC_DATA]"
select select "spot3"
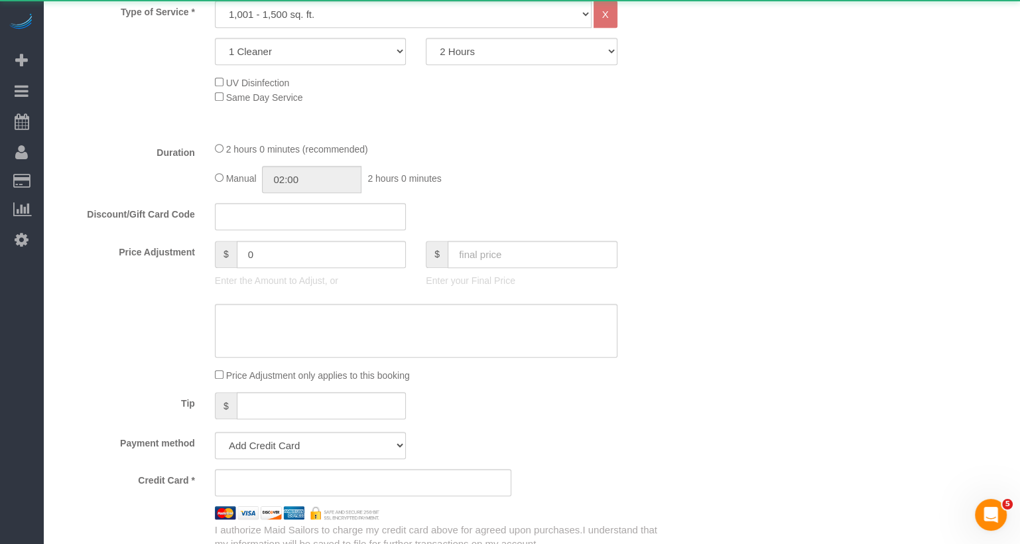
select select "string:stripe-pm_1SAgS84VGloSiKo7Rm2wK1xC"
select select "number:89"
select select "number:90"
select select "number:15"
select select "number:5"
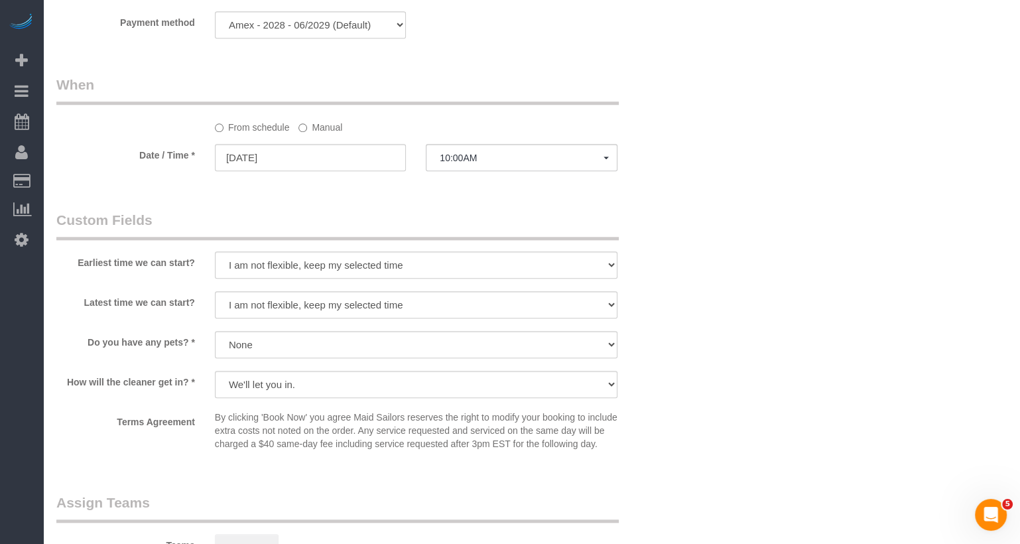
scroll to position [1184, 0]
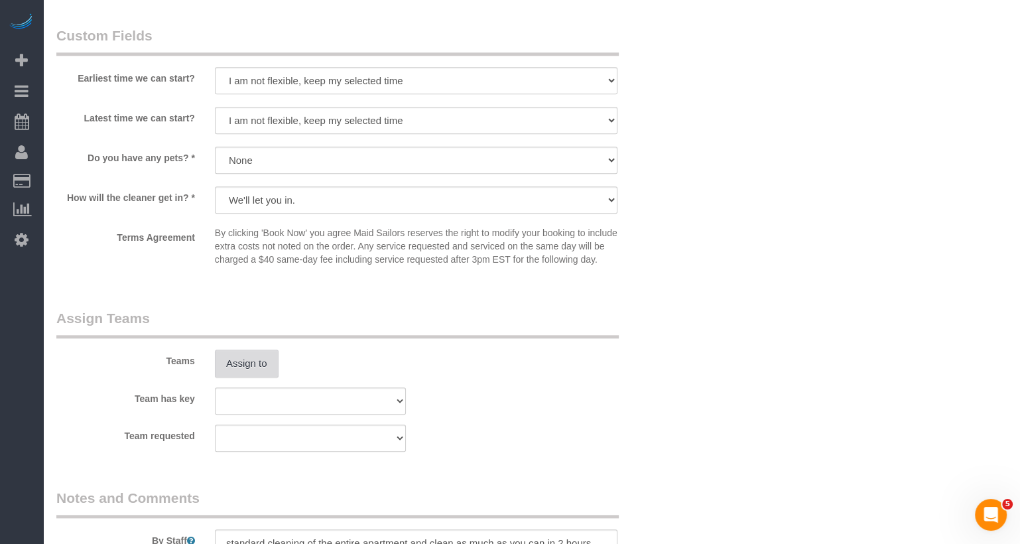
click at [270, 377] on button "Assign to" at bounding box center [247, 363] width 64 height 28
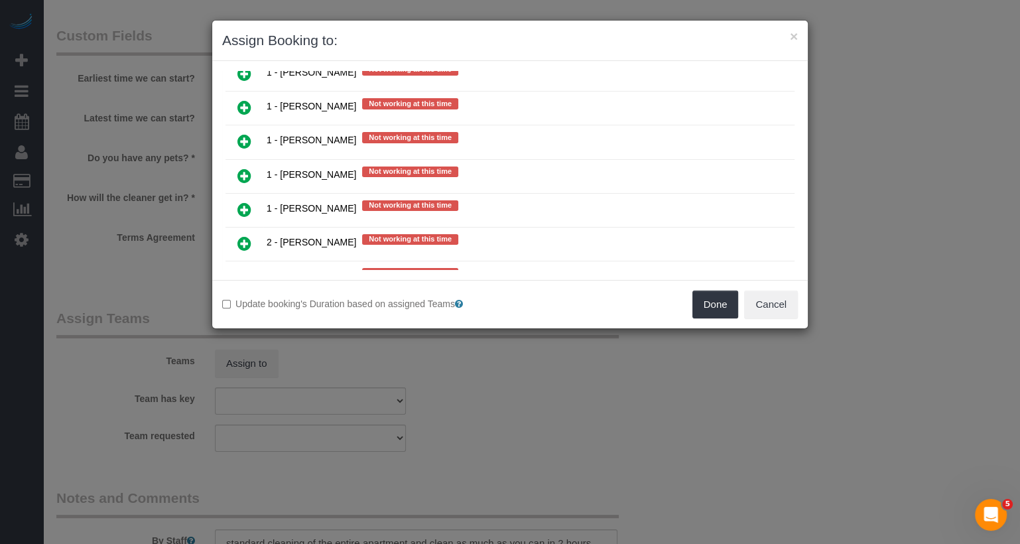
scroll to position [1623, 0]
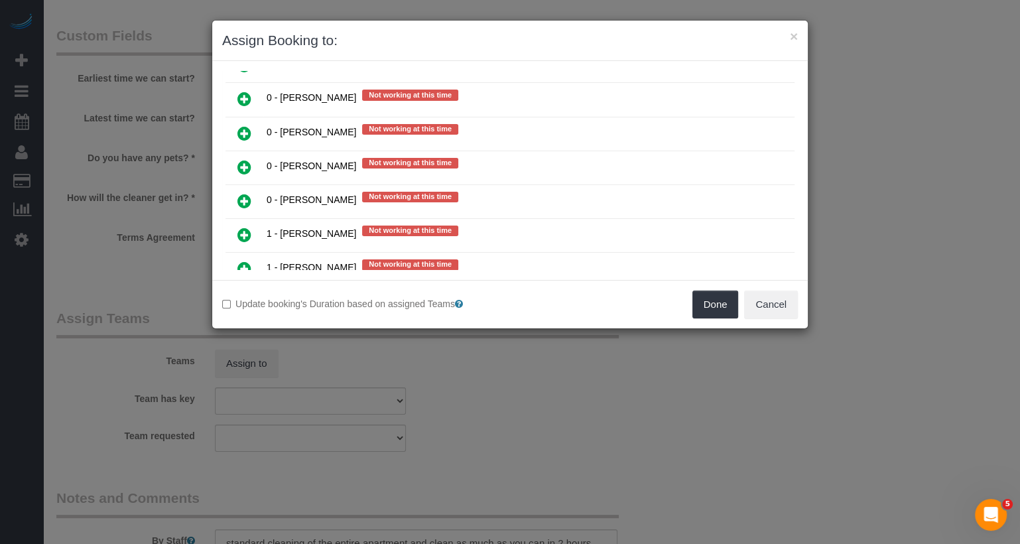
click at [247, 227] on icon at bounding box center [244, 235] width 14 height 16
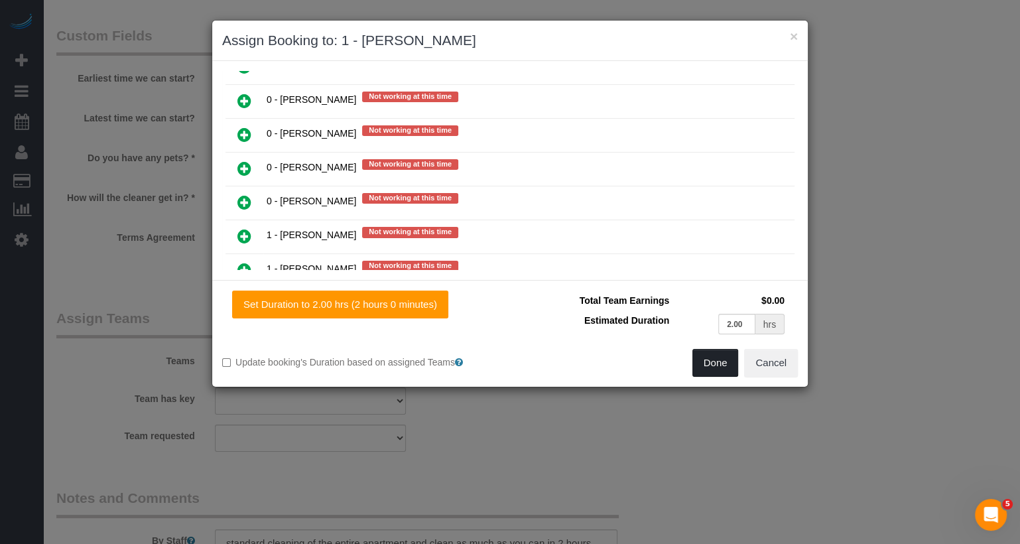
click at [718, 367] on button "Done" at bounding box center [715, 363] width 46 height 28
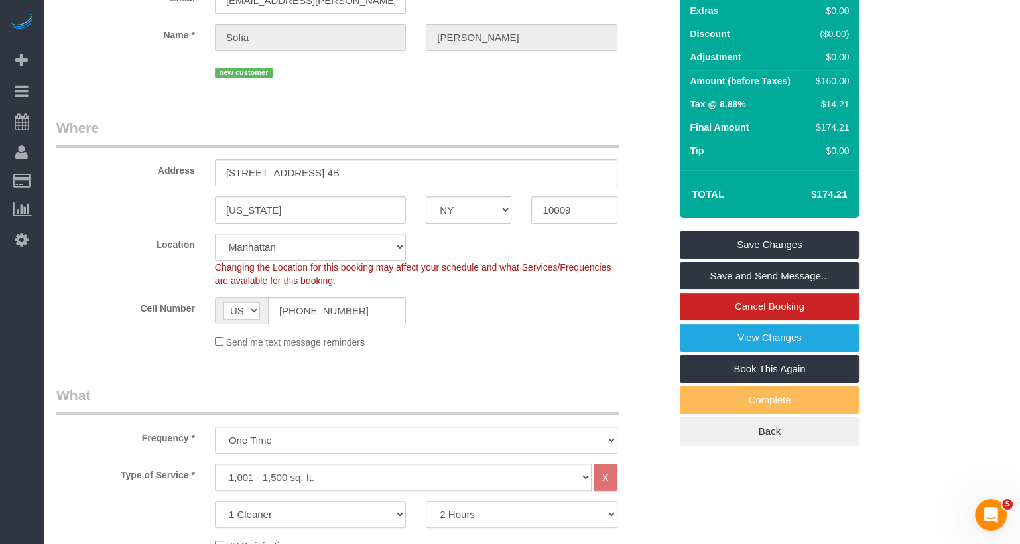
scroll to position [0, 0]
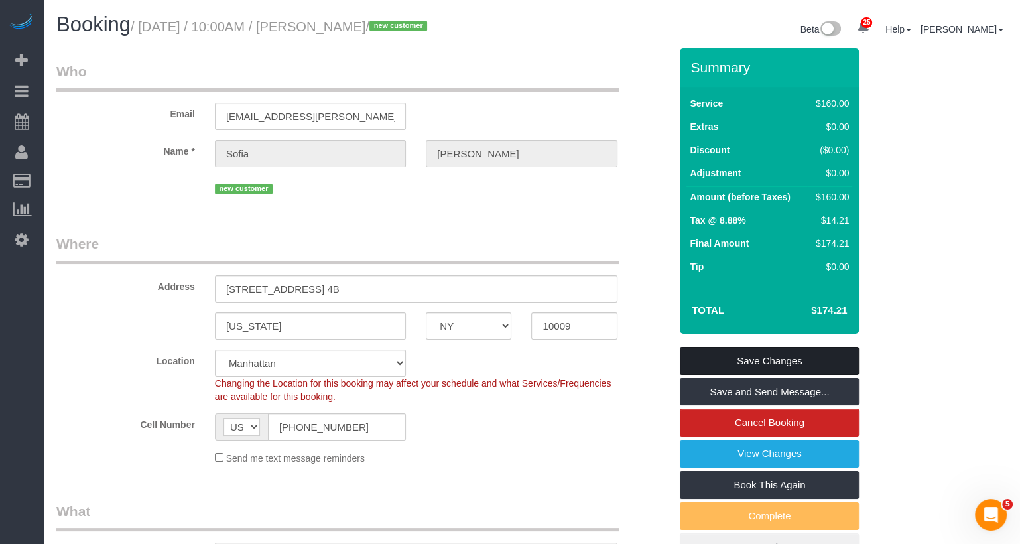
click at [737, 368] on link "Save Changes" at bounding box center [769, 361] width 179 height 28
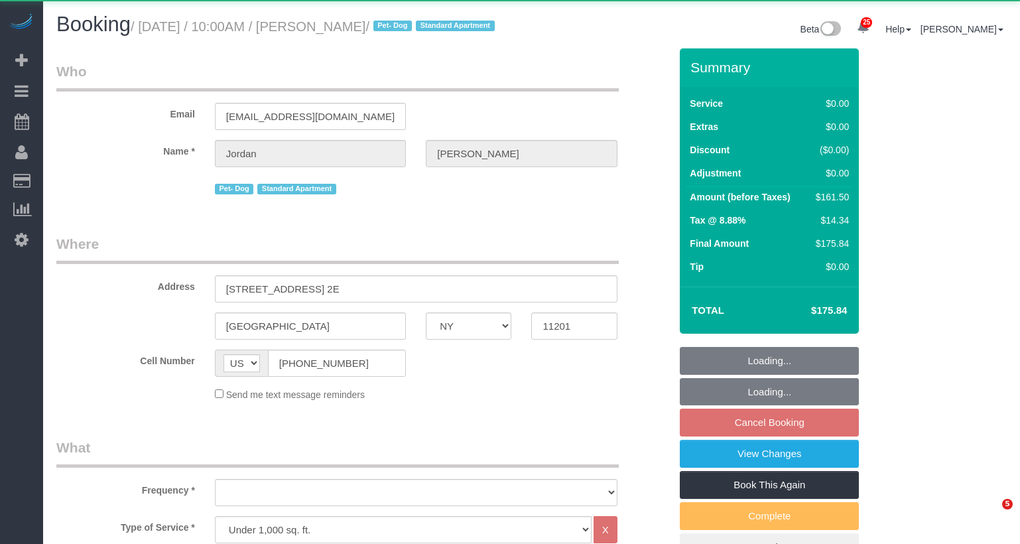
select select "NY"
select select "1"
select select "2"
select select "spot3"
select select "object:1078"
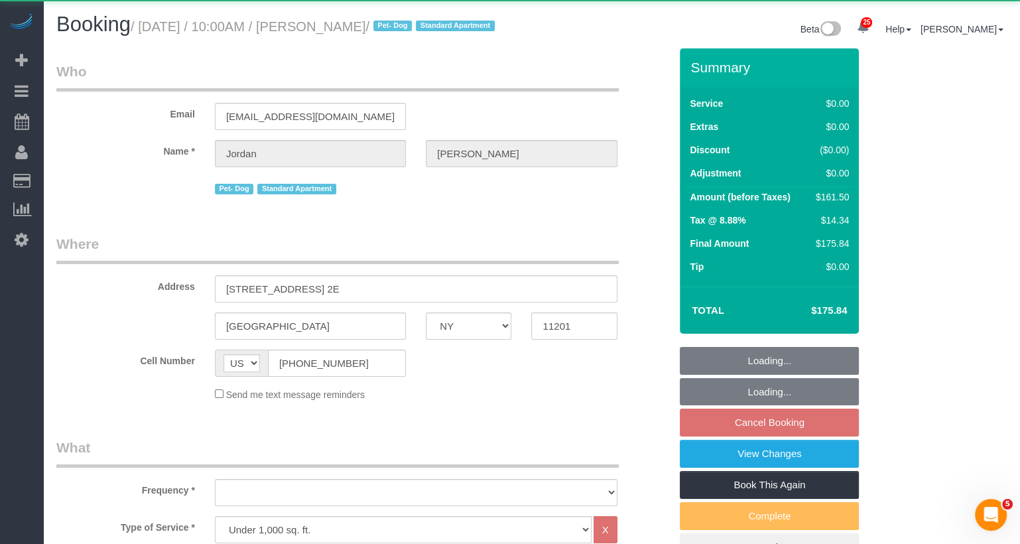
select select "number:58"
select select "number:72"
select select "number:13"
select select "number:5"
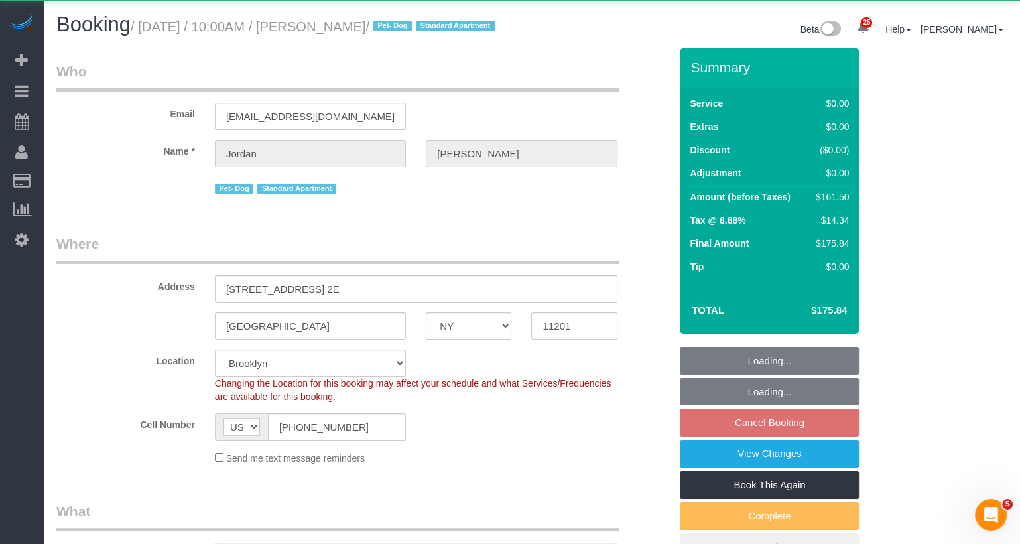
select select "spot63"
select select "string:stripe-pm_1Rcsvw4VGloSiKo7YAz02xg6"
select select "1"
select select "2"
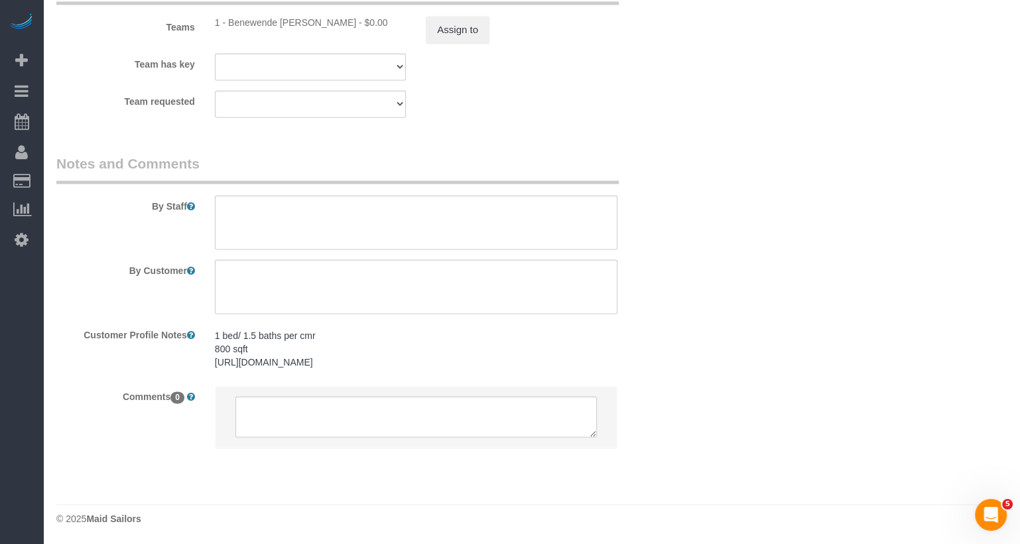
scroll to position [1724, 0]
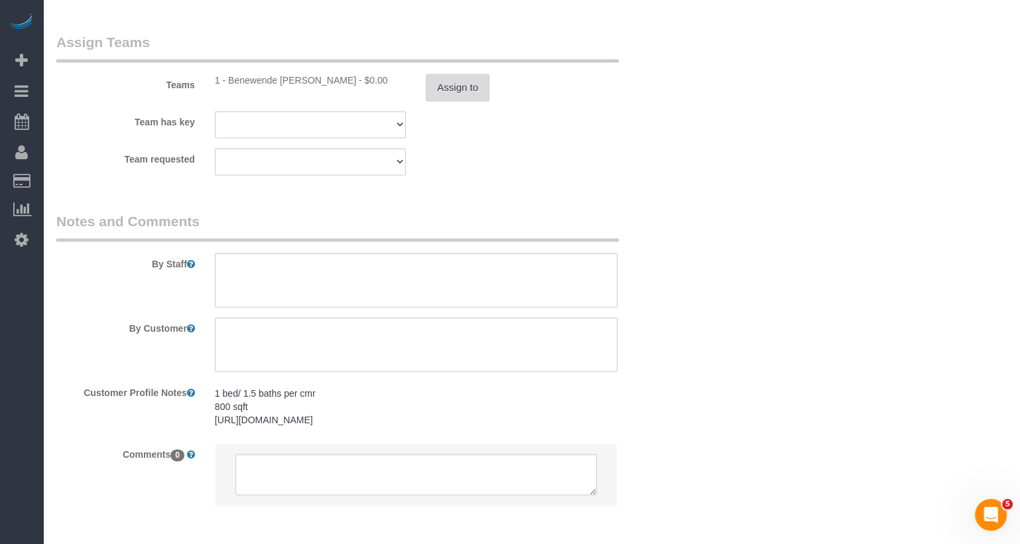
click at [472, 101] on button "Assign to" at bounding box center [458, 88] width 64 height 28
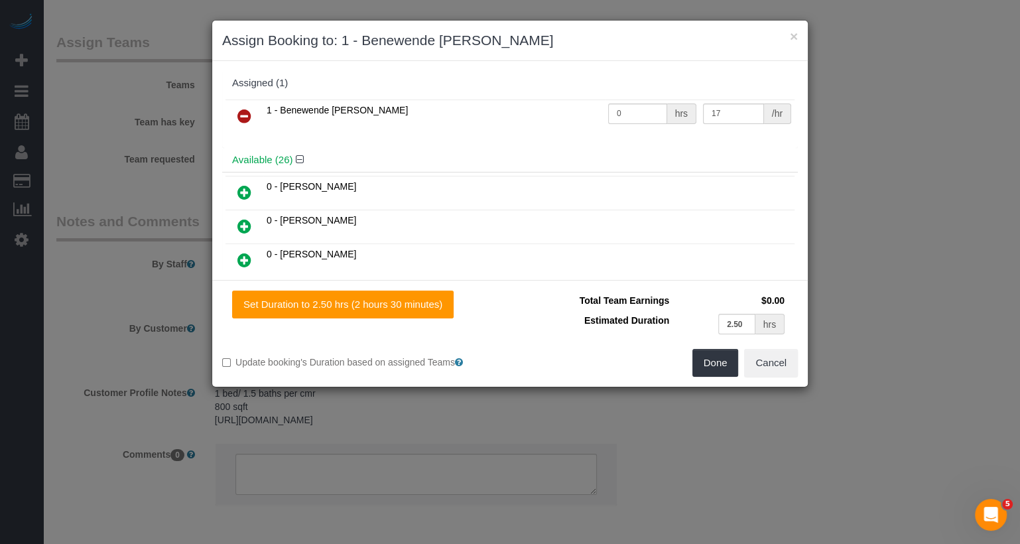
click at [243, 104] on link at bounding box center [244, 116] width 31 height 27
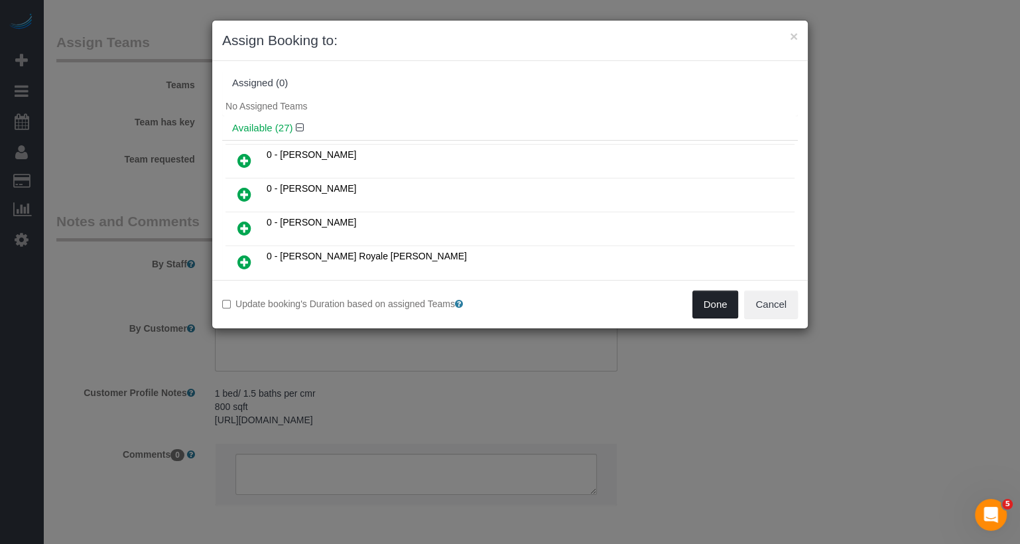
click at [707, 297] on button "Done" at bounding box center [715, 304] width 46 height 28
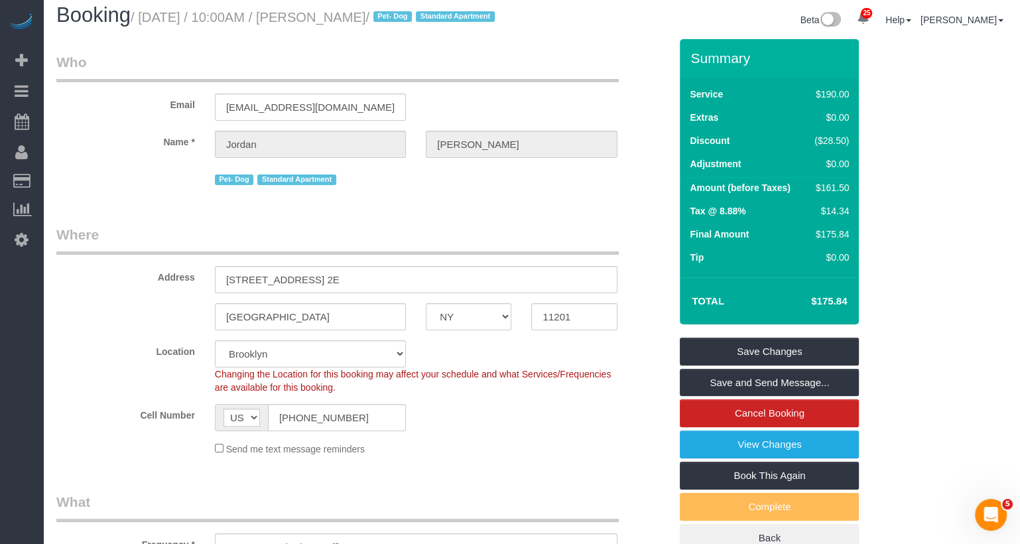
scroll to position [0, 0]
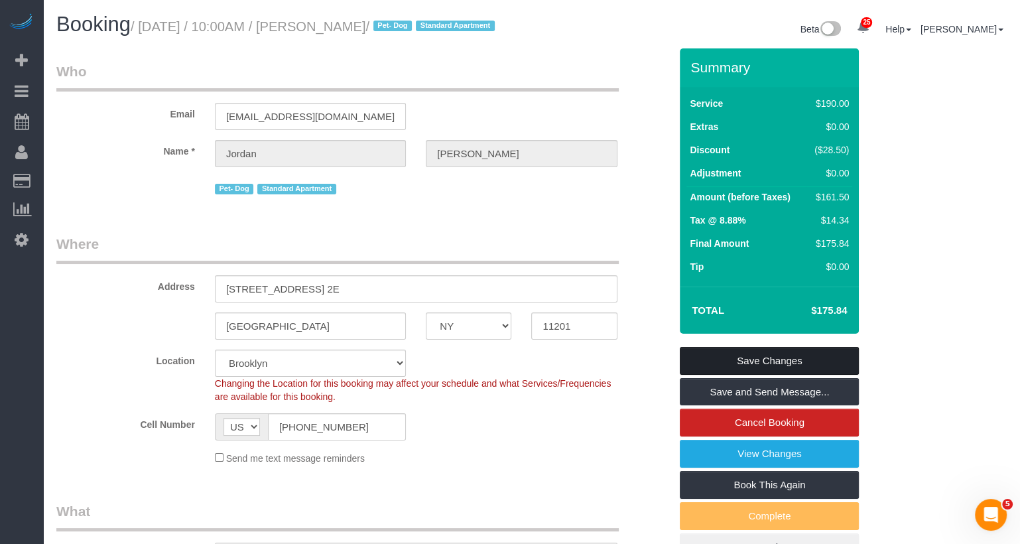
click at [779, 375] on link "Save Changes" at bounding box center [769, 361] width 179 height 28
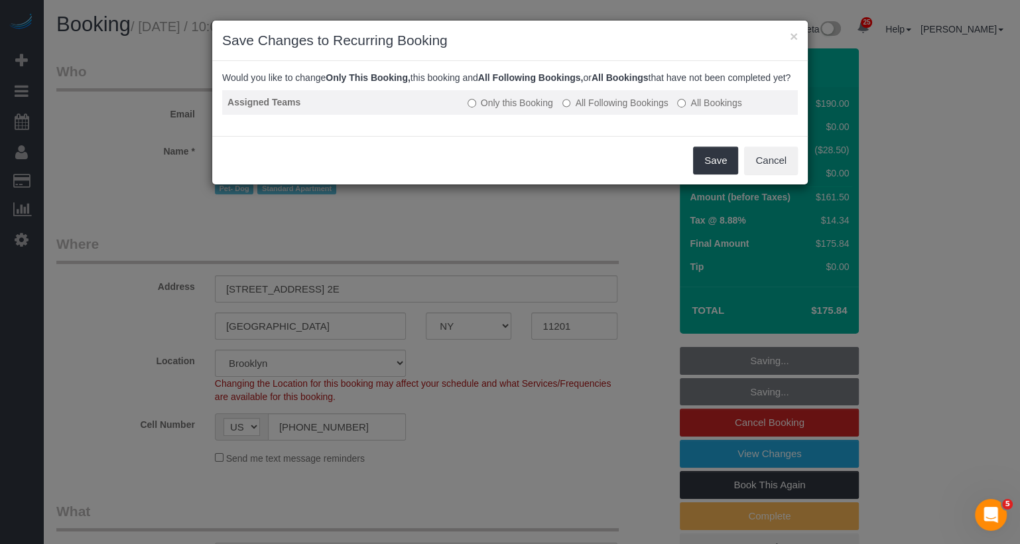
click at [609, 109] on label "All Following Bookings" at bounding box center [615, 102] width 106 height 13
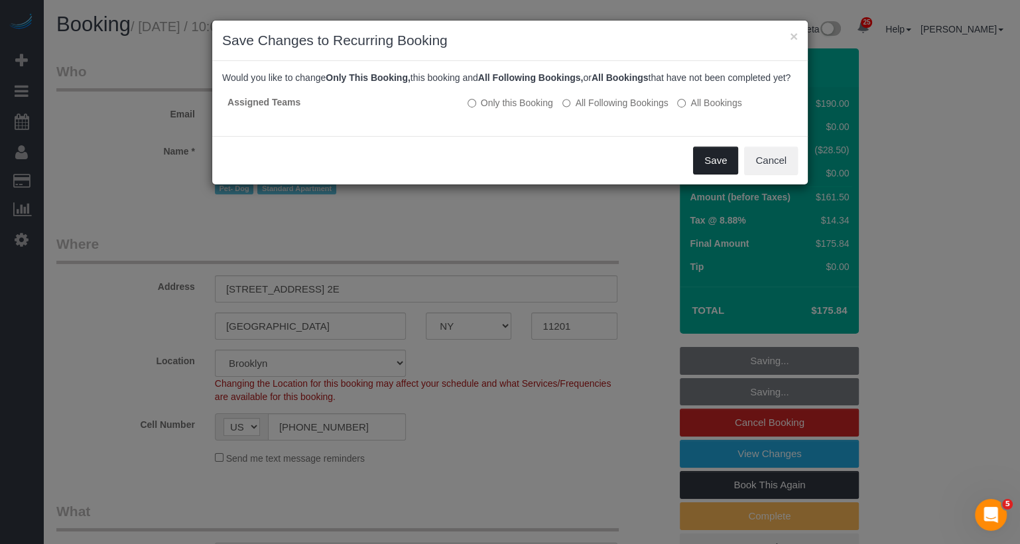
click at [700, 174] on button "Save" at bounding box center [715, 161] width 45 height 28
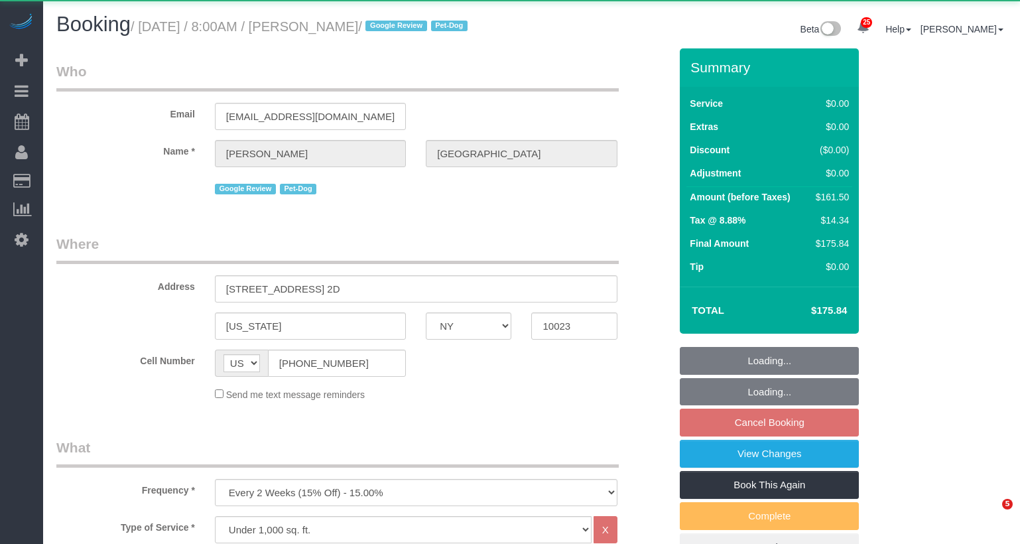
select select "NY"
select select "2"
select select "number:57"
select select "number:75"
select select "number:13"
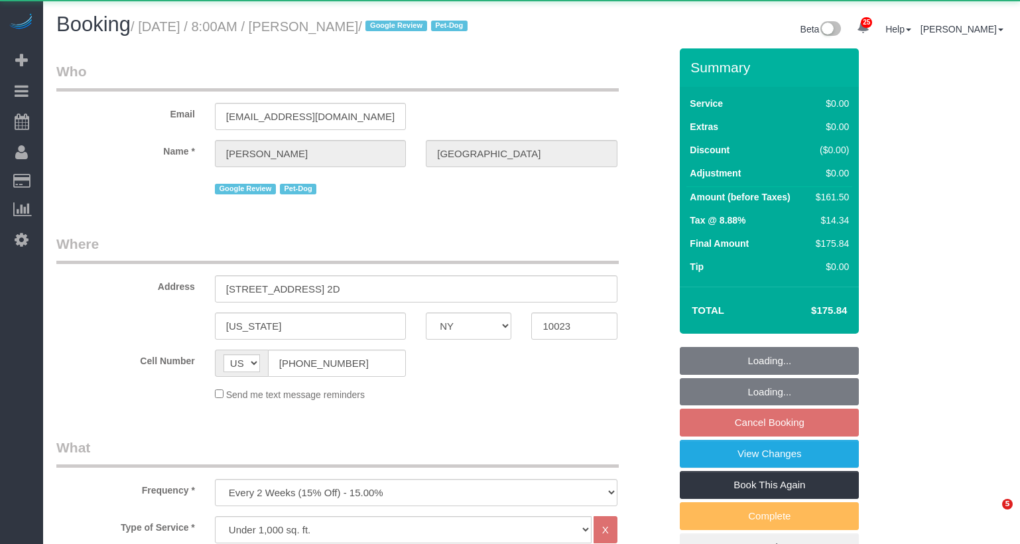
select select "number:5"
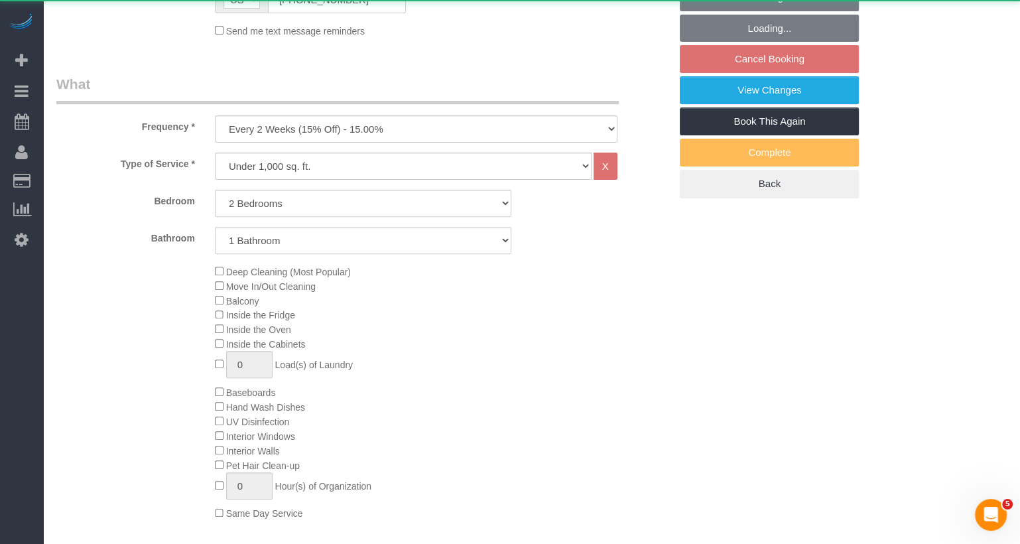
select select "object:1073"
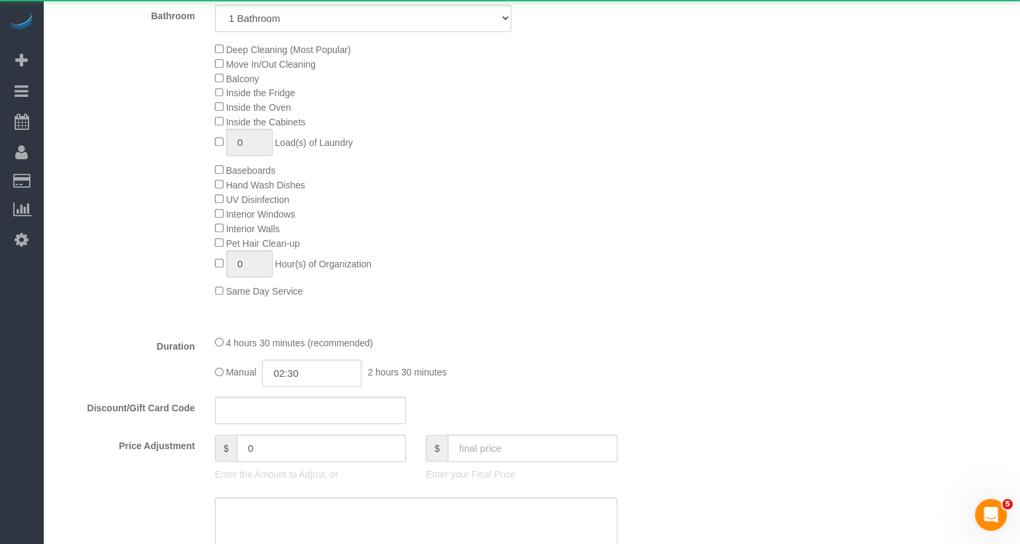
select select "string:stripe-pm_1RiLeT4VGloSiKo7HeIsBs5v"
select select "2"
select select "spot1"
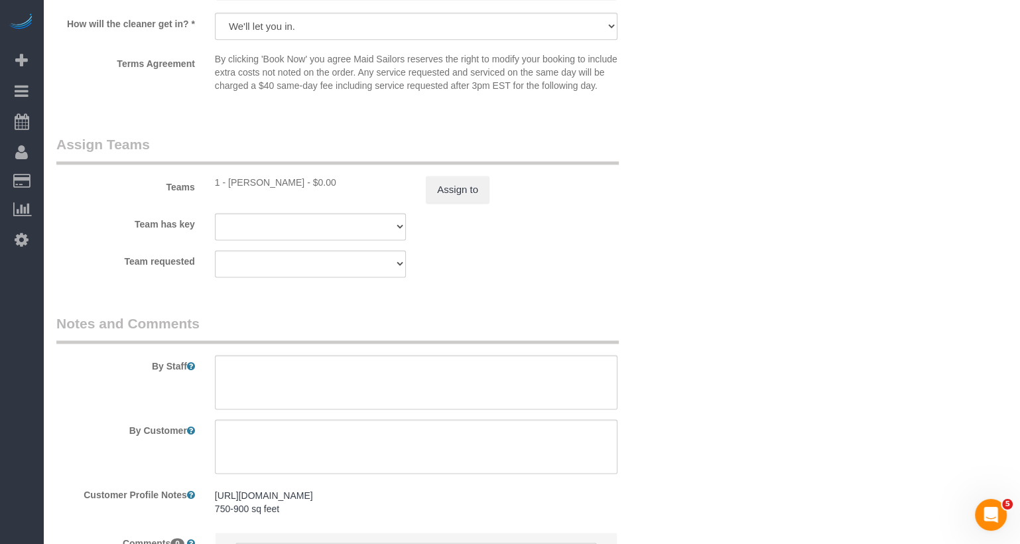
scroll to position [1668, 0]
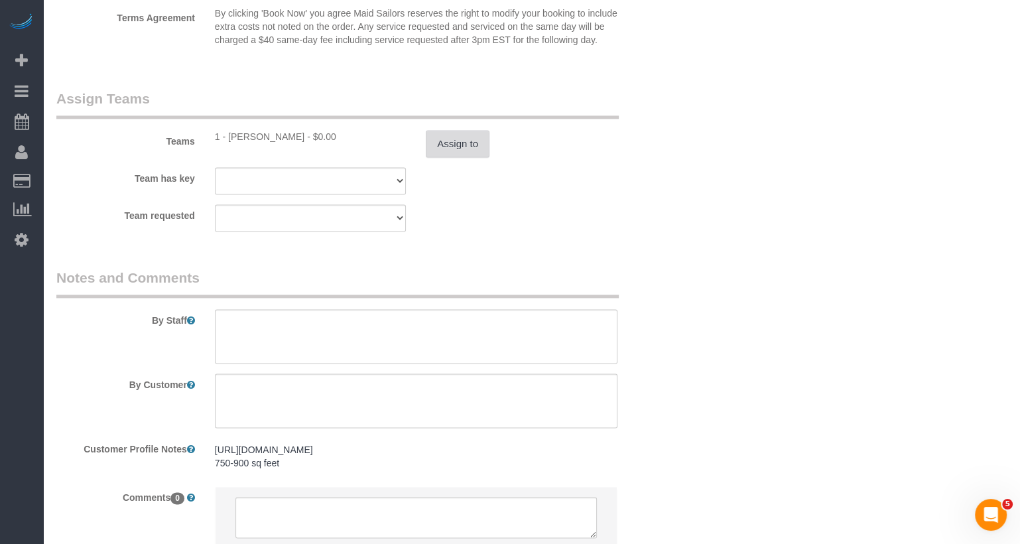
click at [464, 158] on button "Assign to" at bounding box center [458, 144] width 64 height 28
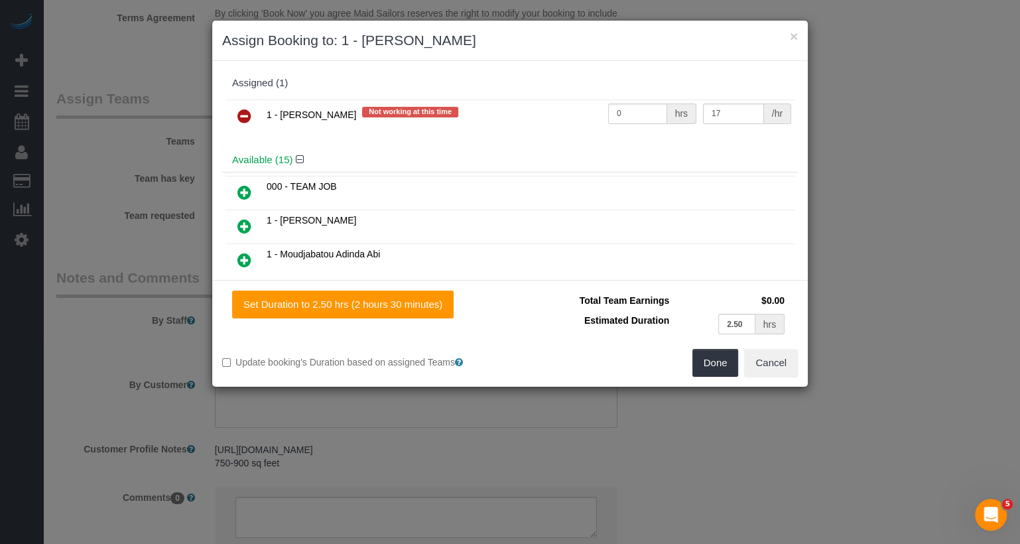
click at [246, 111] on icon at bounding box center [244, 116] width 14 height 16
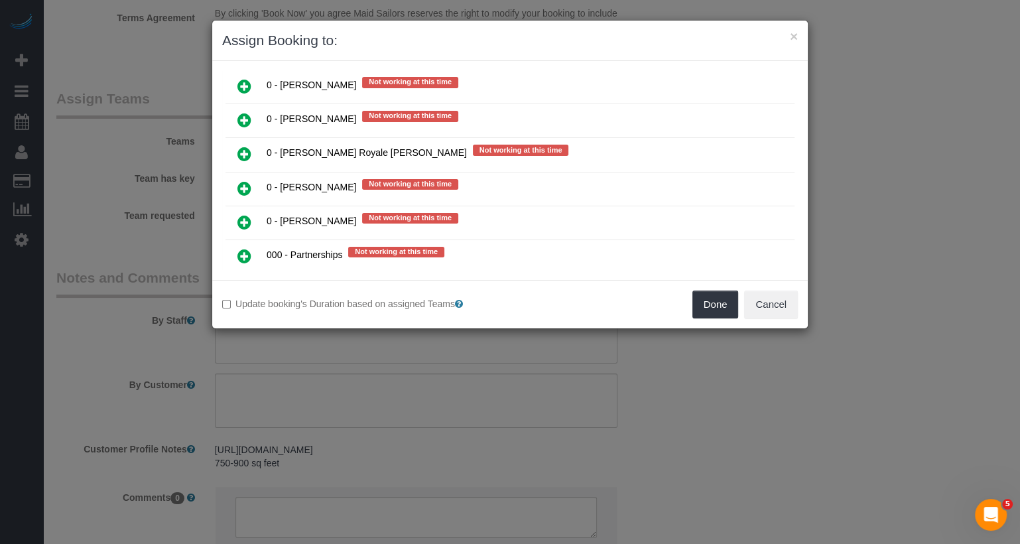
scroll to position [902, 0]
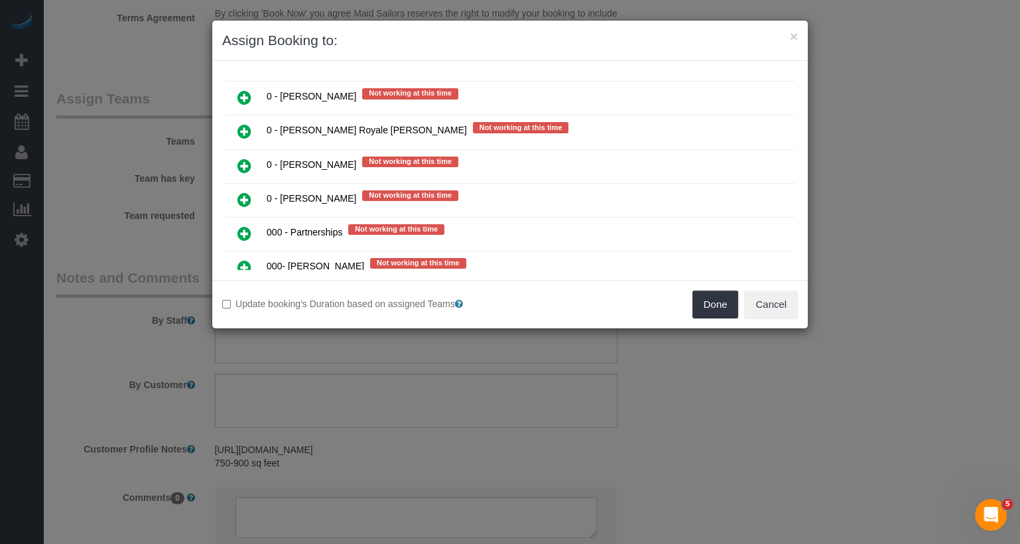
click at [249, 259] on icon at bounding box center [244, 267] width 14 height 16
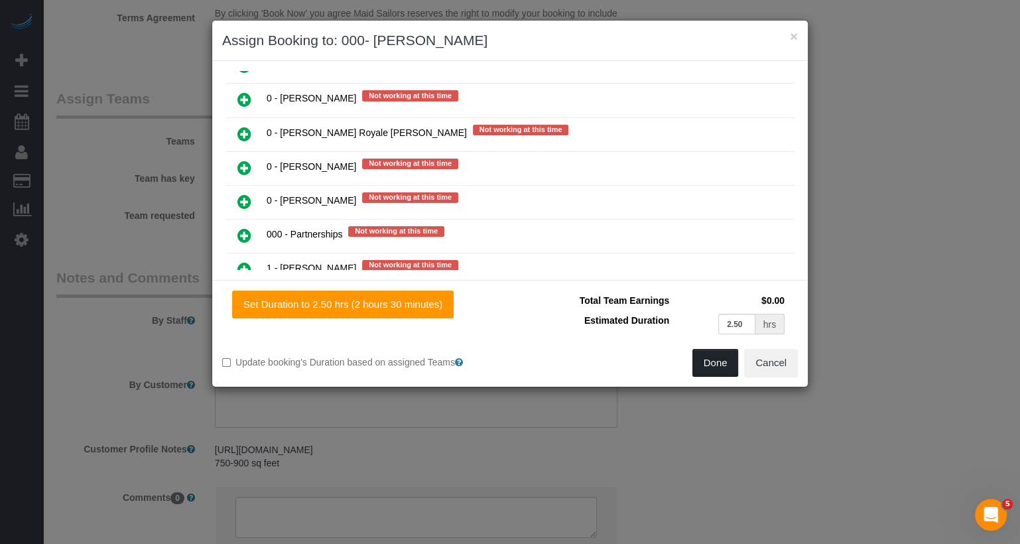
click at [726, 360] on button "Done" at bounding box center [715, 363] width 46 height 28
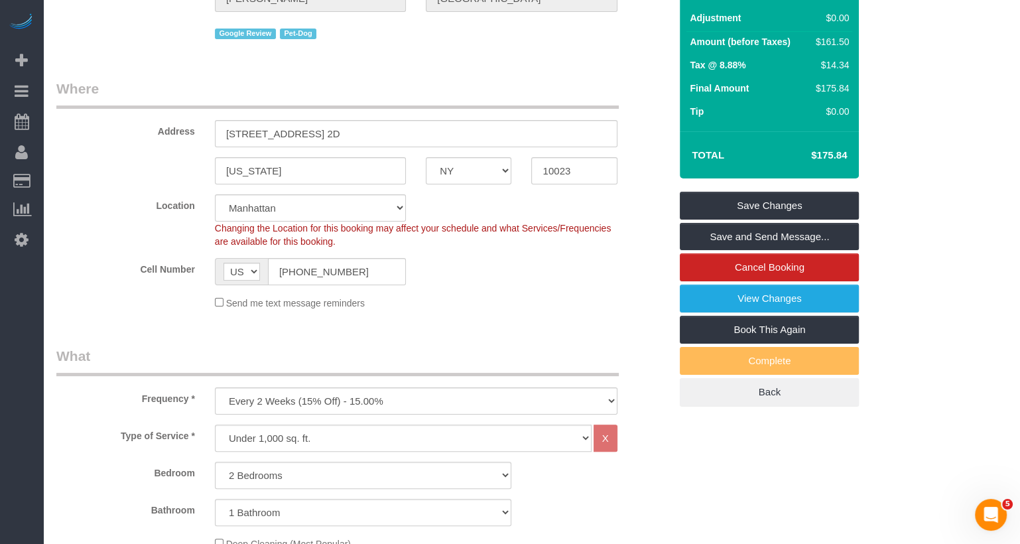
scroll to position [0, 0]
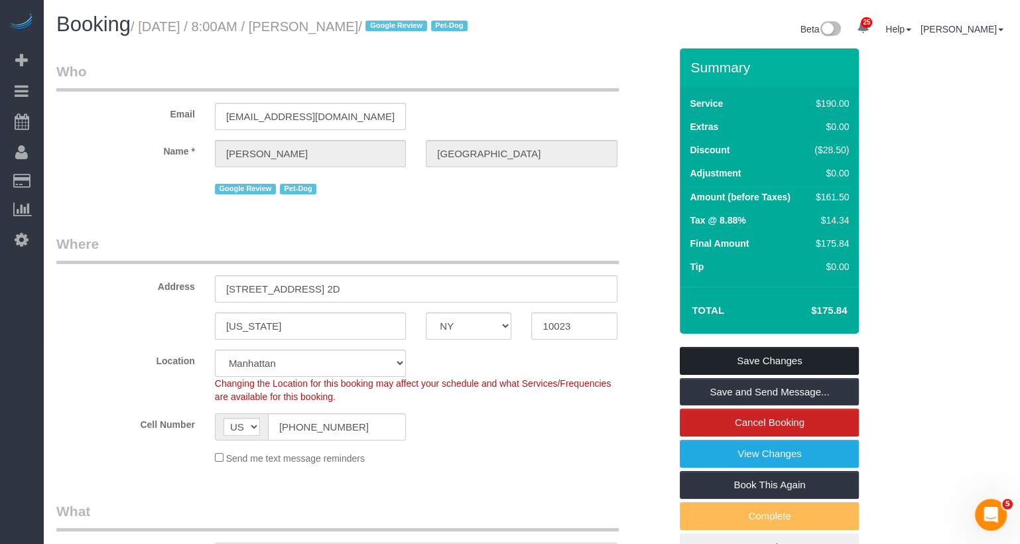
click at [730, 373] on link "Save Changes" at bounding box center [769, 361] width 179 height 28
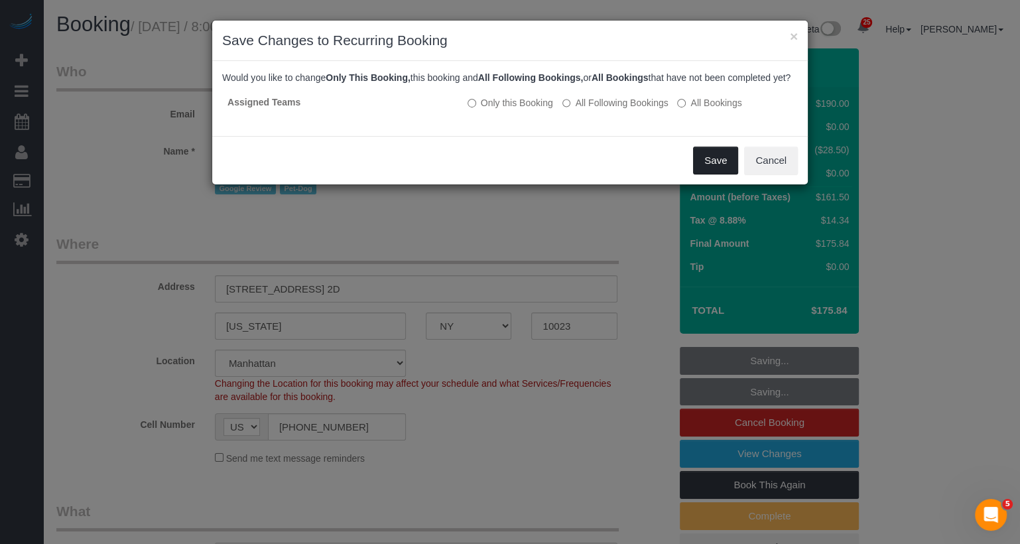
click at [706, 174] on button "Save" at bounding box center [715, 161] width 45 height 28
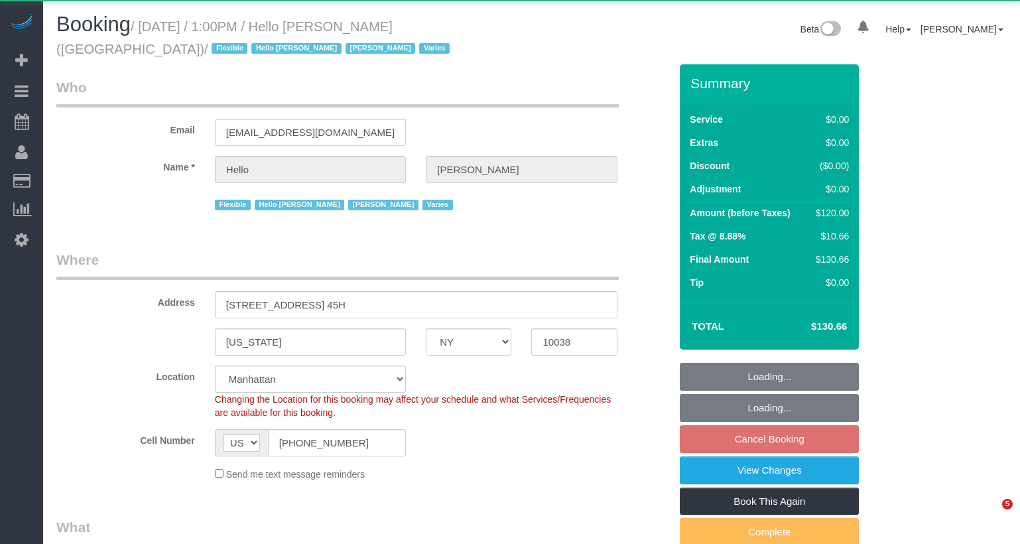
select select "NY"
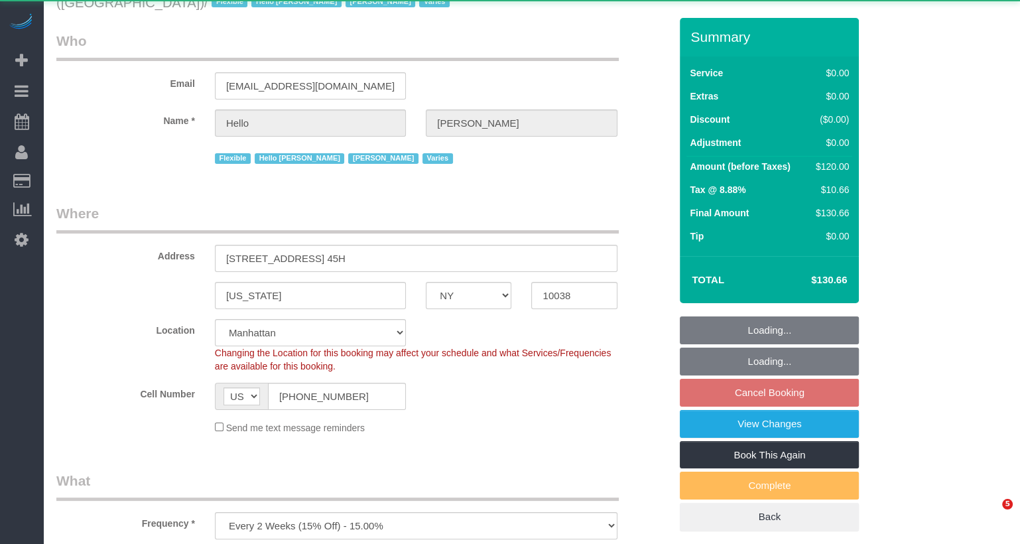
select select "object:956"
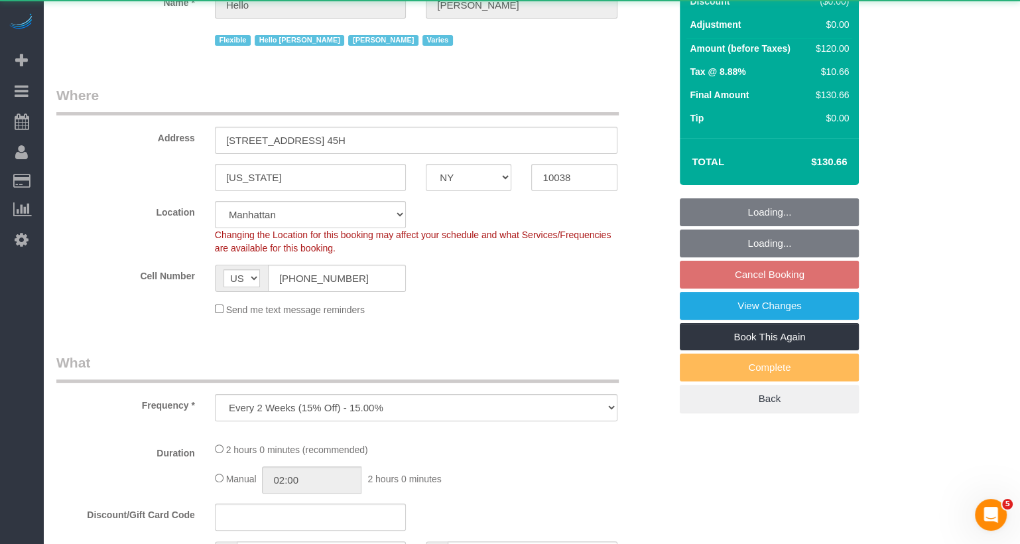
scroll to position [0, 0]
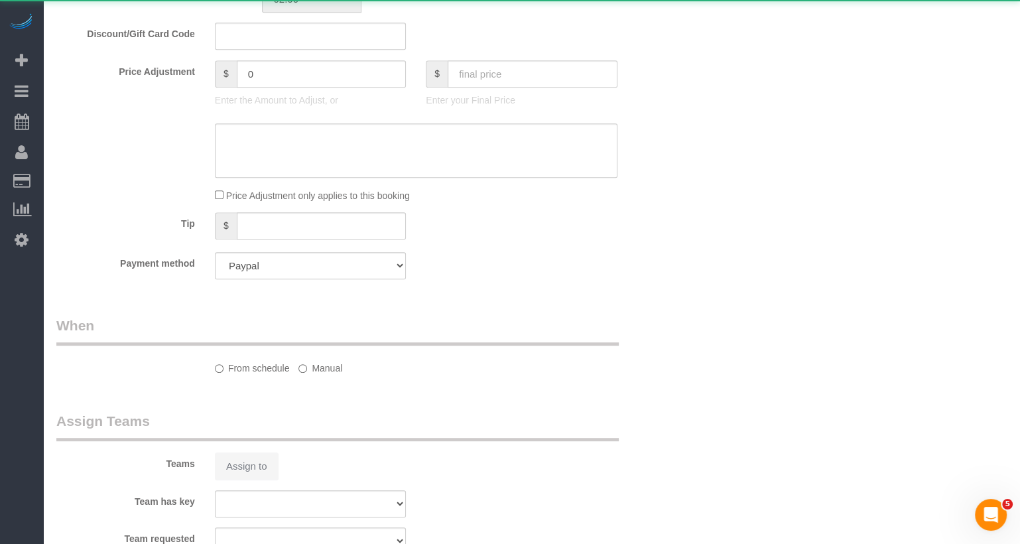
select select "1"
select select "spot6"
select select "number:89"
select select "number:90"
select select "number:15"
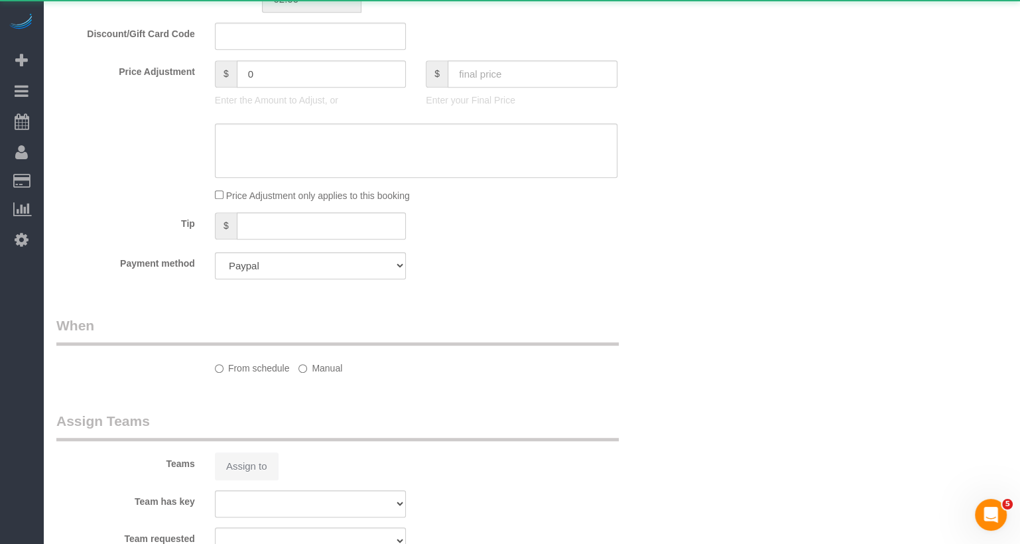
select select "number:7"
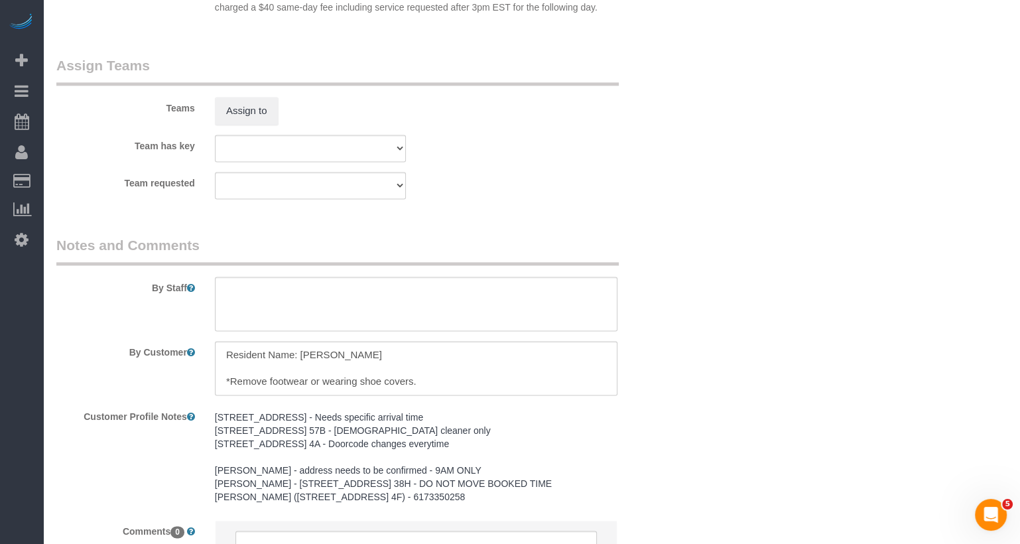
scroll to position [1572, 0]
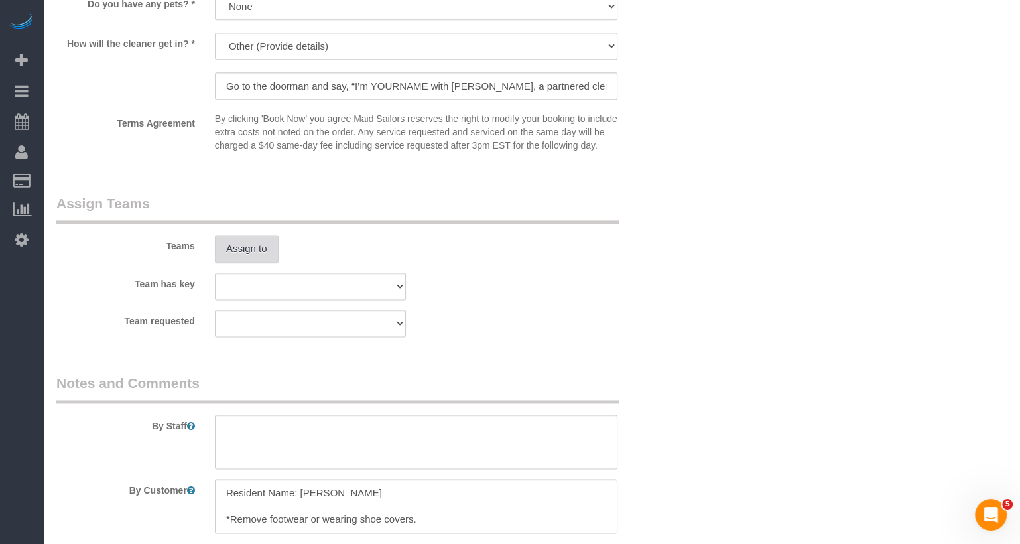
click at [252, 263] on button "Assign to" at bounding box center [247, 249] width 64 height 28
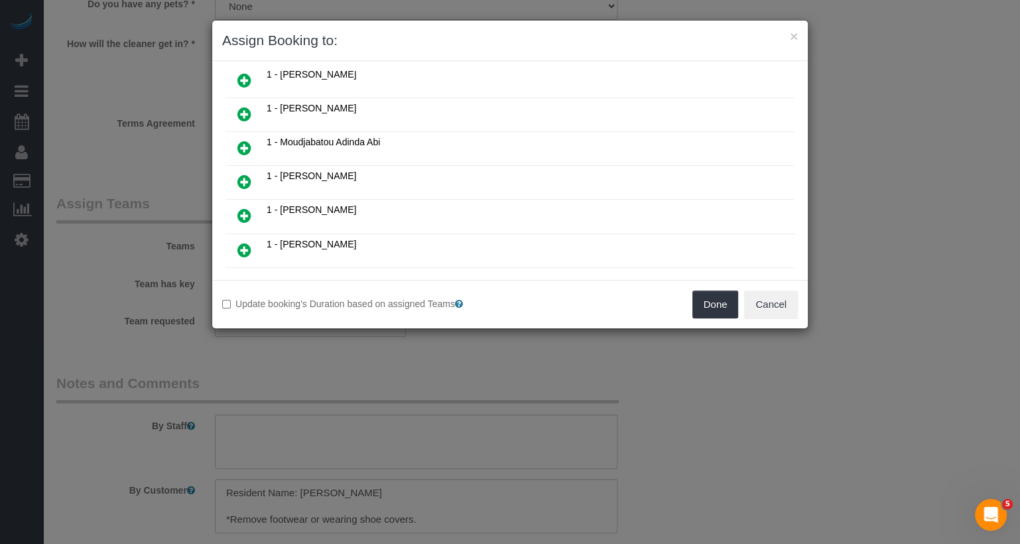
click at [243, 174] on icon at bounding box center [244, 182] width 14 height 16
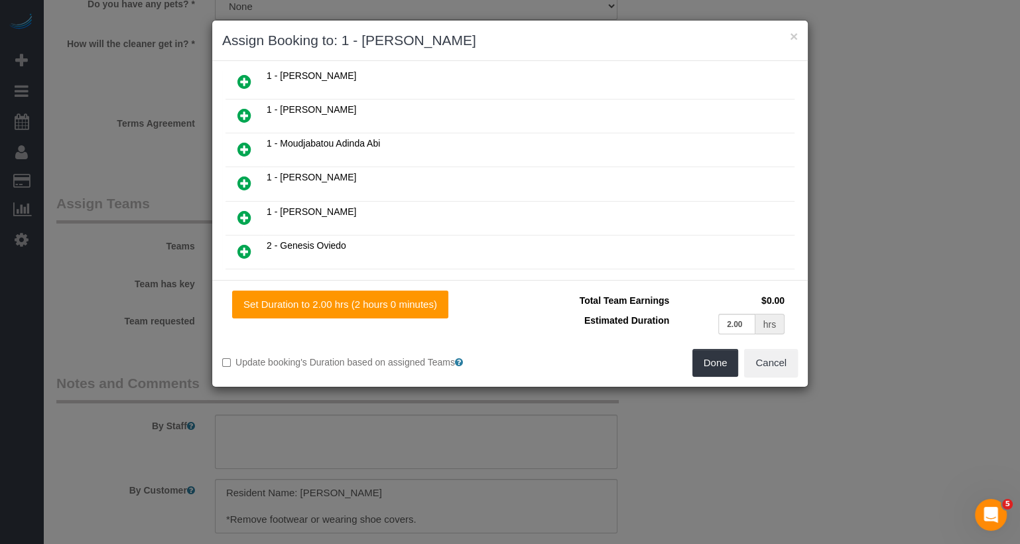
click at [728, 375] on div "Set Duration to 2.00 hrs (2 hours 0 minutes) Total Team Earnings $0.00 Estimate…" at bounding box center [509, 333] width 595 height 107
click at [727, 361] on button "Done" at bounding box center [715, 363] width 46 height 28
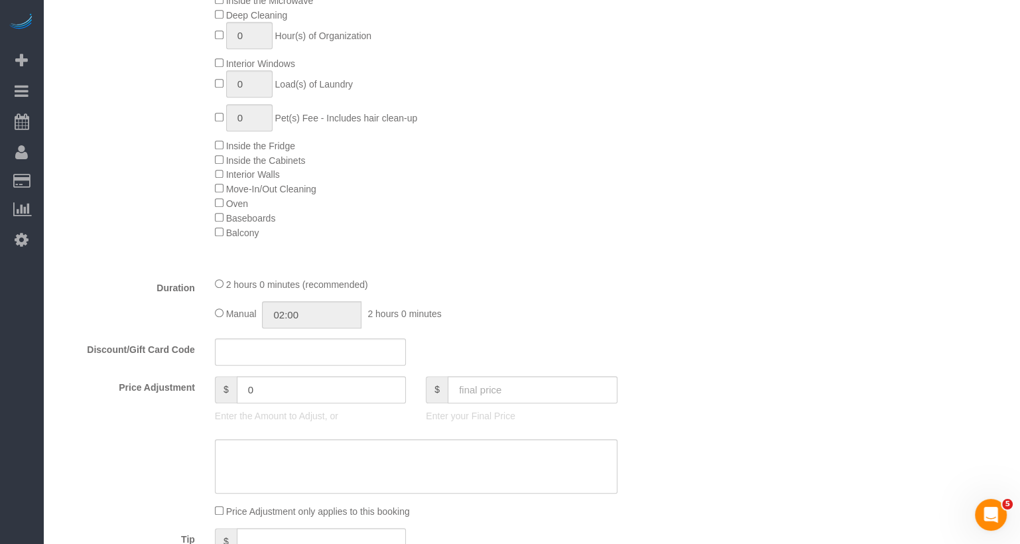
scroll to position [0, 0]
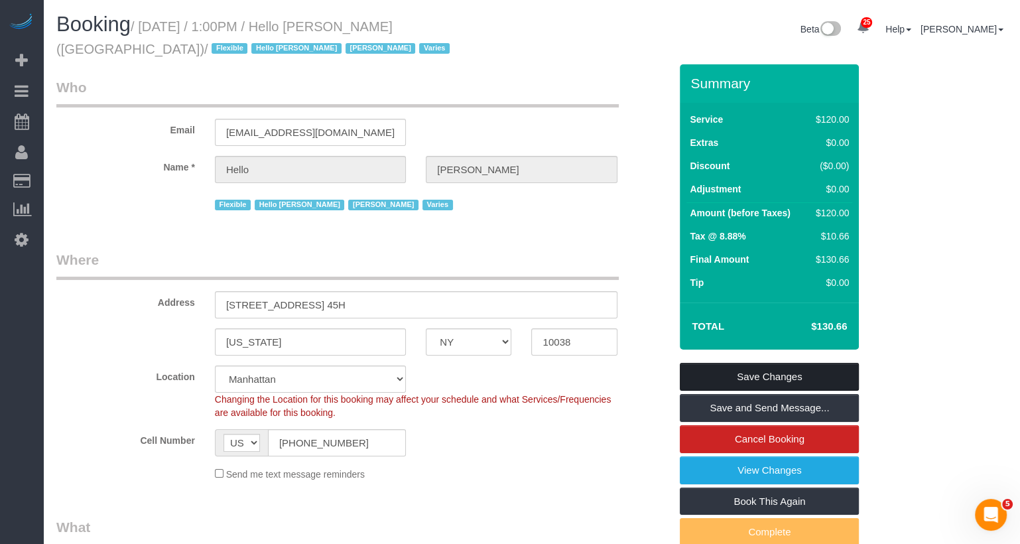
click at [747, 378] on link "Save Changes" at bounding box center [769, 377] width 179 height 28
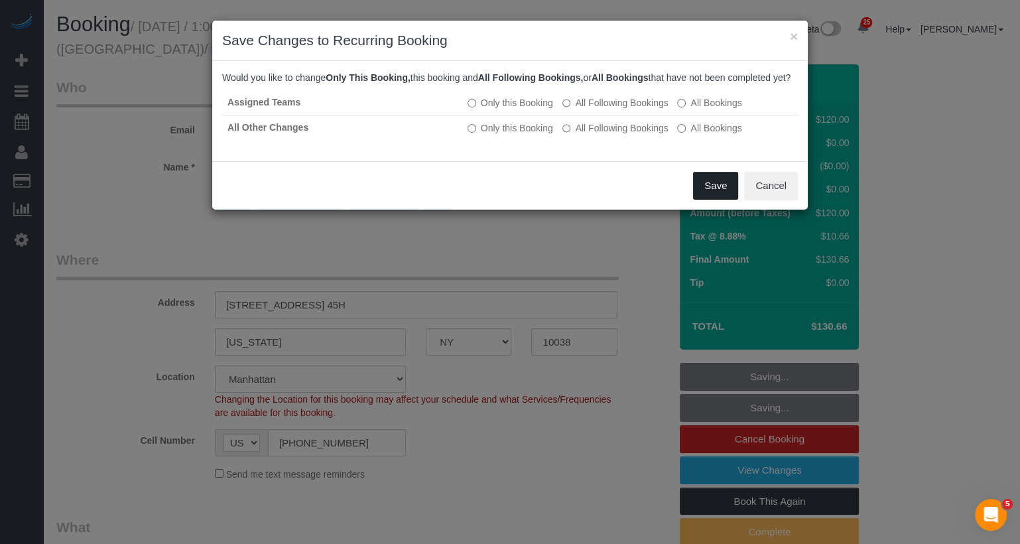
click at [725, 200] on button "Save" at bounding box center [715, 186] width 45 height 28
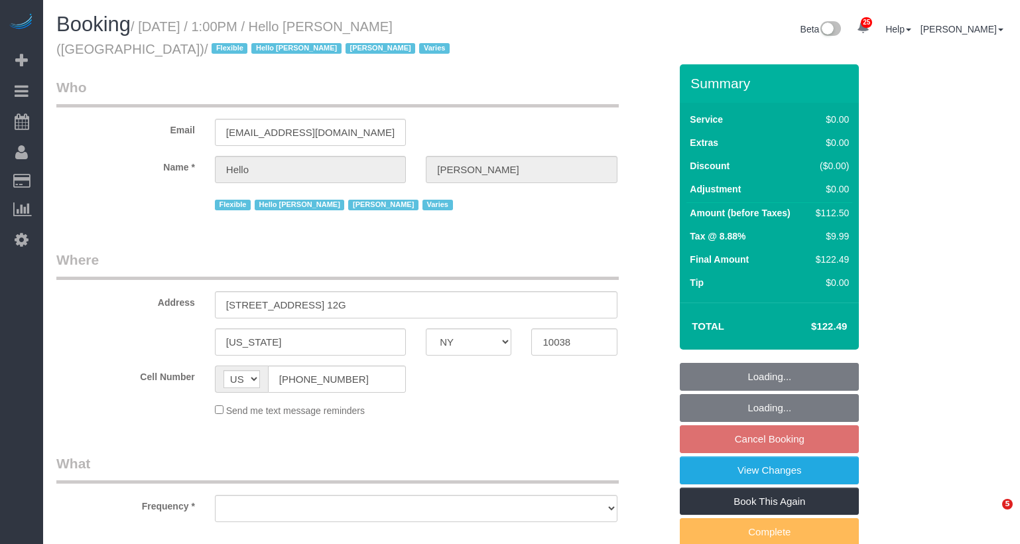
select select "NY"
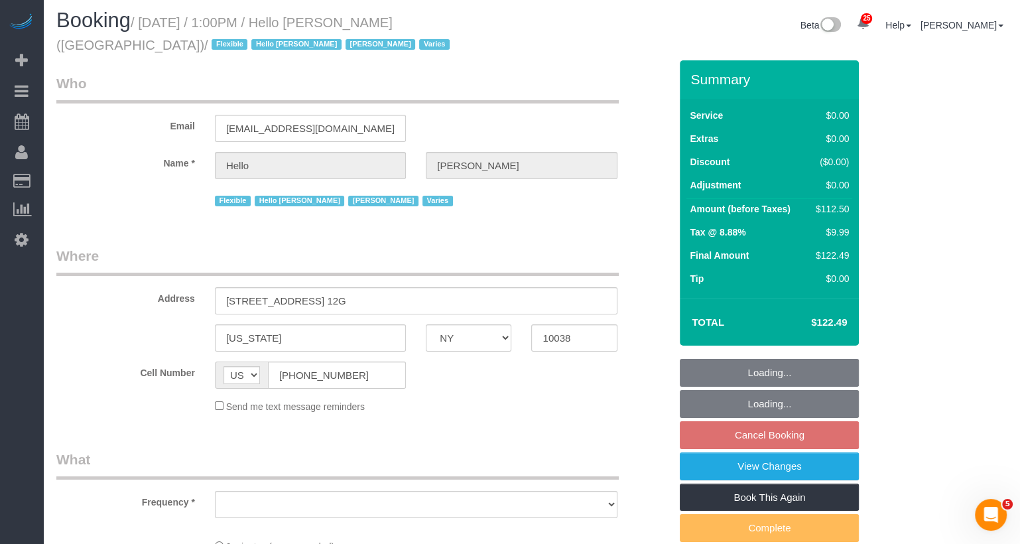
select select "object:1054"
select select "spot64"
select select "number:89"
select select "number:90"
select select "number:15"
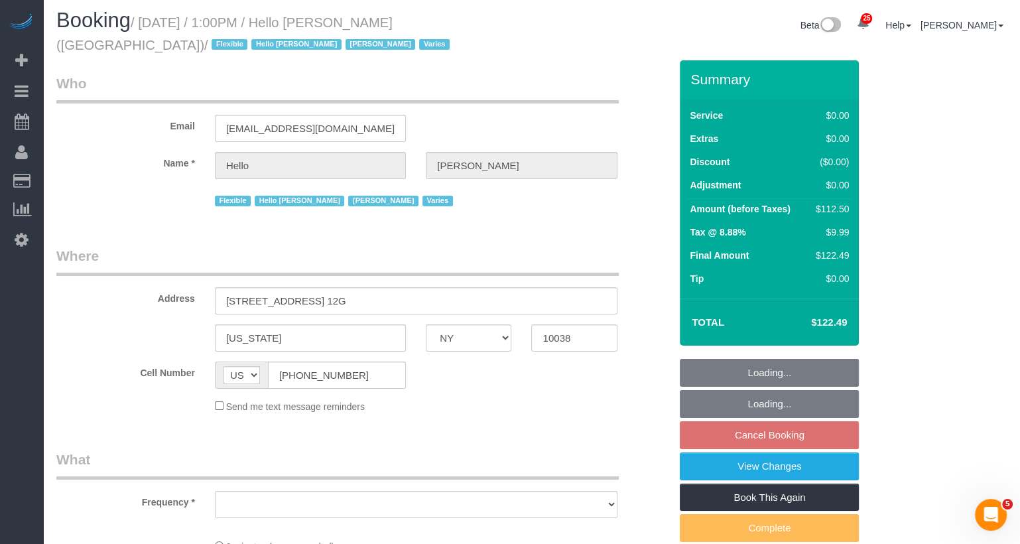
select select "number:7"
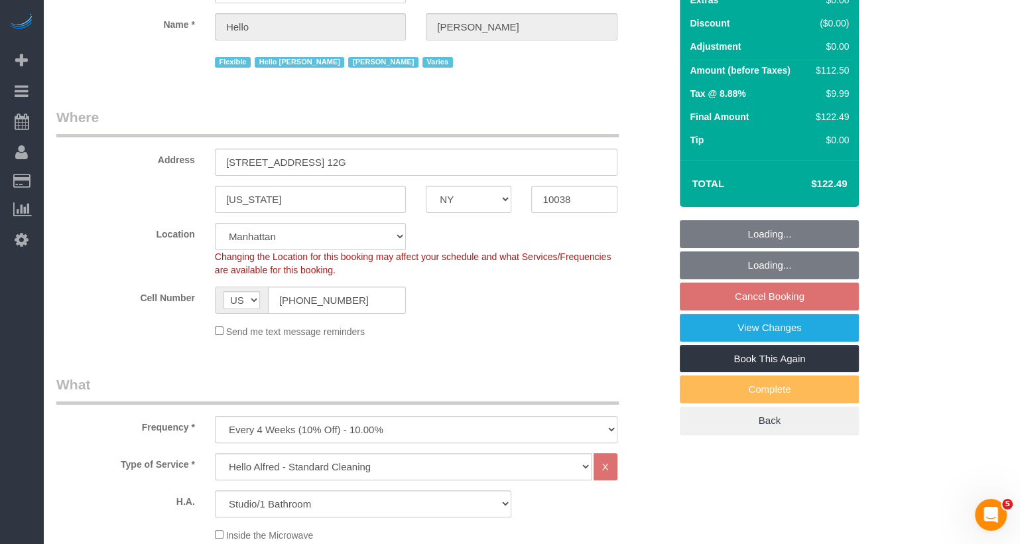
scroll to position [173, 0]
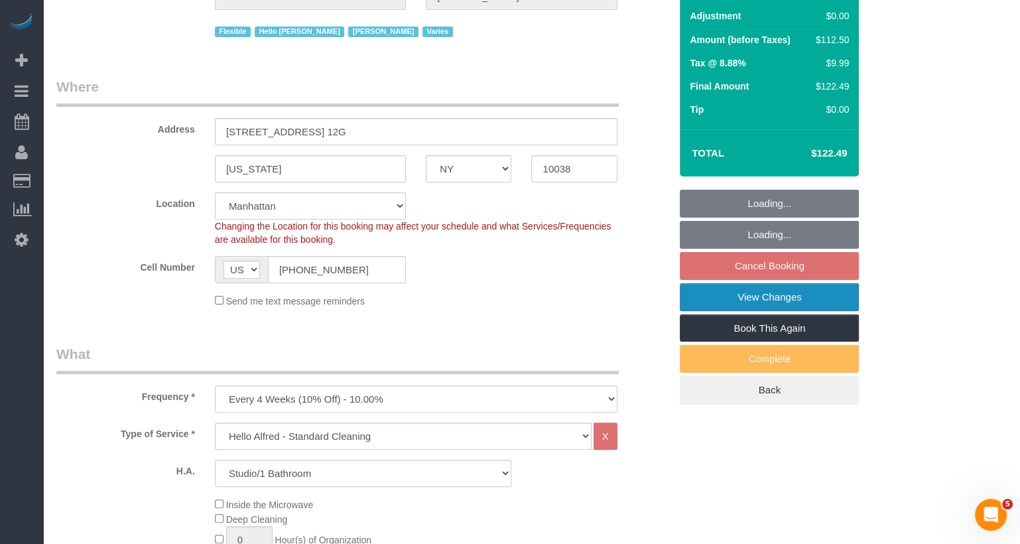
click at [759, 299] on link "View Changes" at bounding box center [769, 297] width 179 height 28
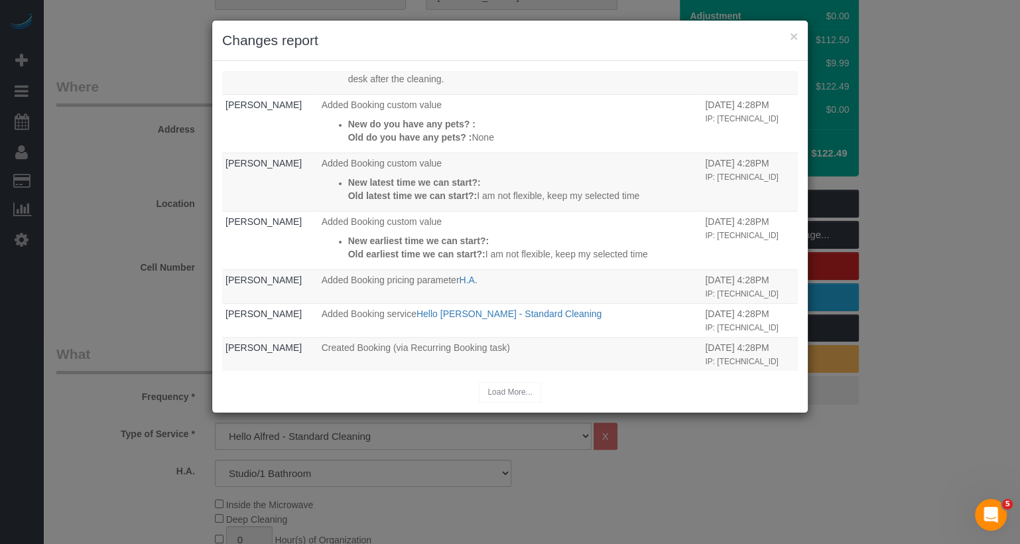
scroll to position [709, 0]
click at [792, 36] on button "×" at bounding box center [794, 36] width 8 height 14
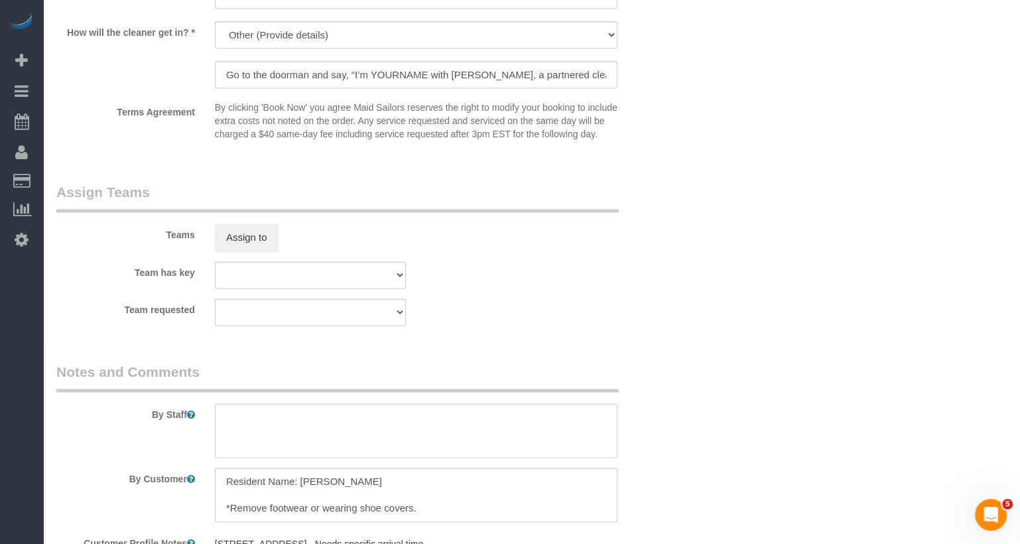
scroll to position [1636, 0]
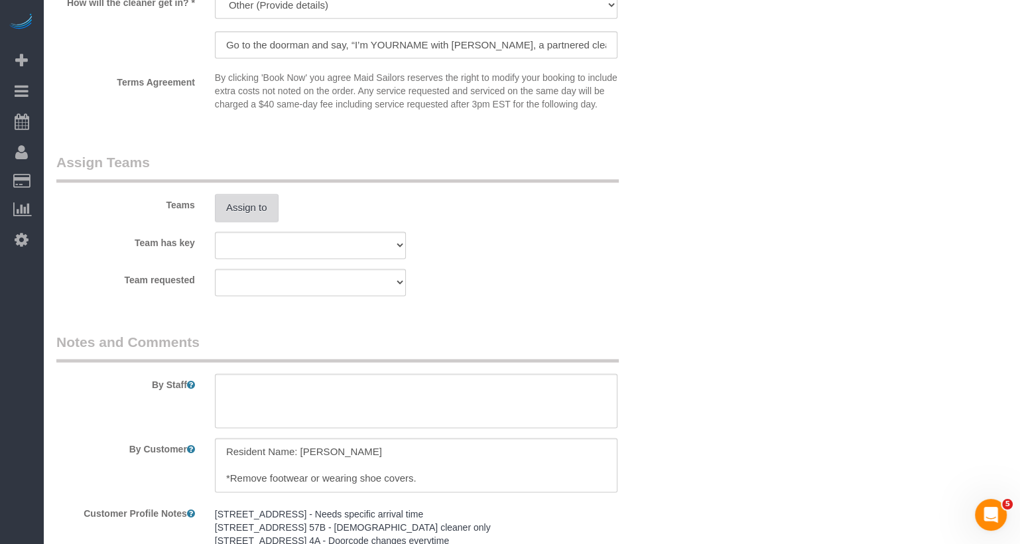
click at [249, 216] on button "Assign to" at bounding box center [247, 208] width 64 height 28
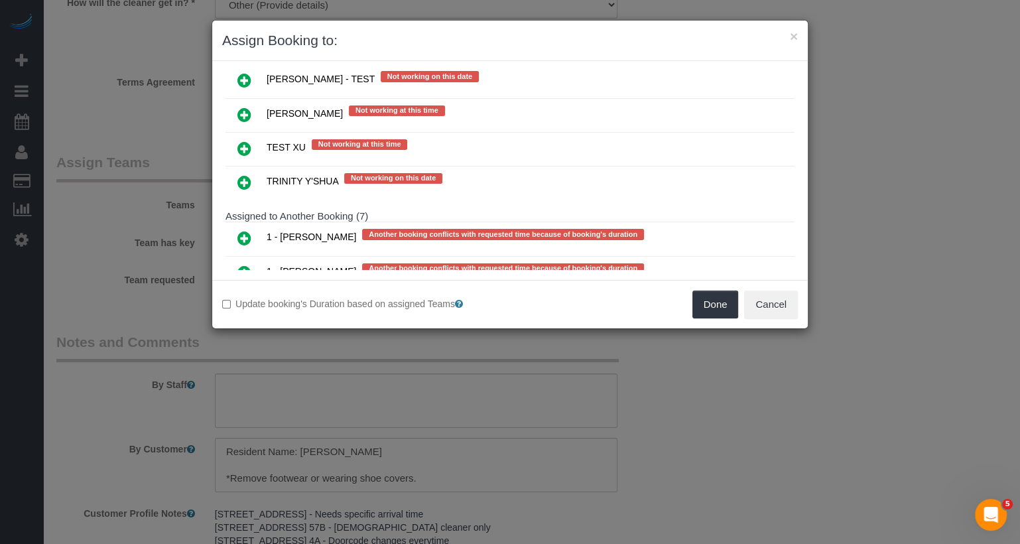
scroll to position [2720, 0]
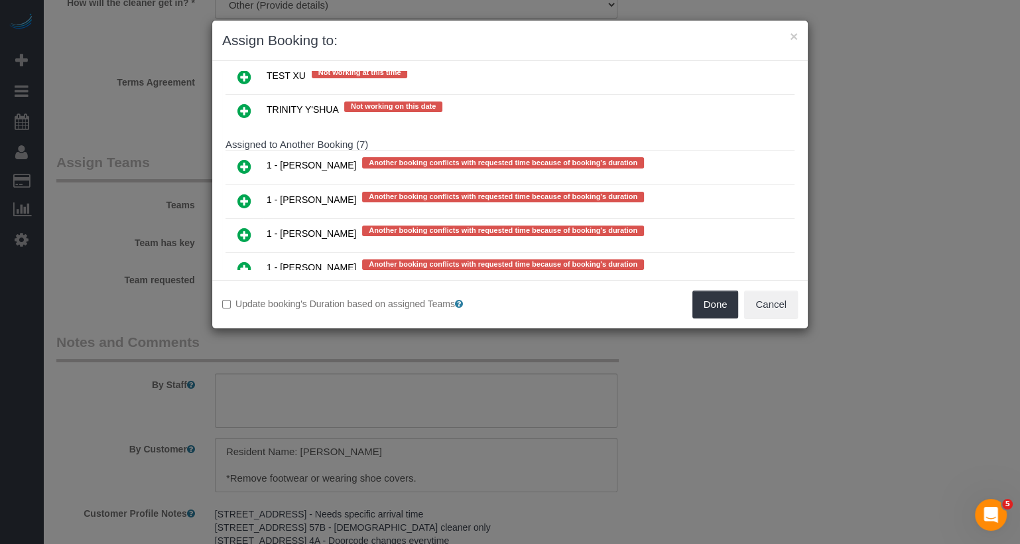
click at [251, 290] on link at bounding box center [244, 303] width 31 height 27
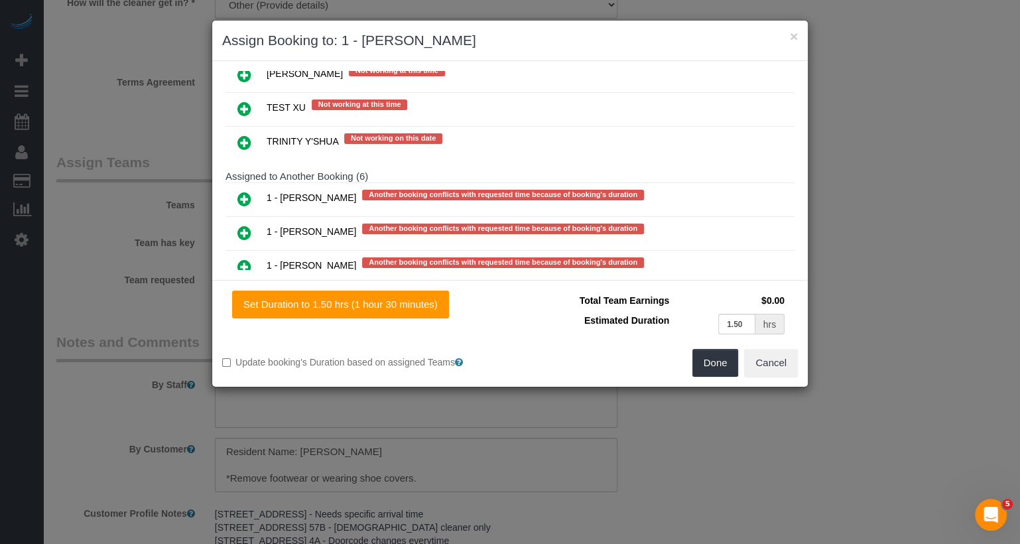
scroll to position [2718, 0]
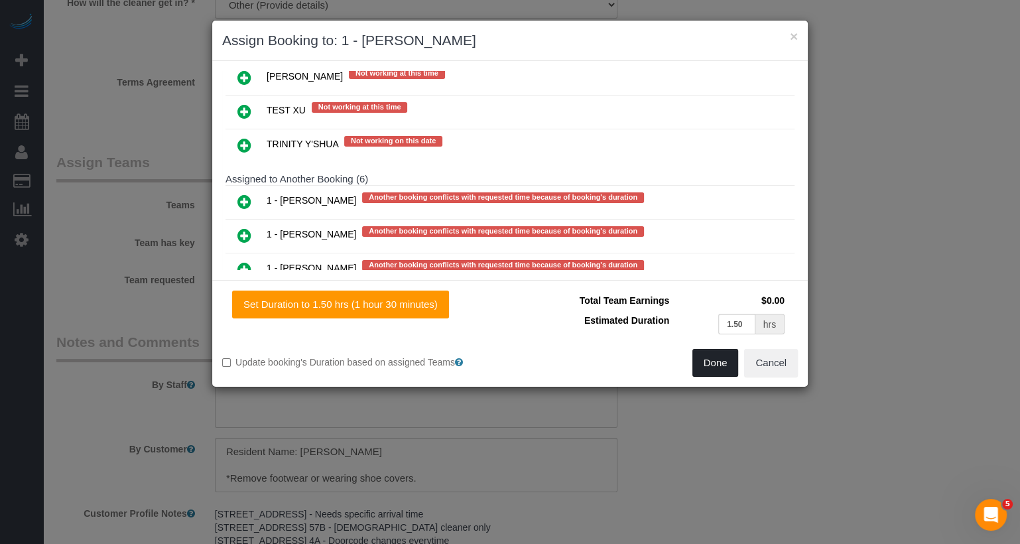
click at [716, 373] on button "Done" at bounding box center [715, 363] width 46 height 28
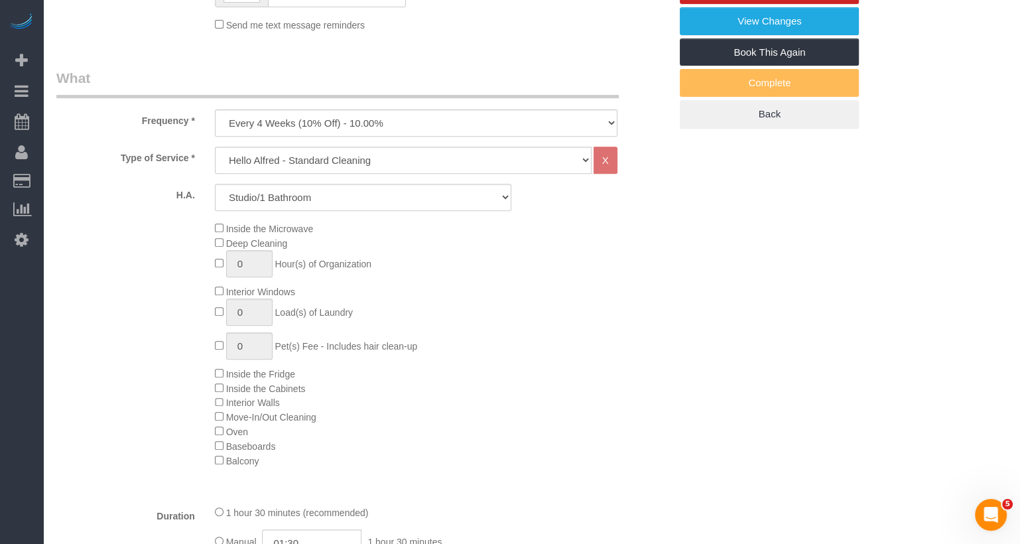
scroll to position [0, 0]
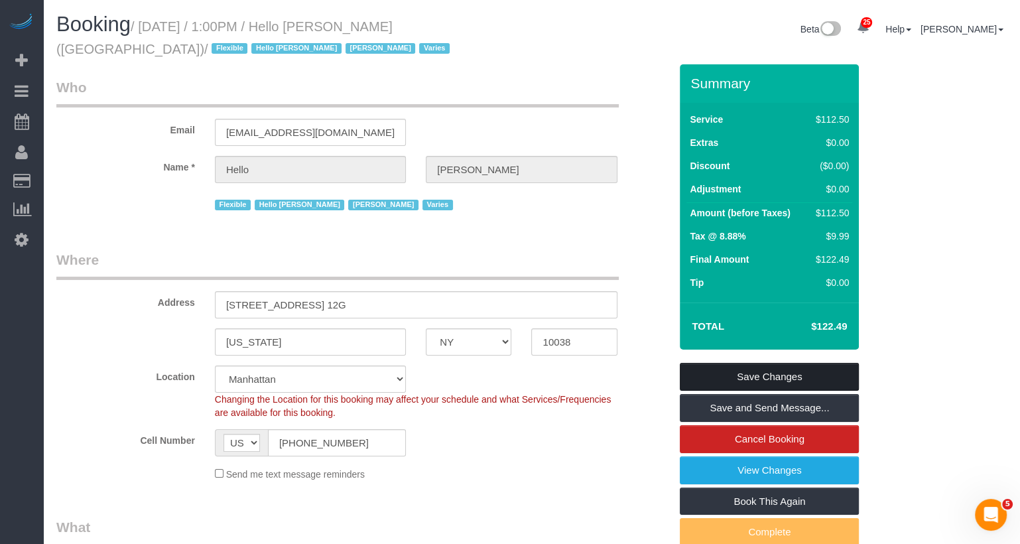
click at [753, 369] on link "Save Changes" at bounding box center [769, 377] width 179 height 28
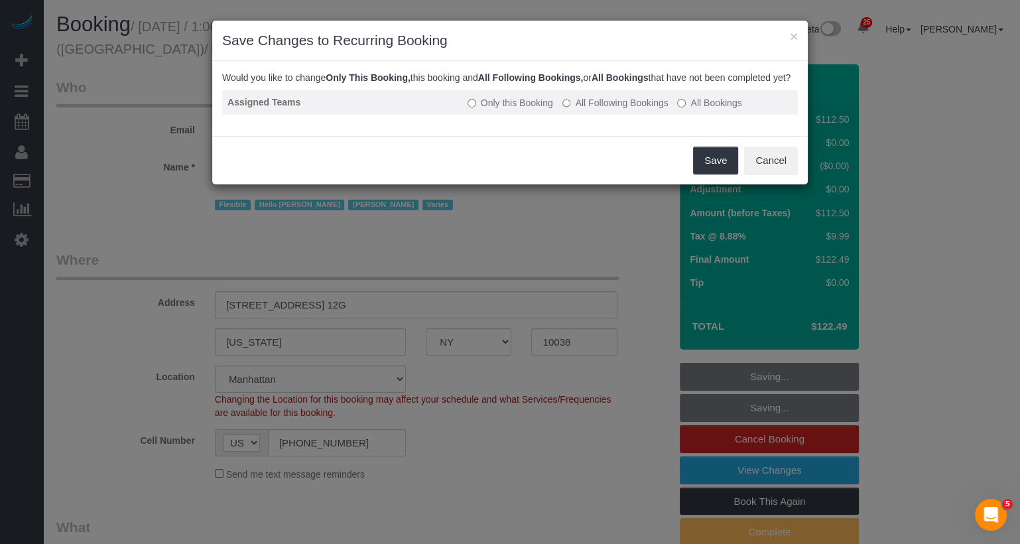
click at [631, 109] on label "All Following Bookings" at bounding box center [615, 102] width 106 height 13
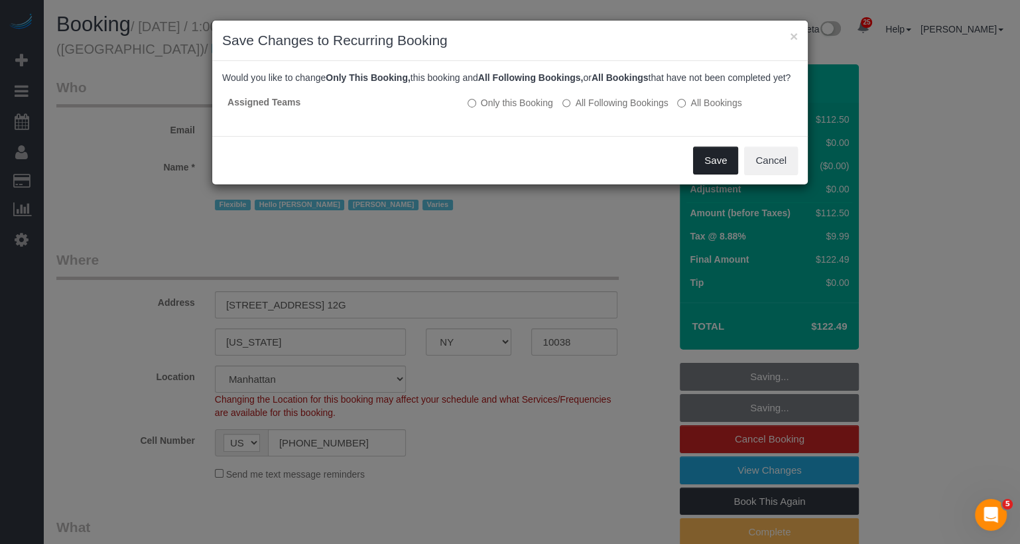
click at [714, 174] on button "Save" at bounding box center [715, 161] width 45 height 28
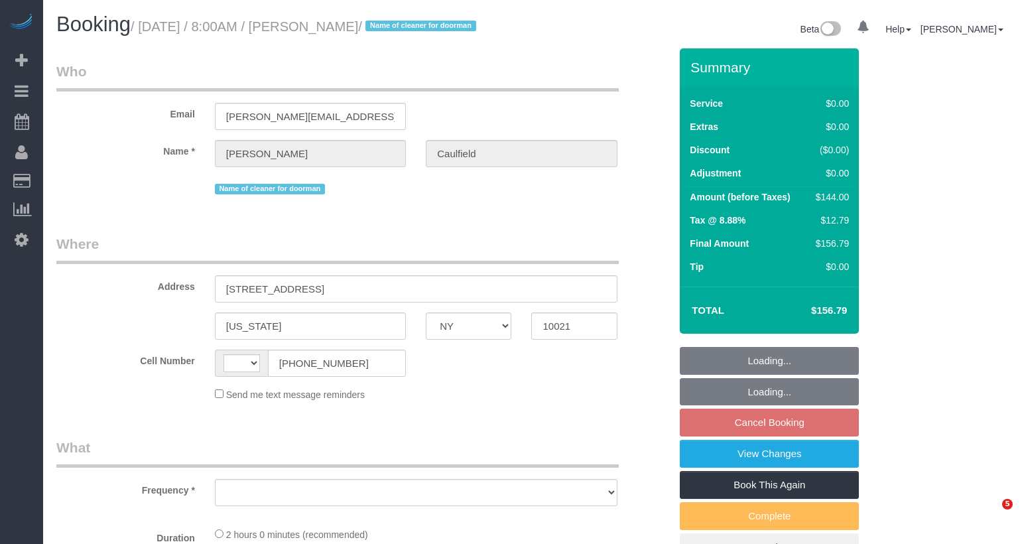
select select "NY"
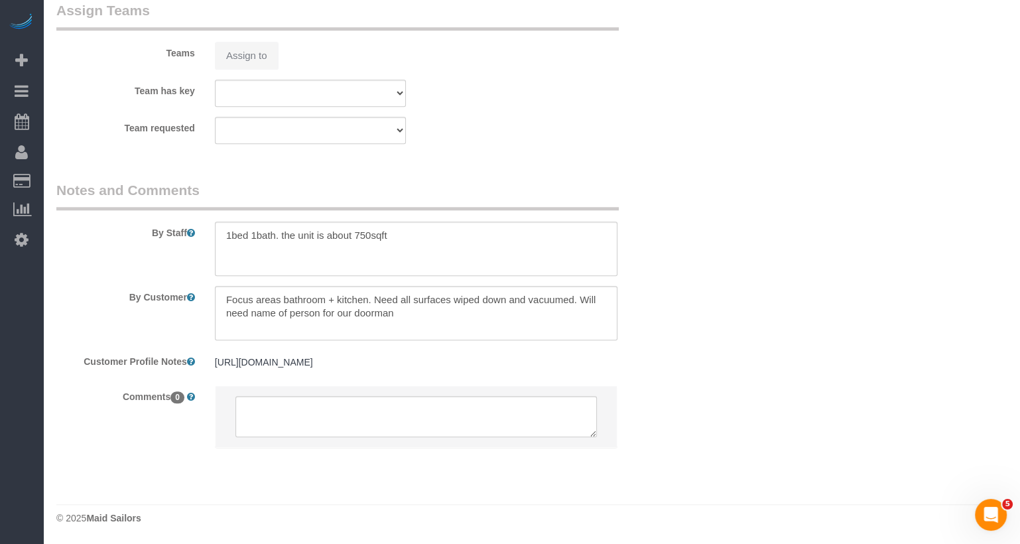
select select "string:[GEOGRAPHIC_DATA]"
select select "1"
select select "number:56"
select select "number:77"
select select "number:15"
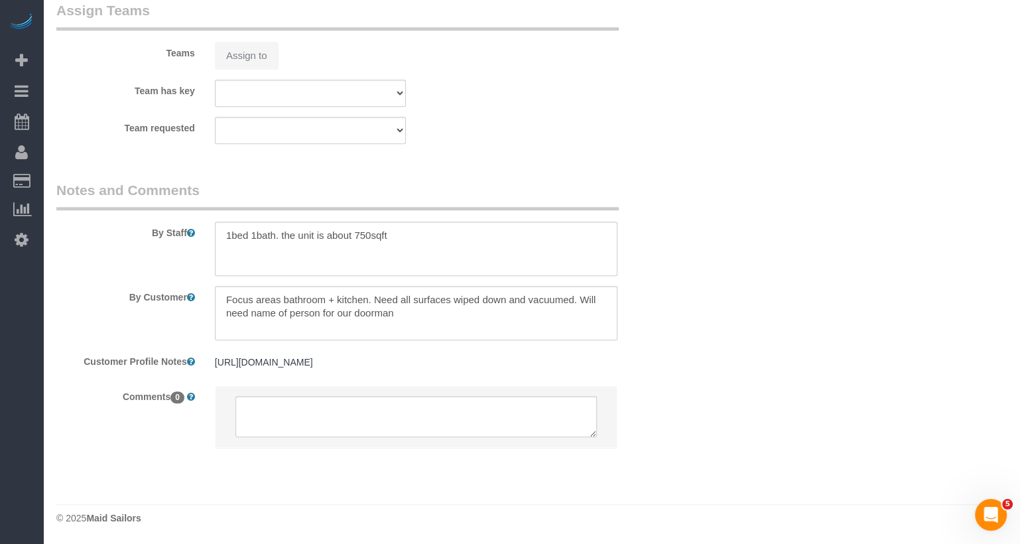
select select "number:6"
select select "object:1064"
select select "string:stripe-pm_1Ryi9k4VGloSiKo73cZzjRXF"
select select "spot1"
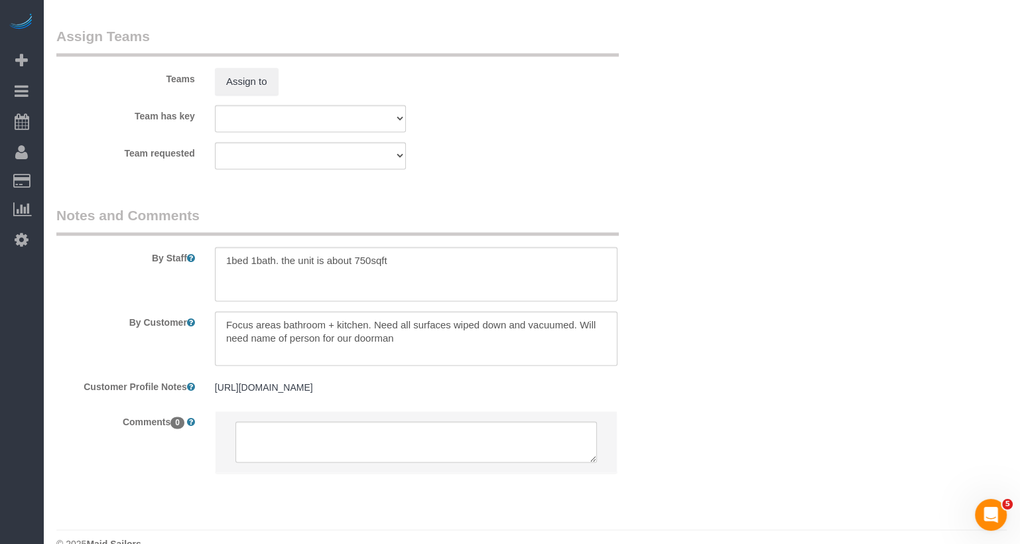
select select "object:1538"
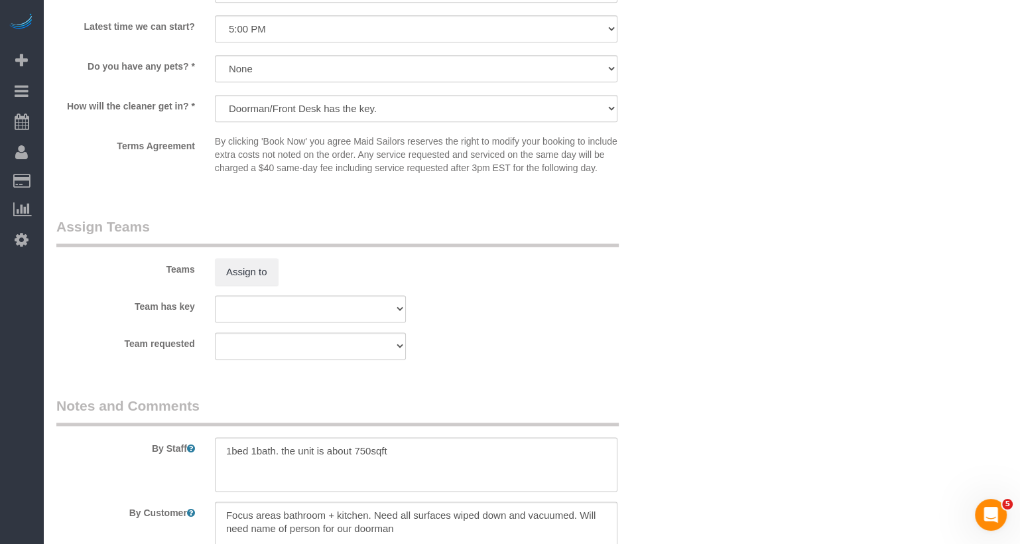
select select "1"
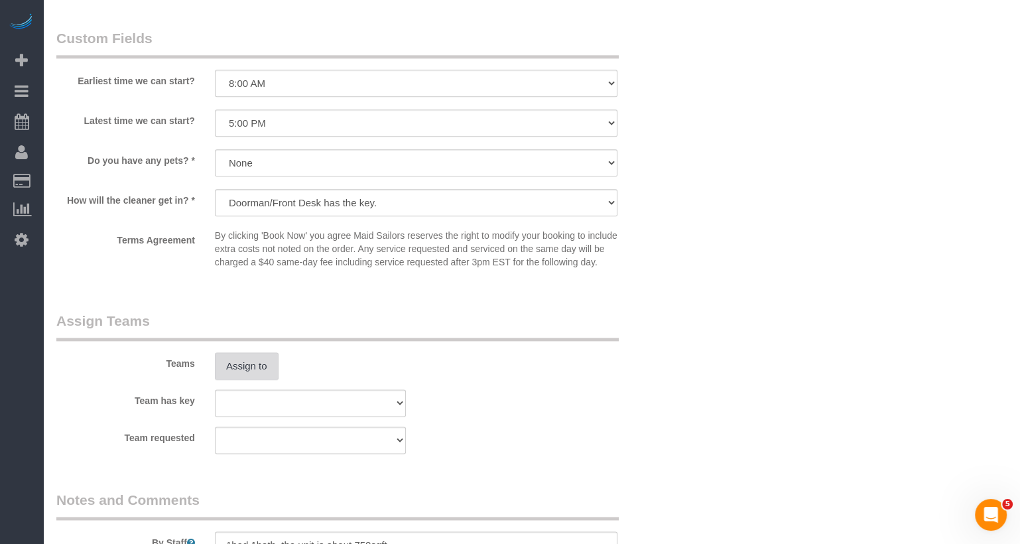
click at [265, 380] on button "Assign to" at bounding box center [247, 366] width 64 height 28
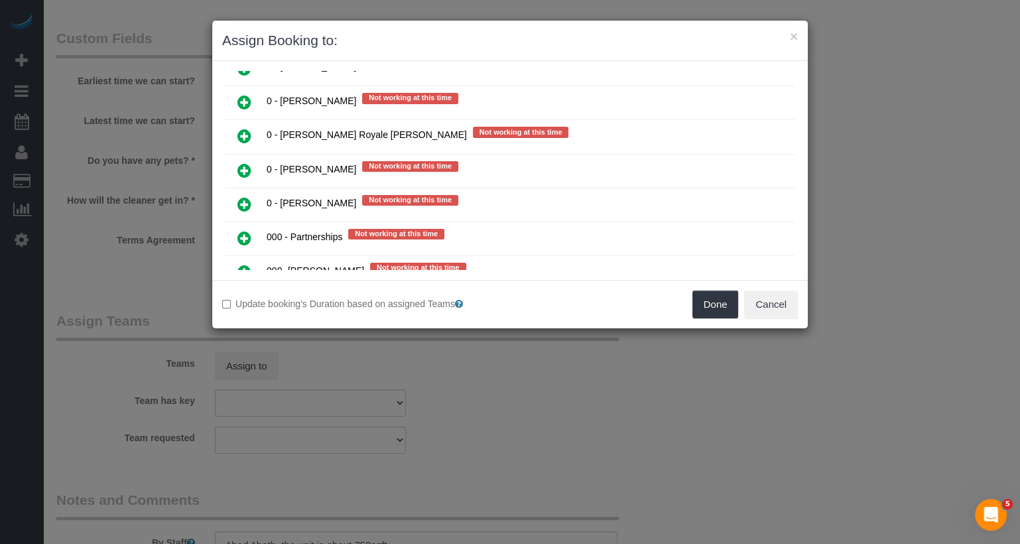
click at [240, 264] on icon at bounding box center [244, 272] width 14 height 16
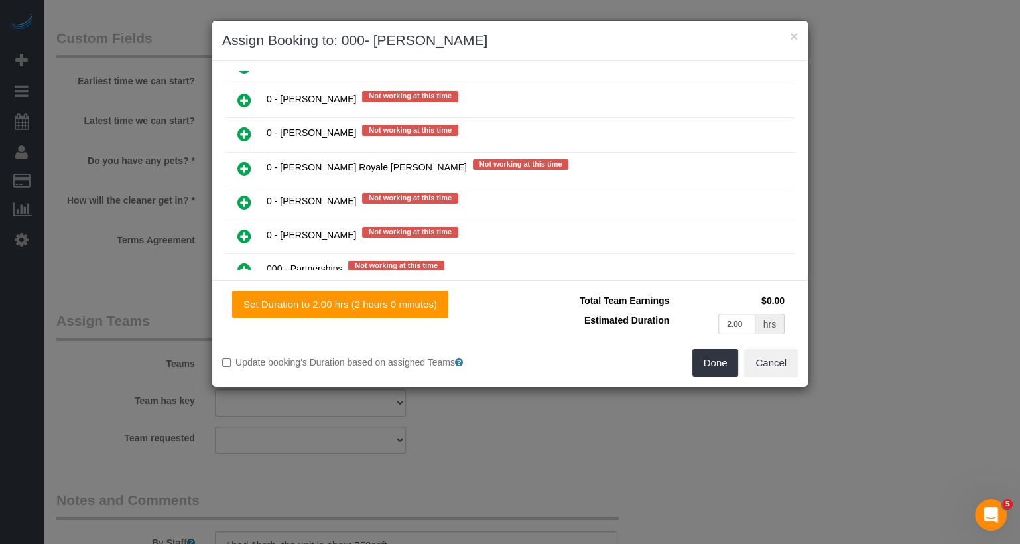
scroll to position [927, 0]
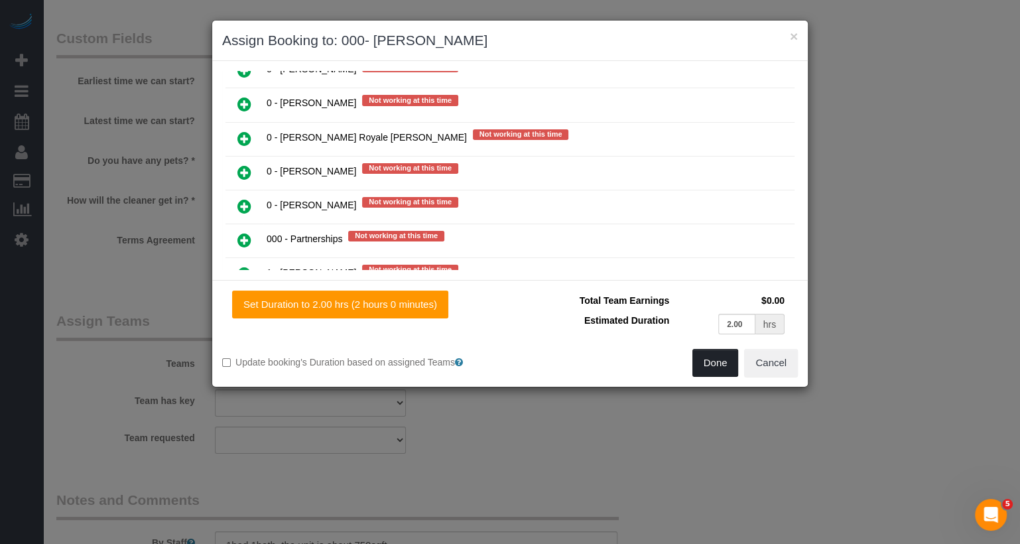
click at [716, 362] on button "Done" at bounding box center [715, 363] width 46 height 28
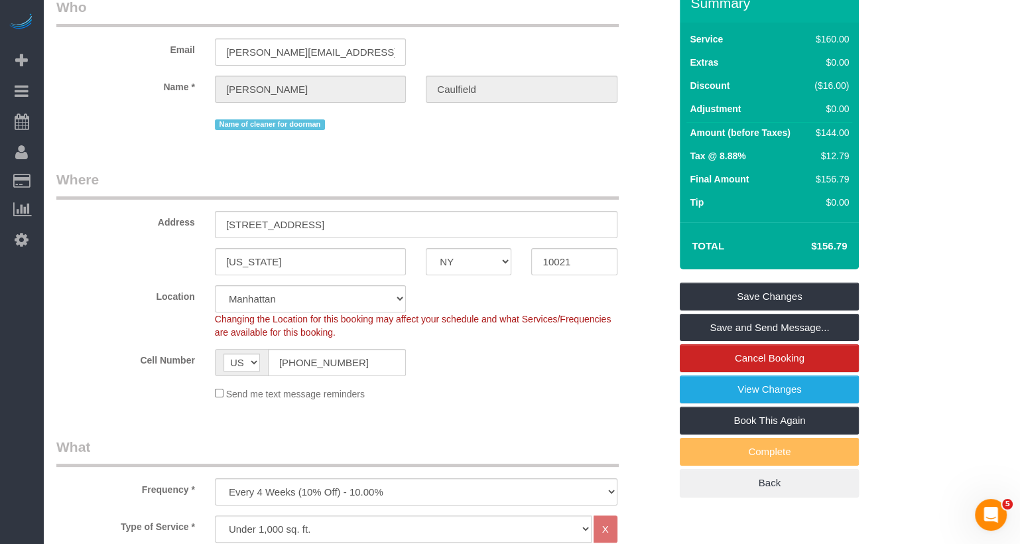
scroll to position [0, 0]
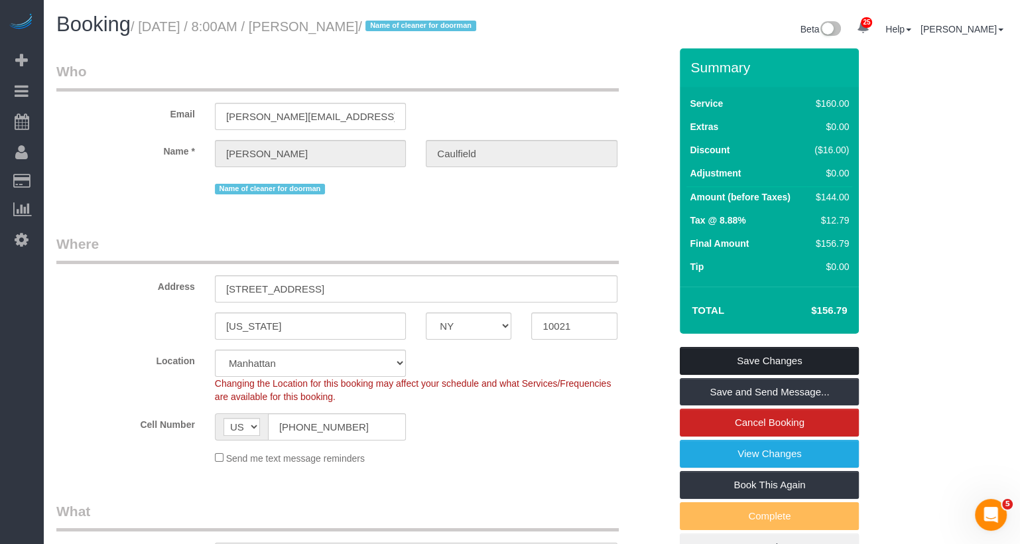
click at [724, 375] on link "Save Changes" at bounding box center [769, 361] width 179 height 28
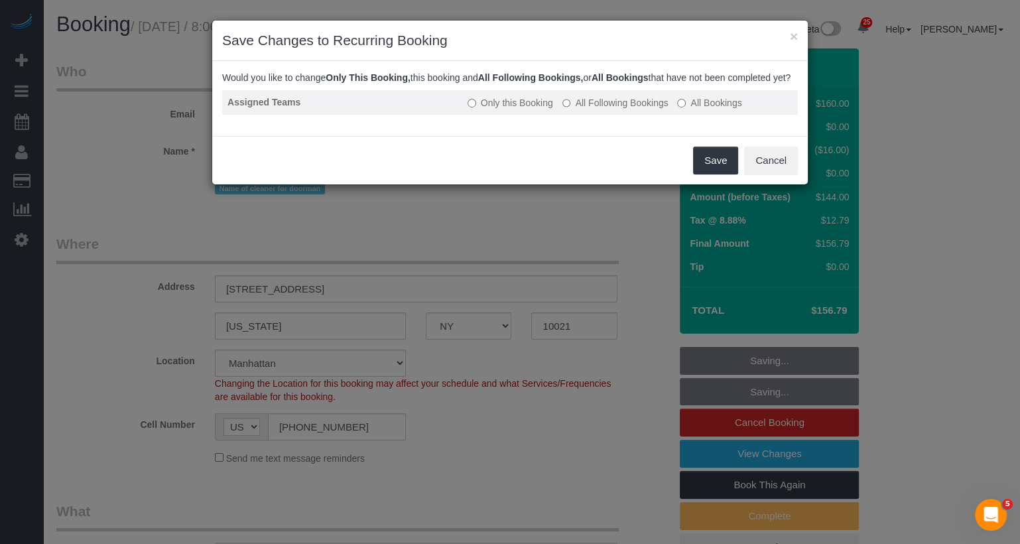
click at [592, 109] on label "All Following Bookings" at bounding box center [615, 102] width 106 height 13
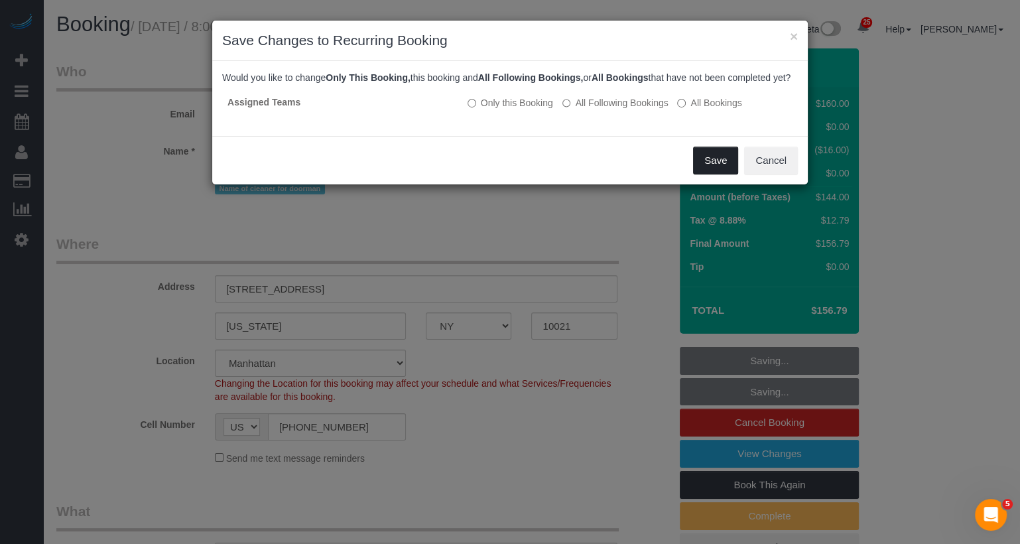
click at [714, 172] on button "Save" at bounding box center [715, 161] width 45 height 28
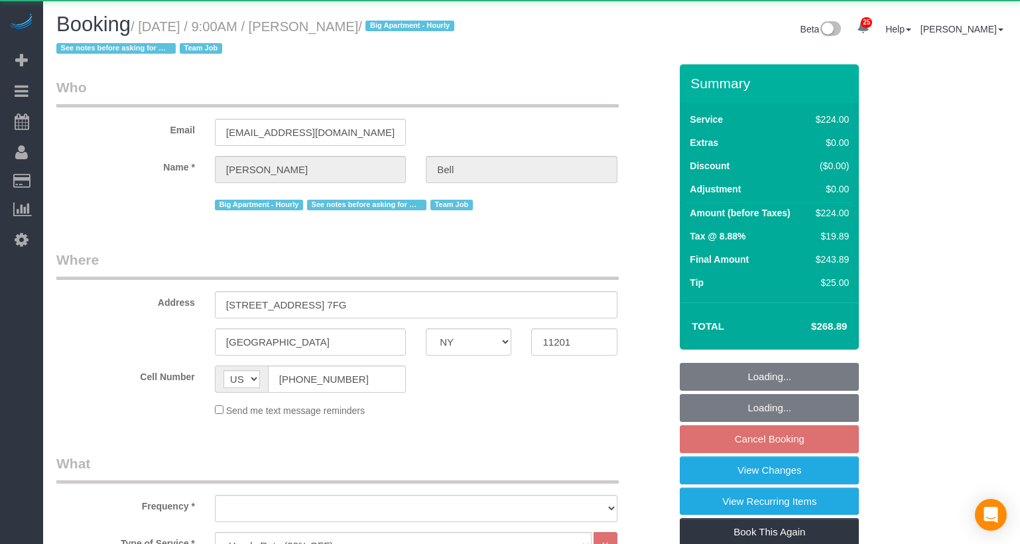
select select "NY"
select select "210"
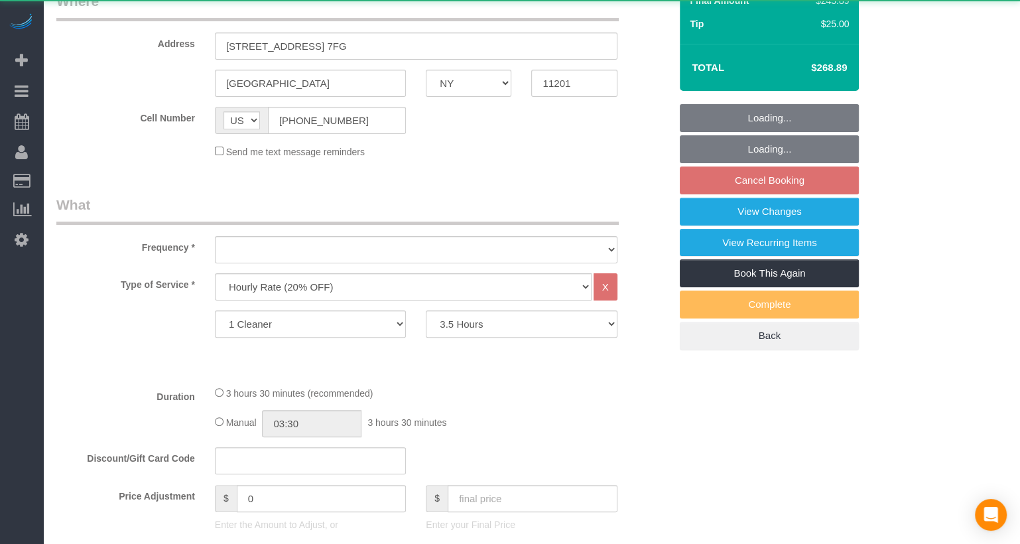
select select "object:1314"
select select "string:stripe-pm_1KXFUA4VGloSiKo7ffajs4Qi"
select select "spot2"
select select "number:89"
select select "number:90"
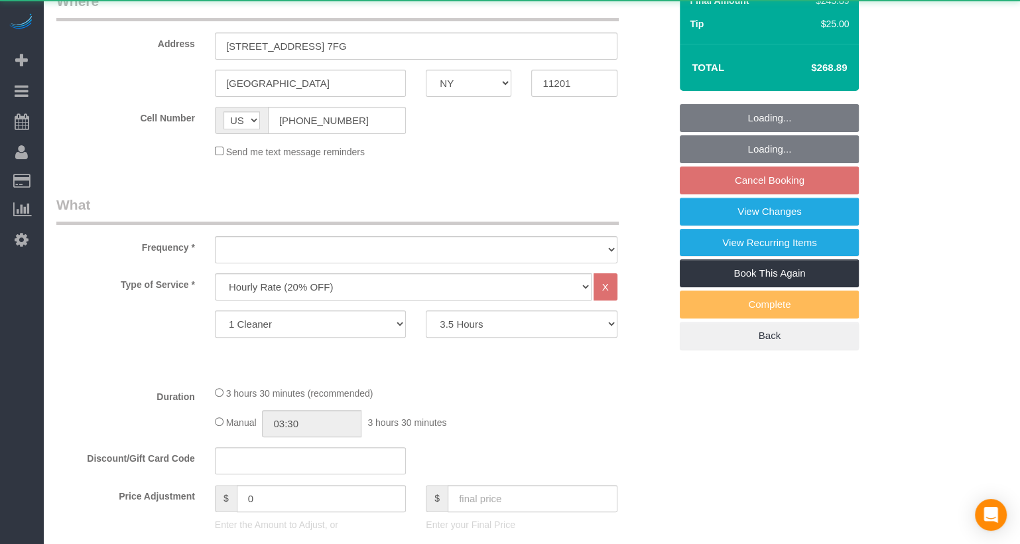
select select "number:15"
select select "number:5"
select select "number:21"
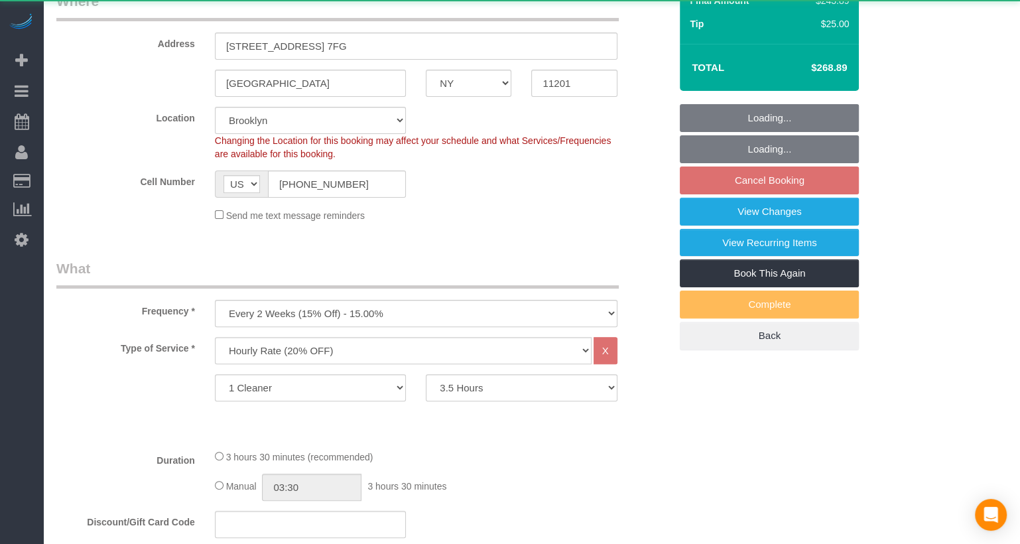
select select "spot62"
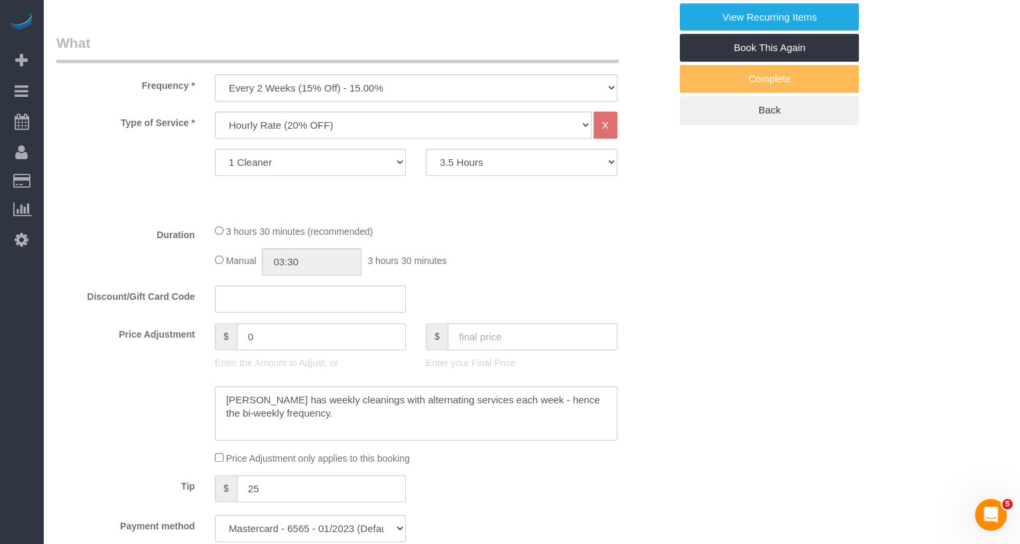
scroll to position [491, 0]
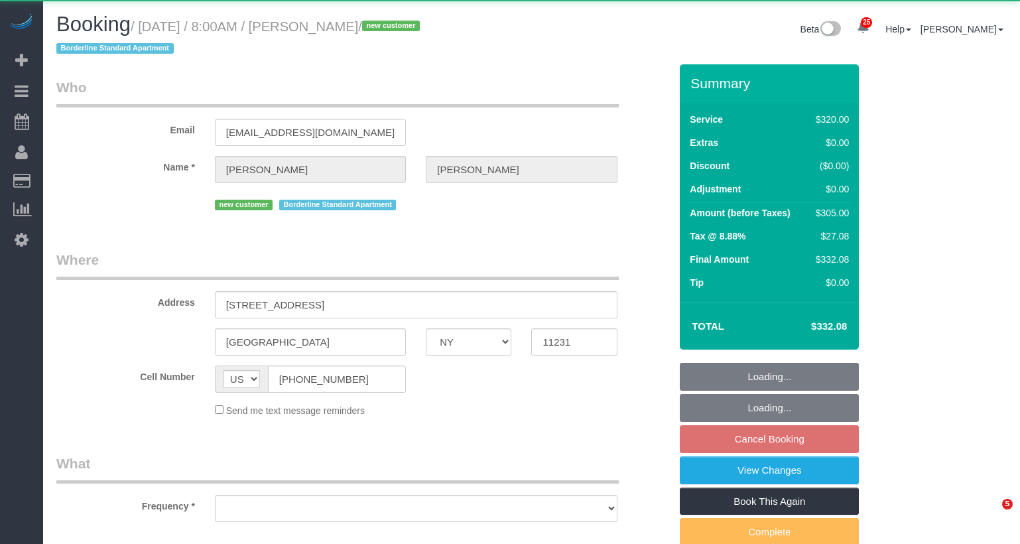
select select "NY"
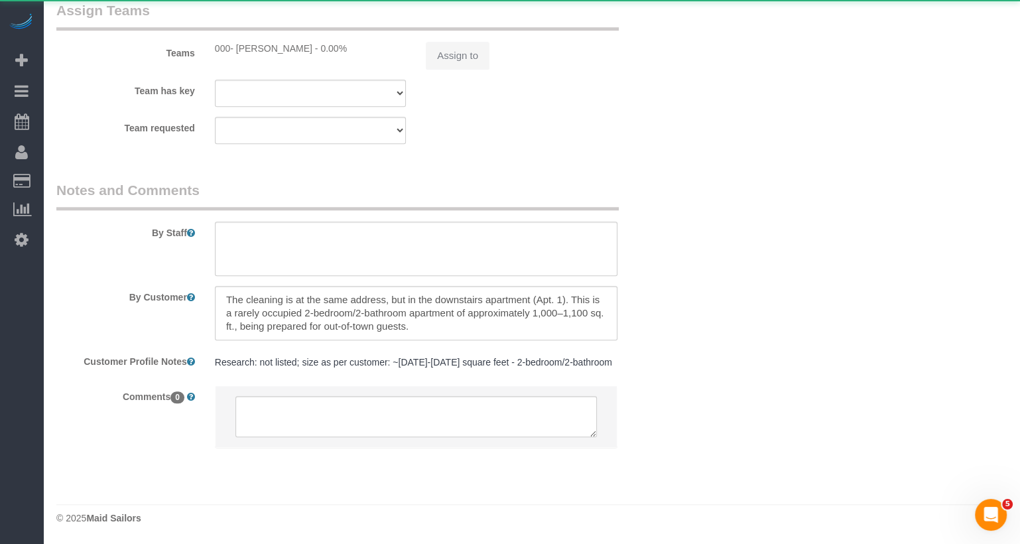
select select "object:1104"
select select "240"
select select "spot1"
select select "number:56"
select select "number:74"
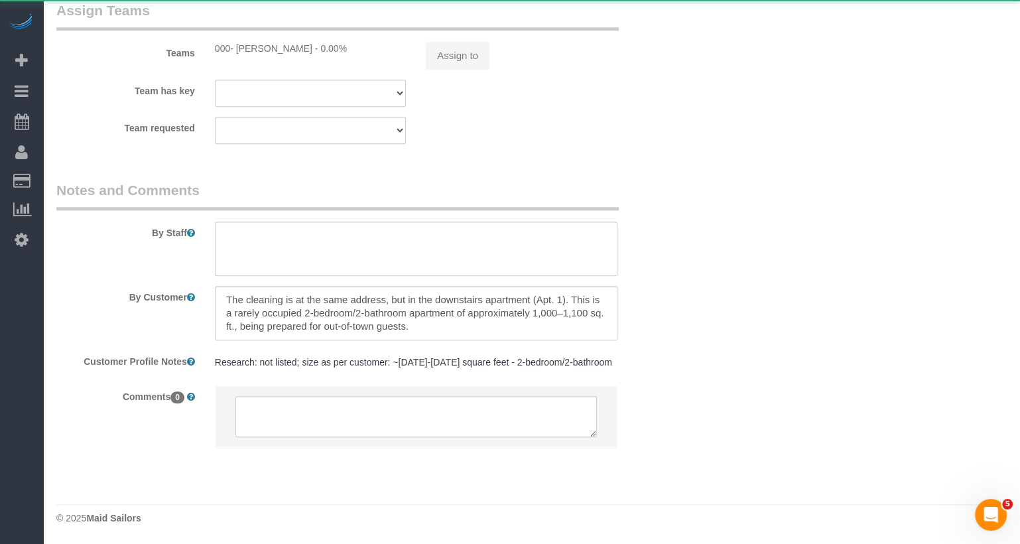
select select "number:15"
select select "number:5"
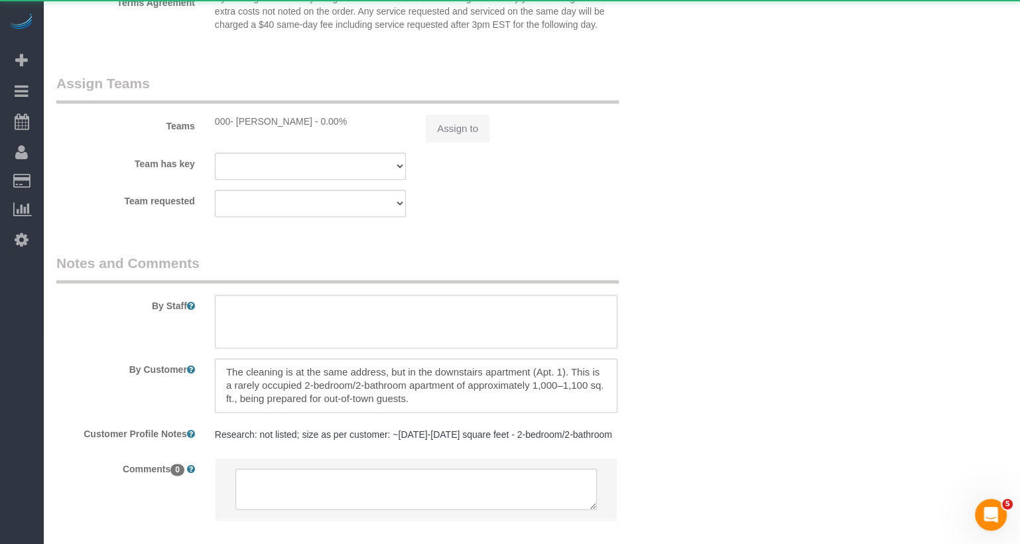
select select "string:stripe-pm_1S93RY4VGloSiKo7TbPzIl6r"
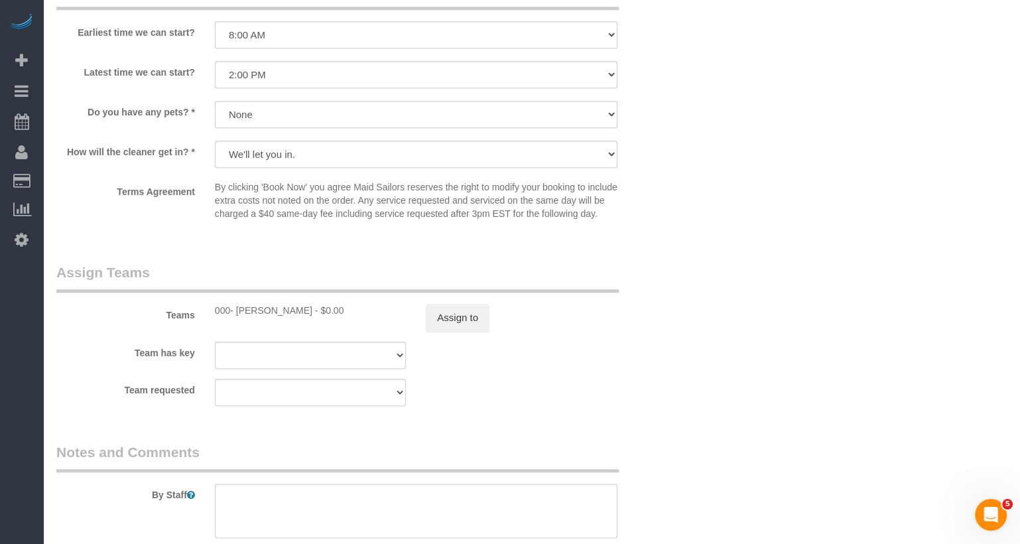
scroll to position [1191, 0]
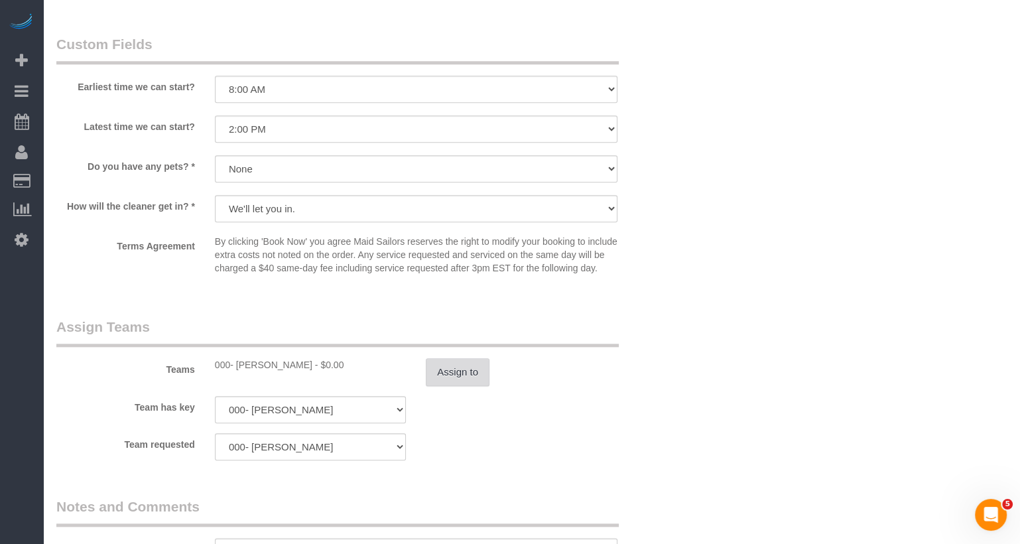
click at [455, 386] on button "Assign to" at bounding box center [458, 372] width 64 height 28
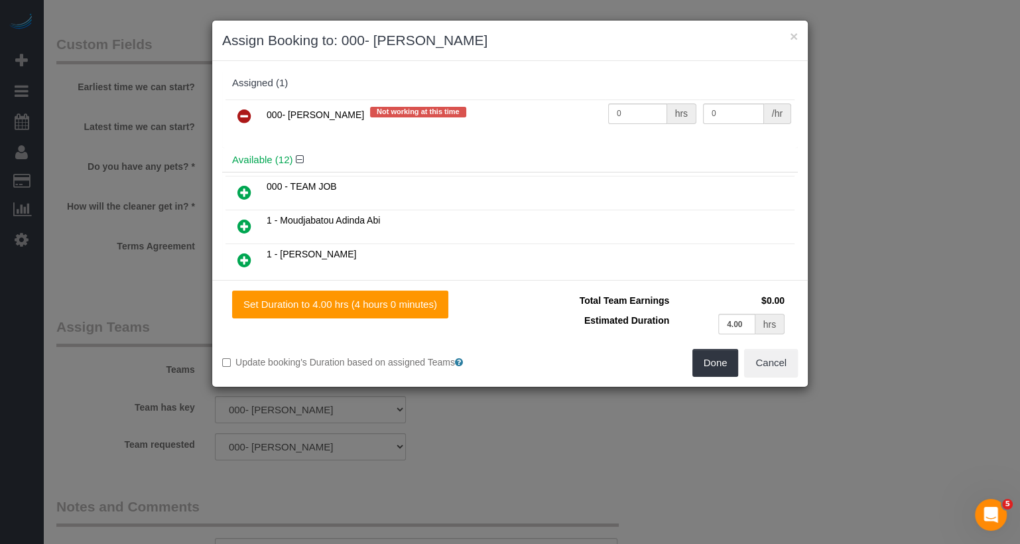
click at [251, 114] on link at bounding box center [244, 116] width 31 height 27
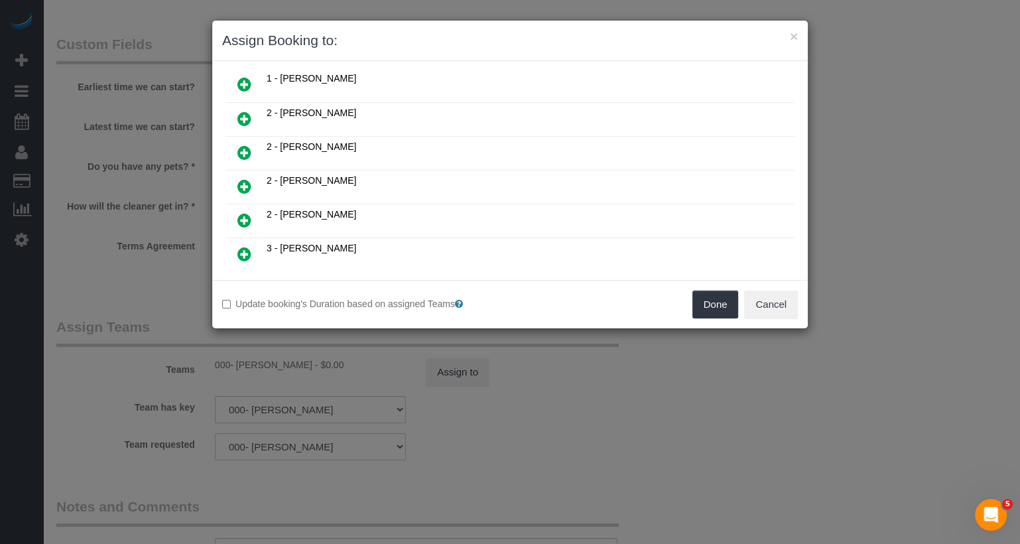
click at [247, 147] on icon at bounding box center [244, 153] width 14 height 16
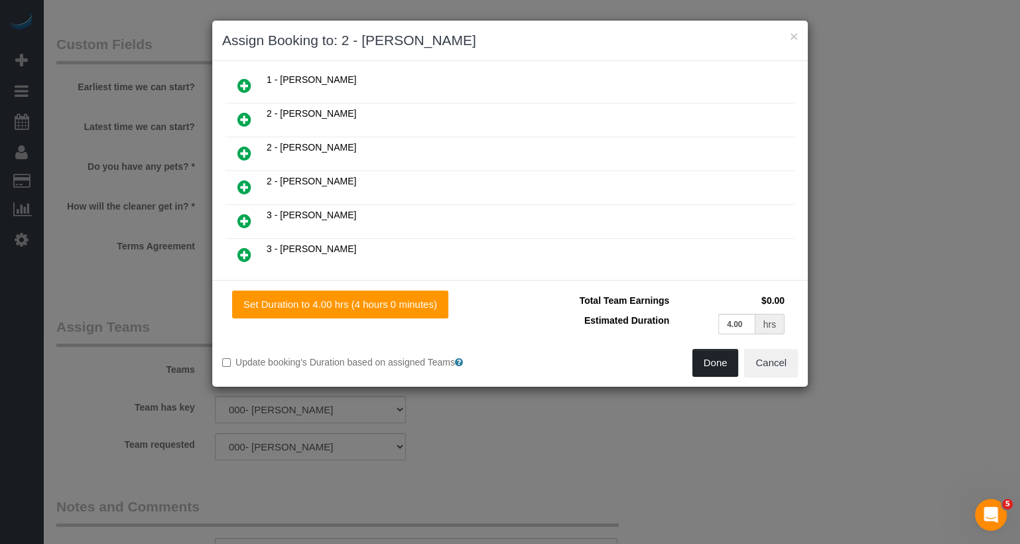
click at [704, 358] on button "Done" at bounding box center [715, 363] width 46 height 28
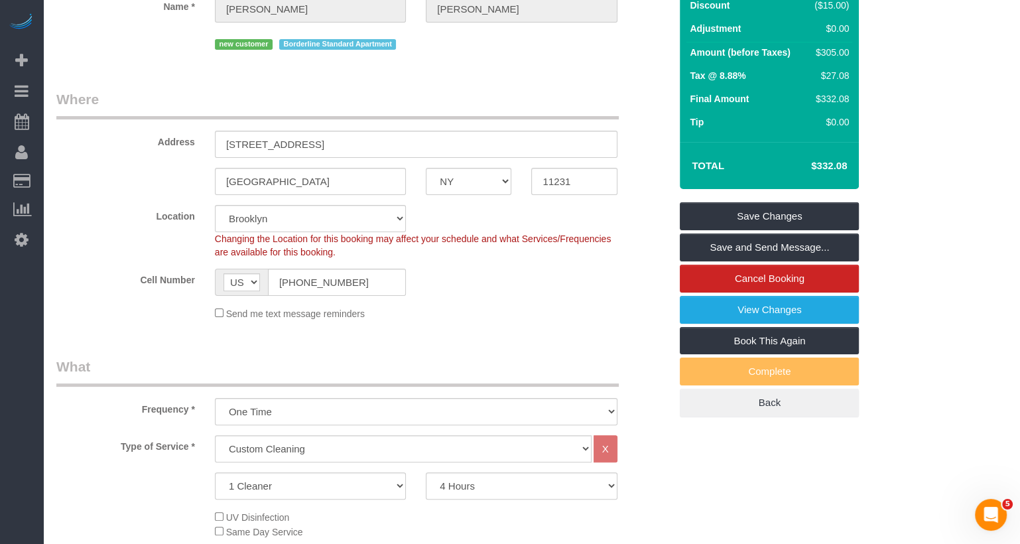
scroll to position [0, 0]
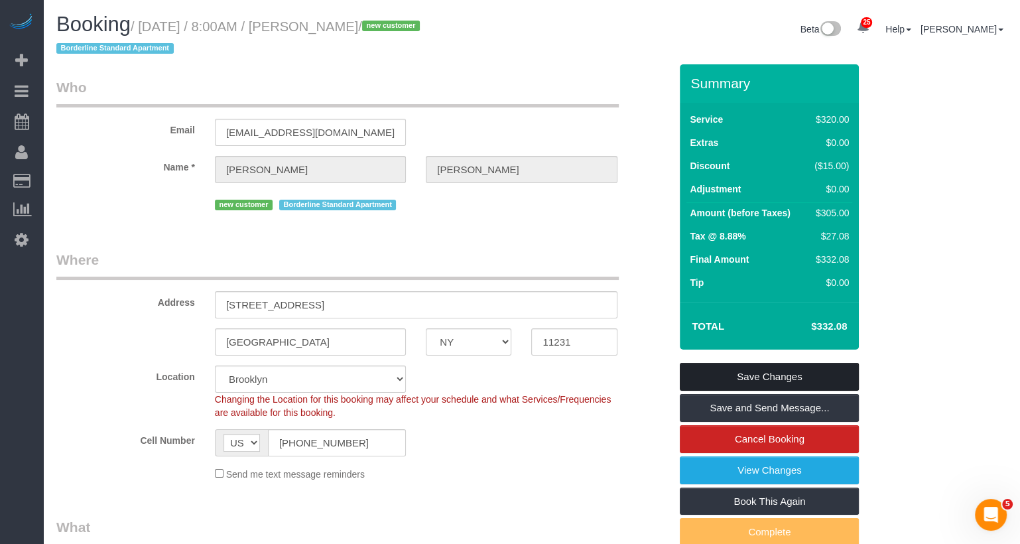
click at [728, 379] on link "Save Changes" at bounding box center [769, 377] width 179 height 28
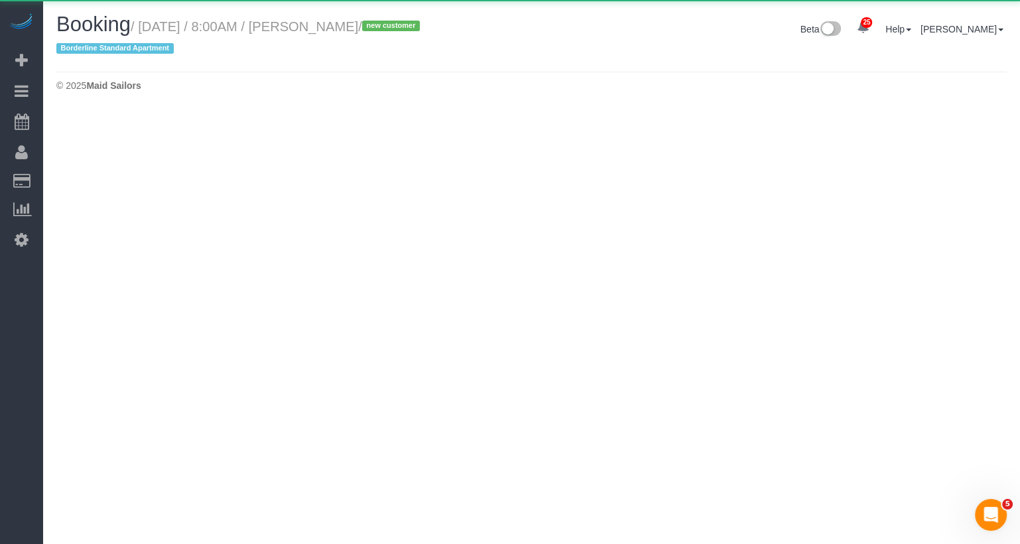
select select "NY"
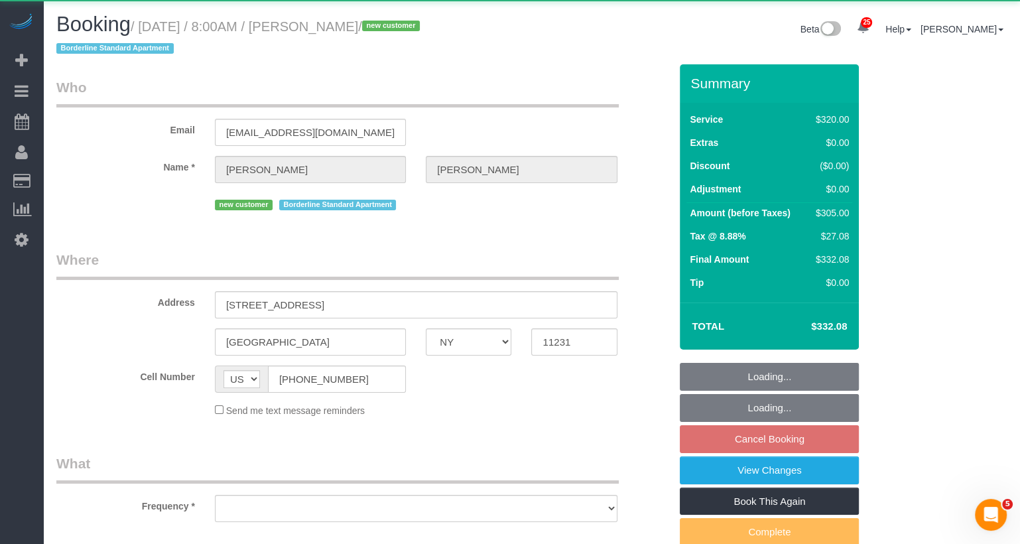
select select "object:6294"
select select "string:stripe-pm_1S93RY4VGloSiKo7TbPzIl6r"
select select "240"
select select "number:56"
select select "number:74"
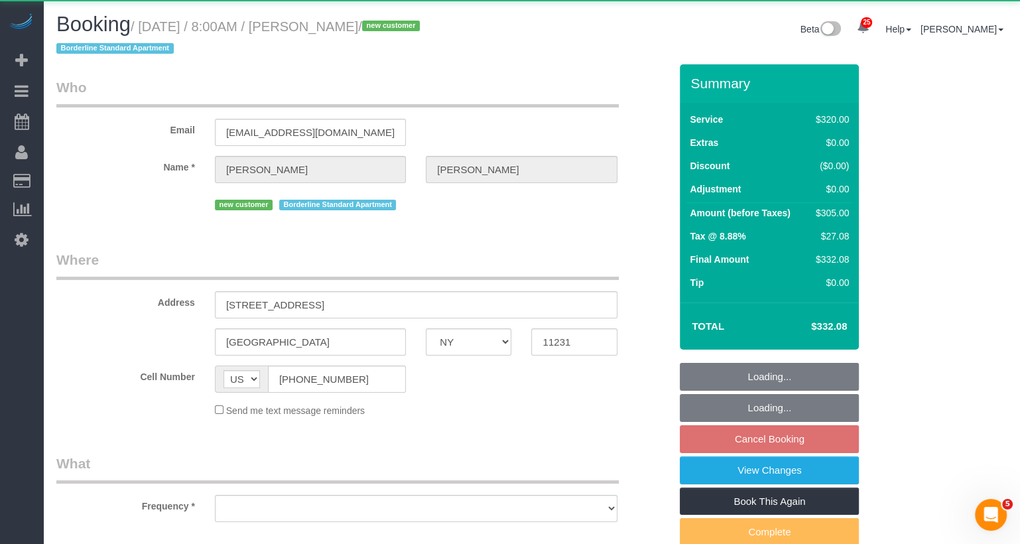
select select "number:15"
select select "number:5"
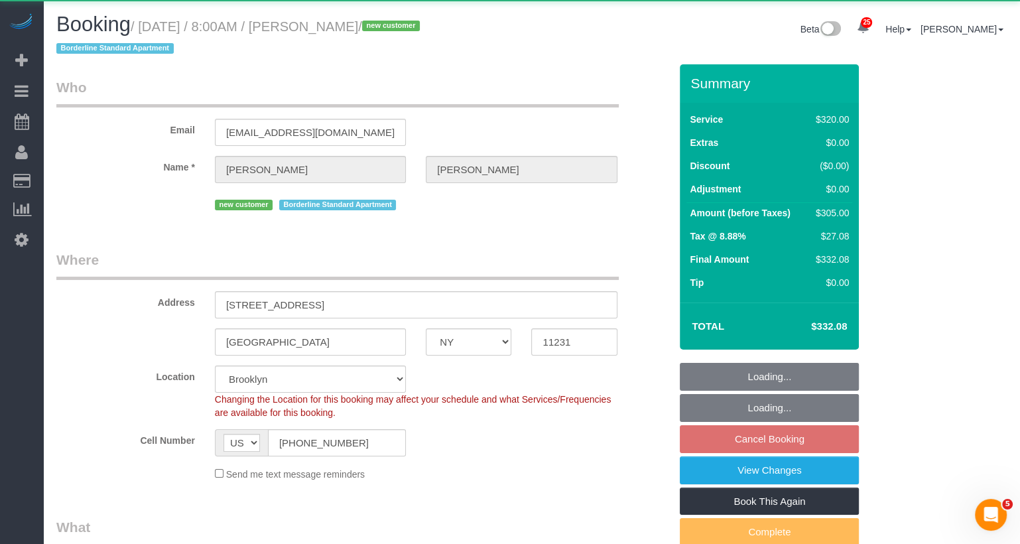
select select "spot61"
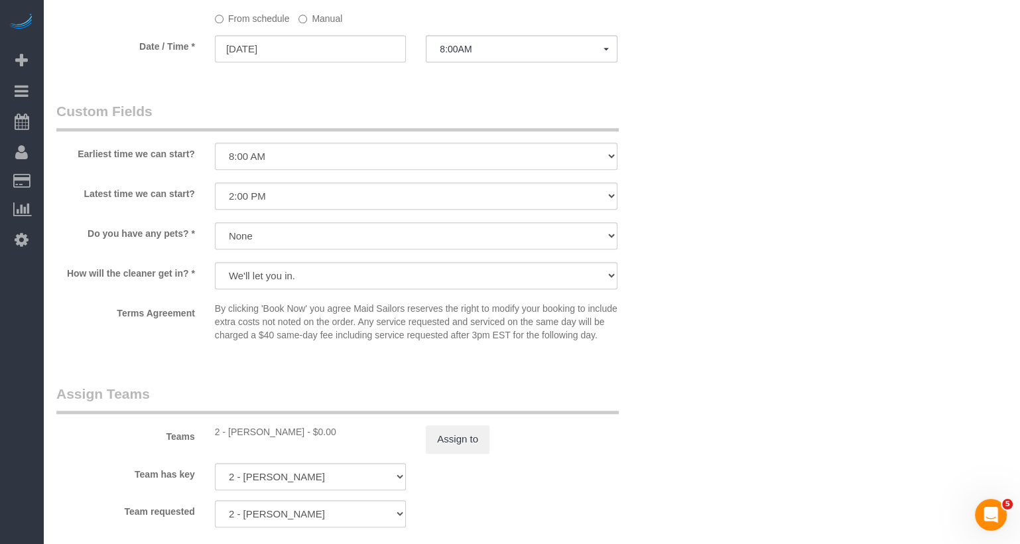
scroll to position [1233, 0]
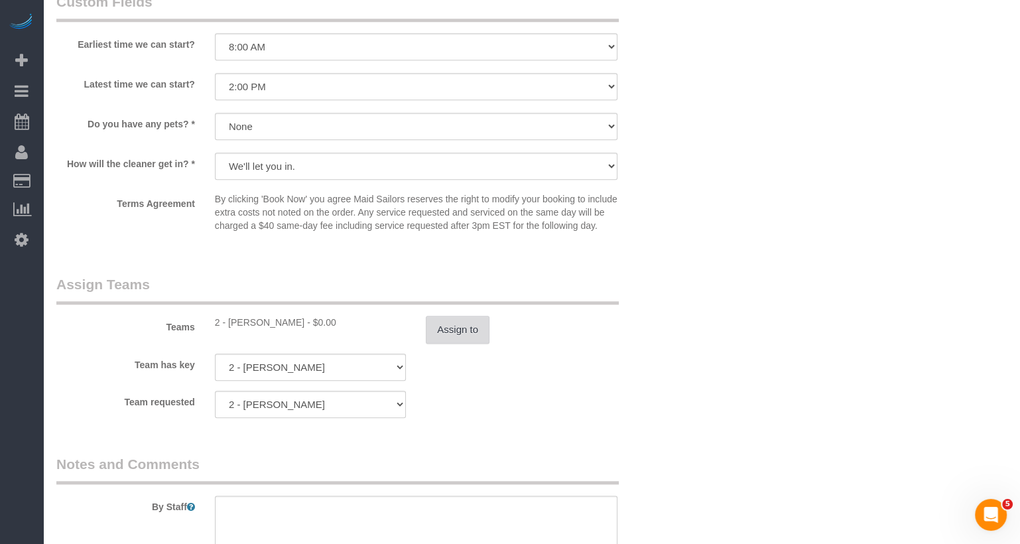
click at [454, 344] on button "Assign to" at bounding box center [458, 330] width 64 height 28
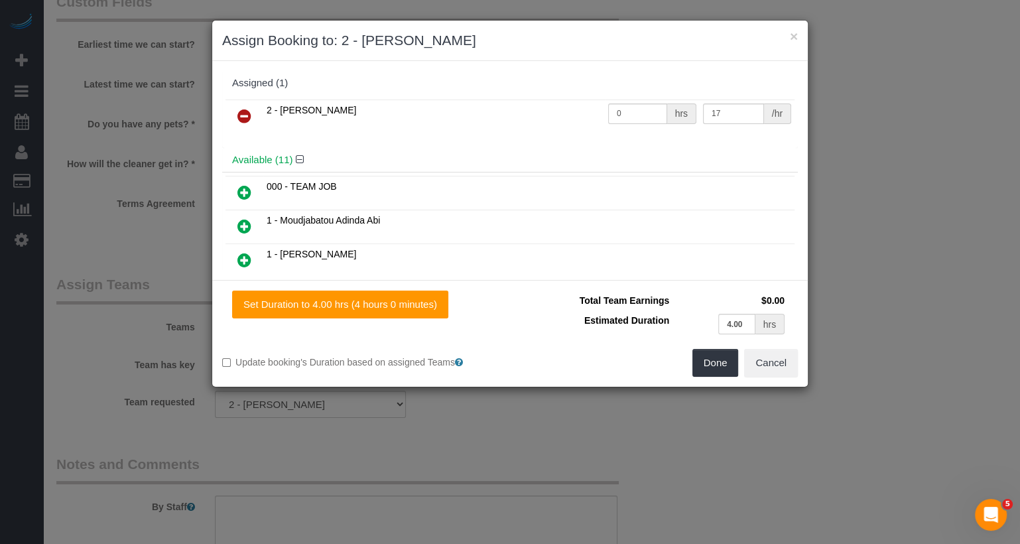
click at [247, 112] on icon at bounding box center [244, 116] width 14 height 16
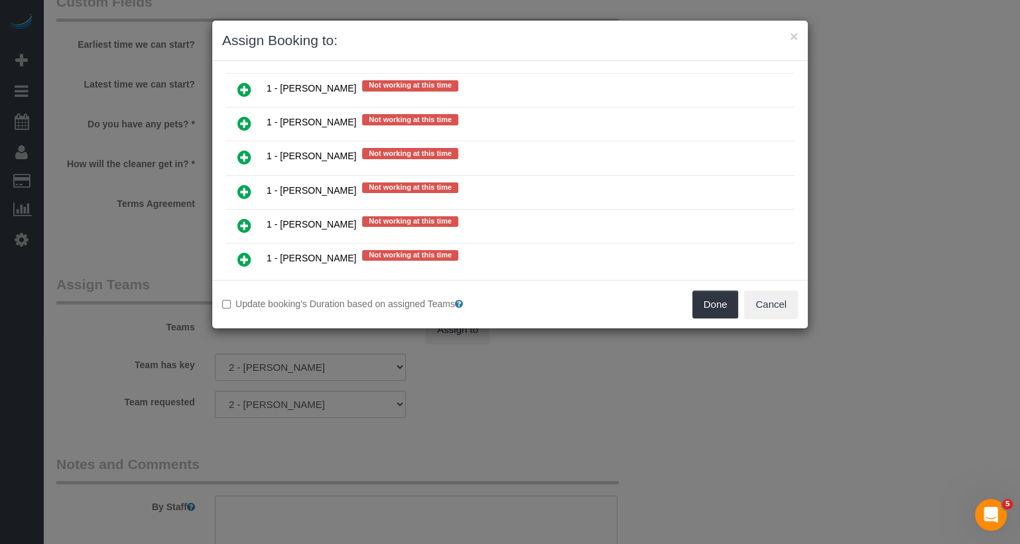
scroll to position [1492, 0]
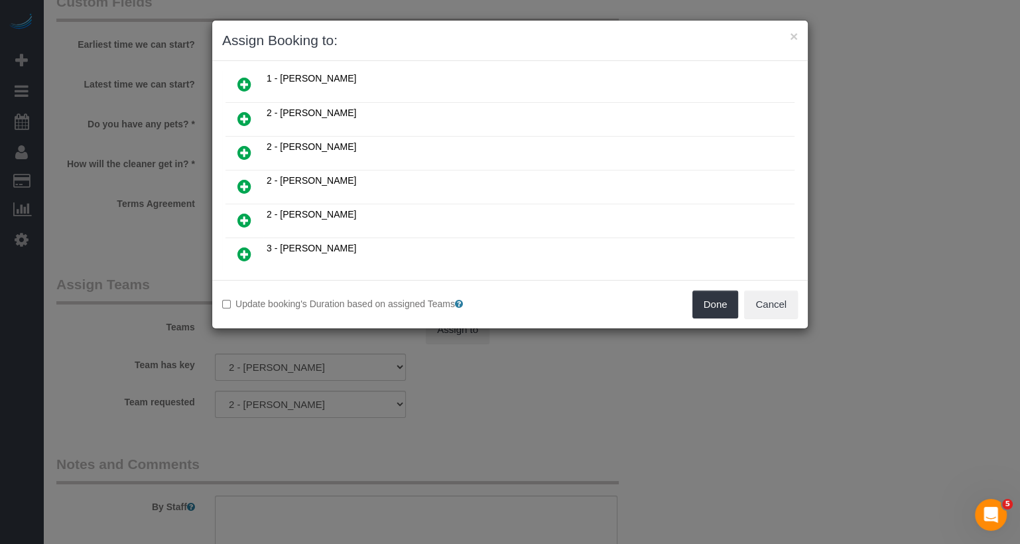
click at [235, 208] on link at bounding box center [244, 221] width 31 height 27
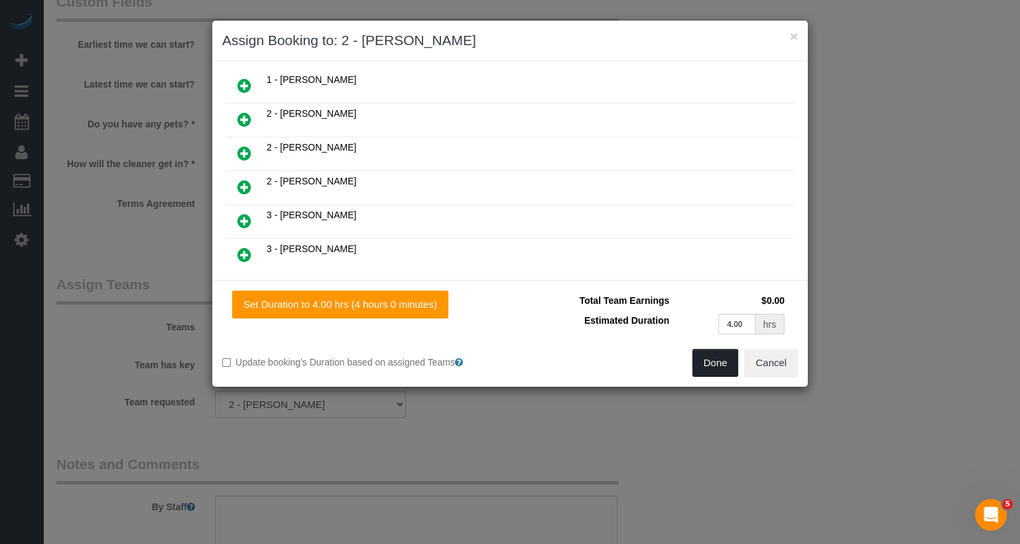
click at [718, 365] on button "Done" at bounding box center [715, 363] width 46 height 28
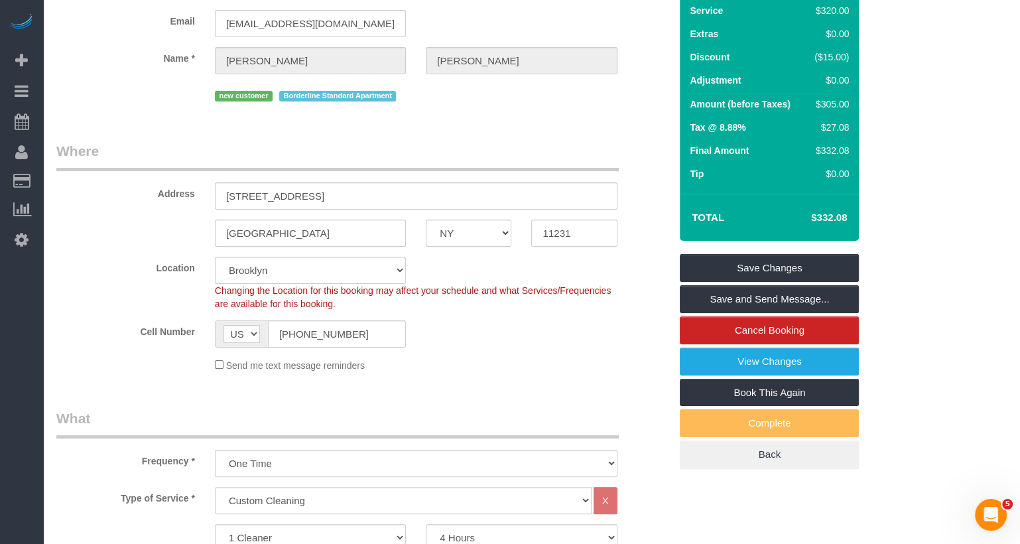
scroll to position [0, 0]
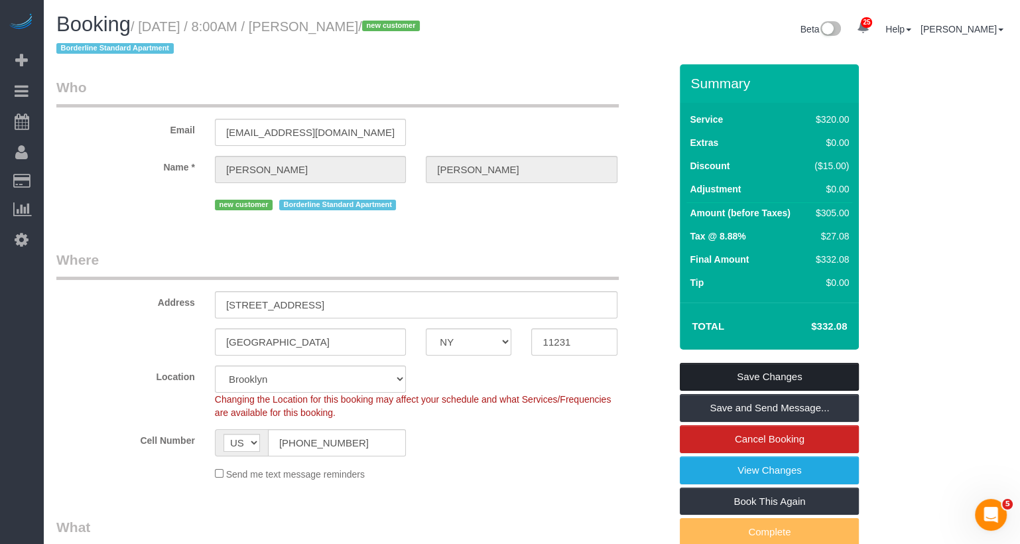
click at [750, 373] on link "Save Changes" at bounding box center [769, 377] width 179 height 28
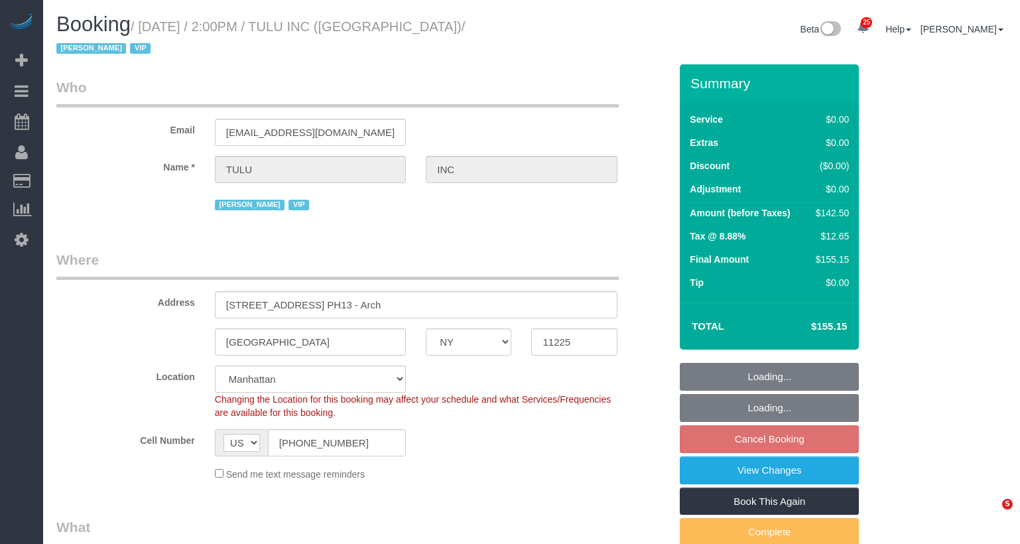
select select "NY"
select select "3"
select select "spot65"
select select "number:89"
select select "number:90"
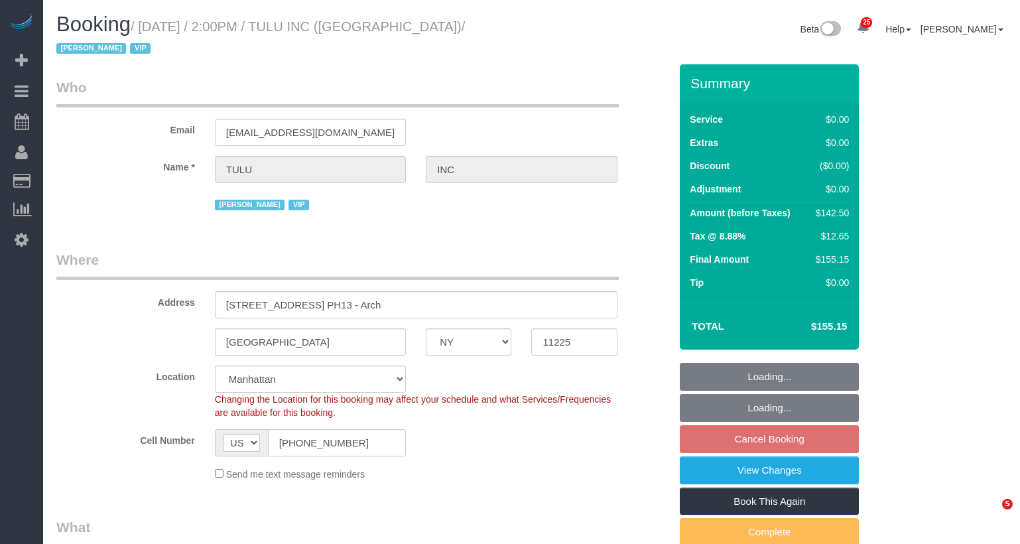
select select "number:15"
select select "number:5"
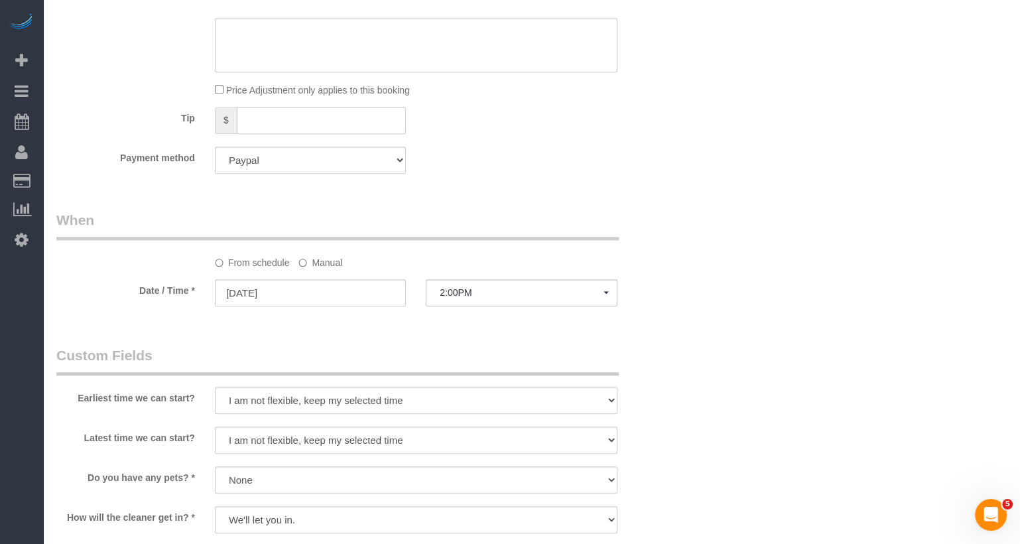
scroll to position [1515, 0]
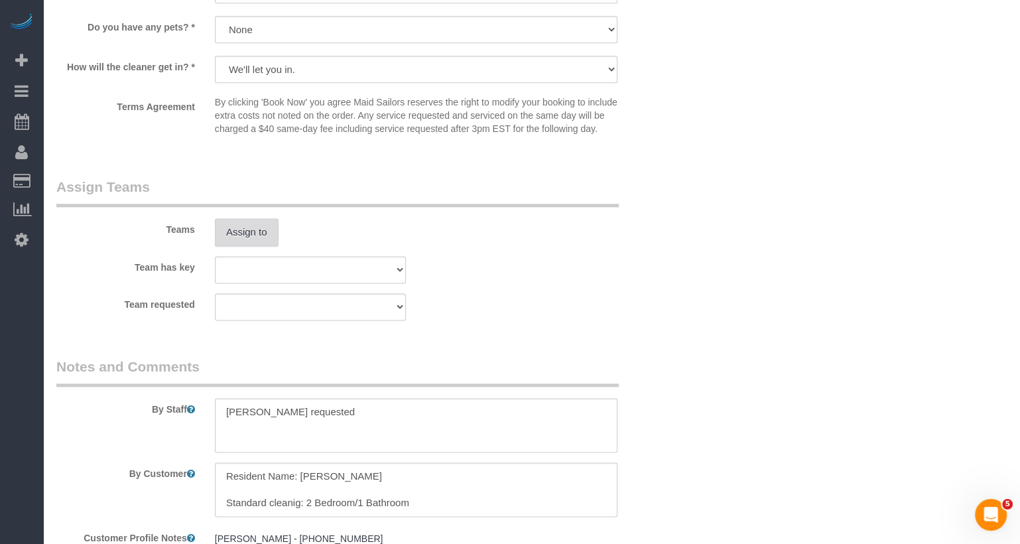
click at [261, 227] on button "Assign to" at bounding box center [247, 232] width 64 height 28
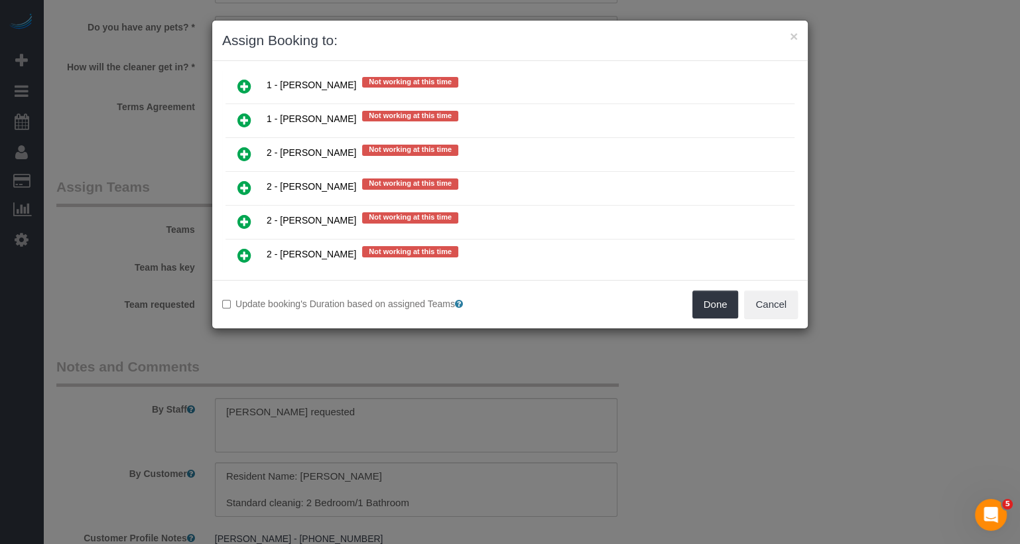
click at [249, 247] on icon at bounding box center [244, 255] width 14 height 16
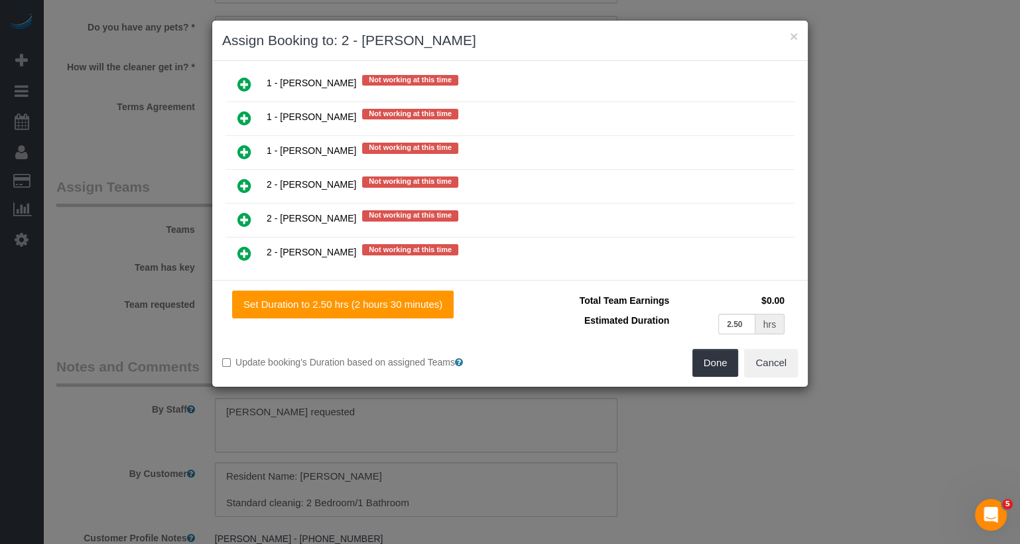
scroll to position [2029, 0]
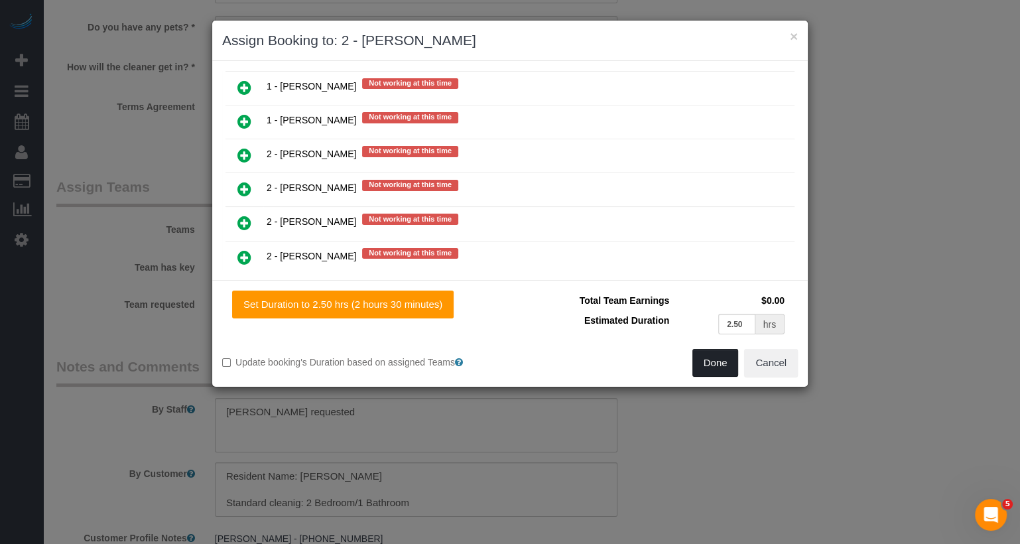
click at [724, 357] on button "Done" at bounding box center [715, 363] width 46 height 28
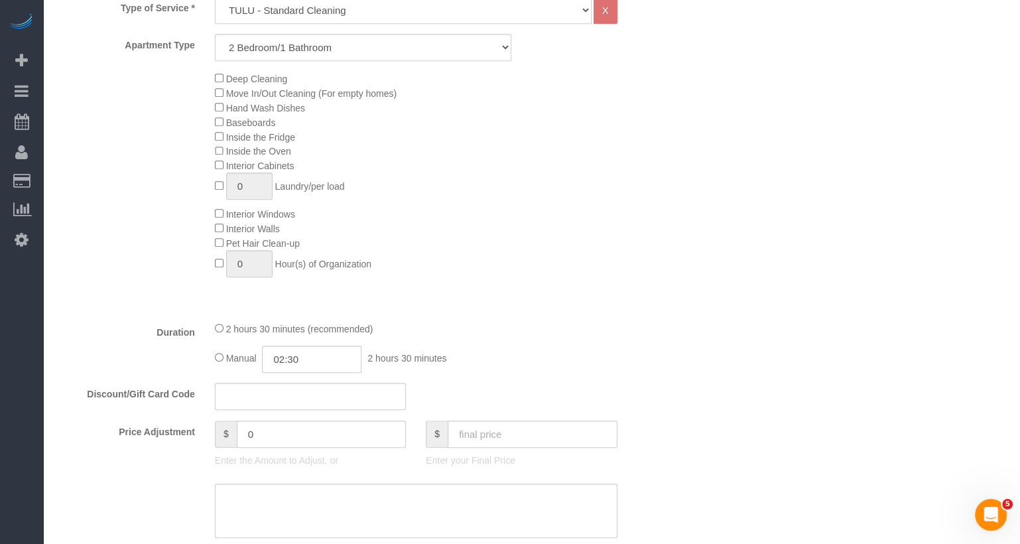
scroll to position [0, 0]
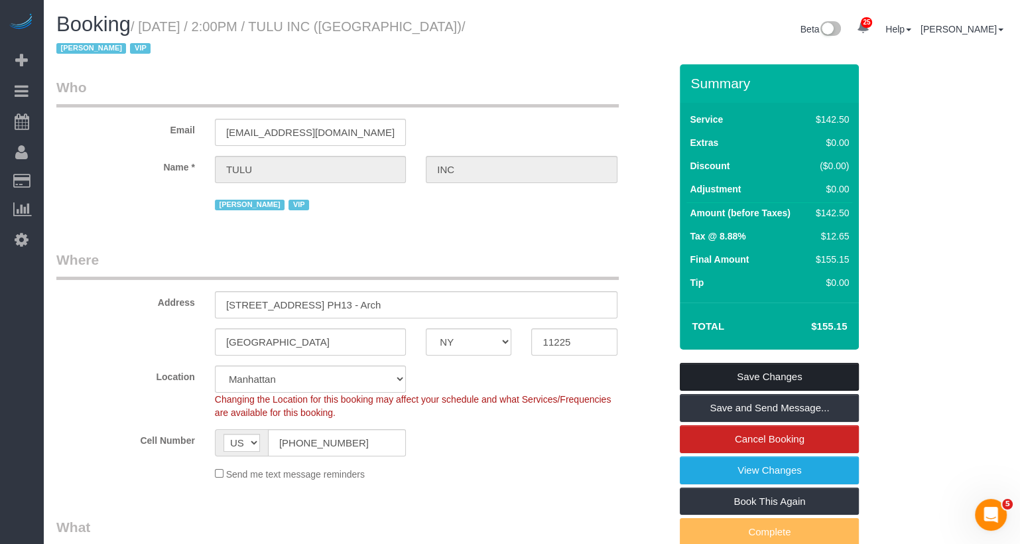
click at [728, 373] on fieldset "Save Changes Save and Send Message... Cancel Booking View Changes Book This Aga…" at bounding box center [769, 470] width 179 height 215
click at [773, 363] on link "Save Changes" at bounding box center [769, 377] width 179 height 28
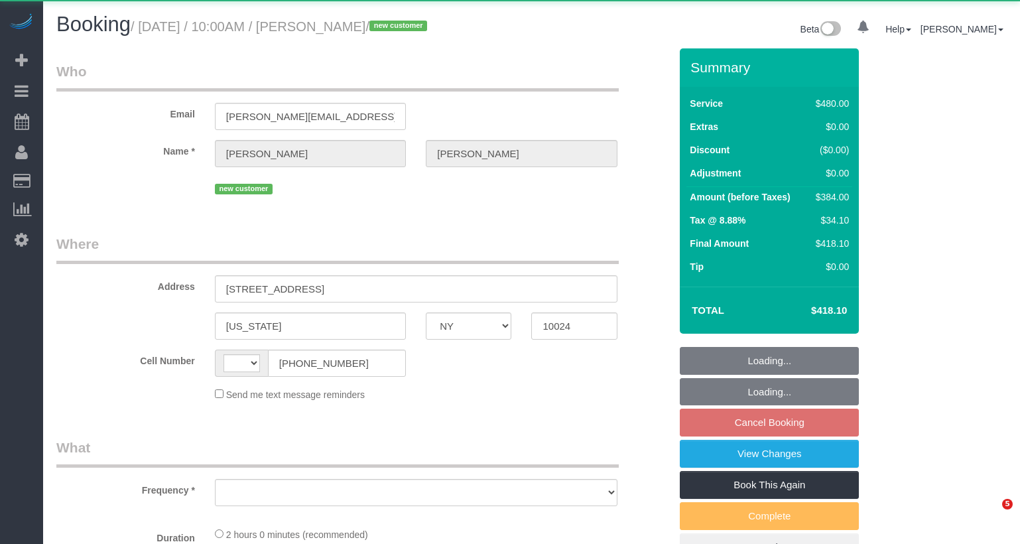
select select "NY"
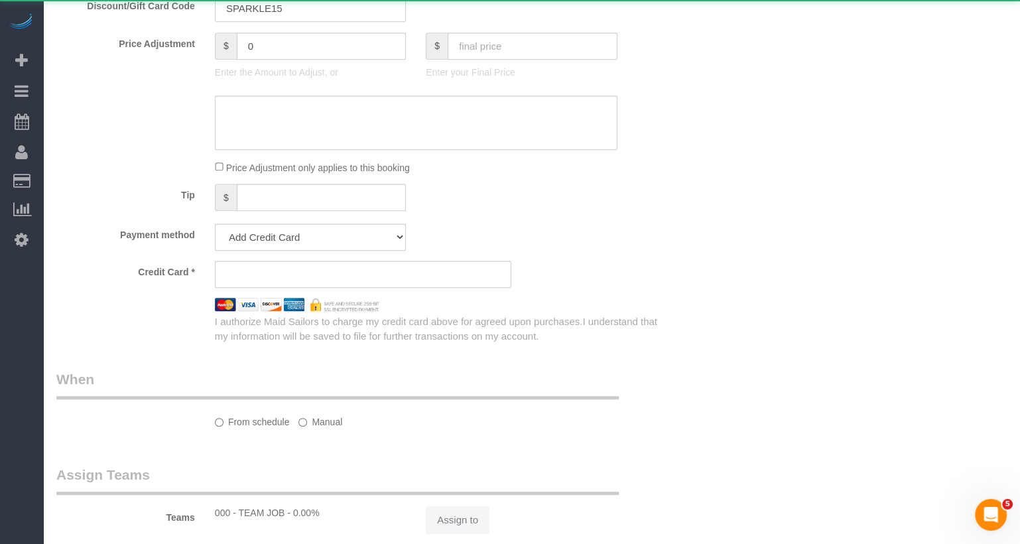
select select "string:[GEOGRAPHIC_DATA]"
select select "number:57"
select select "number:71"
select select "number:14"
select select "number:6"
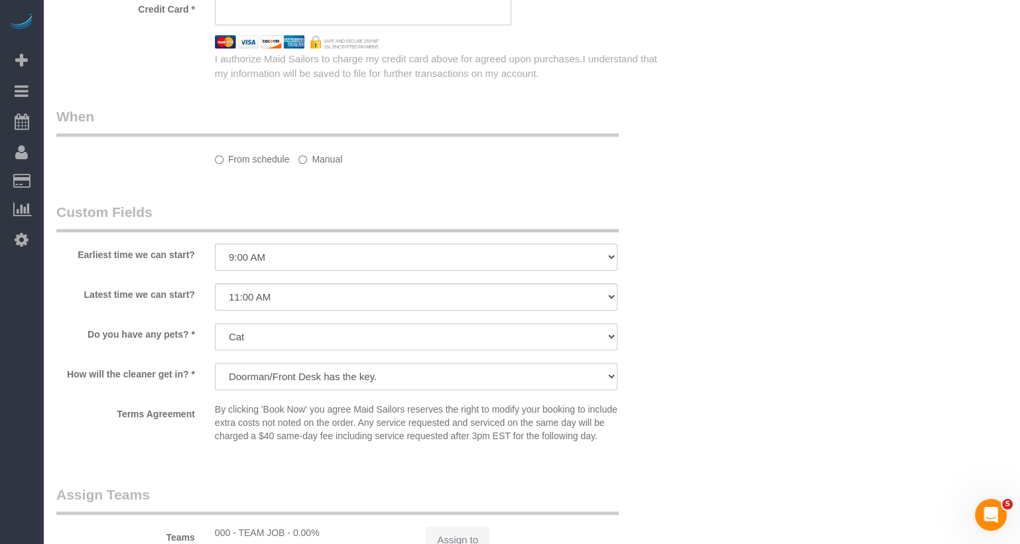
select select "object:1057"
select select "3"
select select "spot3"
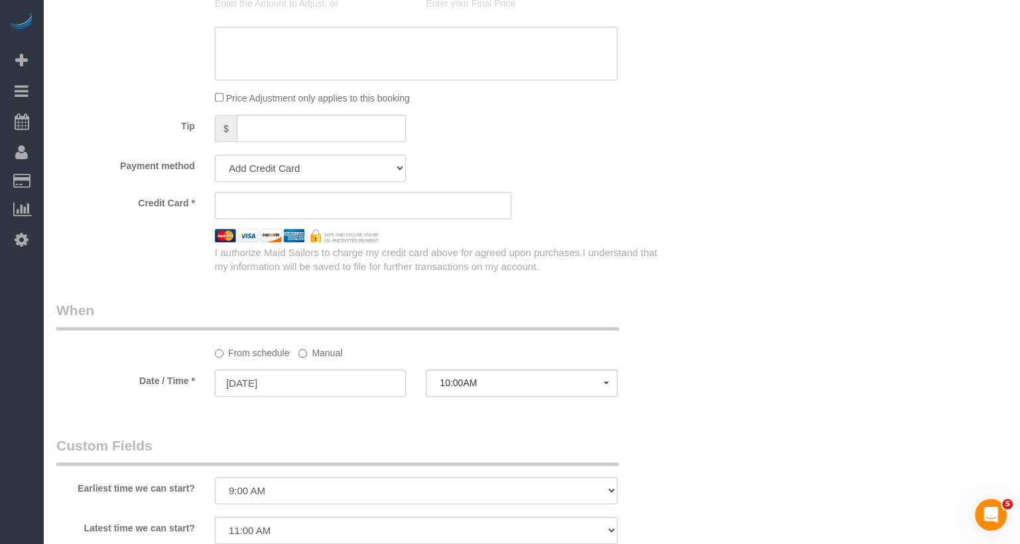
select select "string:stripe-pm_1SALCg4VGloSiKo7n0VJeoEE"
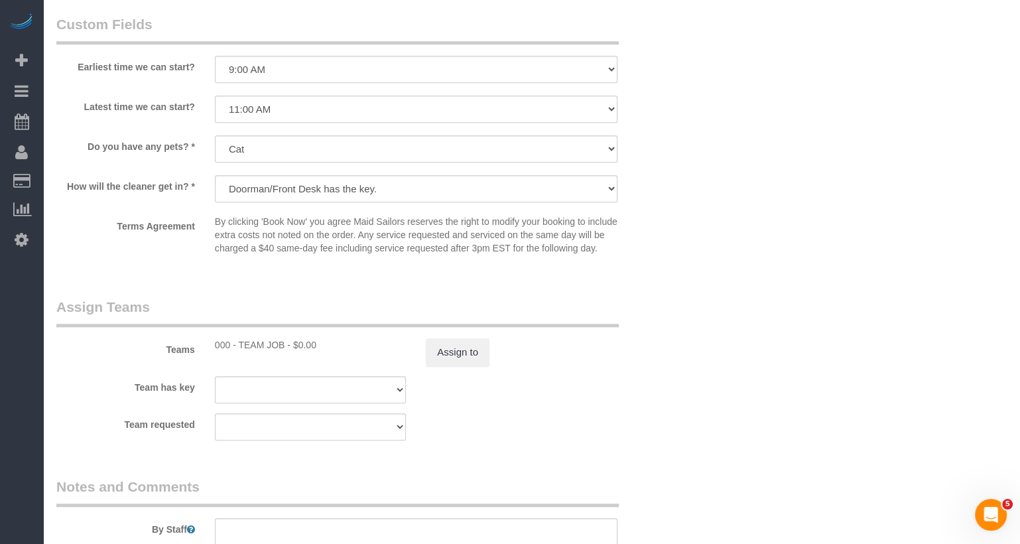
scroll to position [1130, 0]
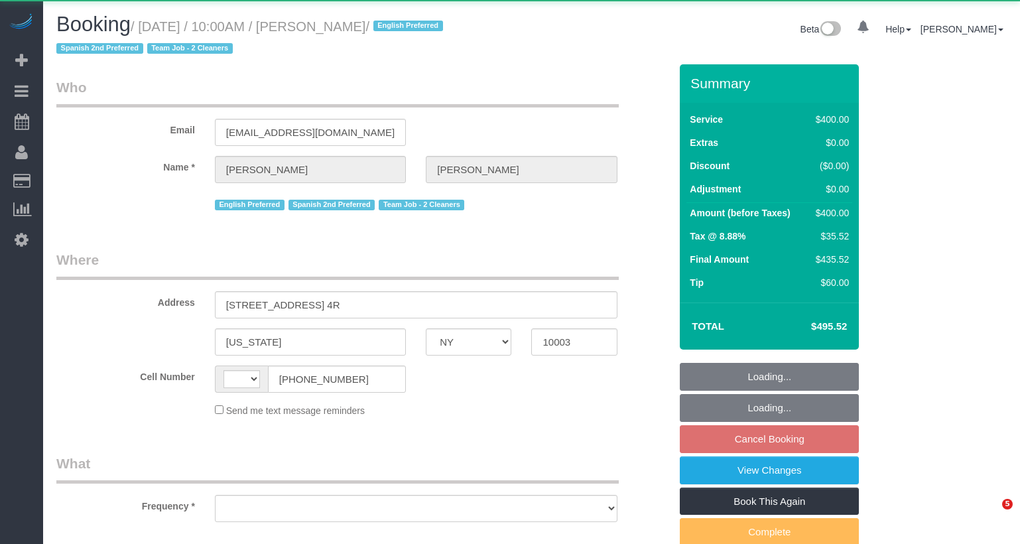
select select "NY"
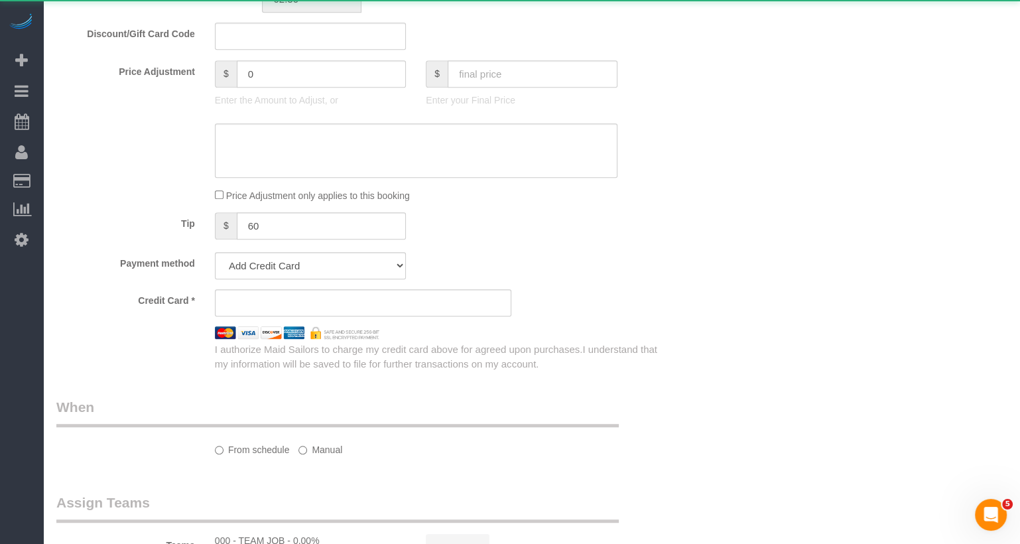
select select "string:[GEOGRAPHIC_DATA]"
select select "object:576"
select select "2"
select select "150"
select select "number:89"
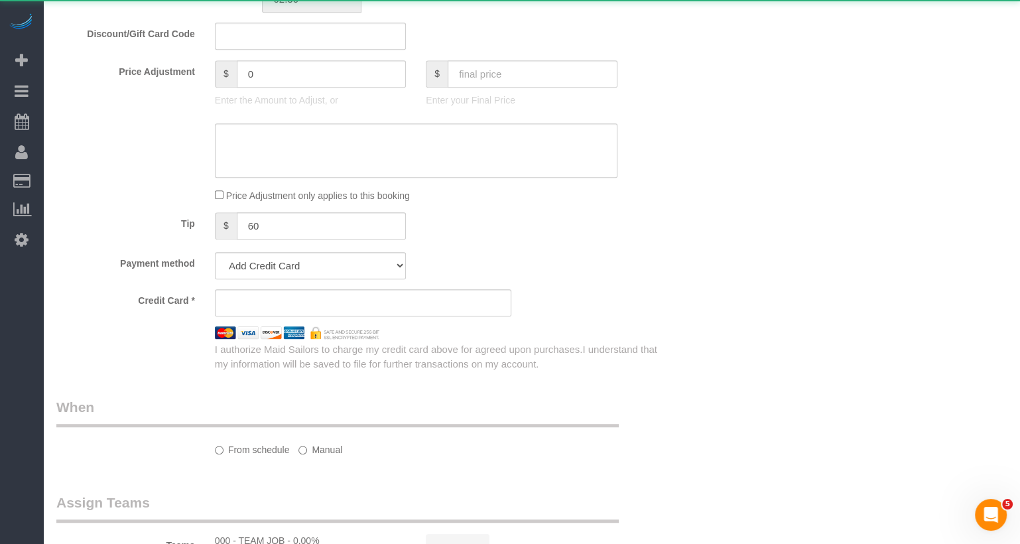
select select "number:74"
select select "number:15"
select select "number:7"
select select "object:1103"
select select "string:stripe-pm_1RXQ5M4VGloSiKo7OnvxrPDv"
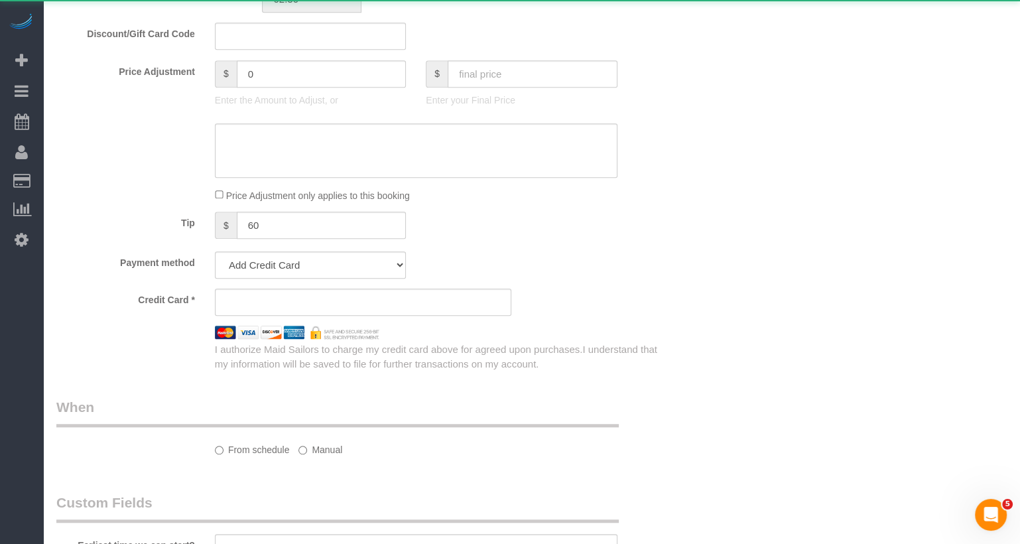
select select "spot3"
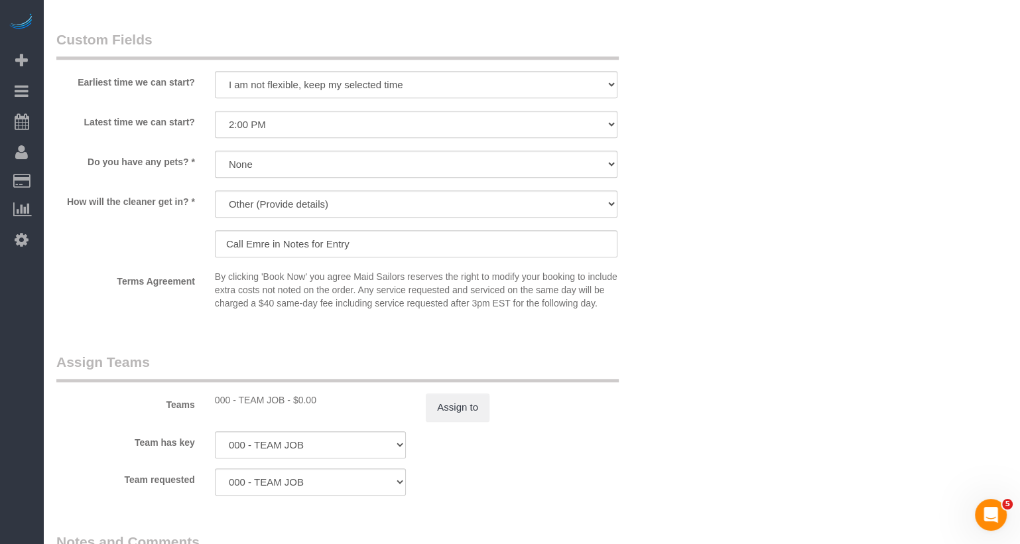
scroll to position [1180, 0]
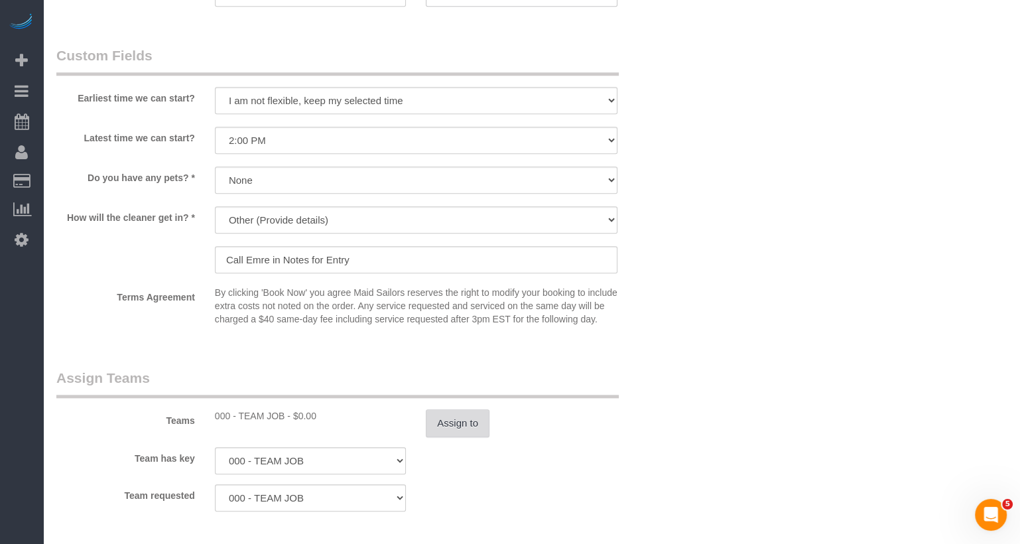
click at [470, 434] on button "Assign to" at bounding box center [458, 423] width 64 height 28
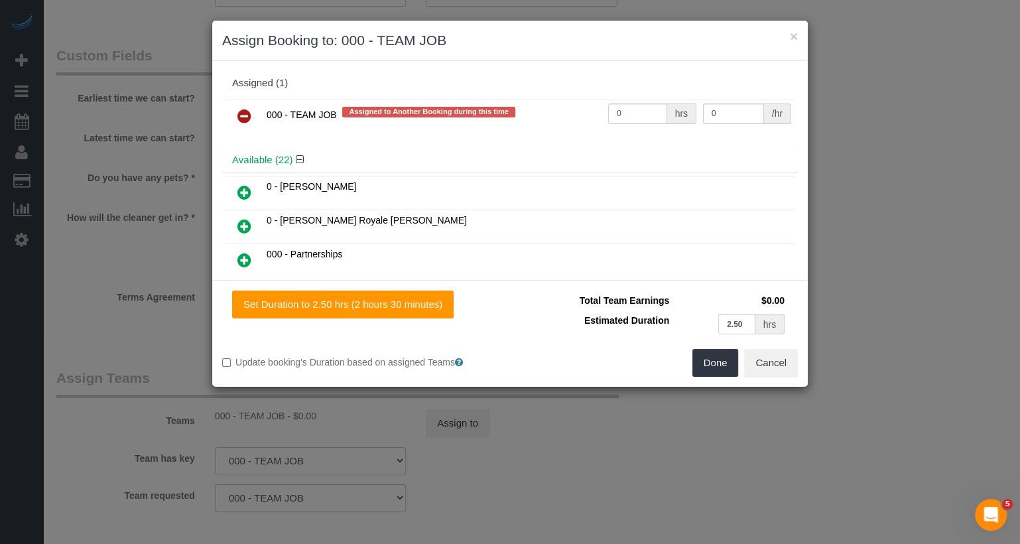
click at [246, 113] on icon at bounding box center [244, 116] width 14 height 16
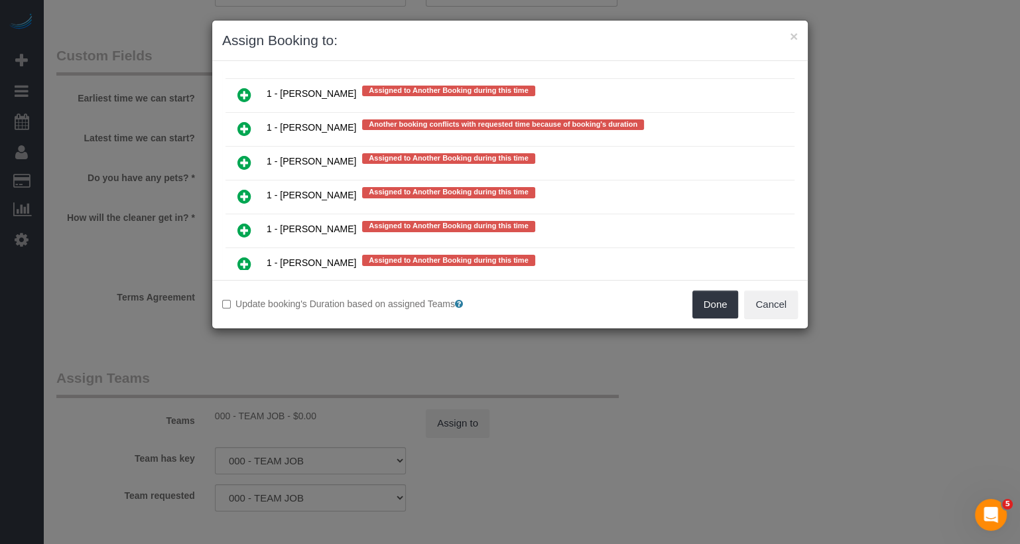
scroll to position [2344, 0]
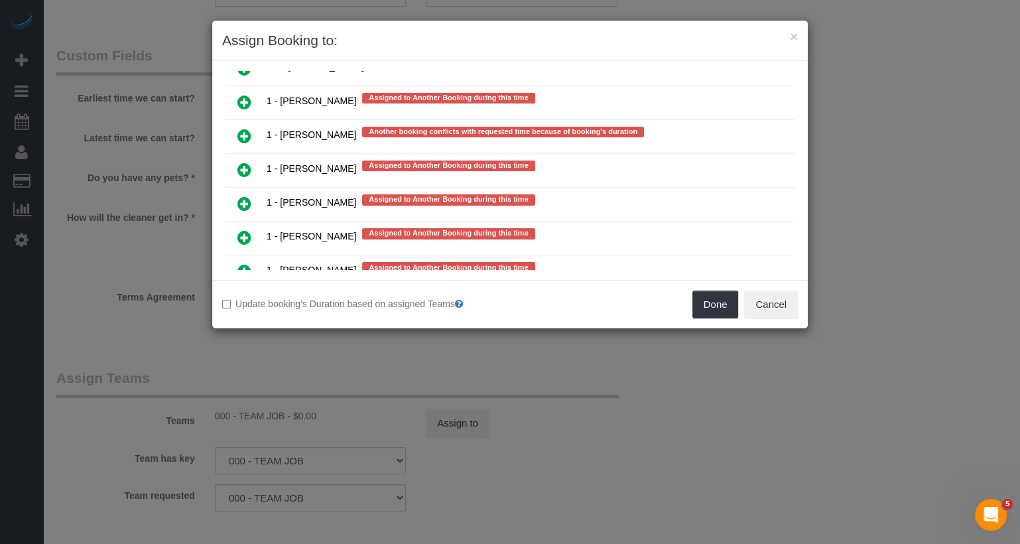
click at [245, 297] on icon at bounding box center [244, 305] width 14 height 16
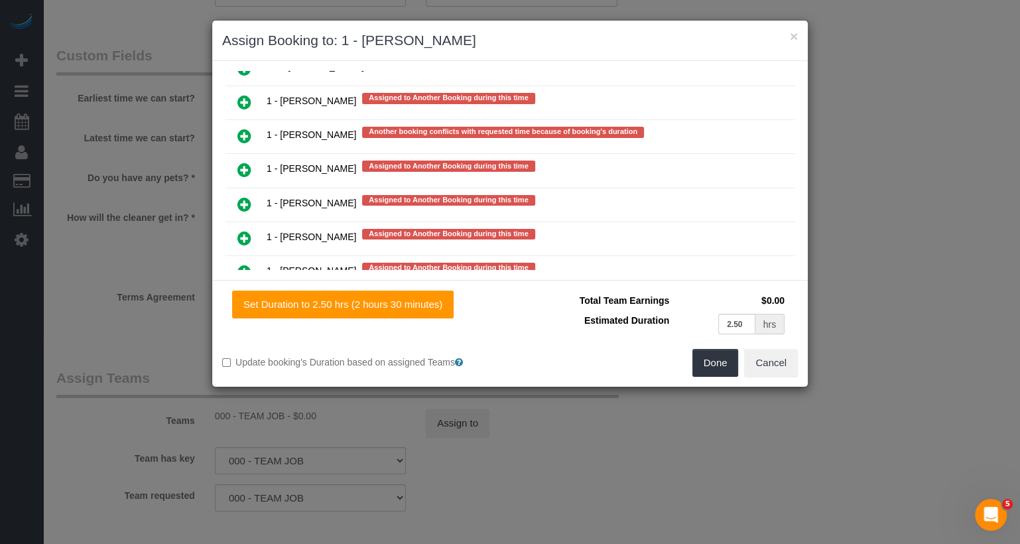
click at [244, 298] on icon at bounding box center [244, 306] width 14 height 16
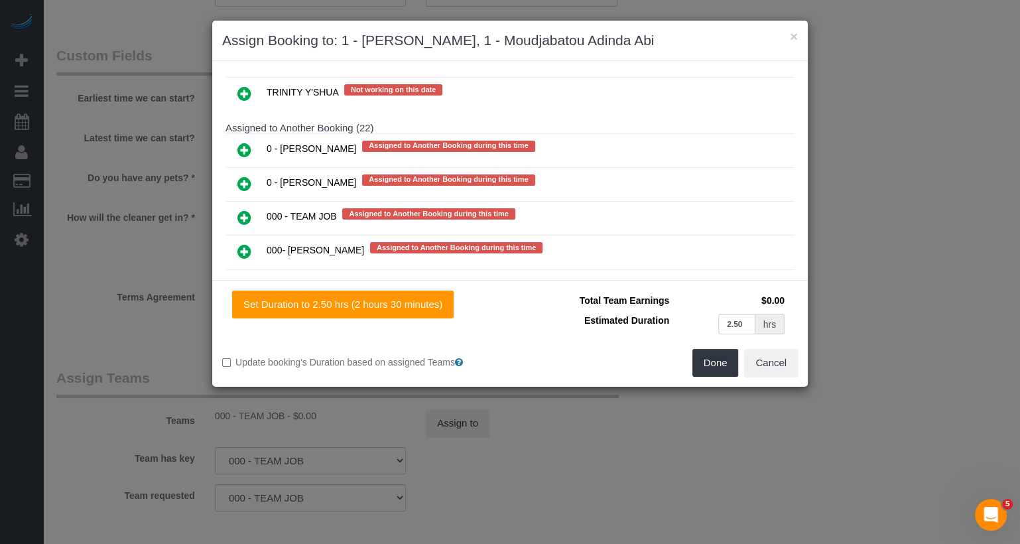
scroll to position [2190, 0]
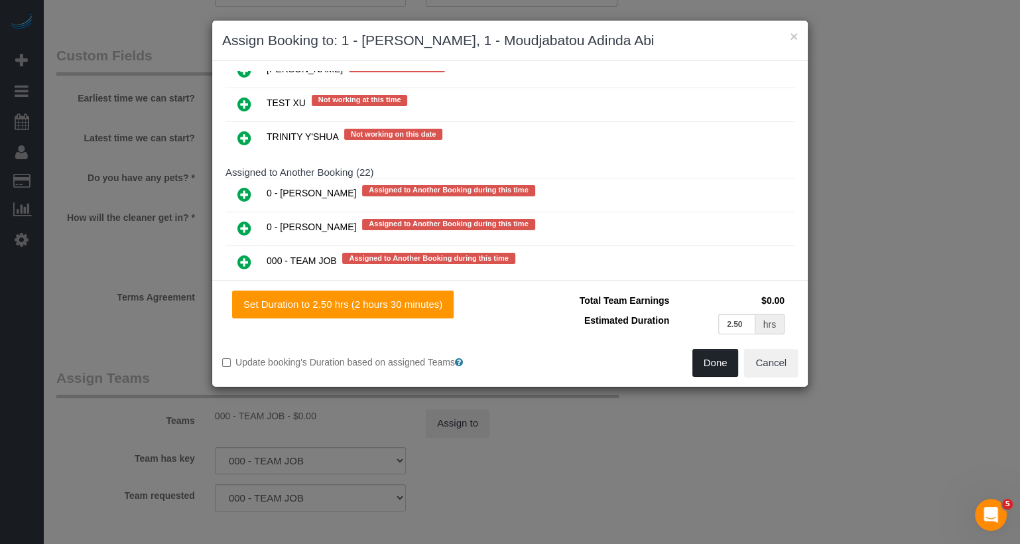
click at [713, 363] on button "Done" at bounding box center [715, 363] width 46 height 28
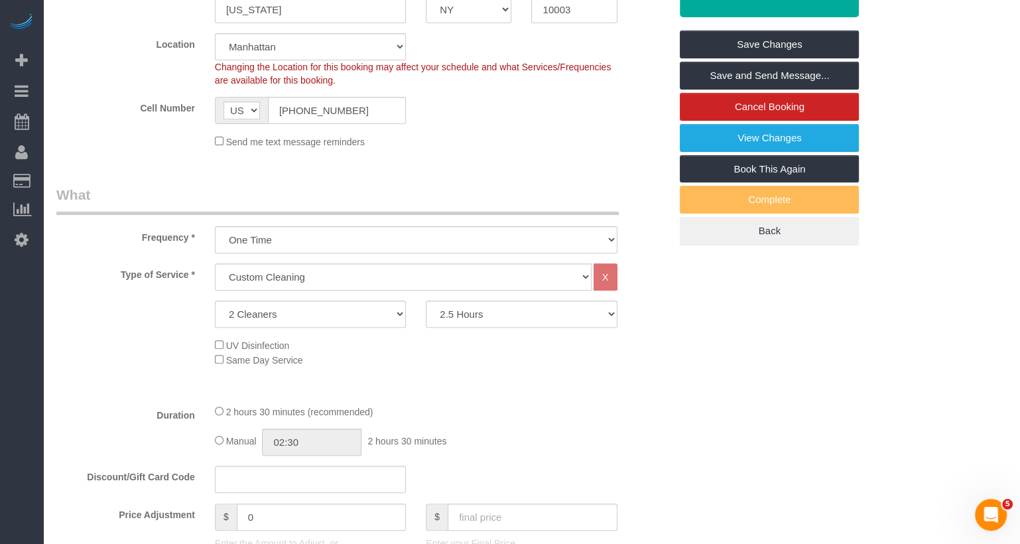
scroll to position [0, 0]
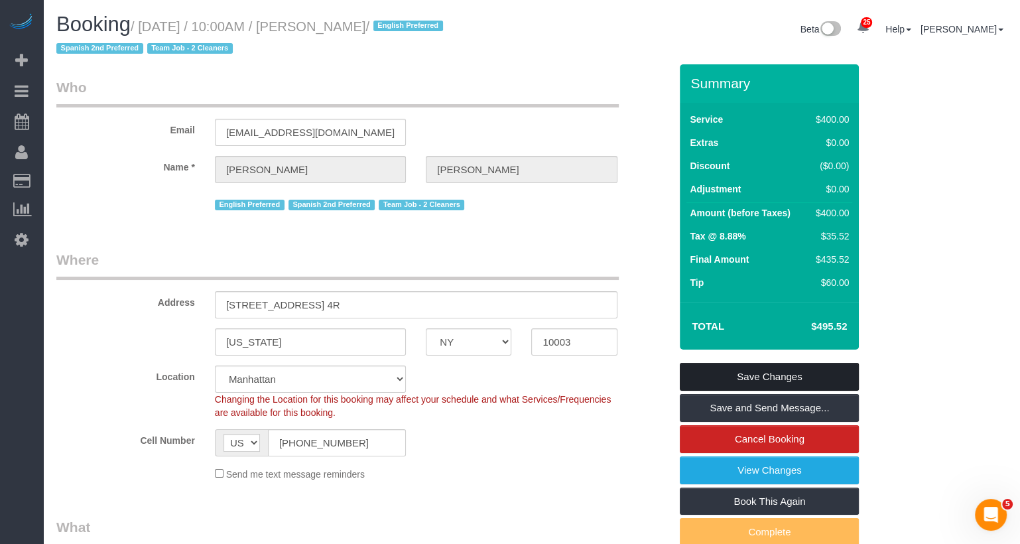
click at [743, 375] on link "Save Changes" at bounding box center [769, 377] width 179 height 28
